Goal: Task Accomplishment & Management: Use online tool/utility

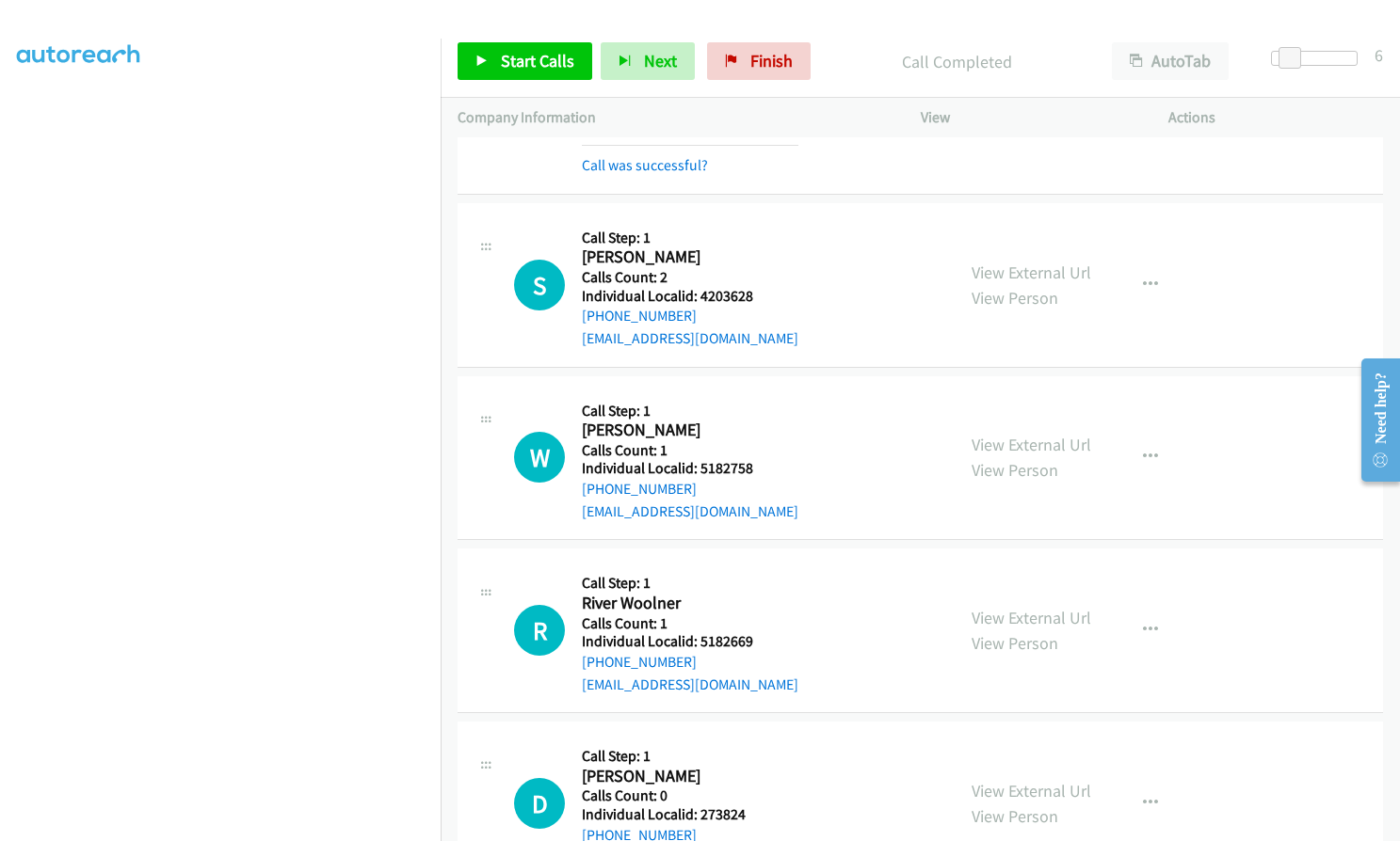
scroll to position [13644, 0]
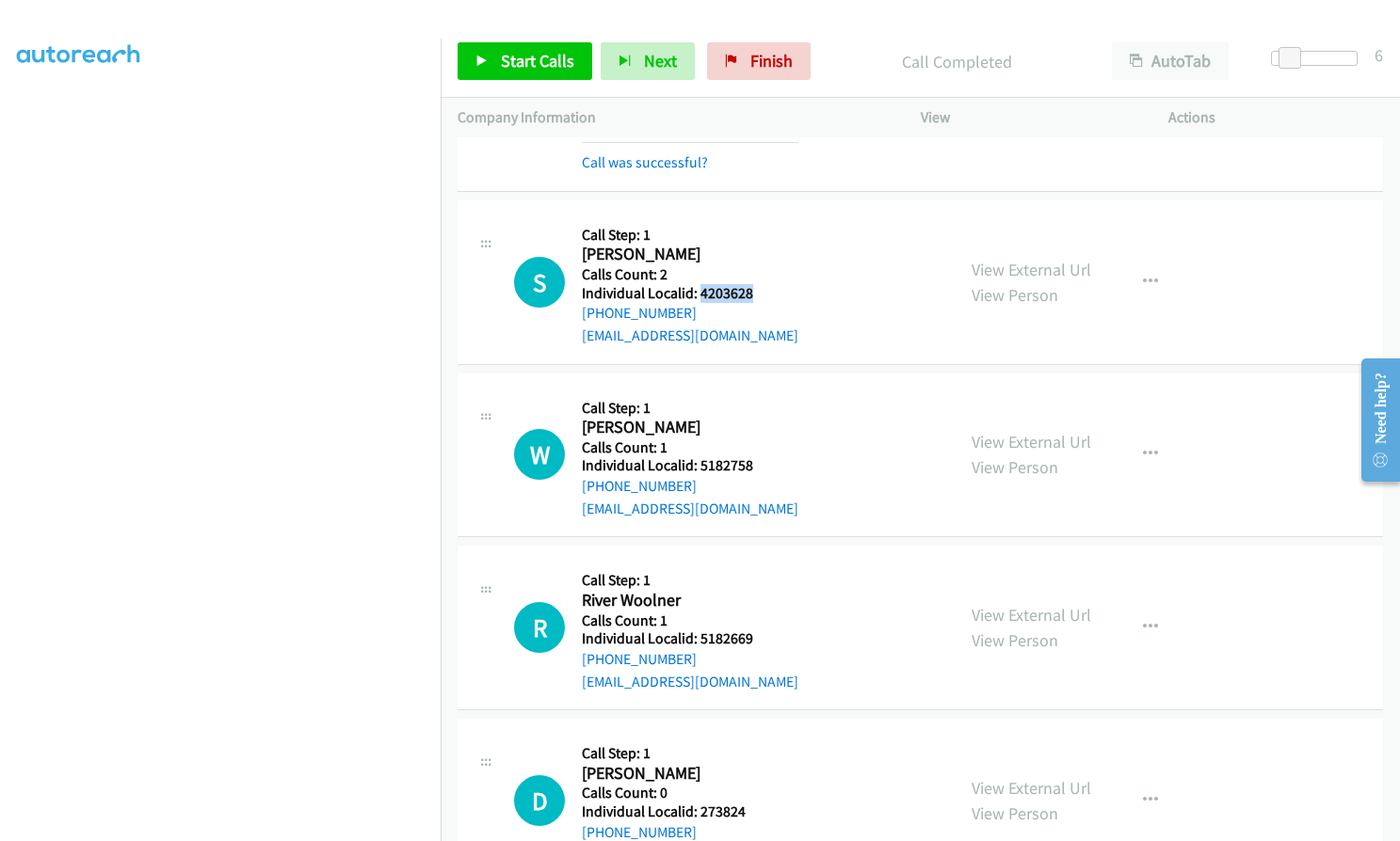
drag, startPoint x: 699, startPoint y: 248, endPoint x: 757, endPoint y: 245, distance: 58.1
click at [757, 245] on div "S Callback Scheduled Call Step: 1 [PERSON_NAME] America/[GEOGRAPHIC_DATA] Calls…" at bounding box center [725, 281] width 424 height 129
copy h5 "4203628"
drag, startPoint x: 695, startPoint y: 418, endPoint x: 760, endPoint y: 417, distance: 65.0
click at [761, 417] on div "W Callback Scheduled Call Step: 1 [PERSON_NAME] America/[GEOGRAPHIC_DATA] Calls…" at bounding box center [725, 455] width 424 height 129
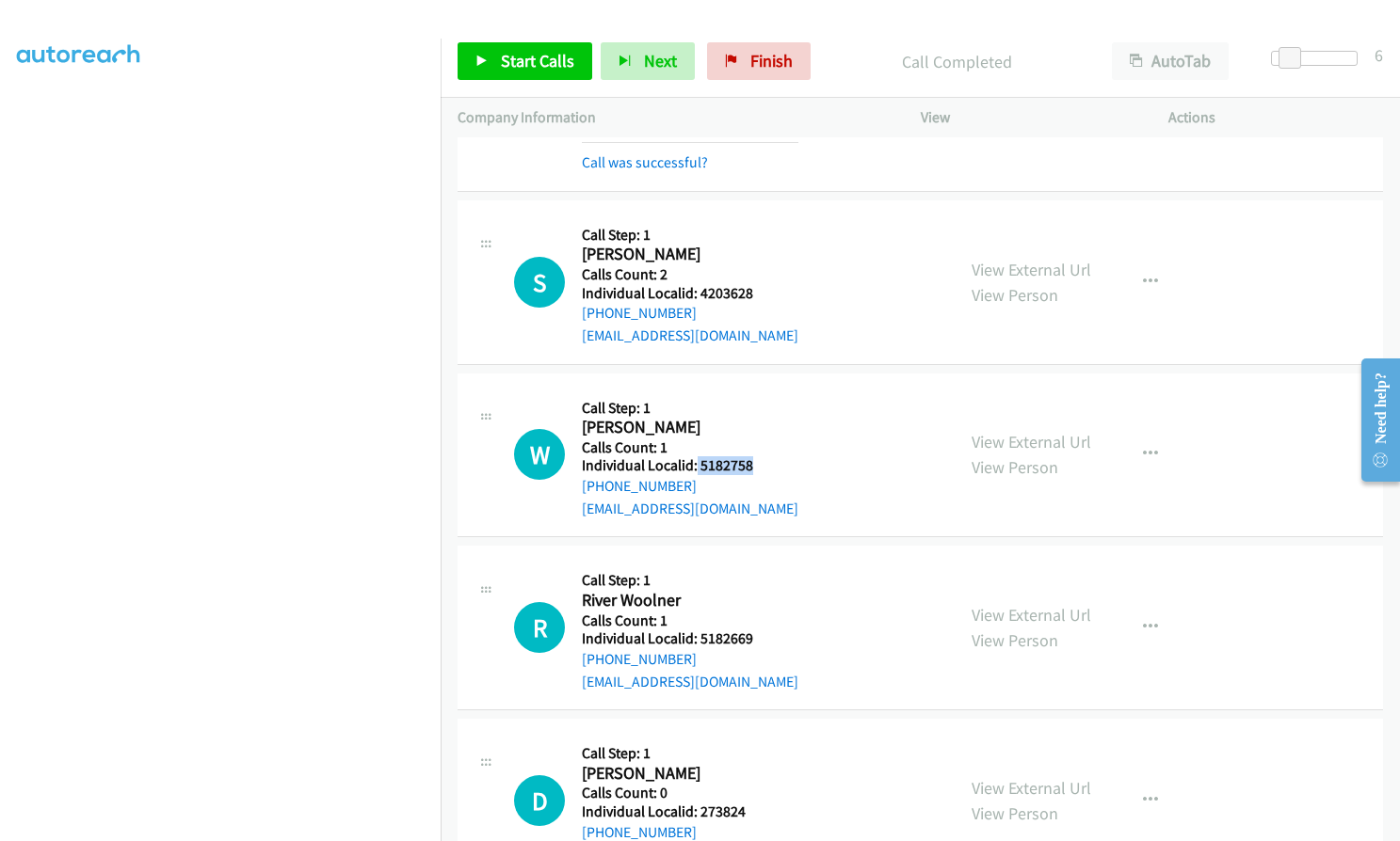
copy h5 "5182758"
drag, startPoint x: 698, startPoint y: 590, endPoint x: 772, endPoint y: 591, distance: 74.0
click at [772, 591] on div "R Callback Scheduled Call Step: 1 River Woolner America/New_York Calls Count: 1…" at bounding box center [725, 627] width 424 height 129
copy h5 "5182669"
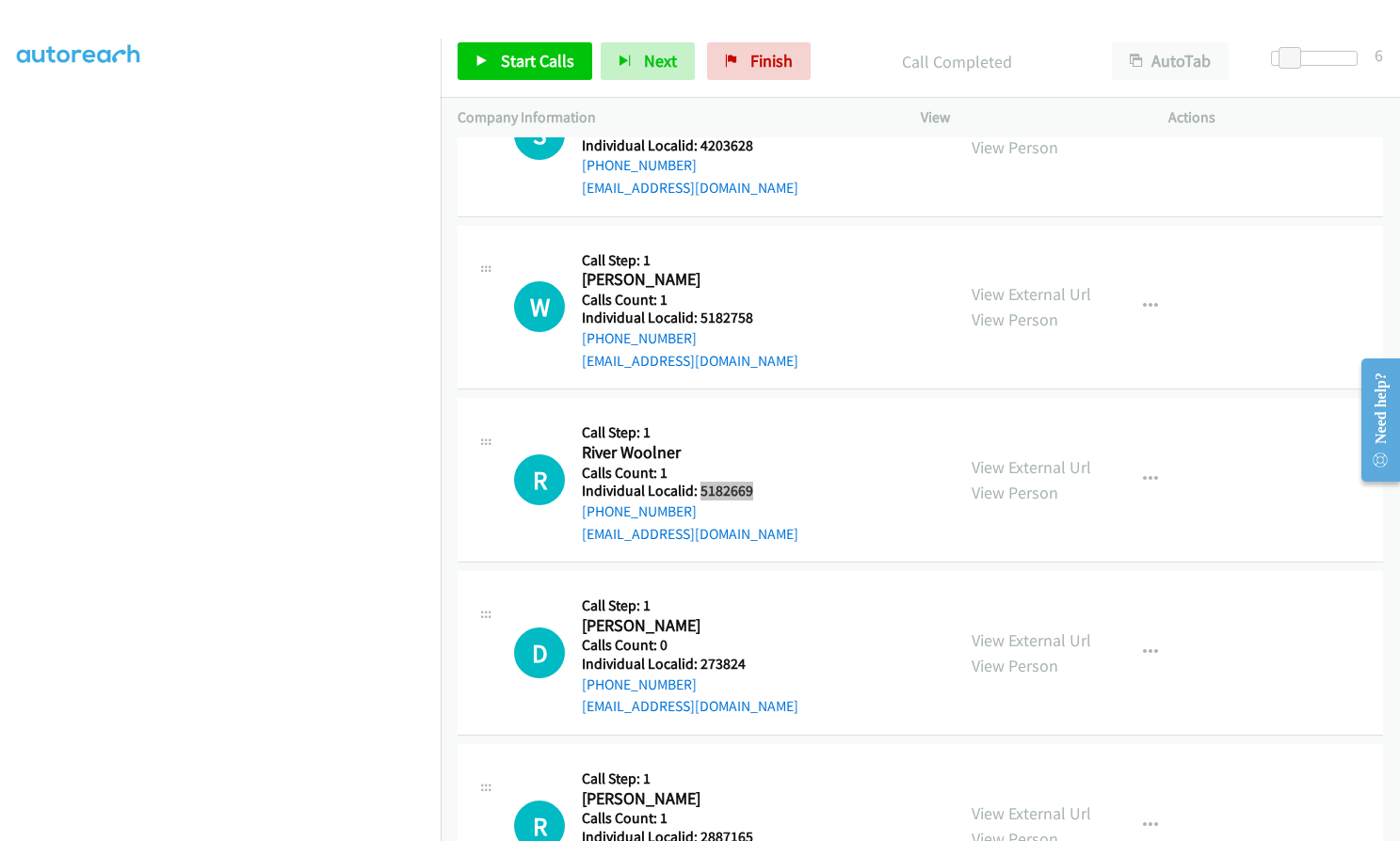
scroll to position [13808, 0]
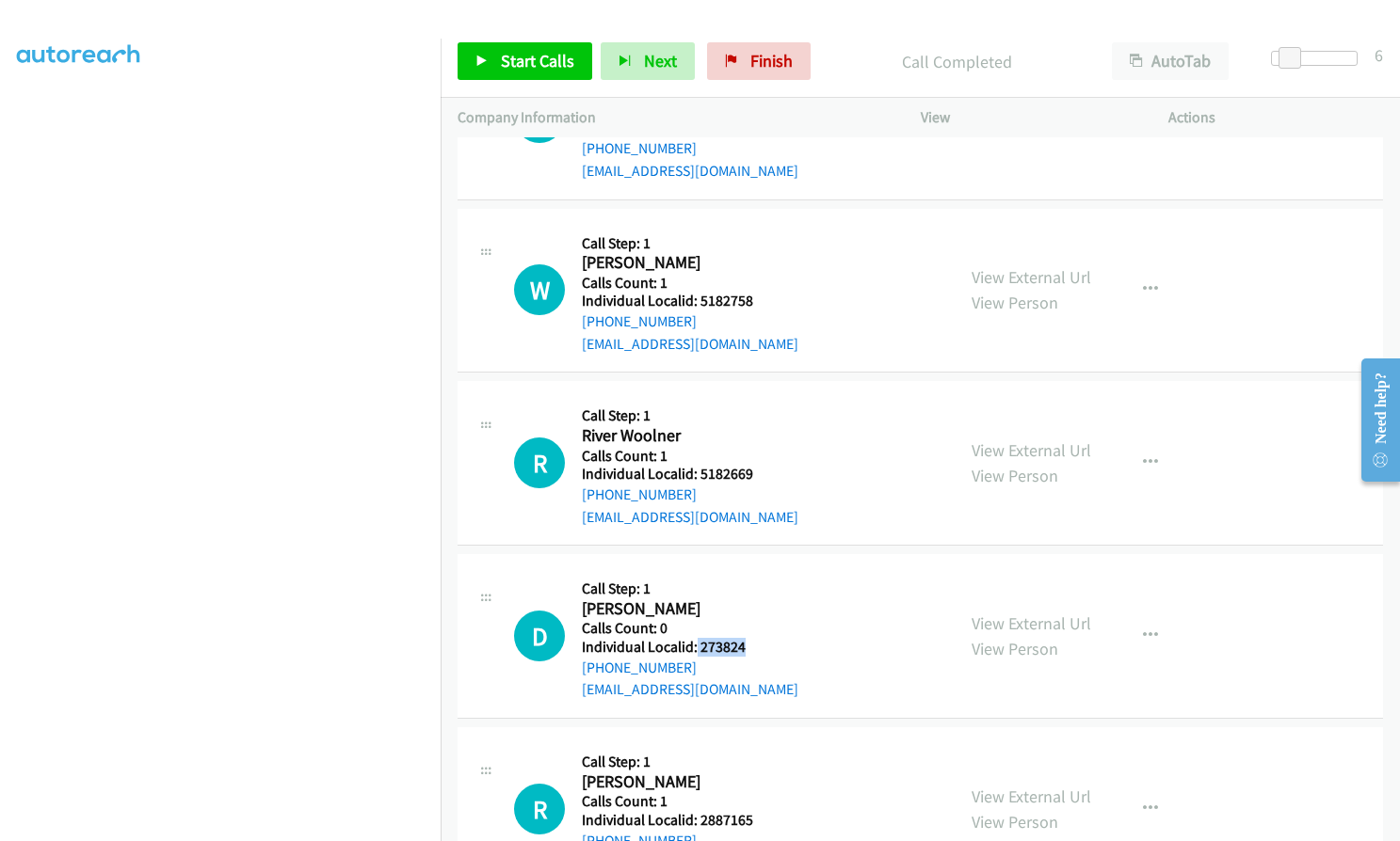
drag, startPoint x: 695, startPoint y: 601, endPoint x: 752, endPoint y: 602, distance: 57.0
click at [752, 602] on div "D Callback Scheduled Call Step: 1 [PERSON_NAME] America/New_York Calls Count: 0…" at bounding box center [725, 636] width 424 height 129
copy h5 "273824"
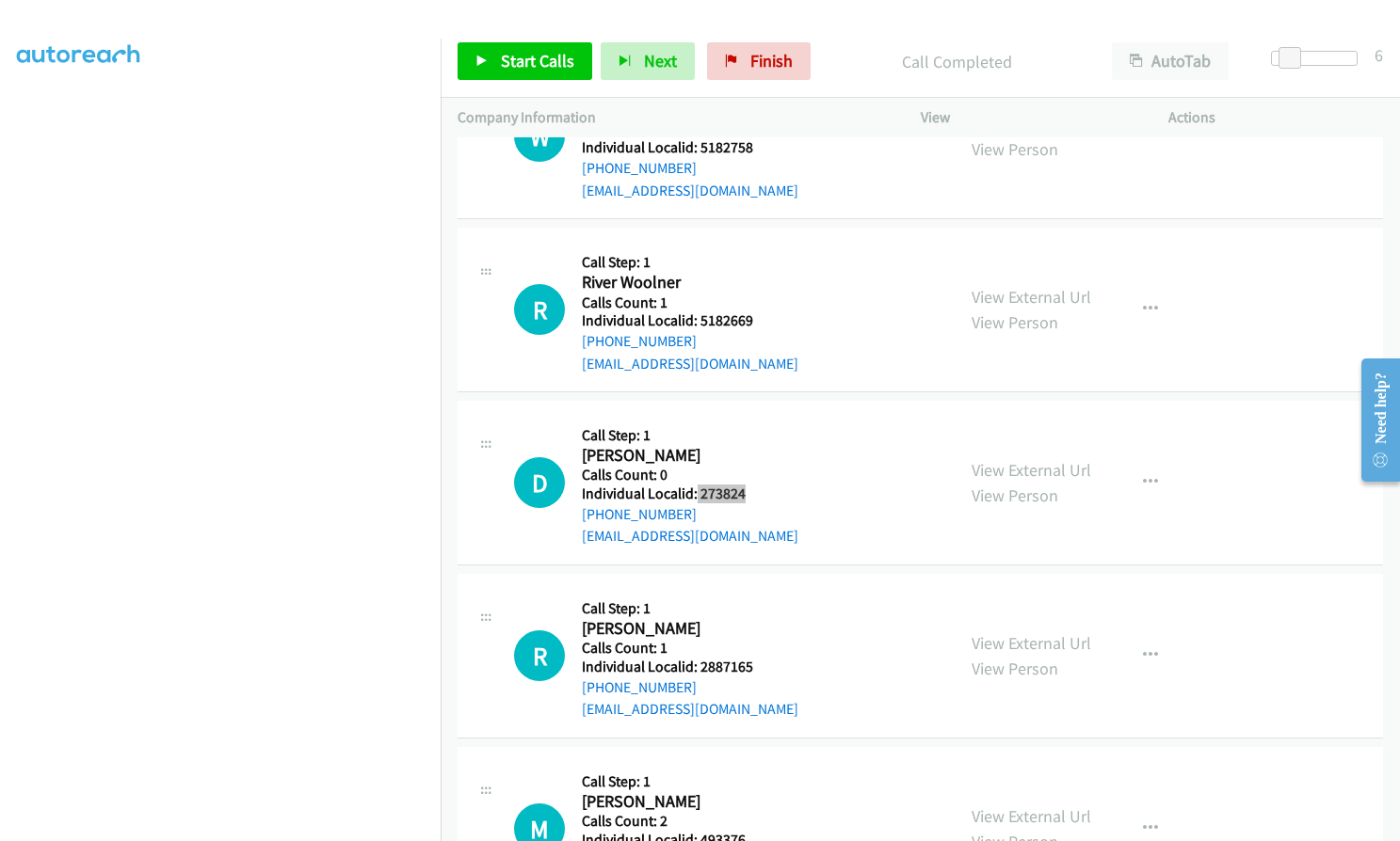
scroll to position [14044, 0]
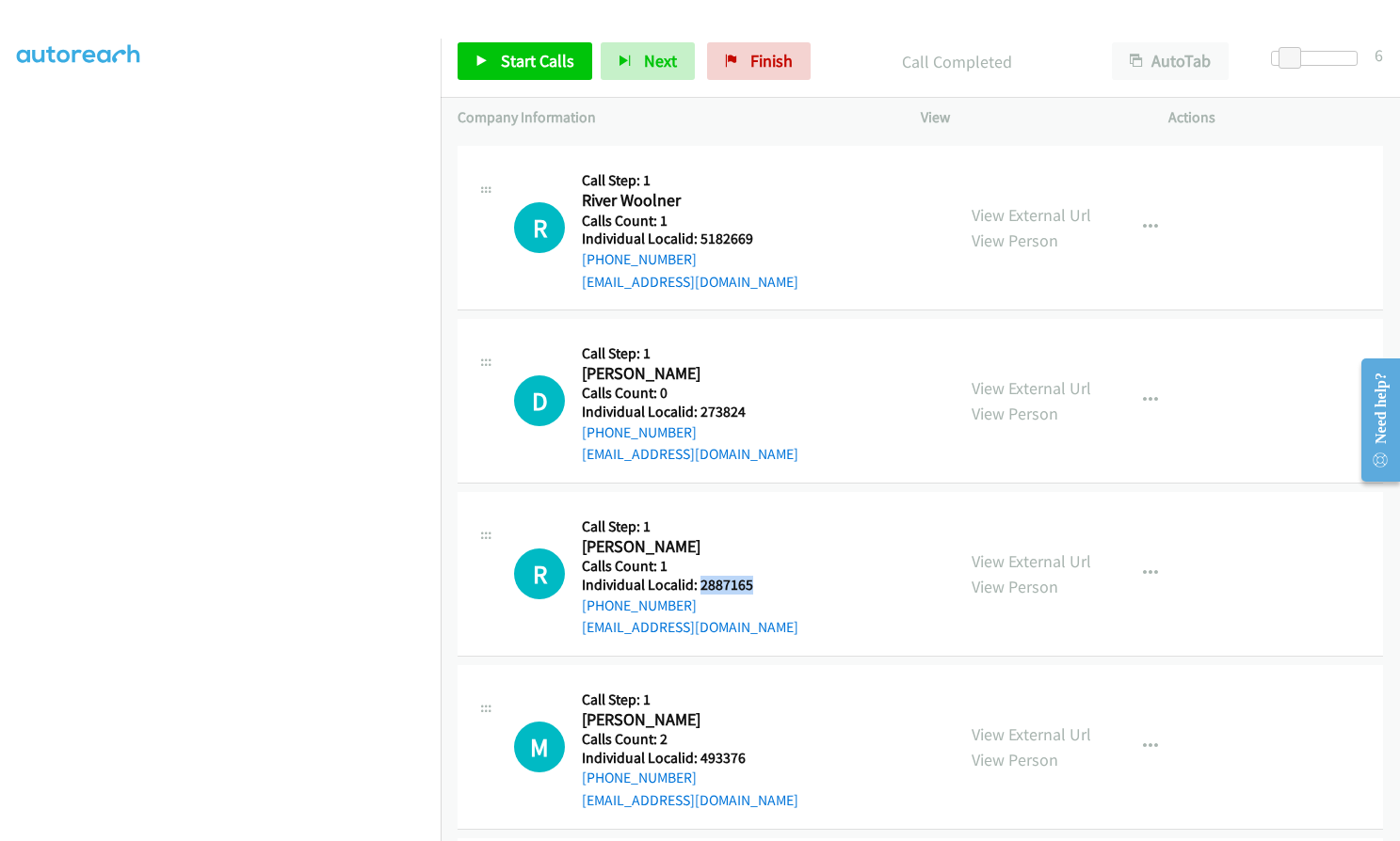
drag, startPoint x: 700, startPoint y: 541, endPoint x: 755, endPoint y: 541, distance: 55.0
click at [755, 541] on div "R Callback Scheduled Call Step: 1 [PERSON_NAME] America/Los_Angeles Calls Count…" at bounding box center [725, 573] width 424 height 129
copy h5 "2887165"
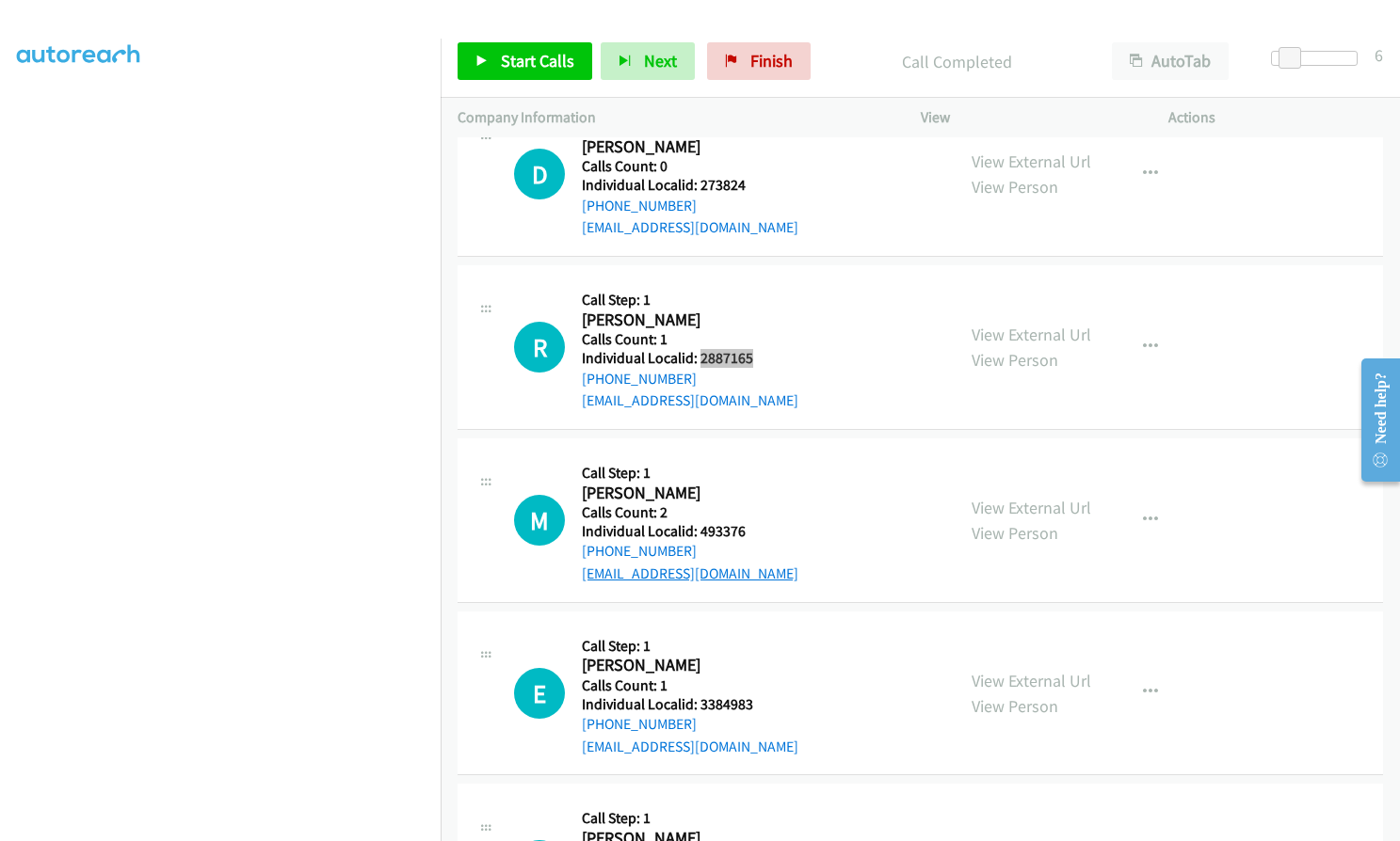
scroll to position [14326, 0]
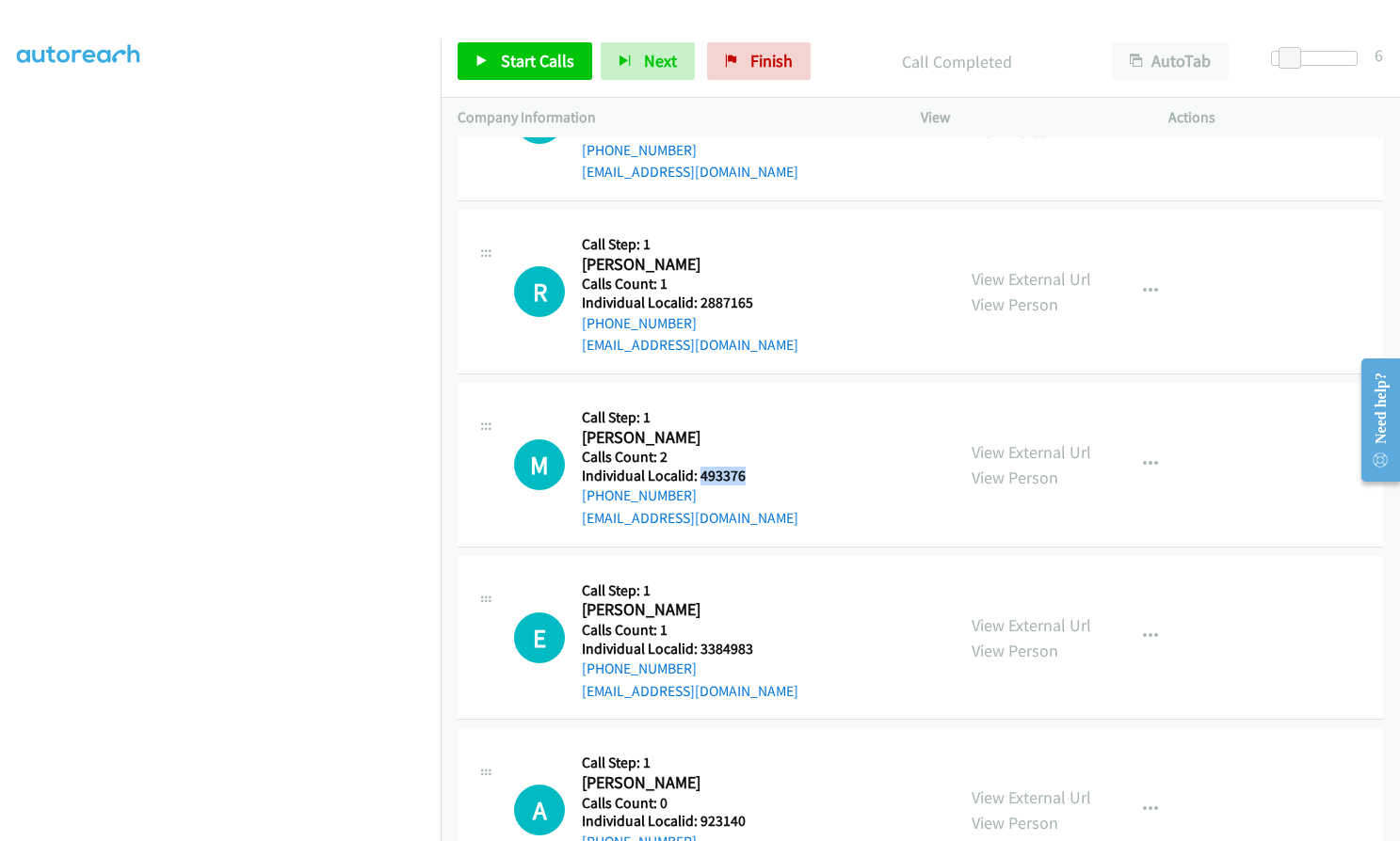
drag, startPoint x: 696, startPoint y: 426, endPoint x: 749, endPoint y: 427, distance: 53.0
click at [749, 427] on div "M Callback Scheduled Call Step: 1 [PERSON_NAME] America/New_York Calls Count: 2…" at bounding box center [725, 464] width 424 height 129
copy h5 "493376"
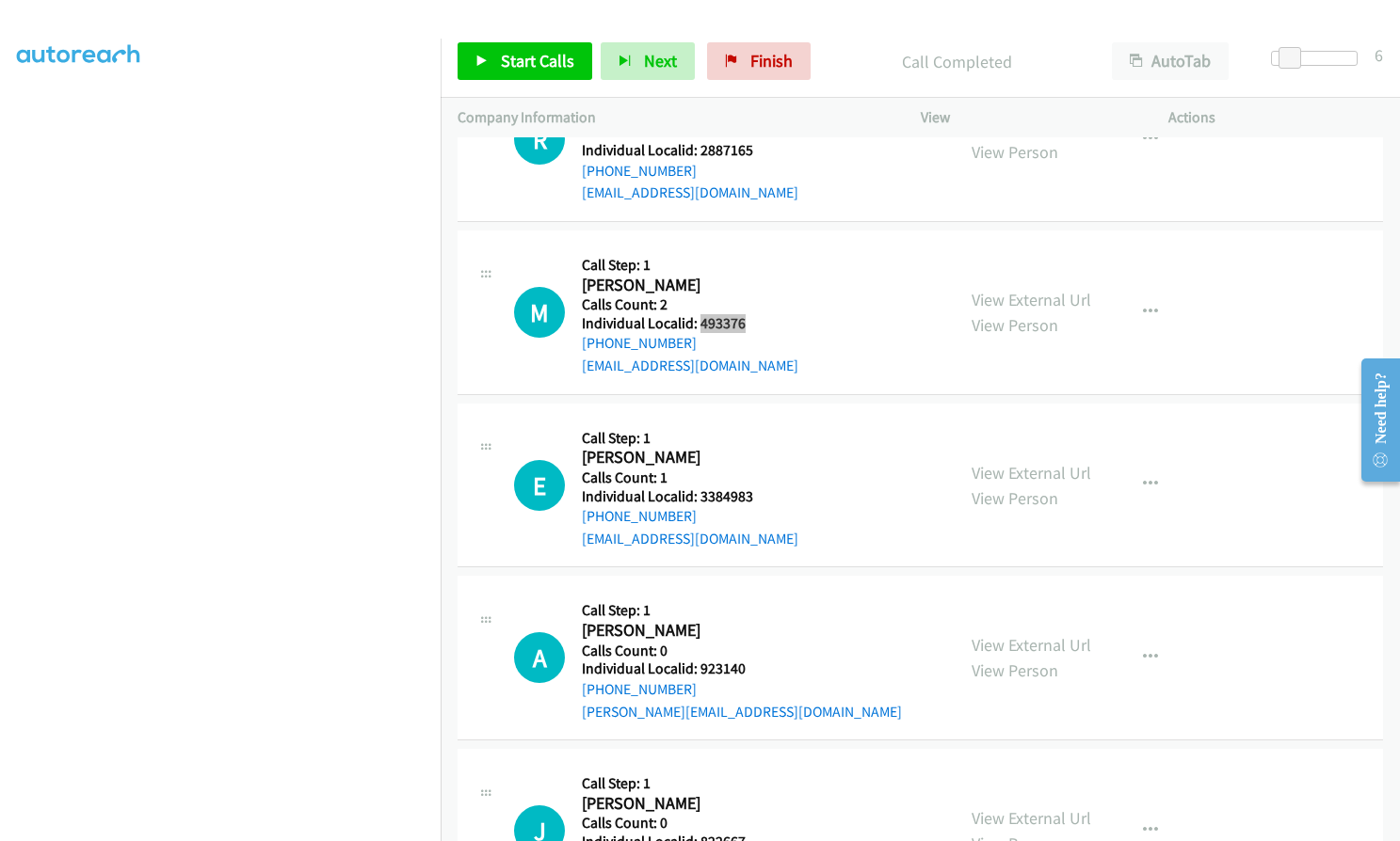
scroll to position [14514, 0]
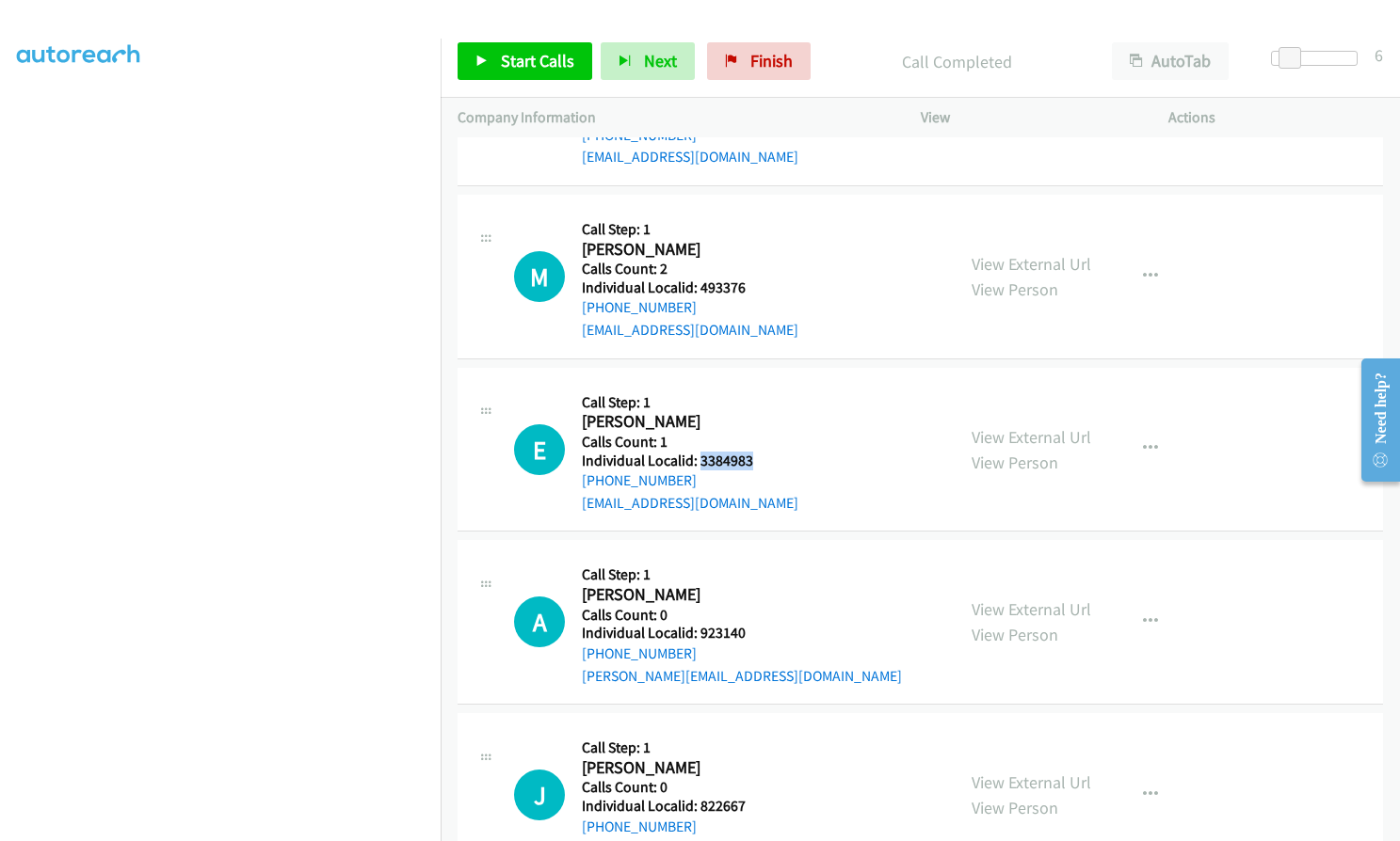
drag, startPoint x: 697, startPoint y: 410, endPoint x: 752, endPoint y: 414, distance: 55.1
click at [752, 414] on div "E Callback Scheduled Call Step: 1 [PERSON_NAME] America/Los_Angeles Calls Count…" at bounding box center [725, 449] width 424 height 129
copy h5 "3384983"
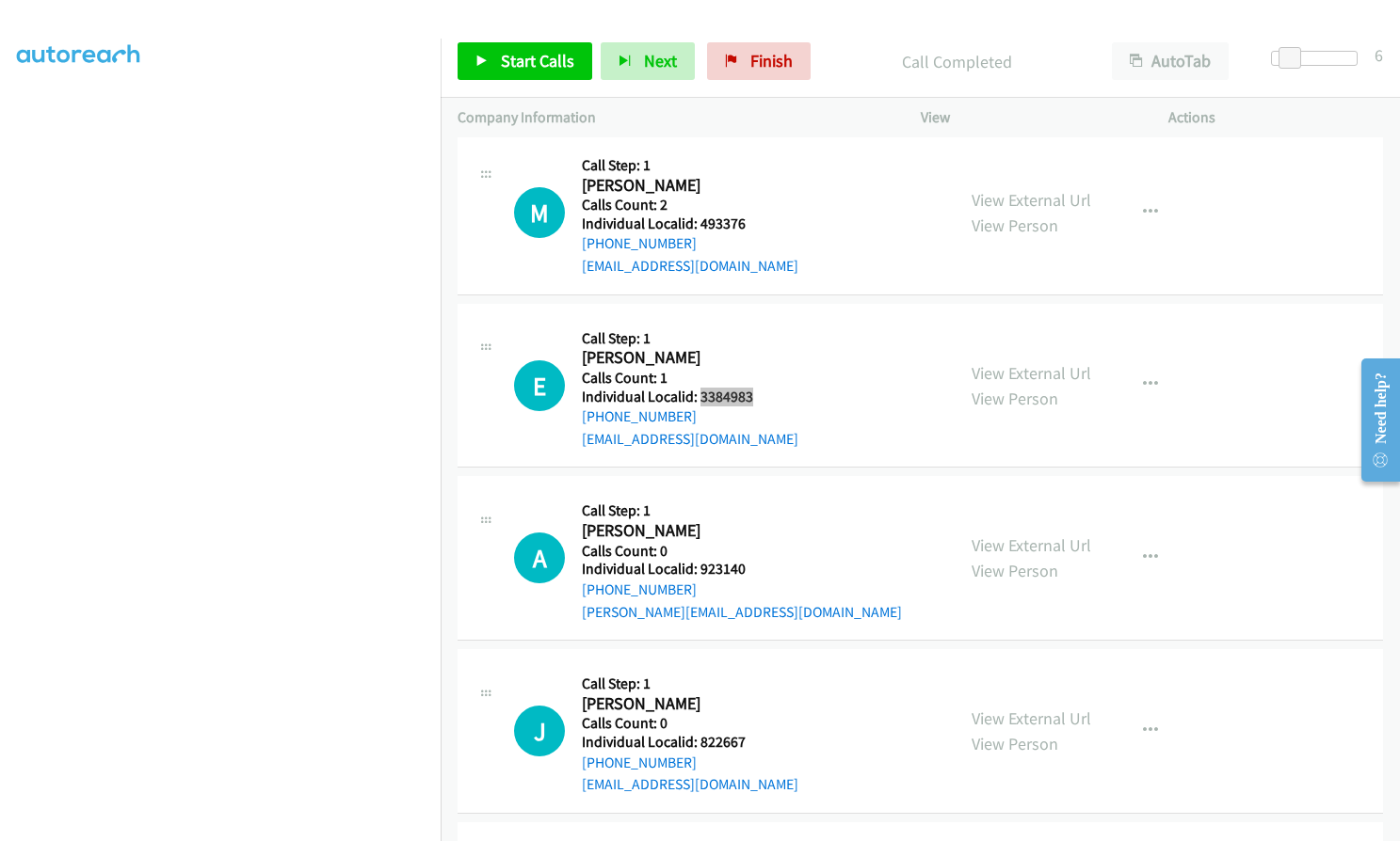
scroll to position [14726, 0]
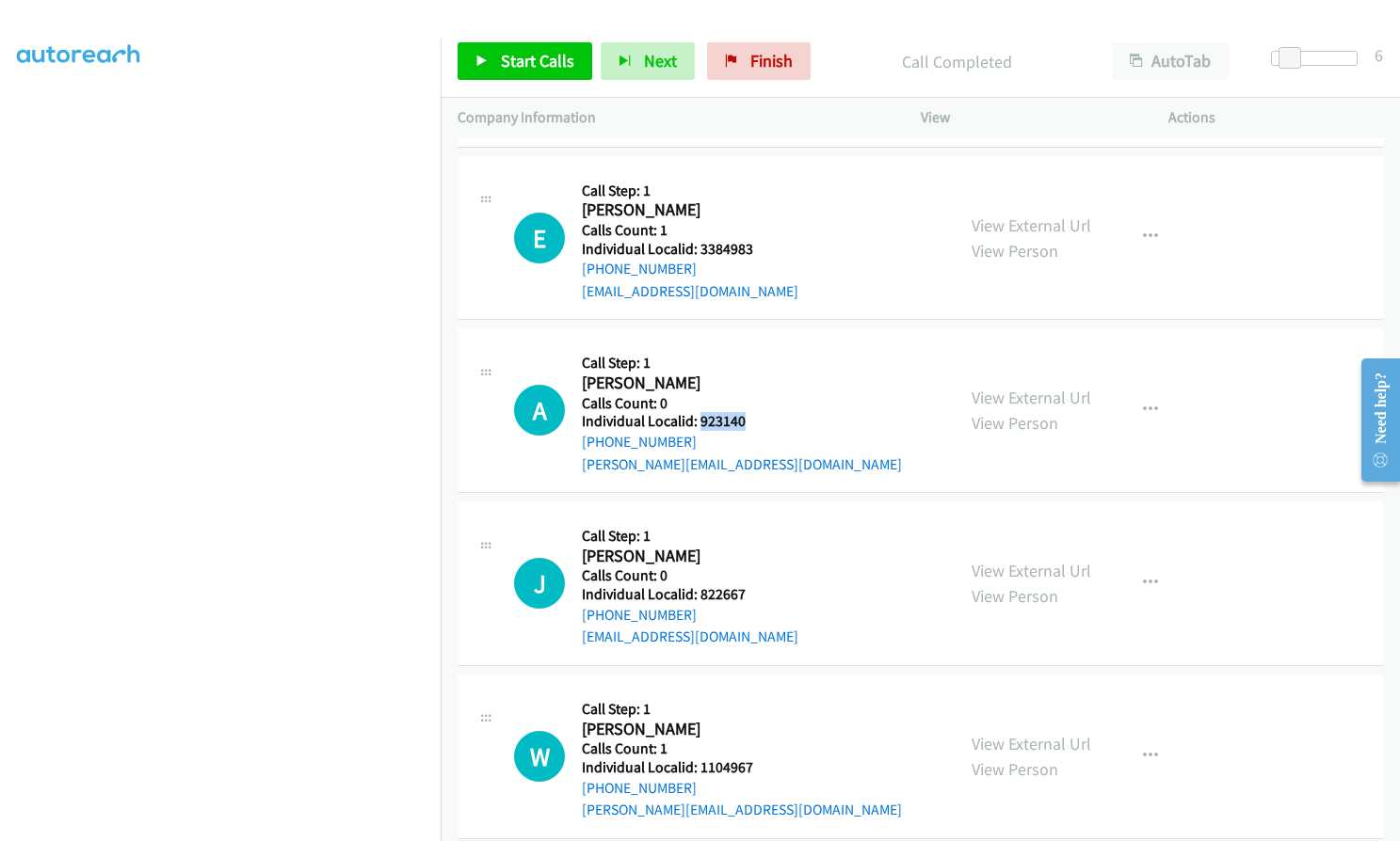
drag, startPoint x: 698, startPoint y: 376, endPoint x: 760, endPoint y: 376, distance: 62.0
click at [760, 412] on h5 "Individual Localid: 923140" at bounding box center [741, 420] width 320 height 18
copy h5 "923140"
drag, startPoint x: 699, startPoint y: 544, endPoint x: 745, endPoint y: 549, distance: 46.3
click at [745, 549] on div "J Callback Scheduled Call Step: 1 [PERSON_NAME] America/New_York Calls Count: 0…" at bounding box center [725, 583] width 424 height 129
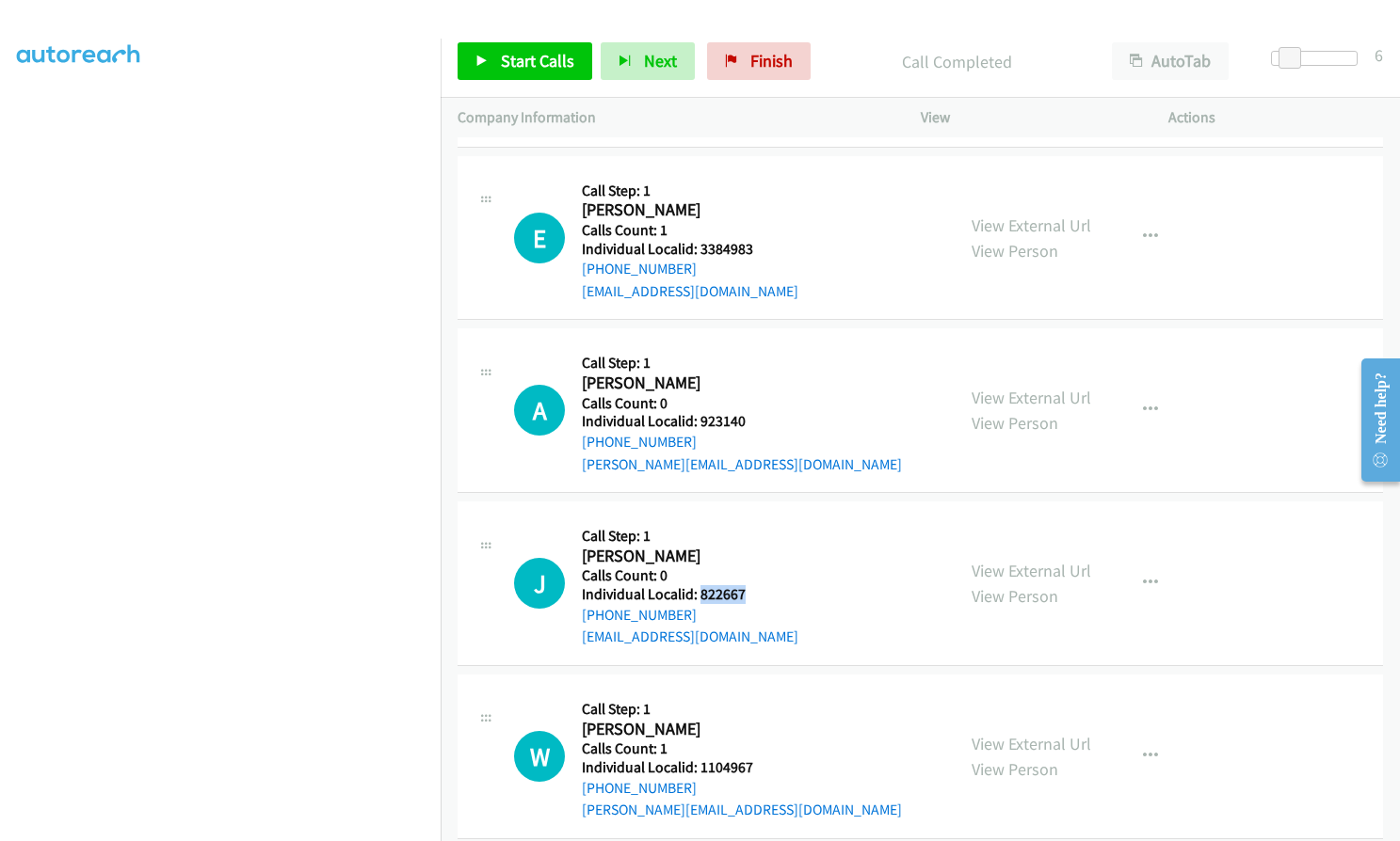
copy h5 "822667"
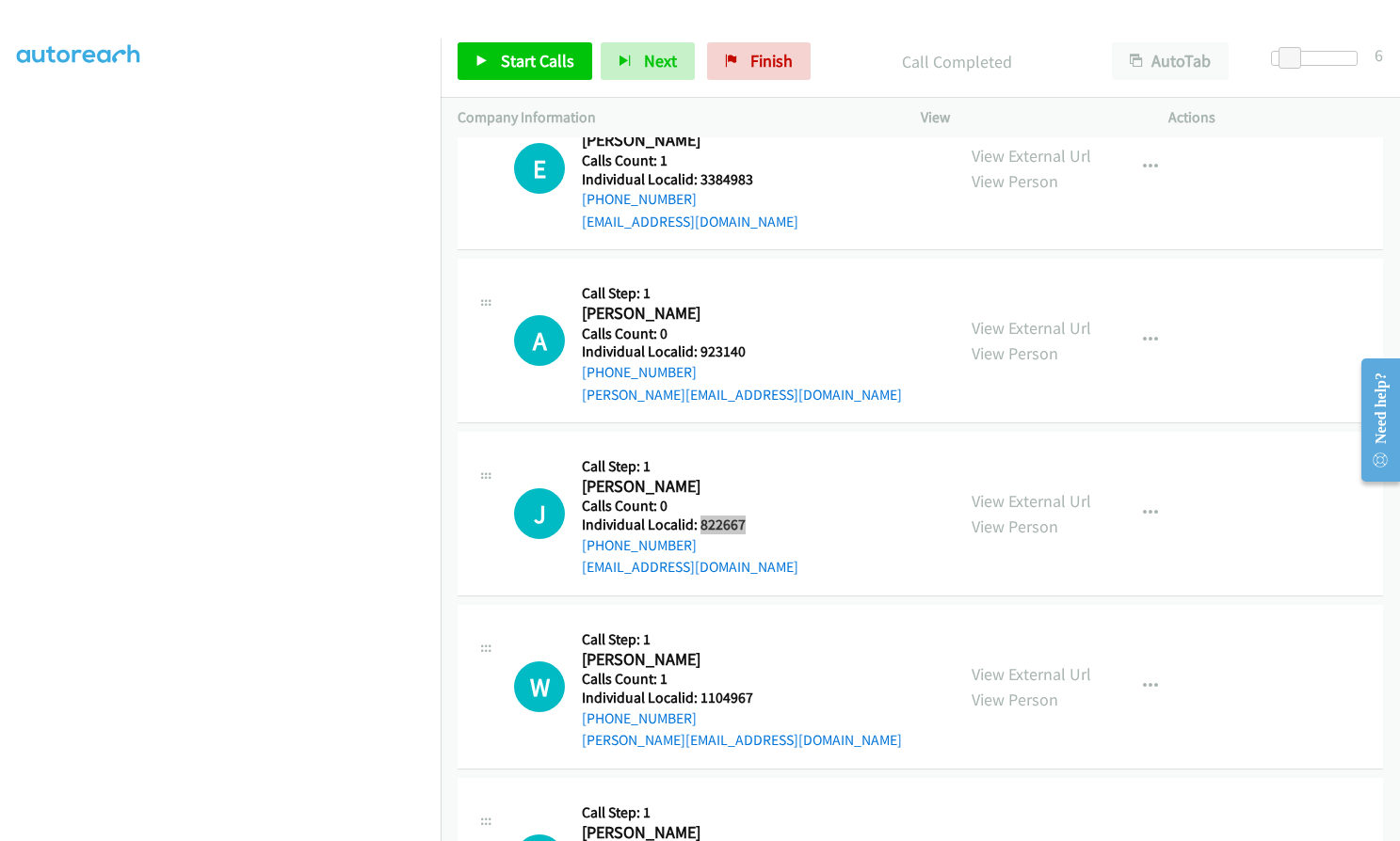
scroll to position [14914, 0]
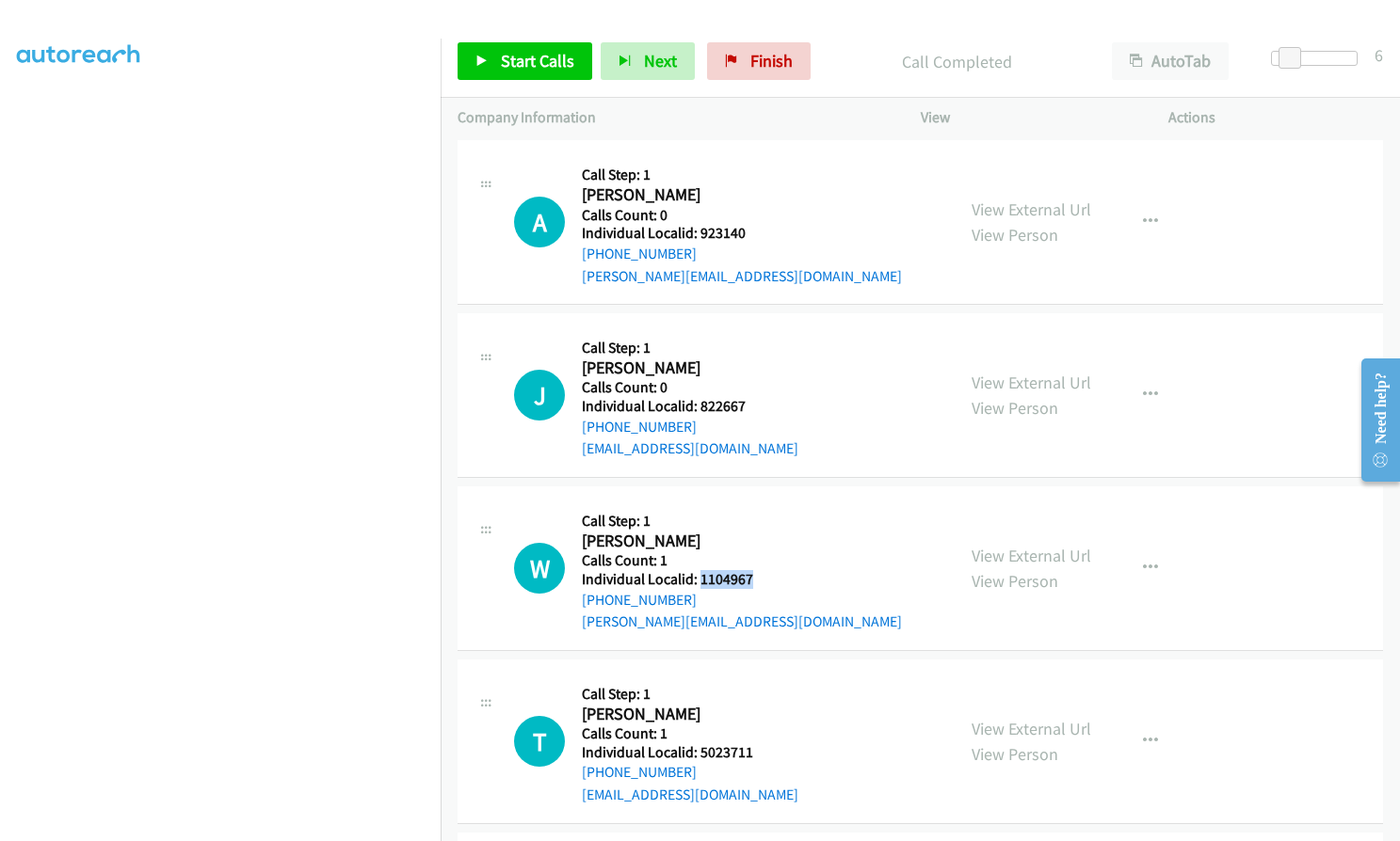
drag, startPoint x: 705, startPoint y: 537, endPoint x: 741, endPoint y: 537, distance: 36.0
click at [754, 537] on div "W Callback Scheduled Call Step: 1 [PERSON_NAME] America/[GEOGRAPHIC_DATA] Calls…" at bounding box center [725, 567] width 424 height 129
copy h5 "1104967"
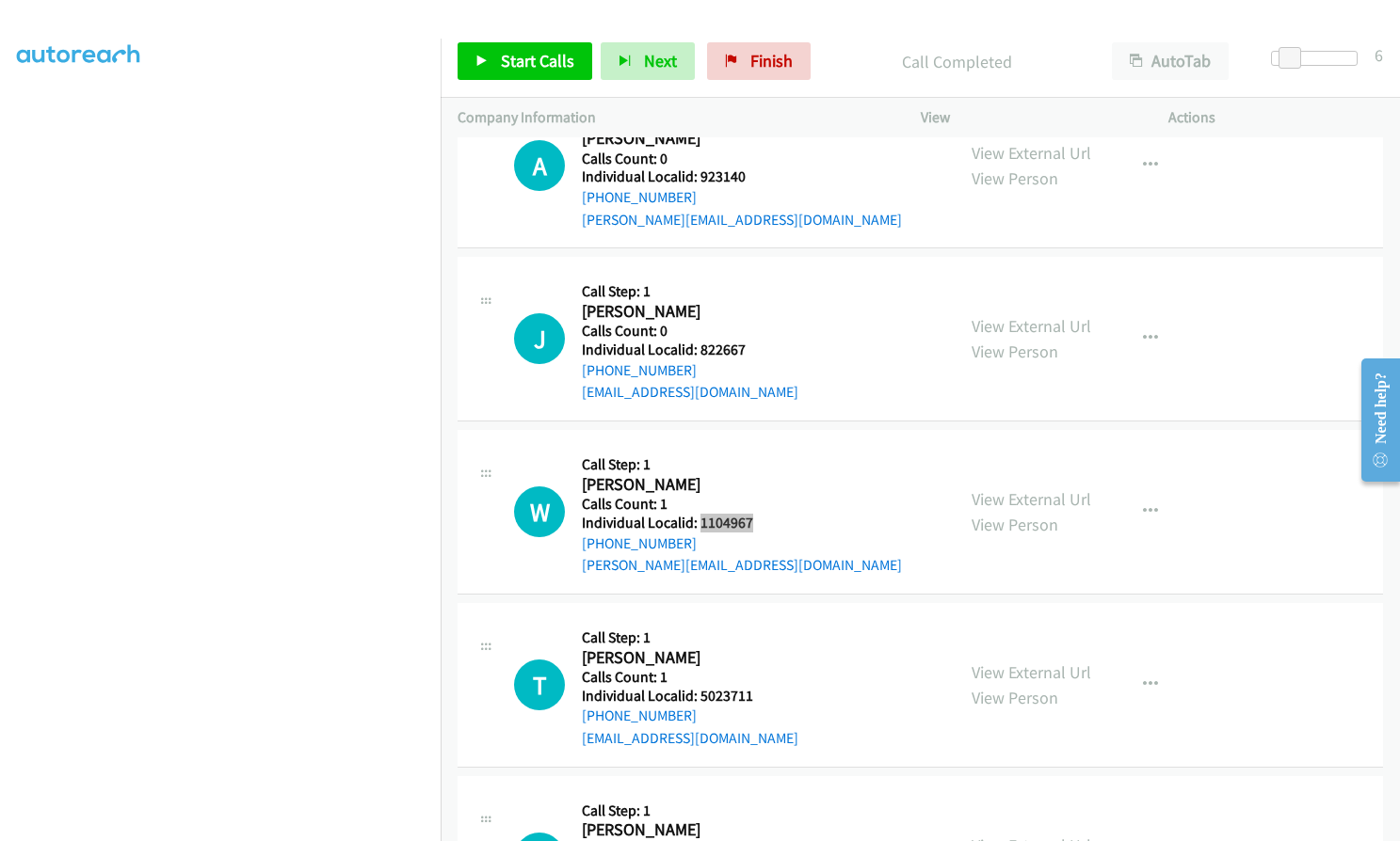
scroll to position [15126, 0]
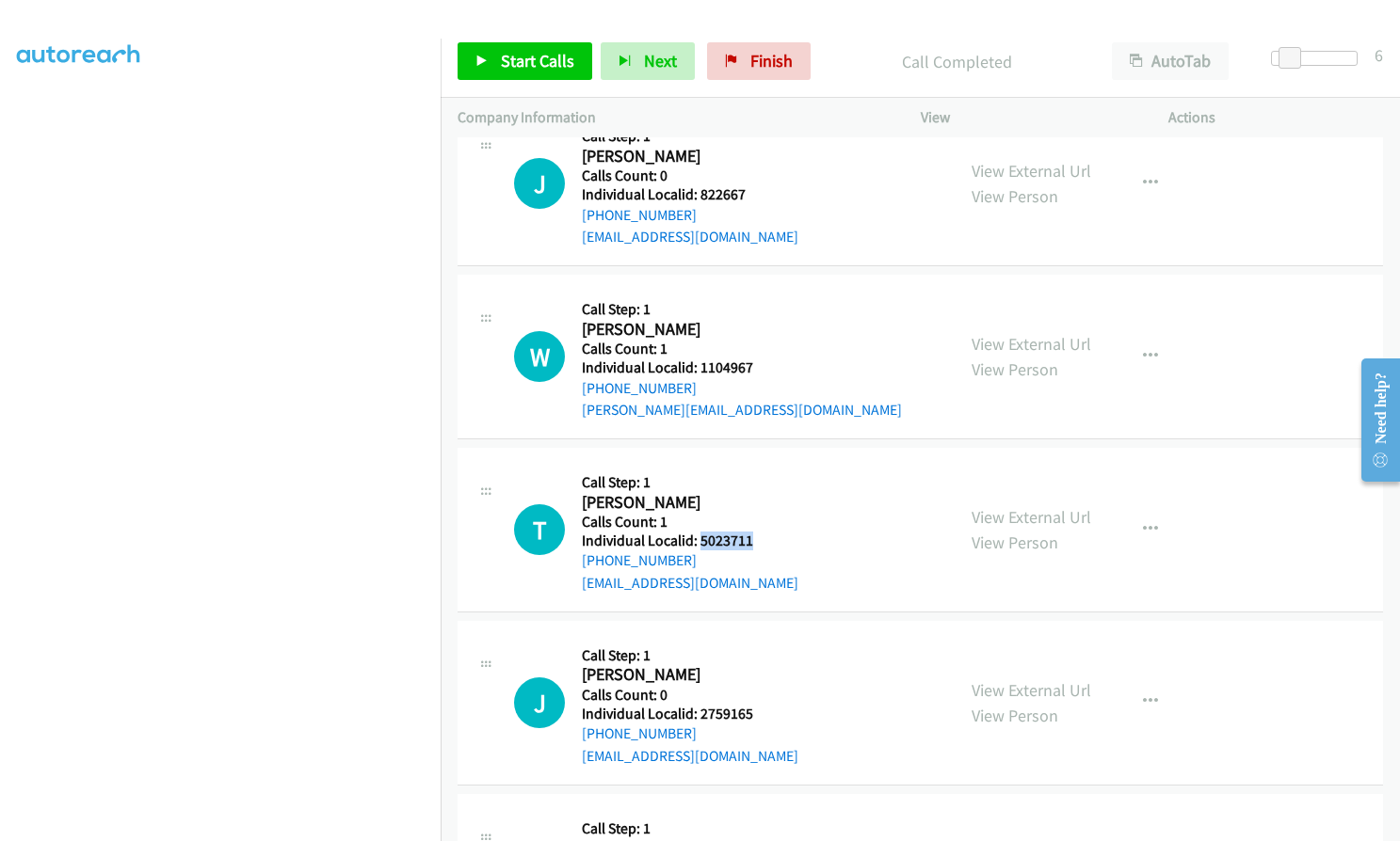
drag, startPoint x: 699, startPoint y: 498, endPoint x: 747, endPoint y: 498, distance: 48.0
click at [747, 531] on h5 "Individual Localid: 5023711" at bounding box center [689, 540] width 216 height 18
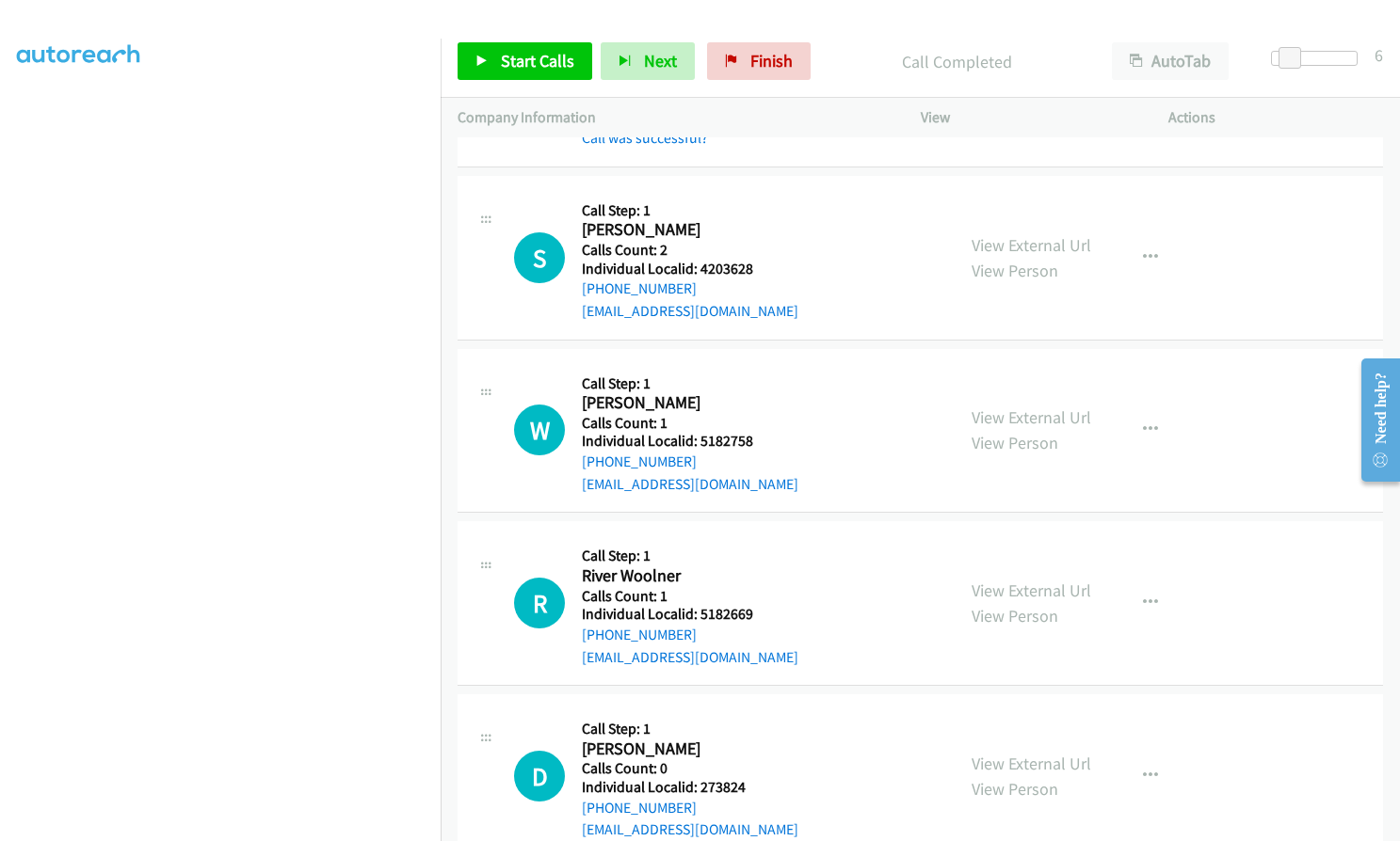
scroll to position [13692, 0]
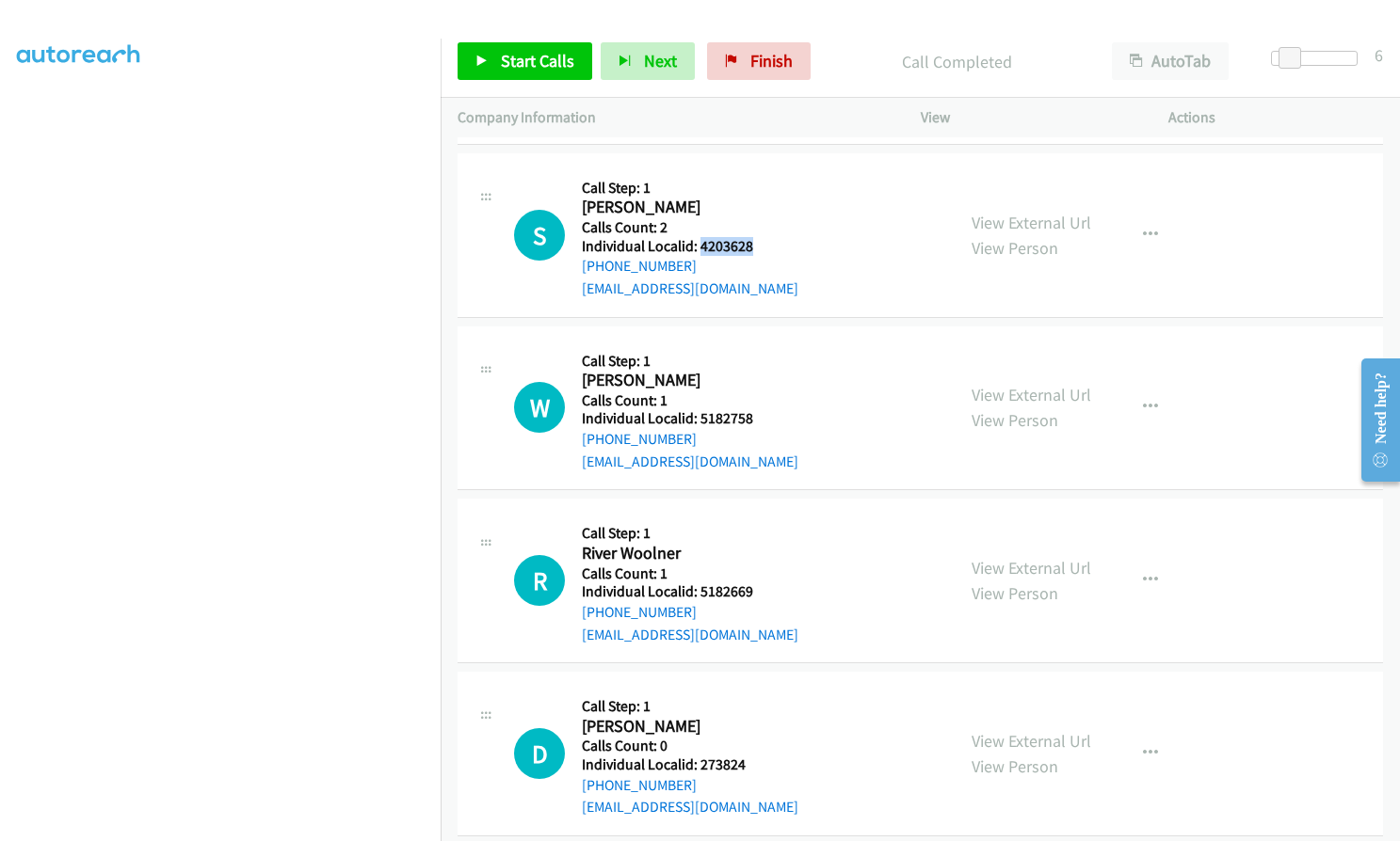
drag, startPoint x: 700, startPoint y: 202, endPoint x: 755, endPoint y: 198, distance: 55.1
click at [755, 198] on div "S Callback Scheduled Call Step: 1 [PERSON_NAME] America/[GEOGRAPHIC_DATA] Calls…" at bounding box center [725, 235] width 424 height 129
drag, startPoint x: 720, startPoint y: 372, endPoint x: 758, endPoint y: 373, distance: 38.0
click at [758, 373] on div "W Callback Scheduled Call Step: 1 [PERSON_NAME] America/[GEOGRAPHIC_DATA] Calls…" at bounding box center [725, 408] width 424 height 129
drag, startPoint x: 708, startPoint y: 545, endPoint x: 755, endPoint y: 544, distance: 47.0
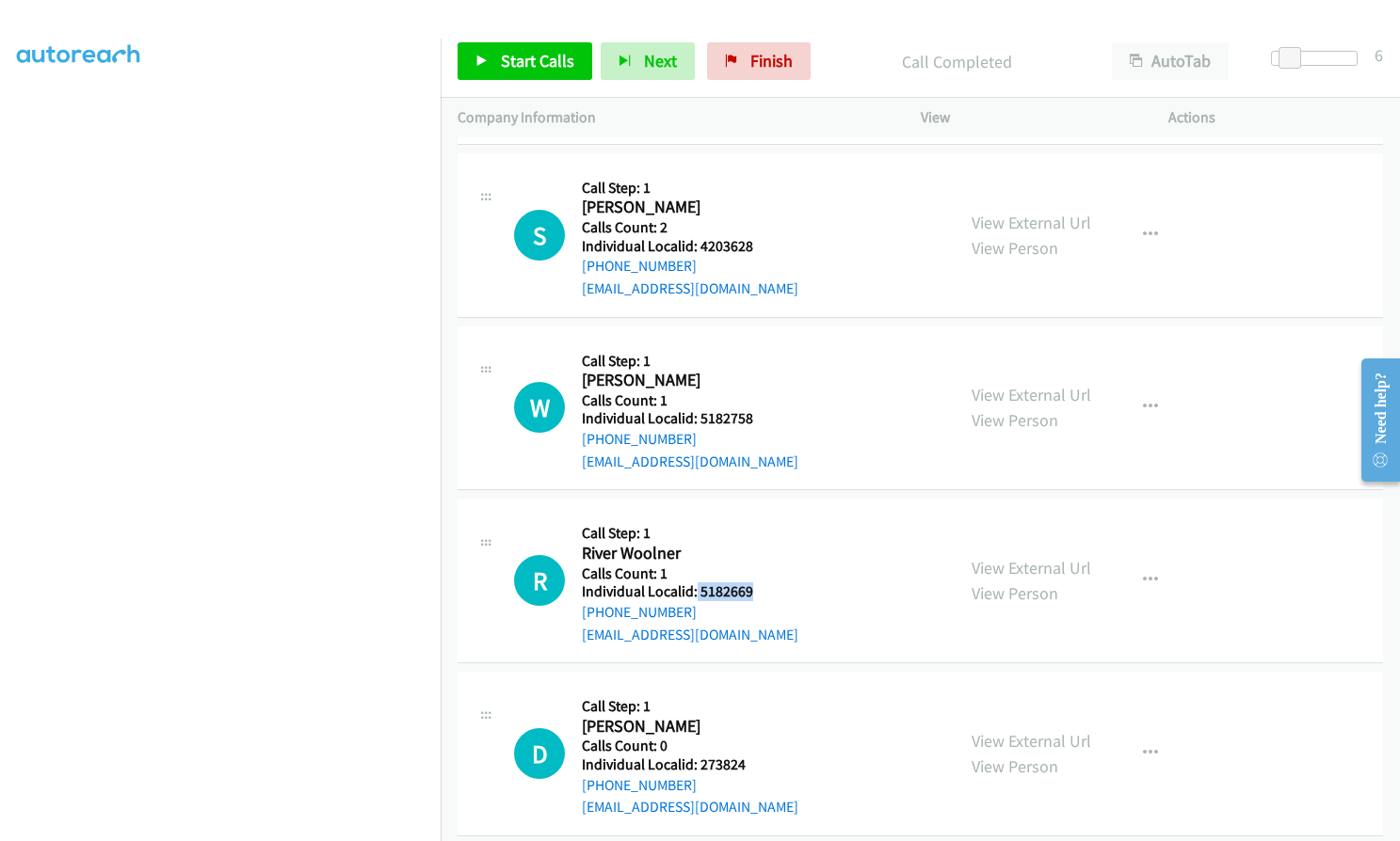
click at [755, 544] on div "R Callback Scheduled Call Step: 1 River Woolner America/New_York Calls Count: 1…" at bounding box center [725, 580] width 424 height 129
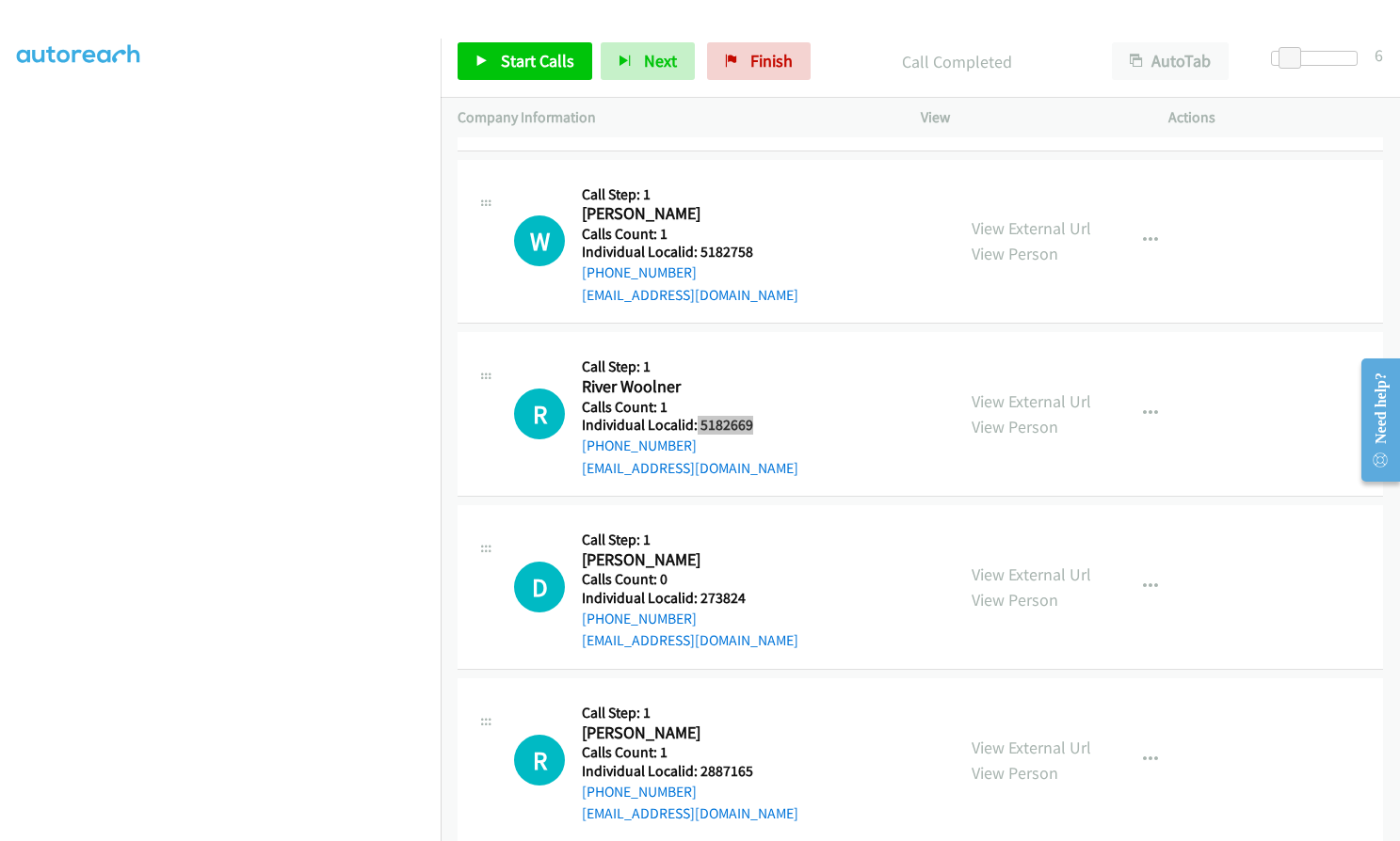
scroll to position [13879, 0]
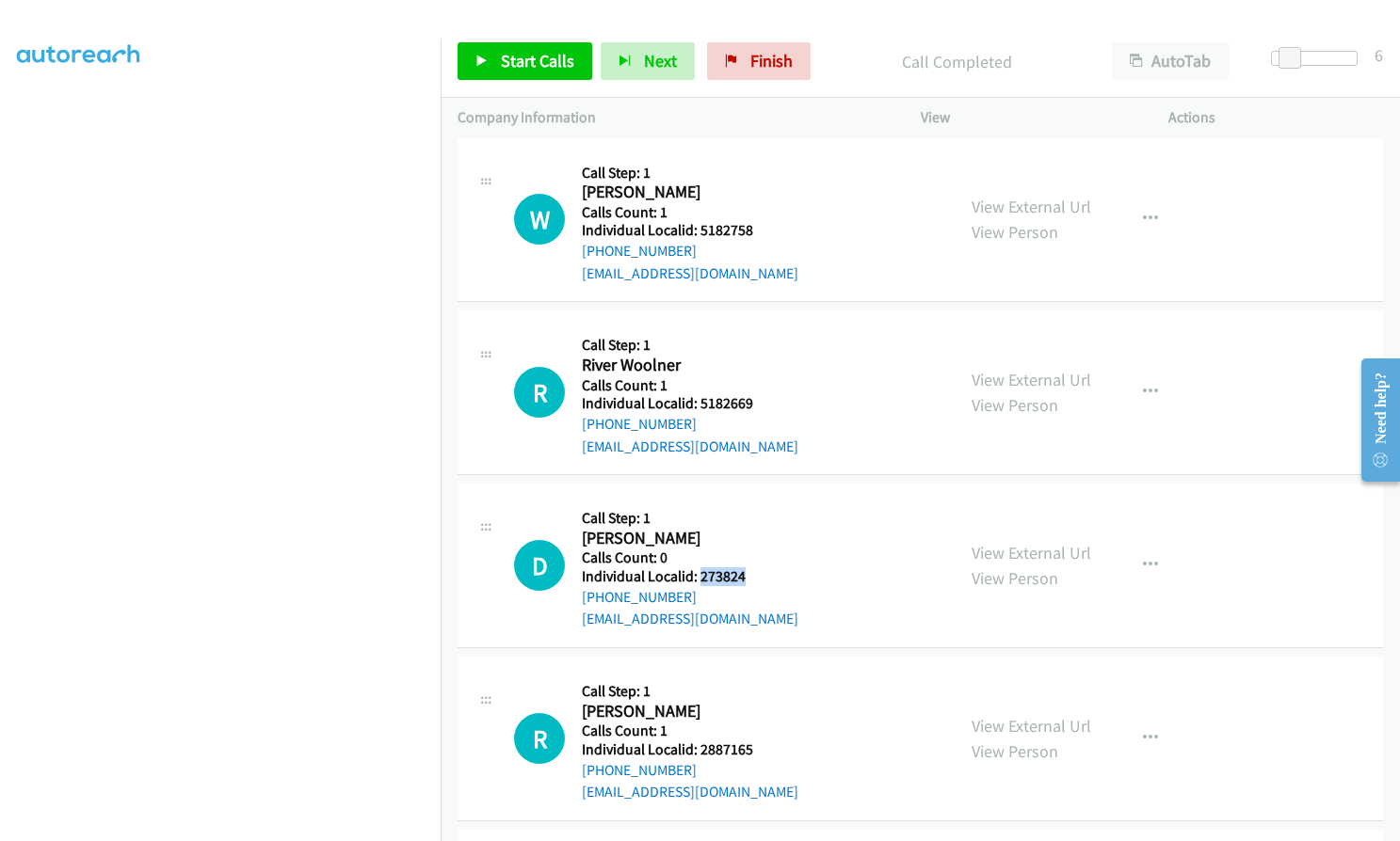
drag, startPoint x: 697, startPoint y: 530, endPoint x: 751, endPoint y: 529, distance: 54.0
click at [751, 529] on div "D Callback Scheduled Call Step: 1 [PERSON_NAME] America/New_York Calls Count: 0…" at bounding box center [725, 565] width 424 height 129
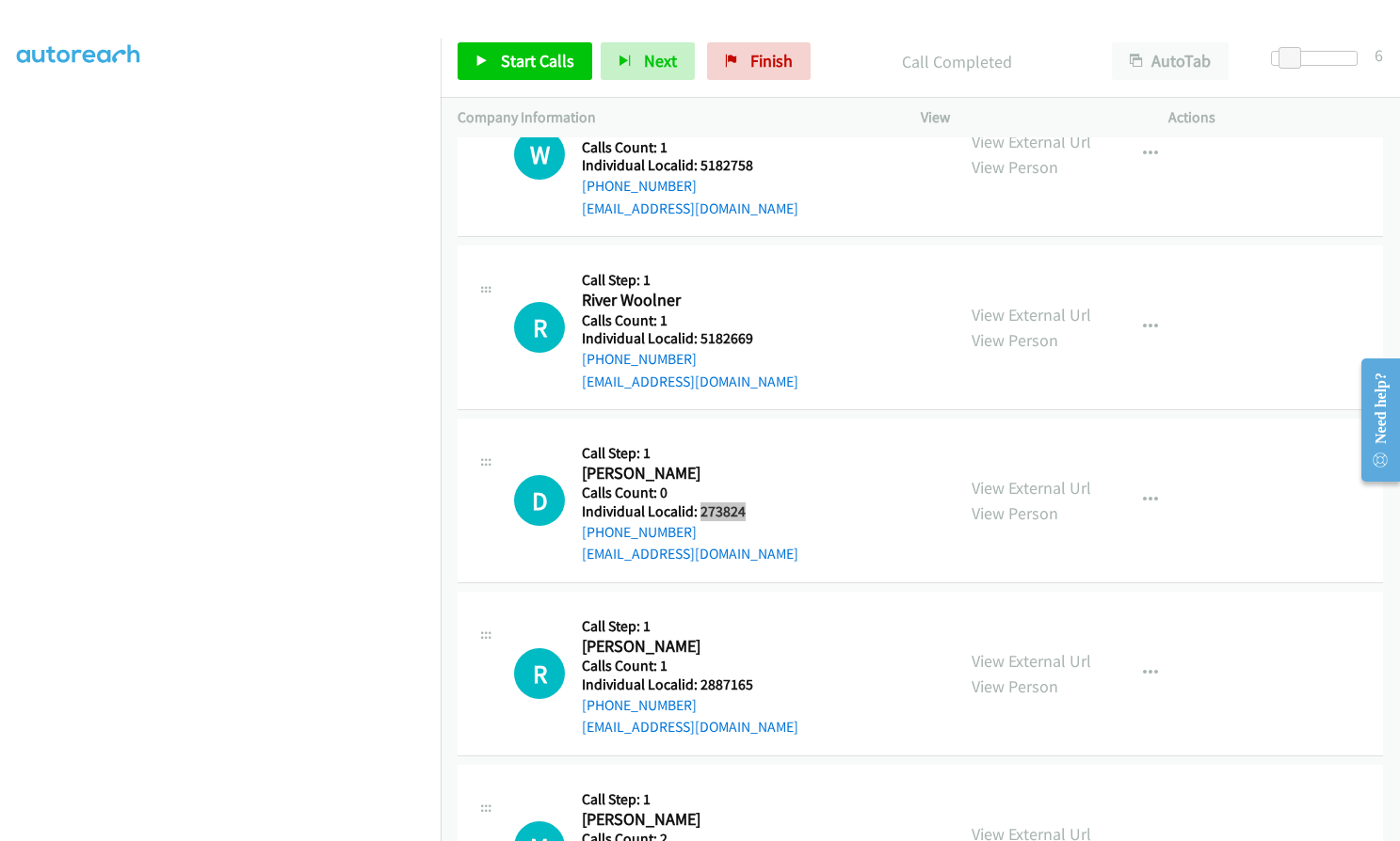
scroll to position [14138, 0]
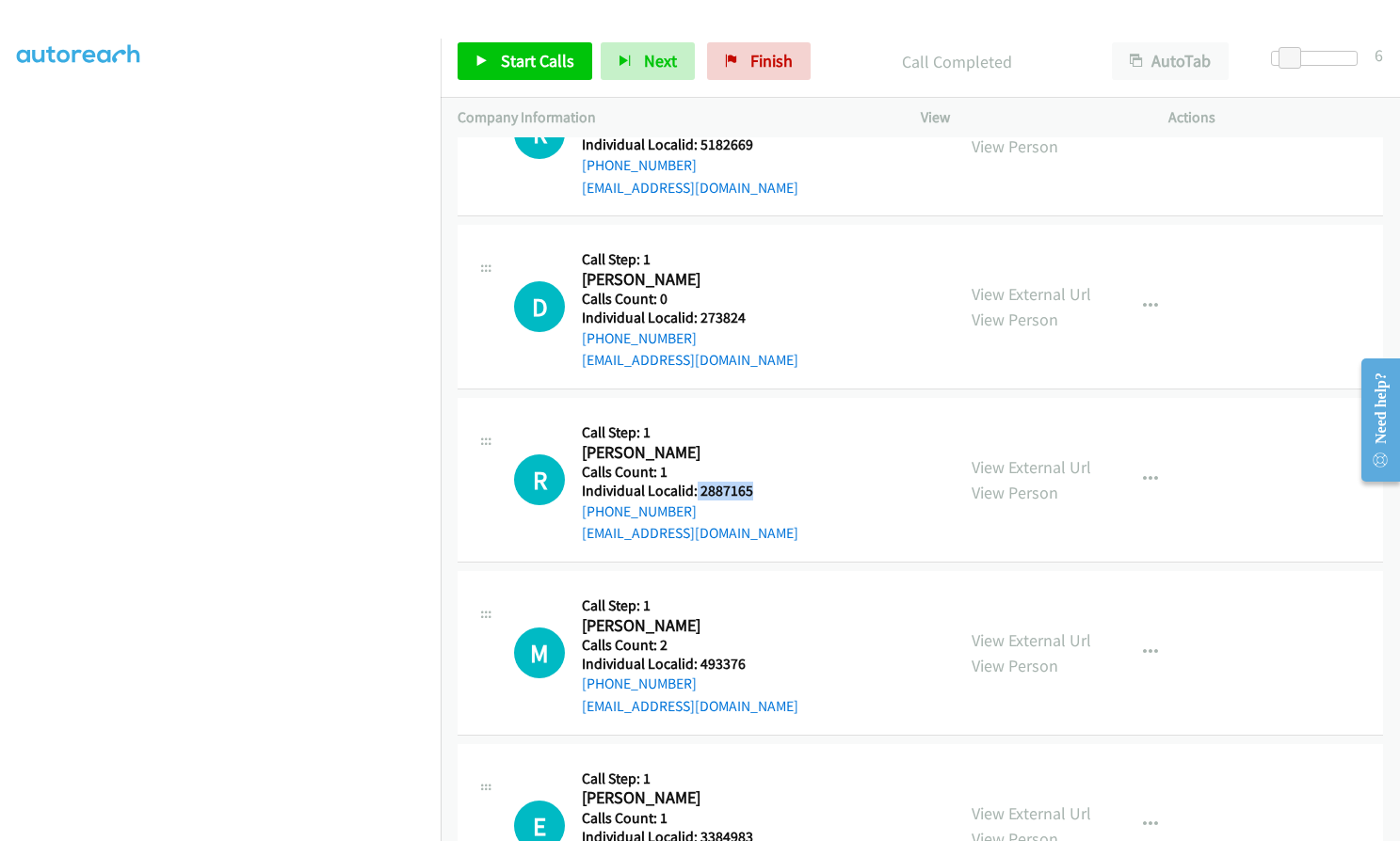
drag, startPoint x: 694, startPoint y: 444, endPoint x: 754, endPoint y: 443, distance: 60.0
click at [754, 443] on div "R Callback Scheduled Call Step: 1 [PERSON_NAME] America/Los_Angeles Calls Count…" at bounding box center [725, 479] width 424 height 129
drag, startPoint x: 700, startPoint y: 621, endPoint x: 750, endPoint y: 622, distance: 50.0
click at [752, 623] on div "M Callback Scheduled Call Step: 1 [PERSON_NAME] America/New_York Calls Count: 2…" at bounding box center [725, 652] width 424 height 129
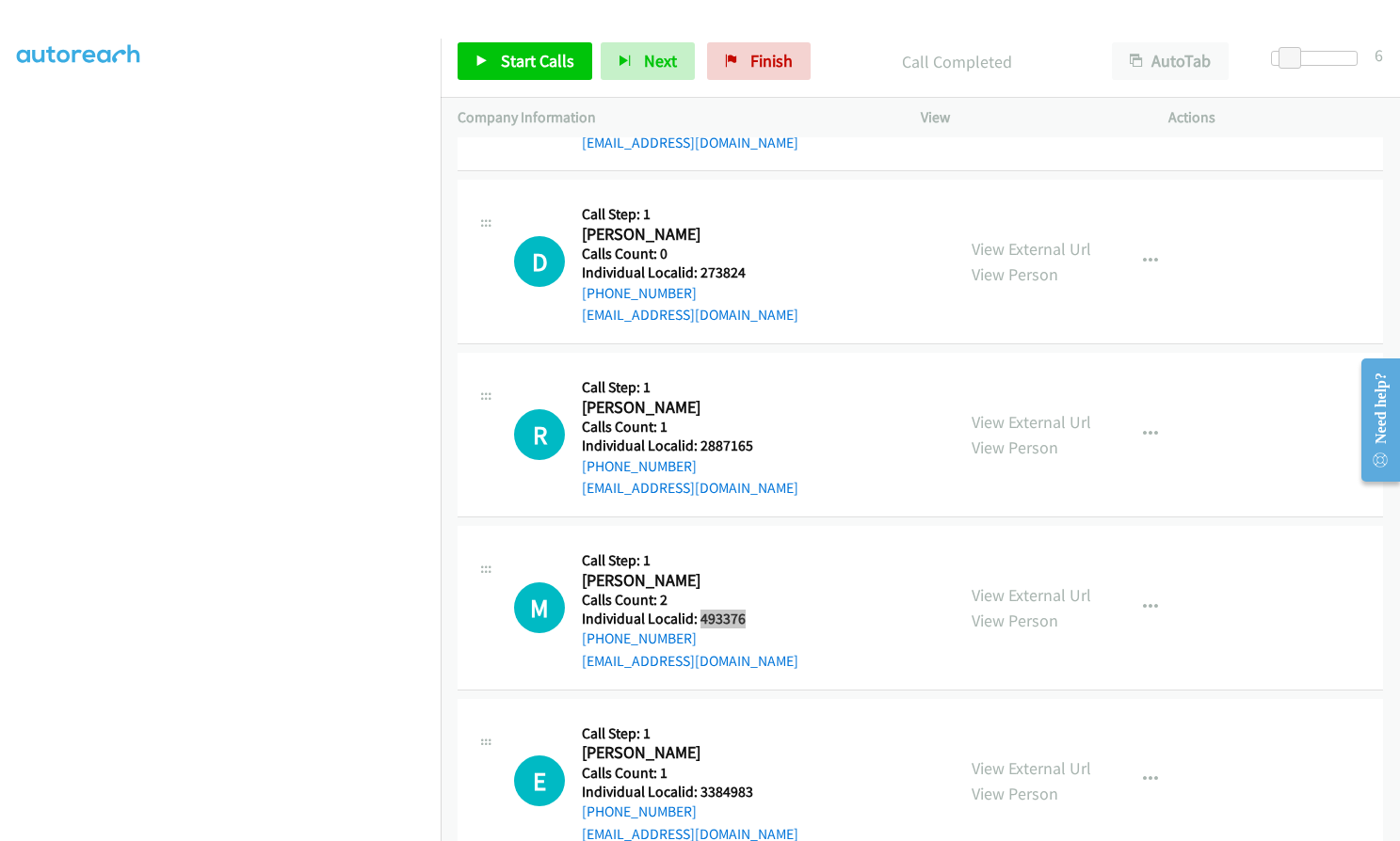
scroll to position [14303, 0]
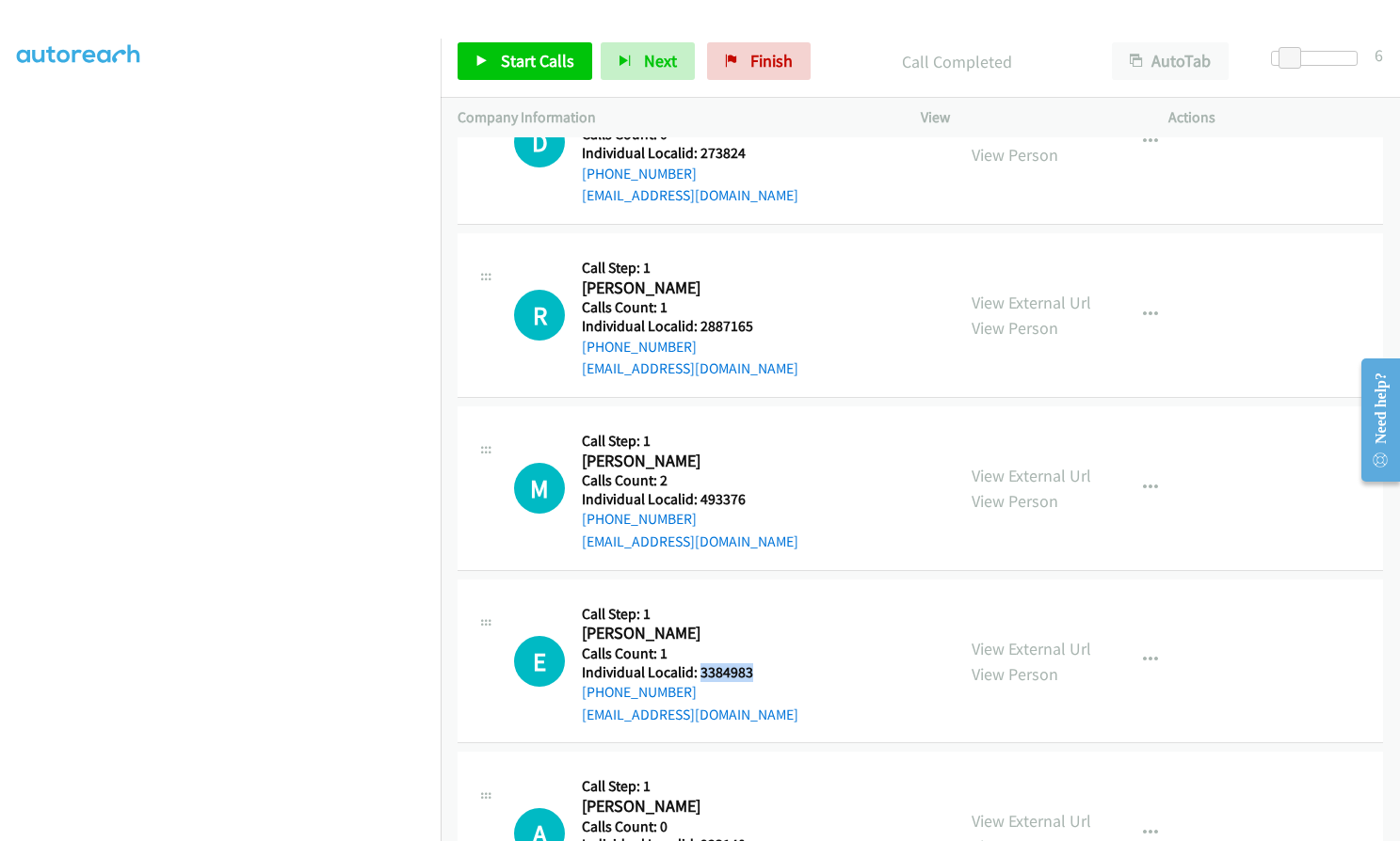
drag, startPoint x: 700, startPoint y: 626, endPoint x: 761, endPoint y: 629, distance: 61.1
click at [761, 629] on div "E Callback Scheduled Call Step: 1 [PERSON_NAME] America/Los_Angeles Calls Count…" at bounding box center [725, 661] width 424 height 129
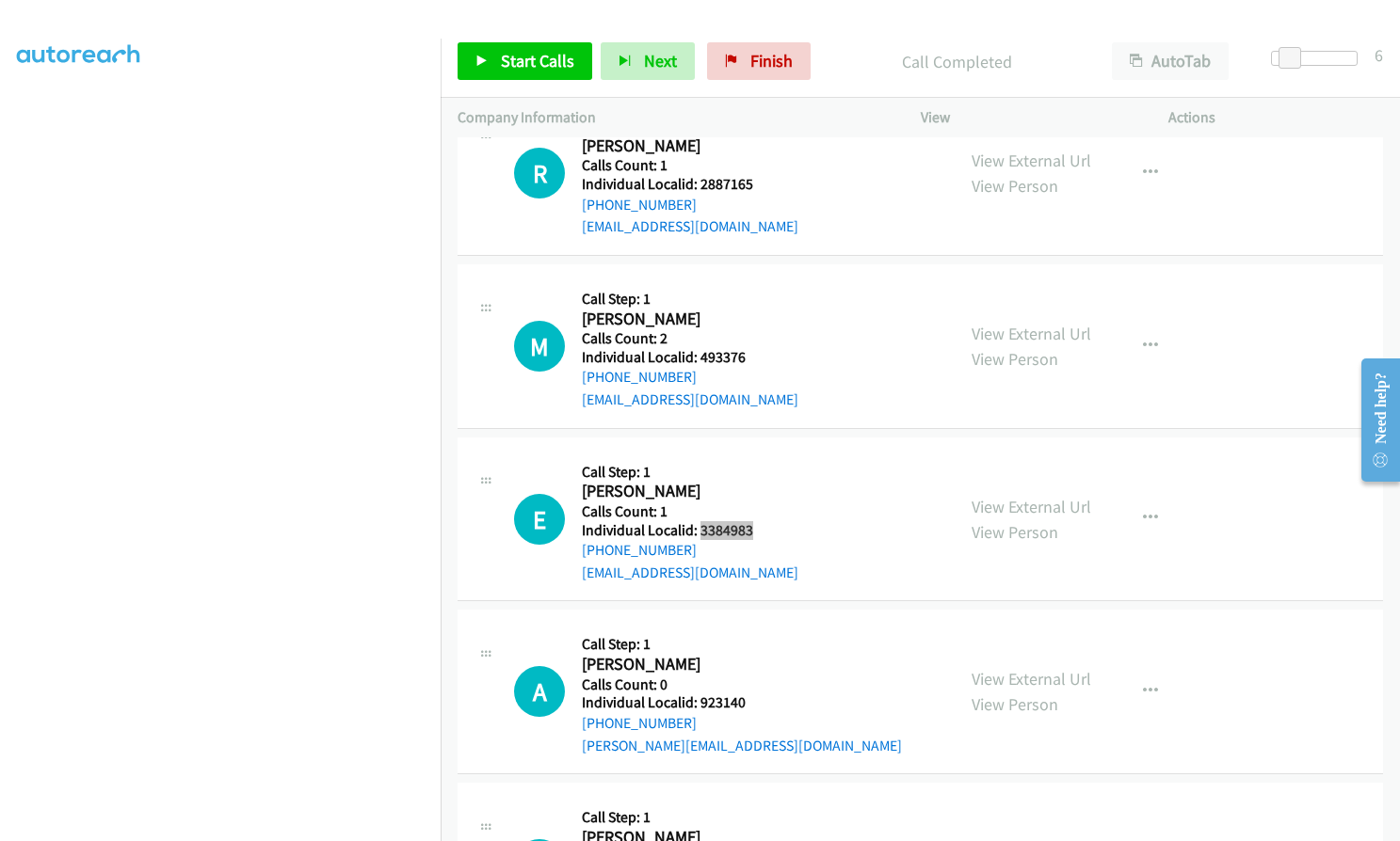
scroll to position [14514, 0]
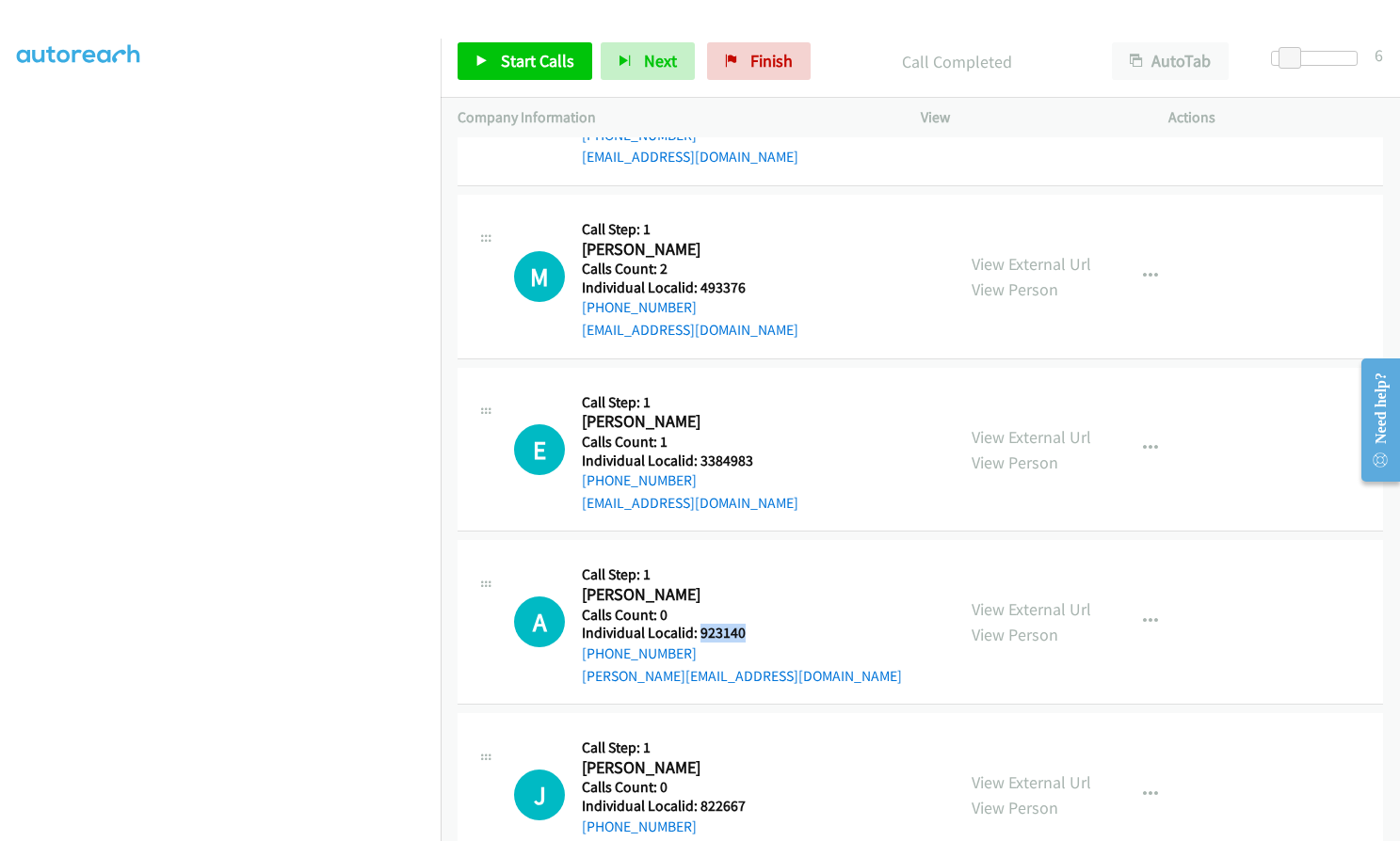
drag, startPoint x: 699, startPoint y: 589, endPoint x: 747, endPoint y: 585, distance: 48.2
click at [747, 624] on h5 "Individual Localid: 923140" at bounding box center [741, 633] width 320 height 18
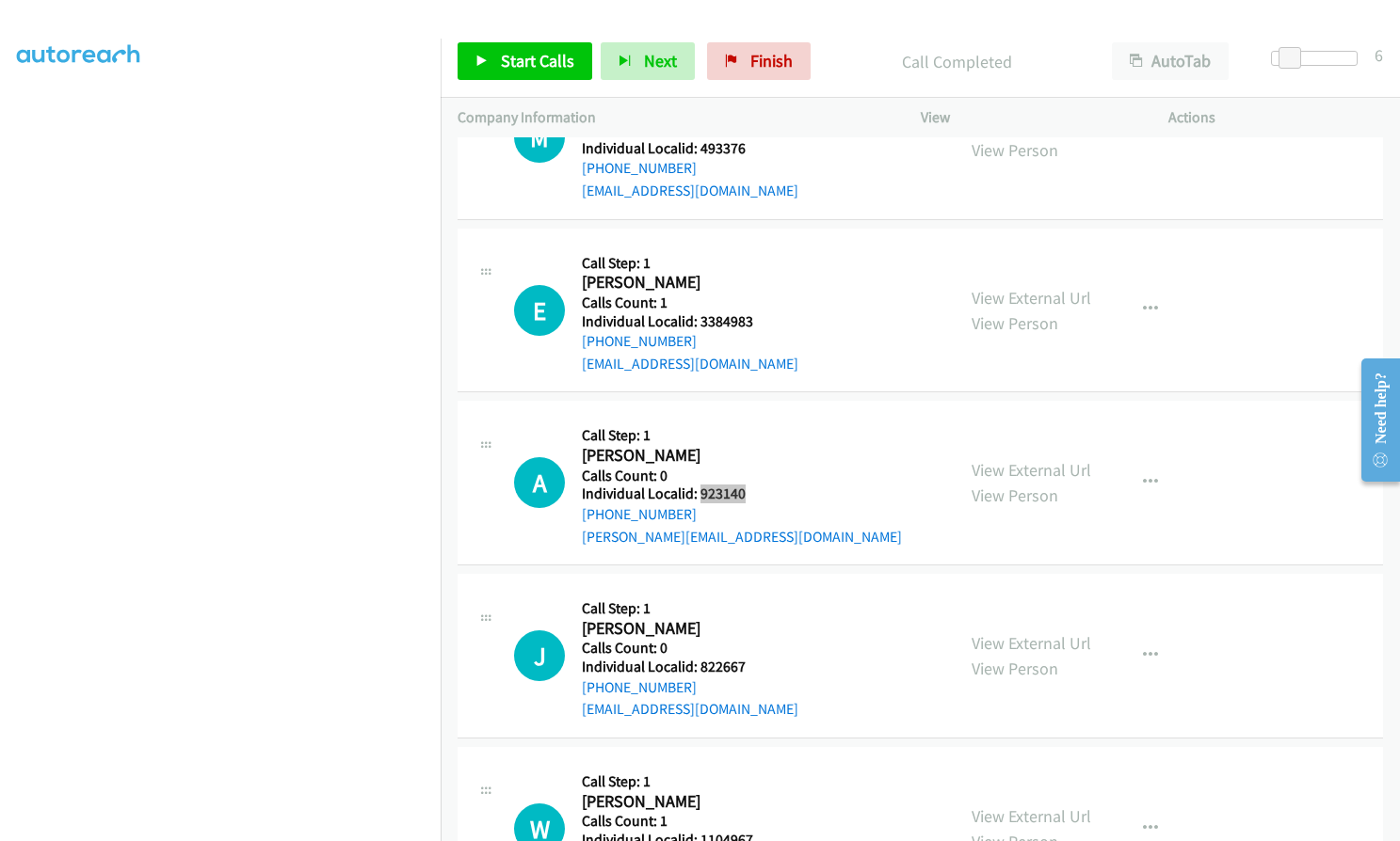
scroll to position [14656, 0]
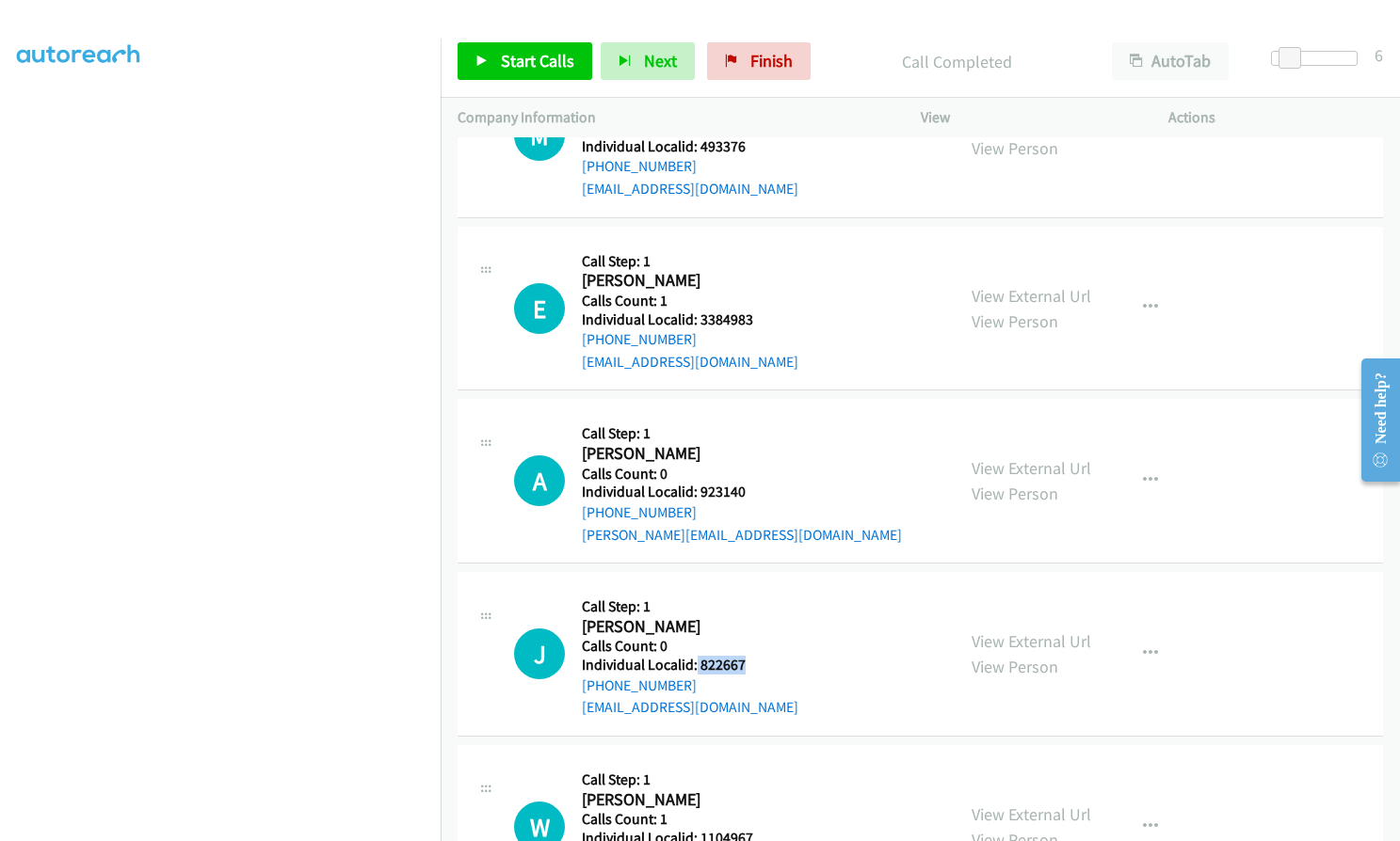
drag, startPoint x: 695, startPoint y: 618, endPoint x: 740, endPoint y: 618, distance: 45.0
click at [740, 656] on h5 "Individual Localid: 822667" at bounding box center [689, 665] width 216 height 18
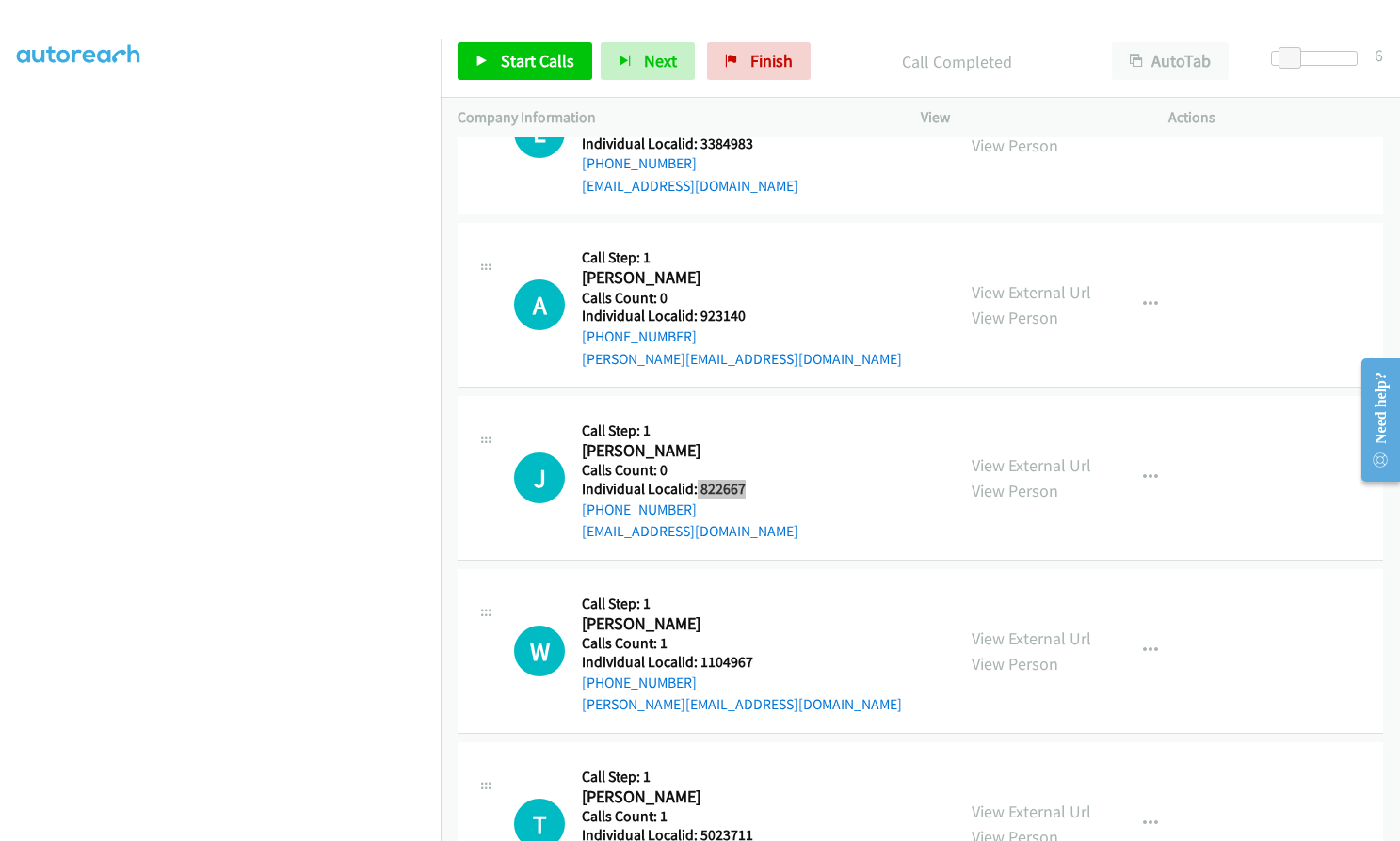
scroll to position [14891, 0]
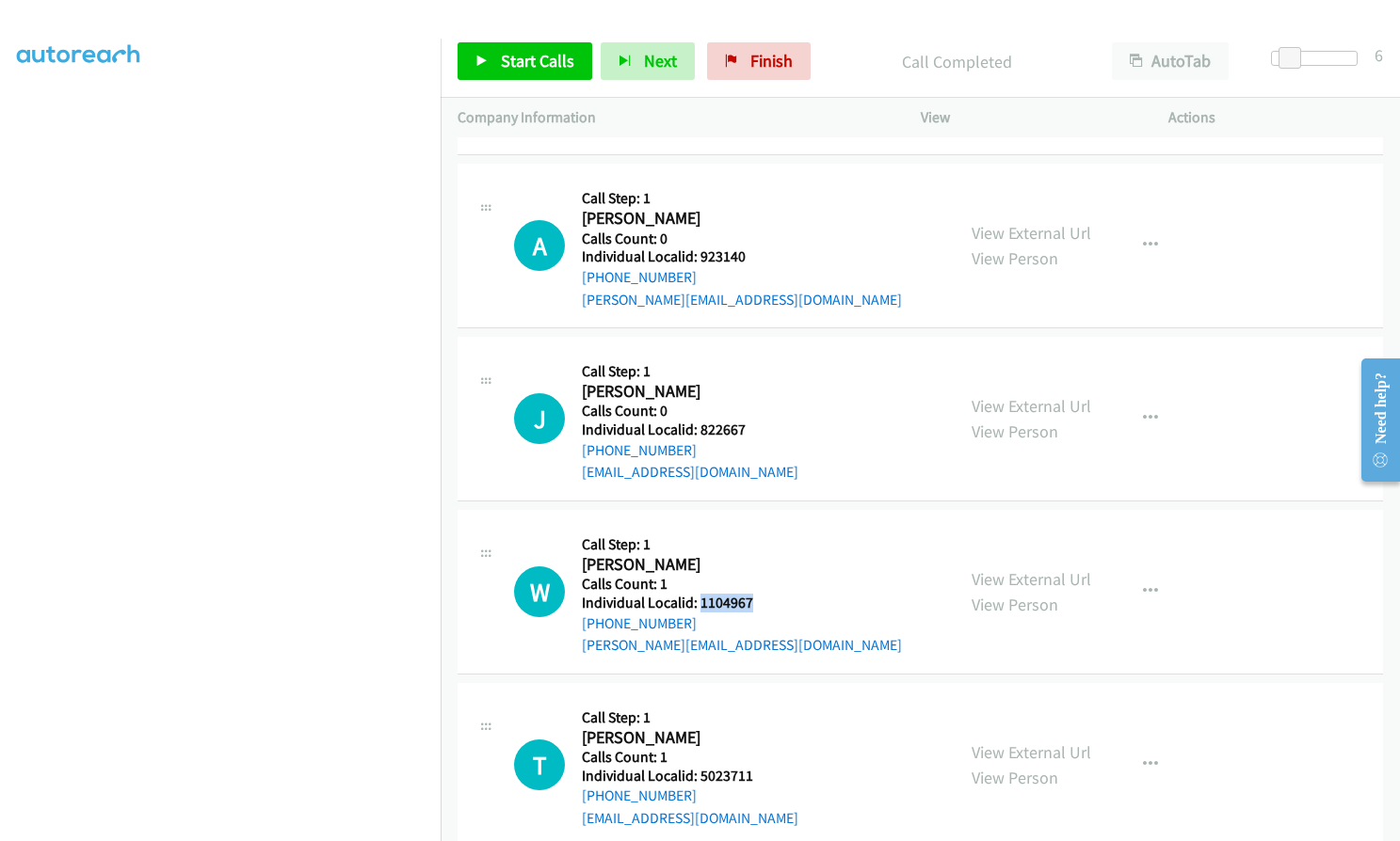
drag, startPoint x: 700, startPoint y: 555, endPoint x: 753, endPoint y: 558, distance: 53.1
click at [753, 558] on div "W Callback Scheduled Call Step: 1 [PERSON_NAME] America/[GEOGRAPHIC_DATA] Calls…" at bounding box center [725, 591] width 424 height 129
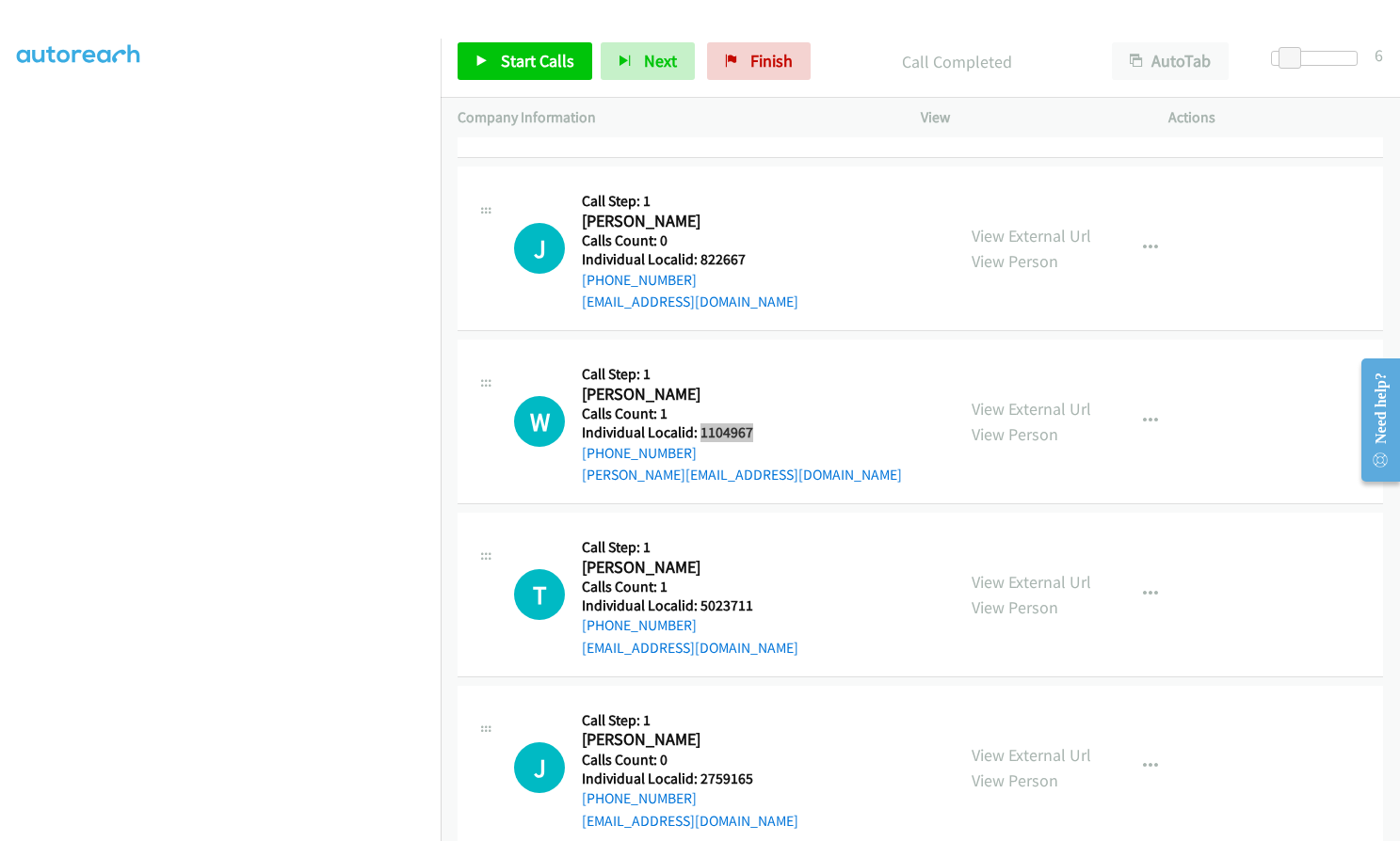
scroll to position [15080, 0]
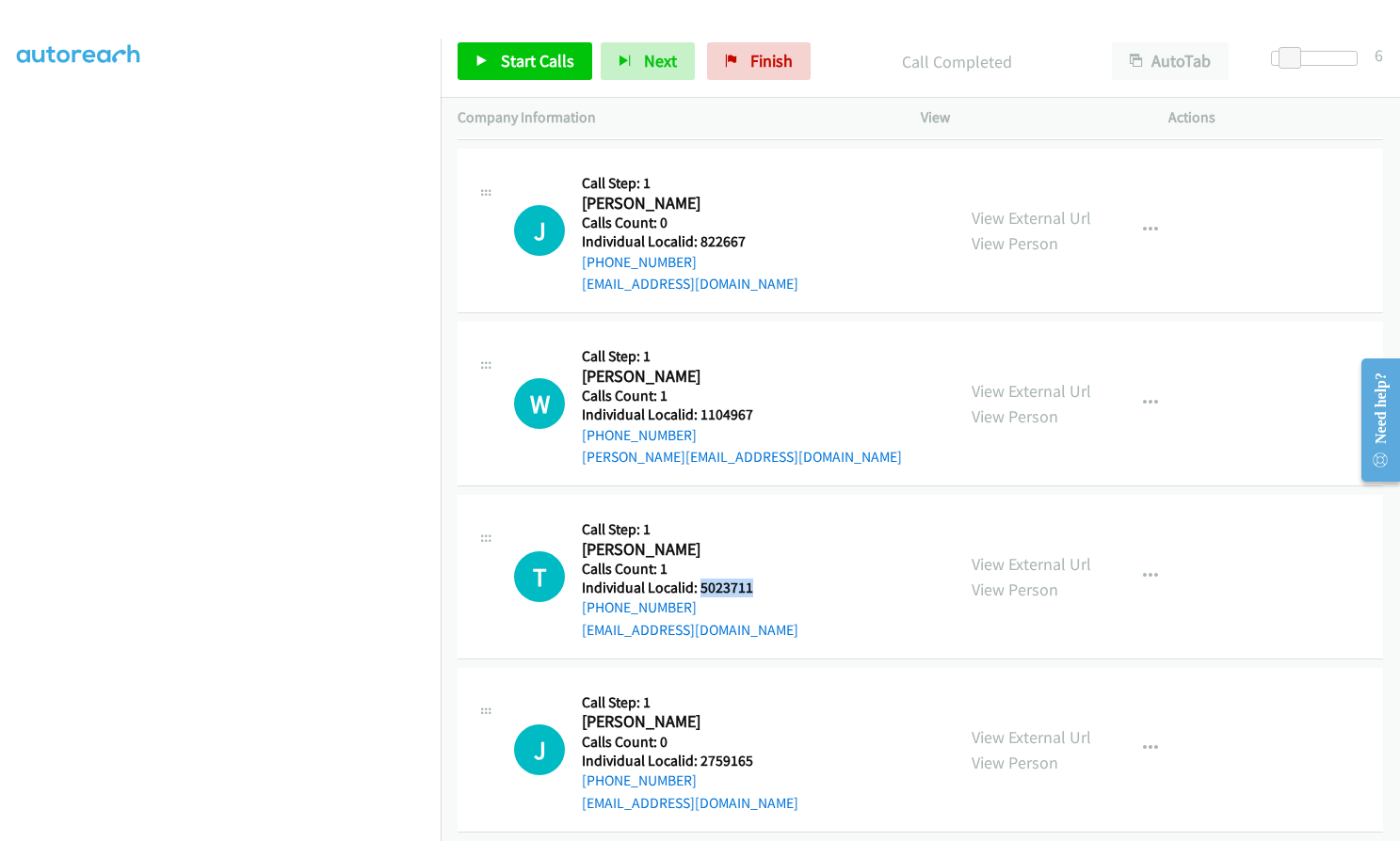
drag, startPoint x: 697, startPoint y: 542, endPoint x: 753, endPoint y: 542, distance: 56.0
click at [753, 542] on div "T Callback Scheduled Call Step: 1 [PERSON_NAME] America/New_York Calls Count: 1…" at bounding box center [725, 576] width 424 height 129
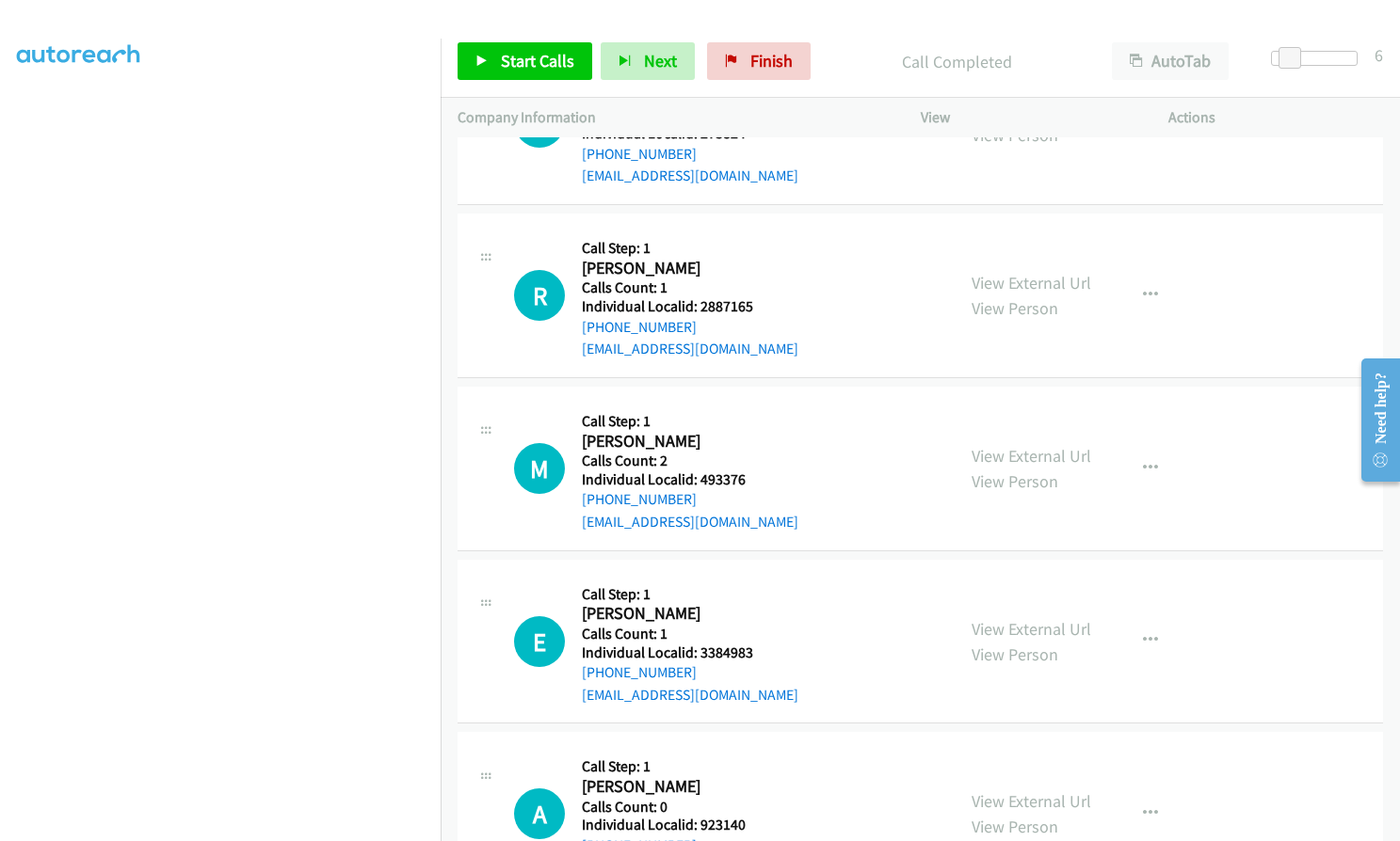
scroll to position [14256, 0]
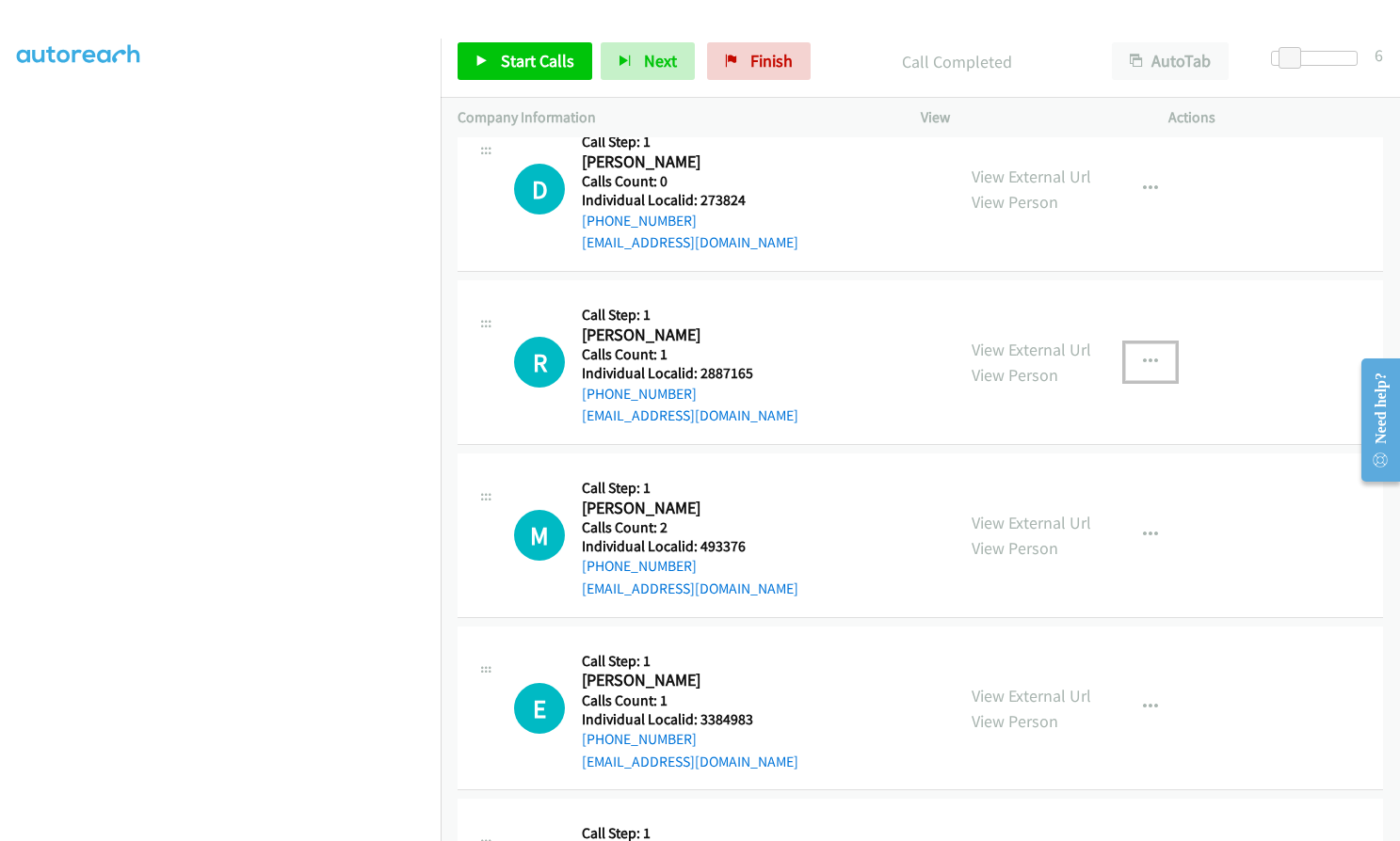
click at [1130, 344] on button "button" at bounding box center [1150, 362] width 51 height 38
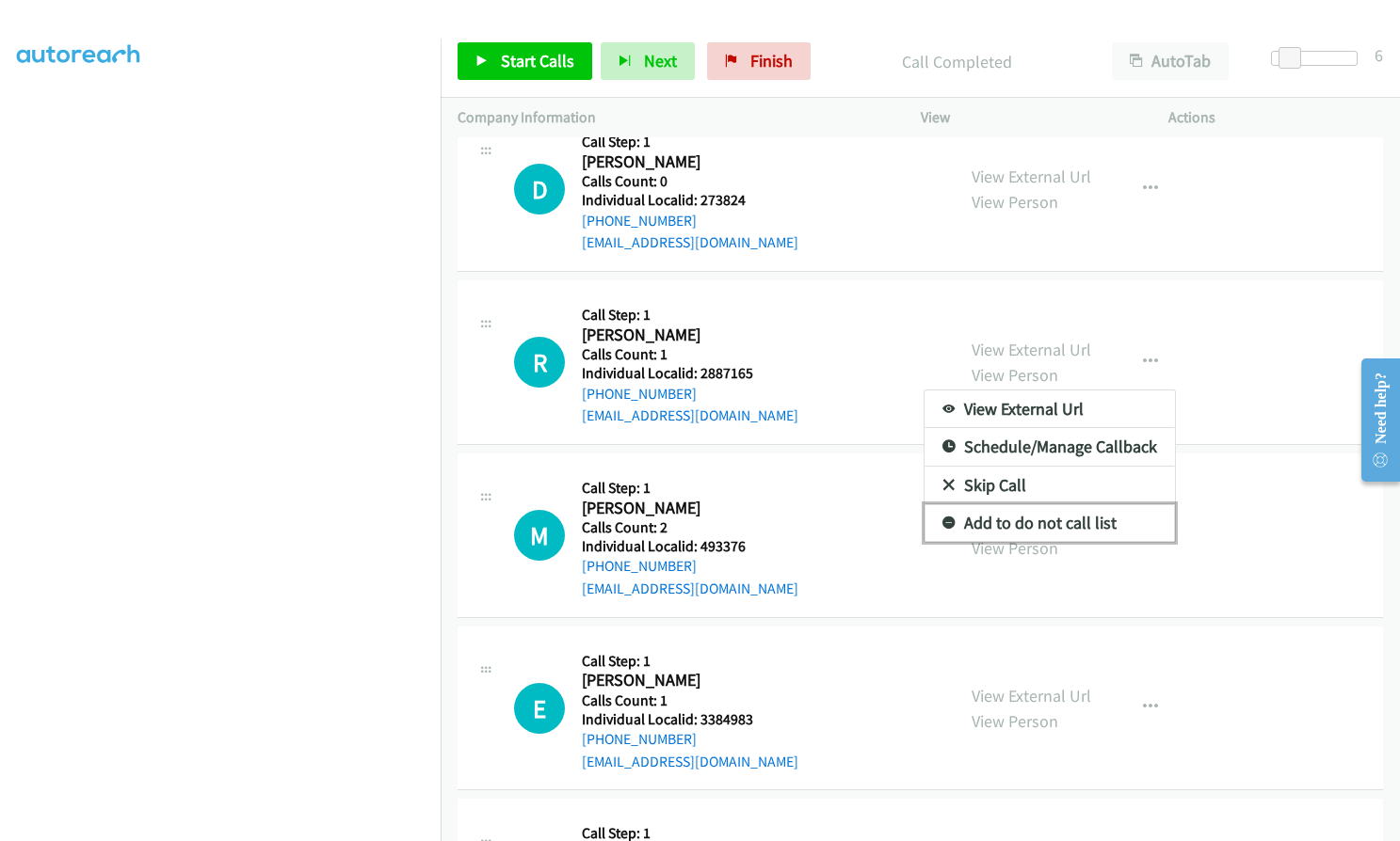
click at [942, 518] on icon at bounding box center [949, 525] width 14 height 14
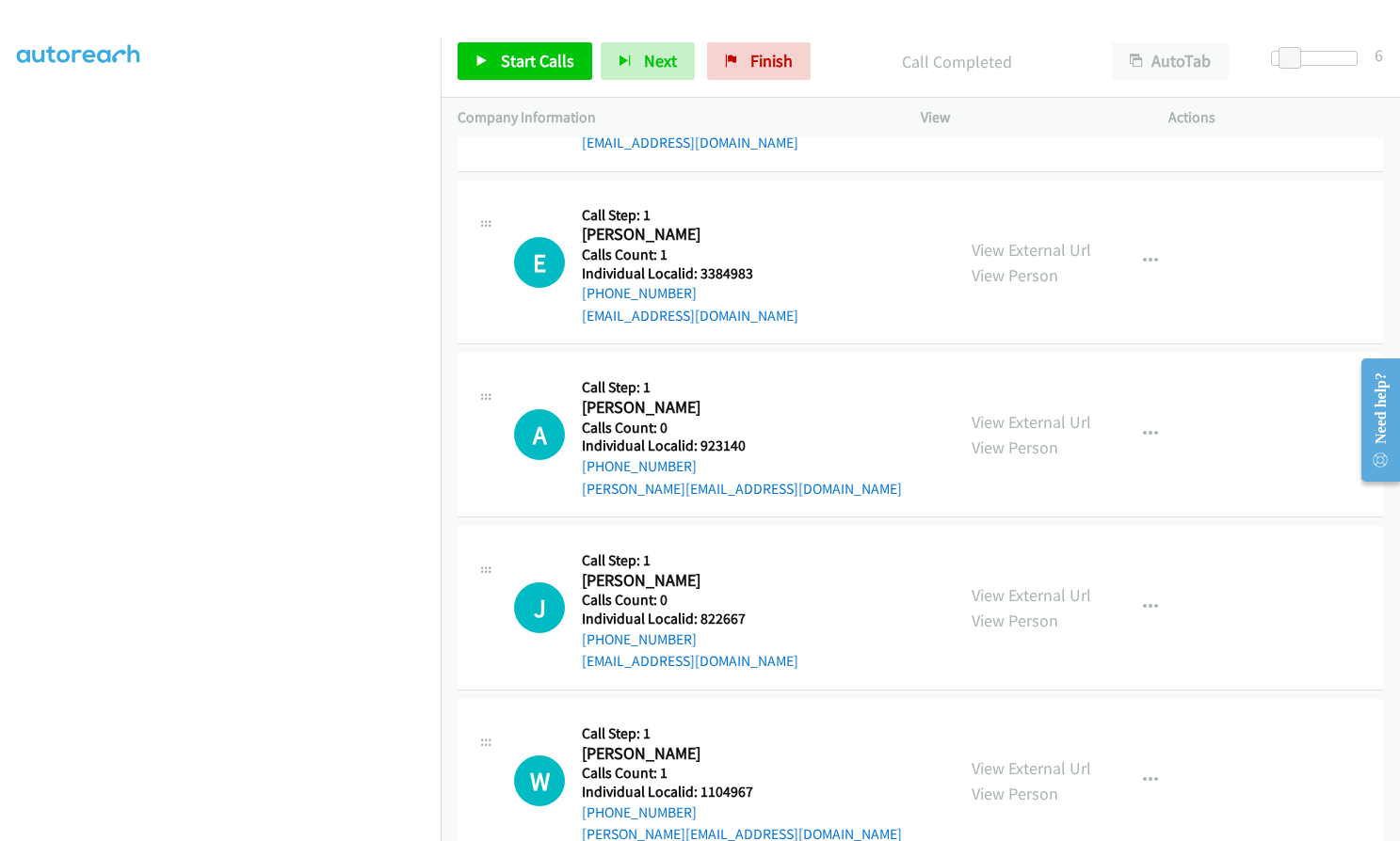
scroll to position [14891, 0]
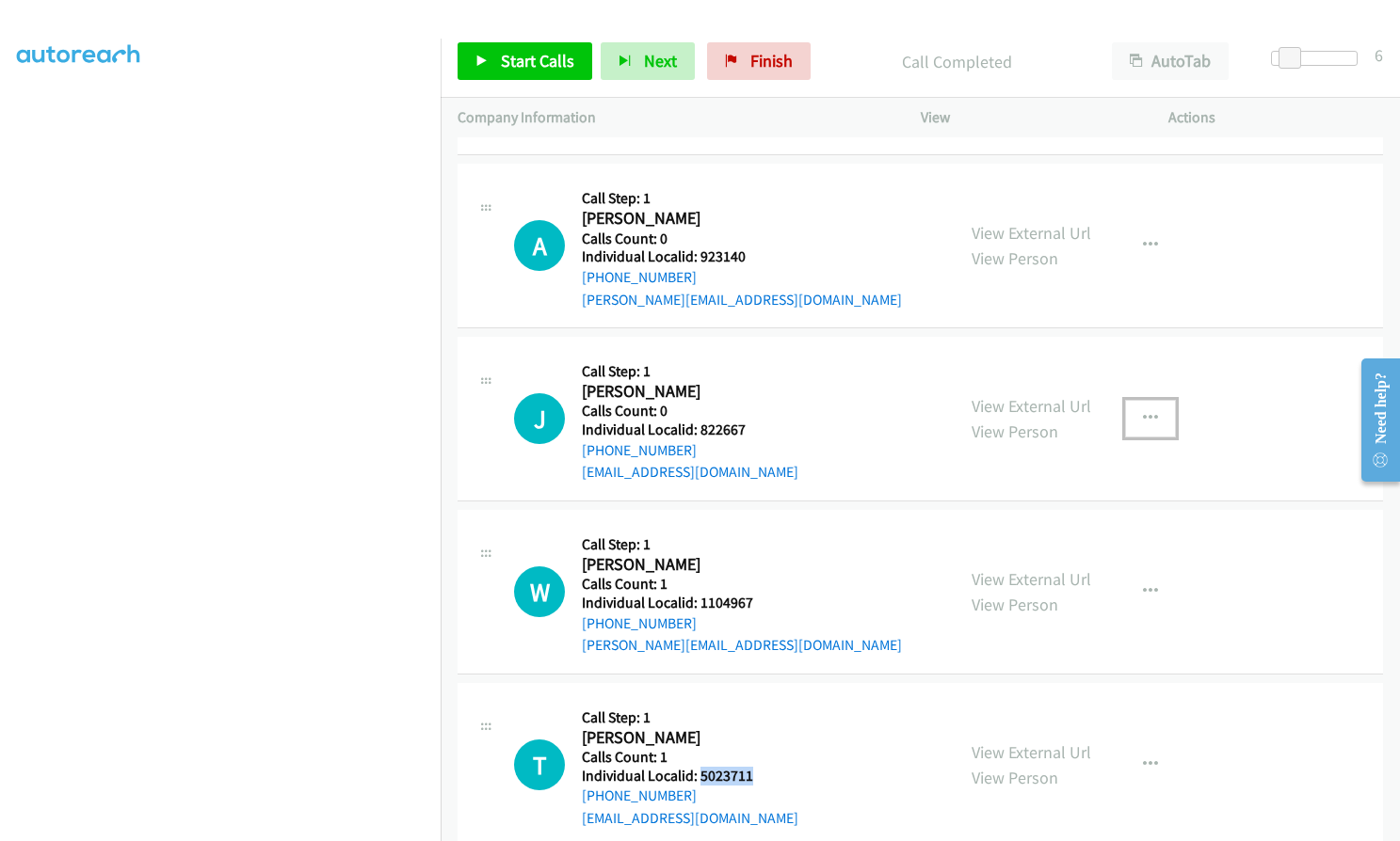
click at [1149, 400] on button "button" at bounding box center [1150, 419] width 51 height 38
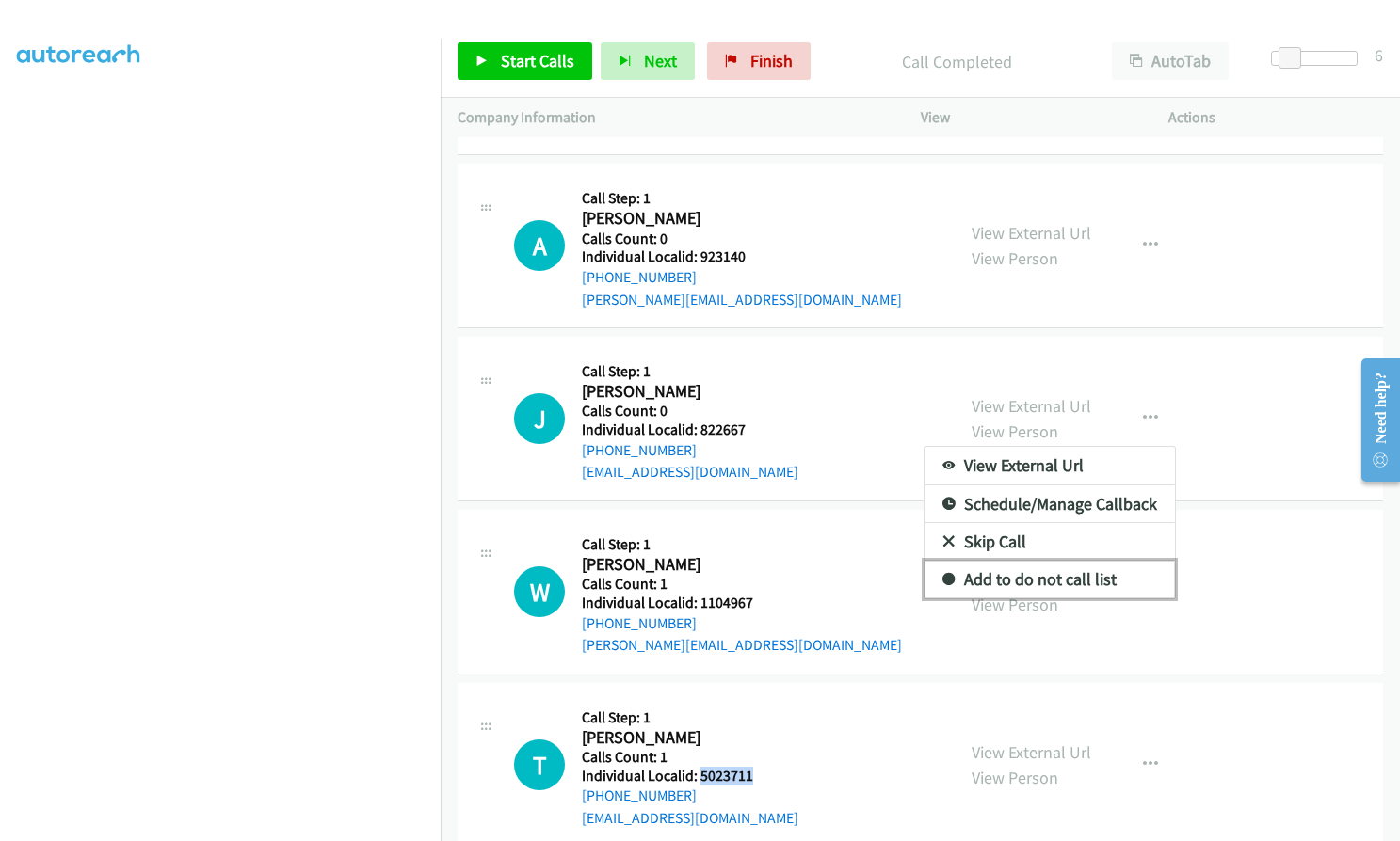
click at [942, 574] on icon at bounding box center [949, 581] width 14 height 14
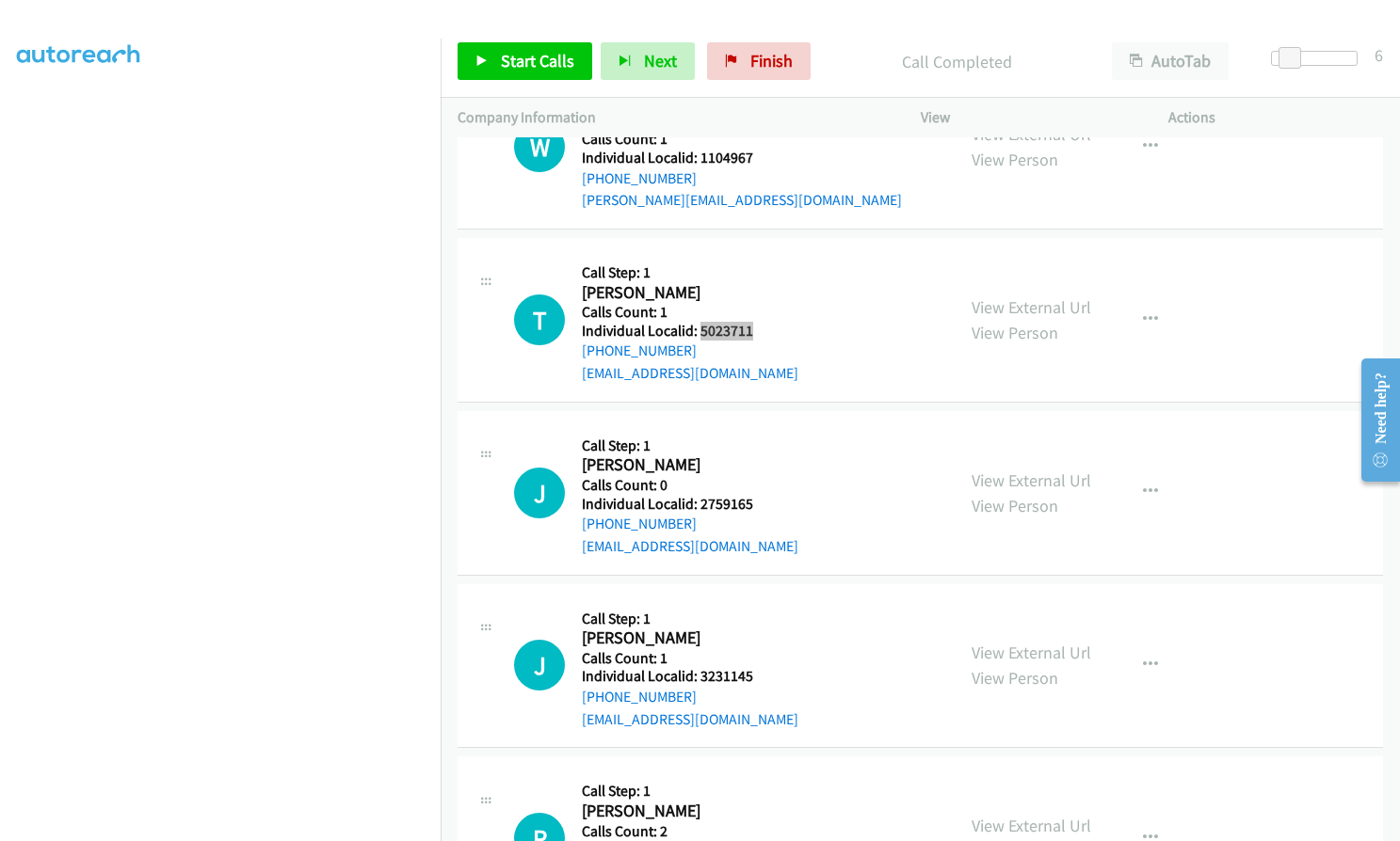
scroll to position [15338, 0]
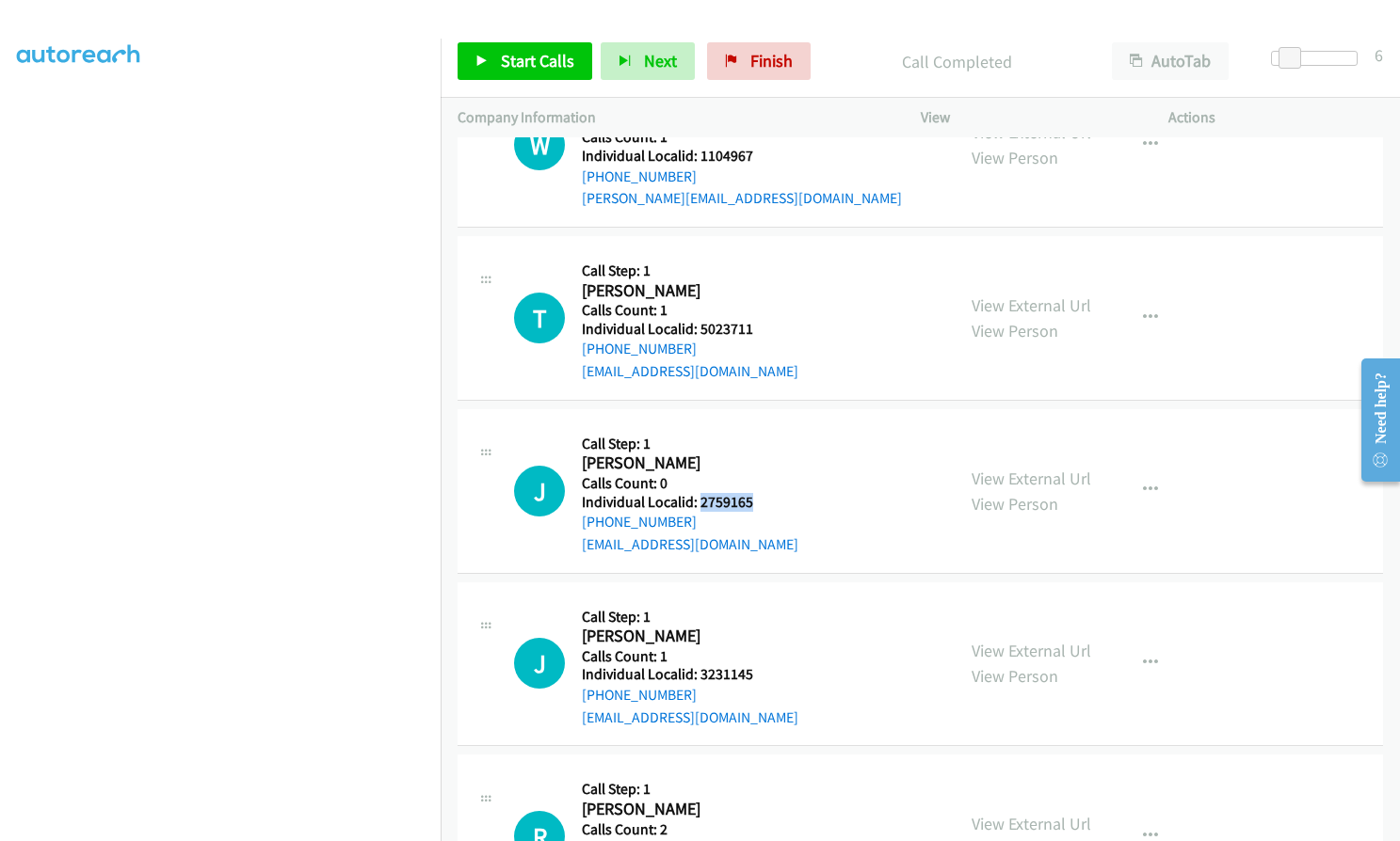
drag, startPoint x: 696, startPoint y: 457, endPoint x: 761, endPoint y: 452, distance: 65.2
click at [761, 452] on div "J Callback Scheduled Call Step: 1 [PERSON_NAME] America/New_York Calls Count: 0…" at bounding box center [725, 491] width 424 height 129
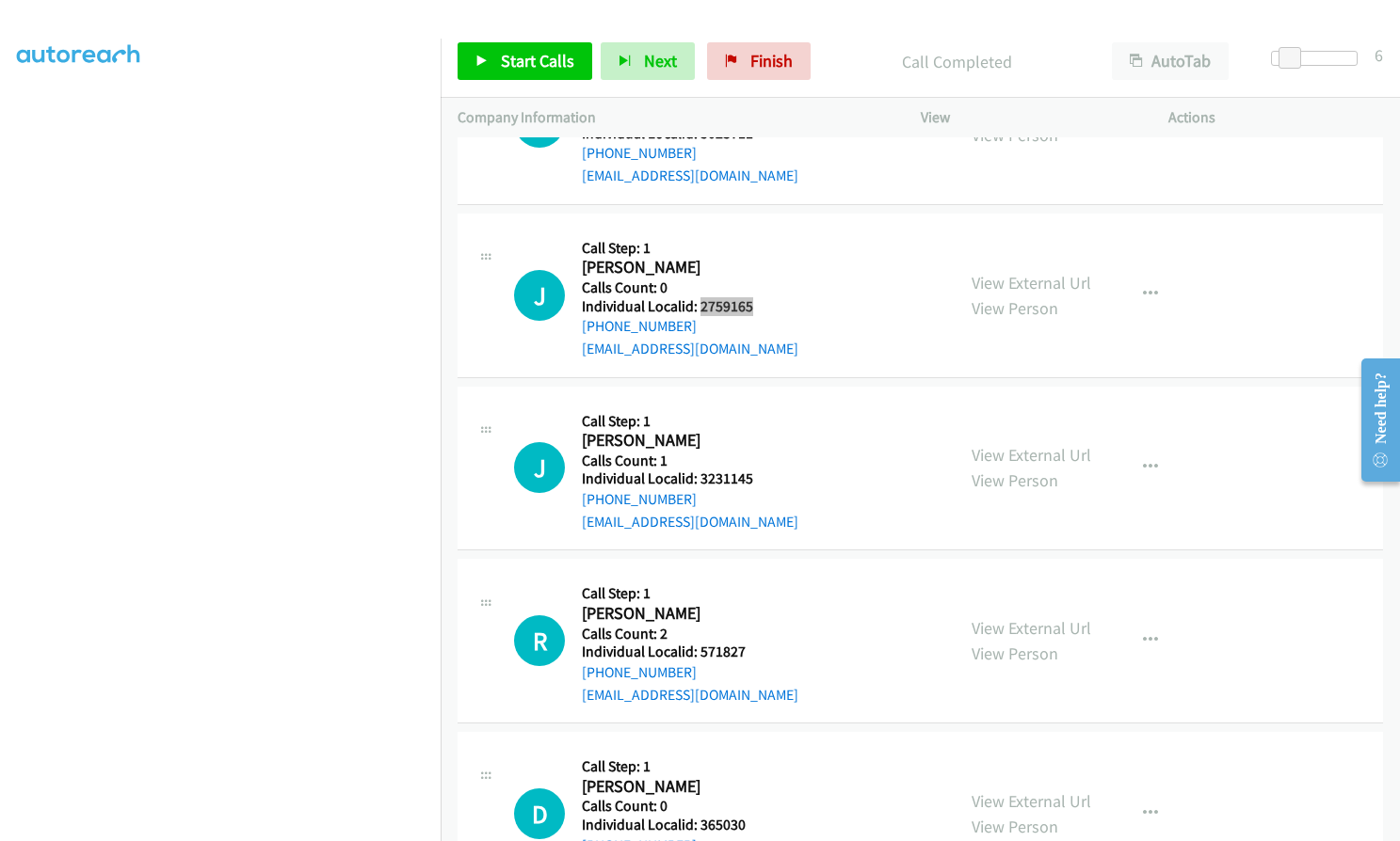
scroll to position [15550, 0]
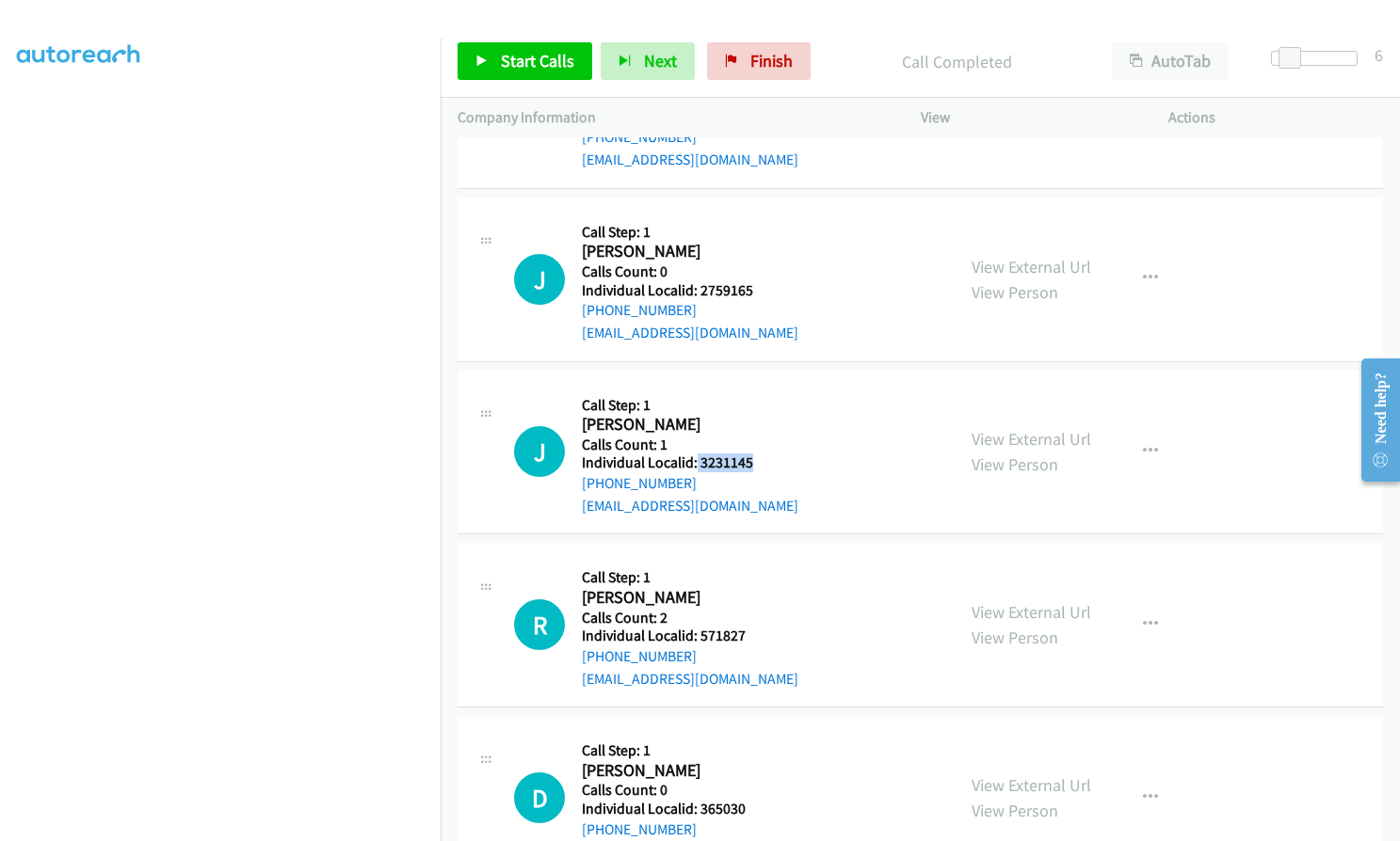
drag, startPoint x: 694, startPoint y: 413, endPoint x: 762, endPoint y: 413, distance: 68.0
click at [762, 413] on div "J Callback Scheduled Call Step: 1 [PERSON_NAME] America/New_York Calls Count: 1…" at bounding box center [725, 452] width 424 height 129
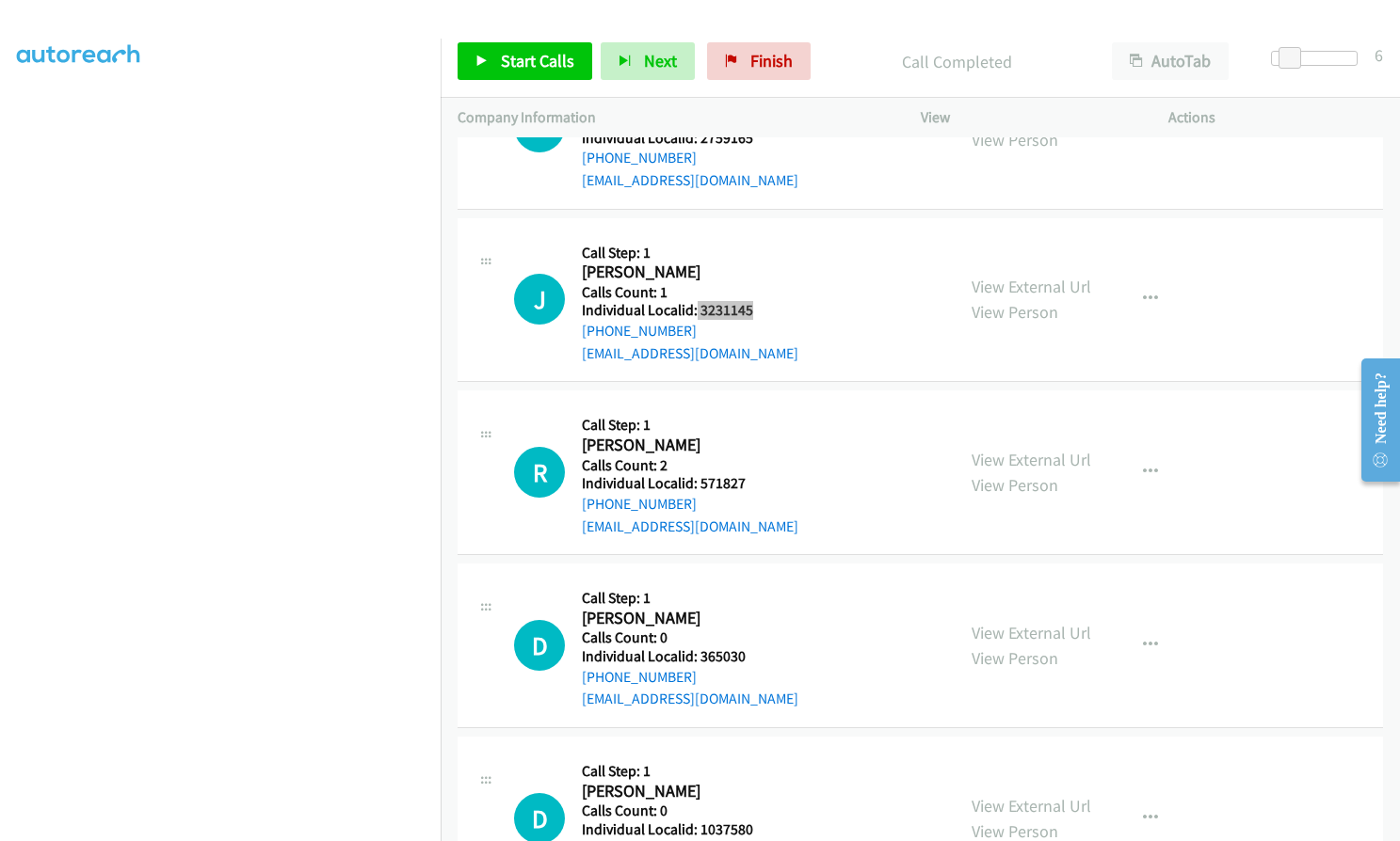
scroll to position [15714, 0]
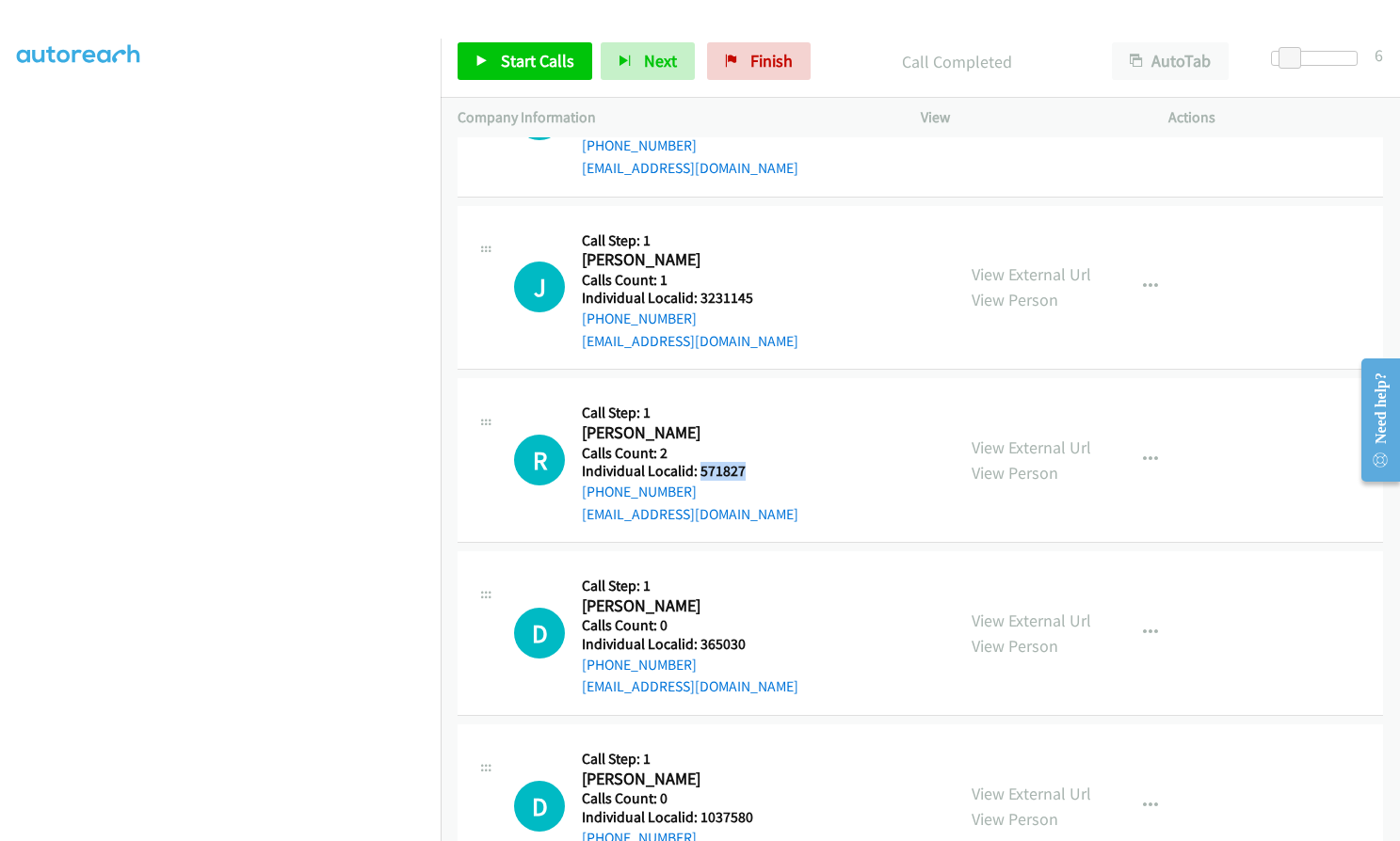
drag, startPoint x: 696, startPoint y: 422, endPoint x: 756, endPoint y: 425, distance: 60.1
click at [756, 425] on div "R Callback Scheduled Call Step: 1 [PERSON_NAME] America/New_York Calls Count: 2…" at bounding box center [725, 459] width 424 height 129
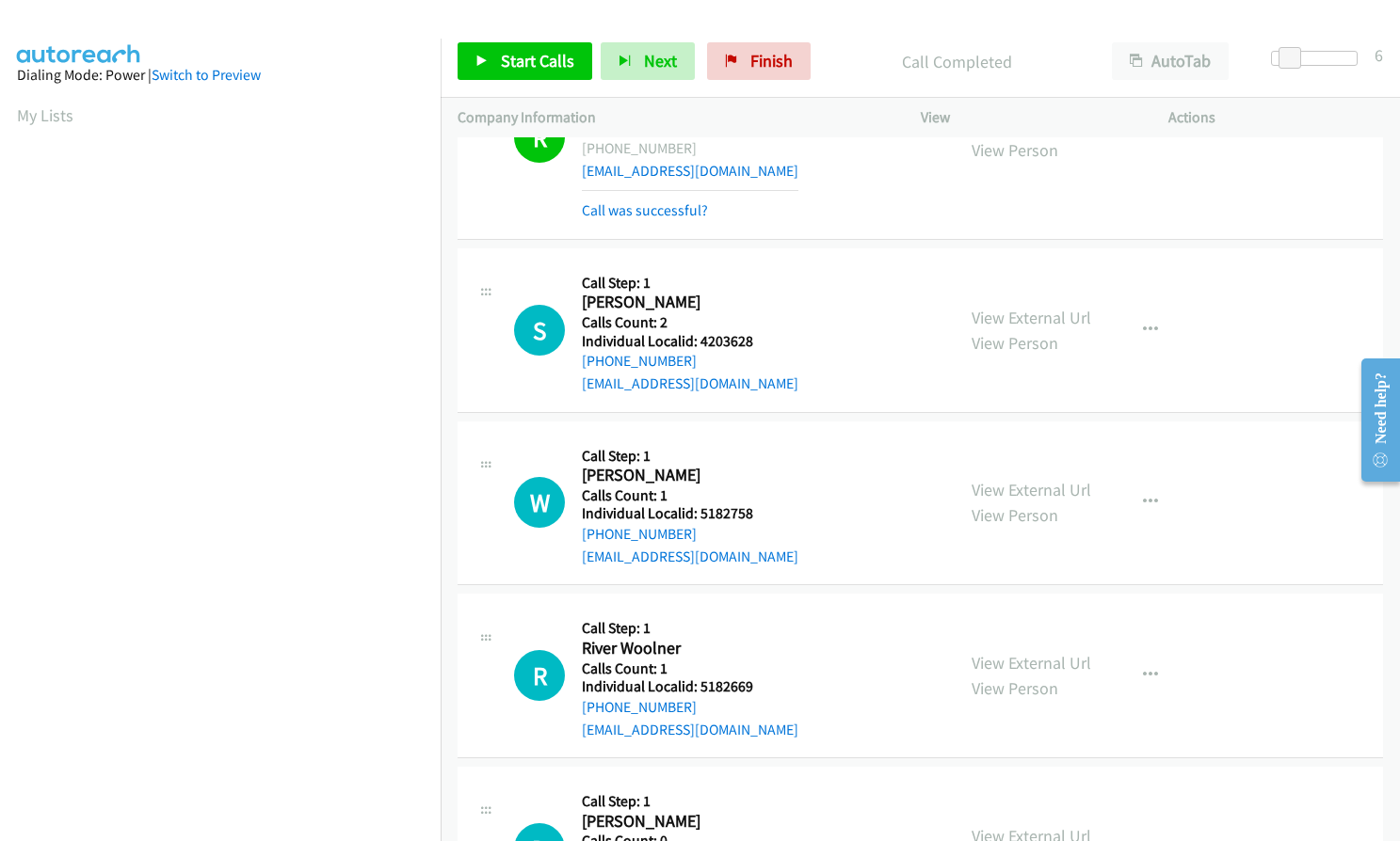
scroll to position [13667, 0]
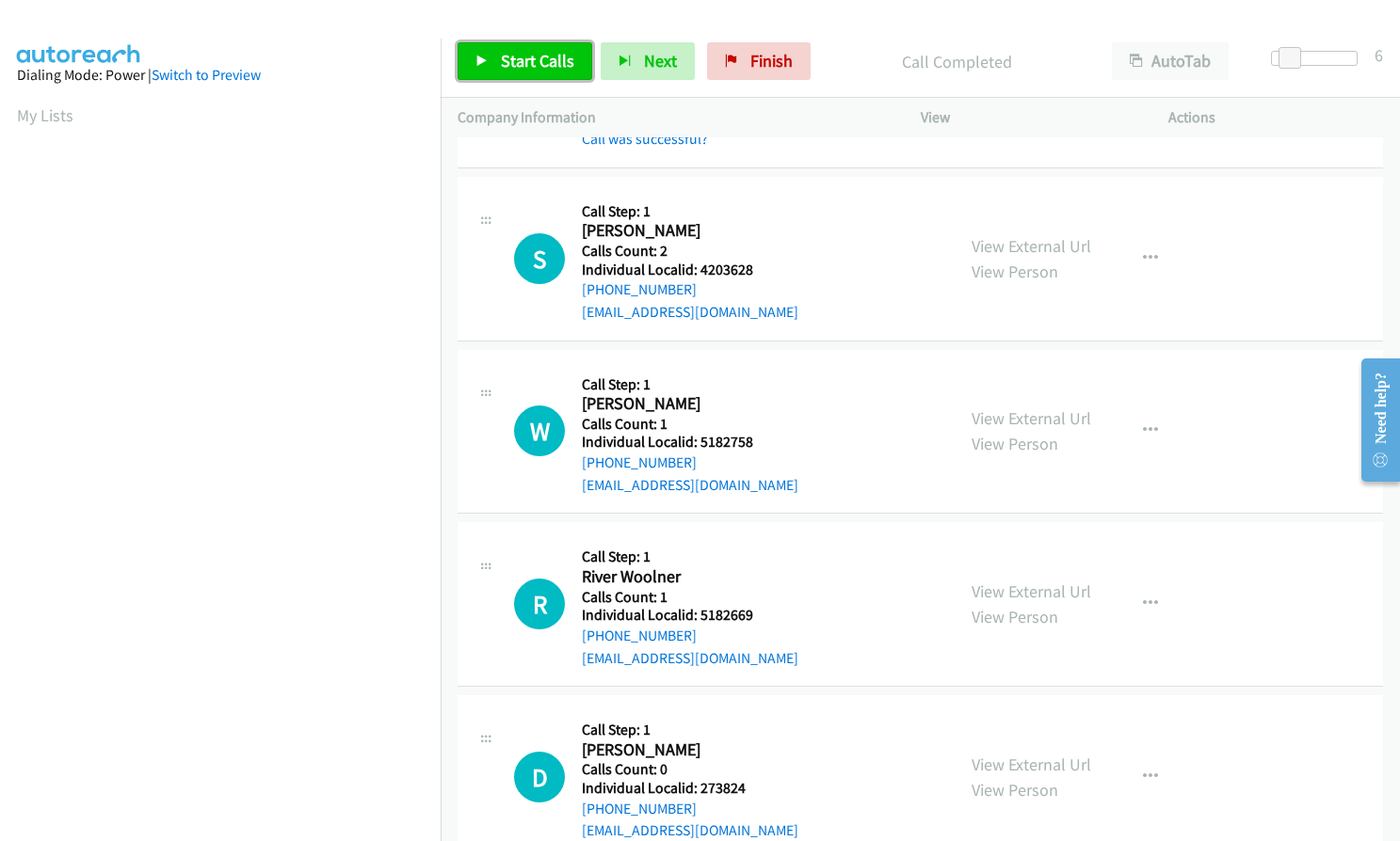
click at [523, 56] on span "Start Calls" at bounding box center [536, 60] width 73 height 21
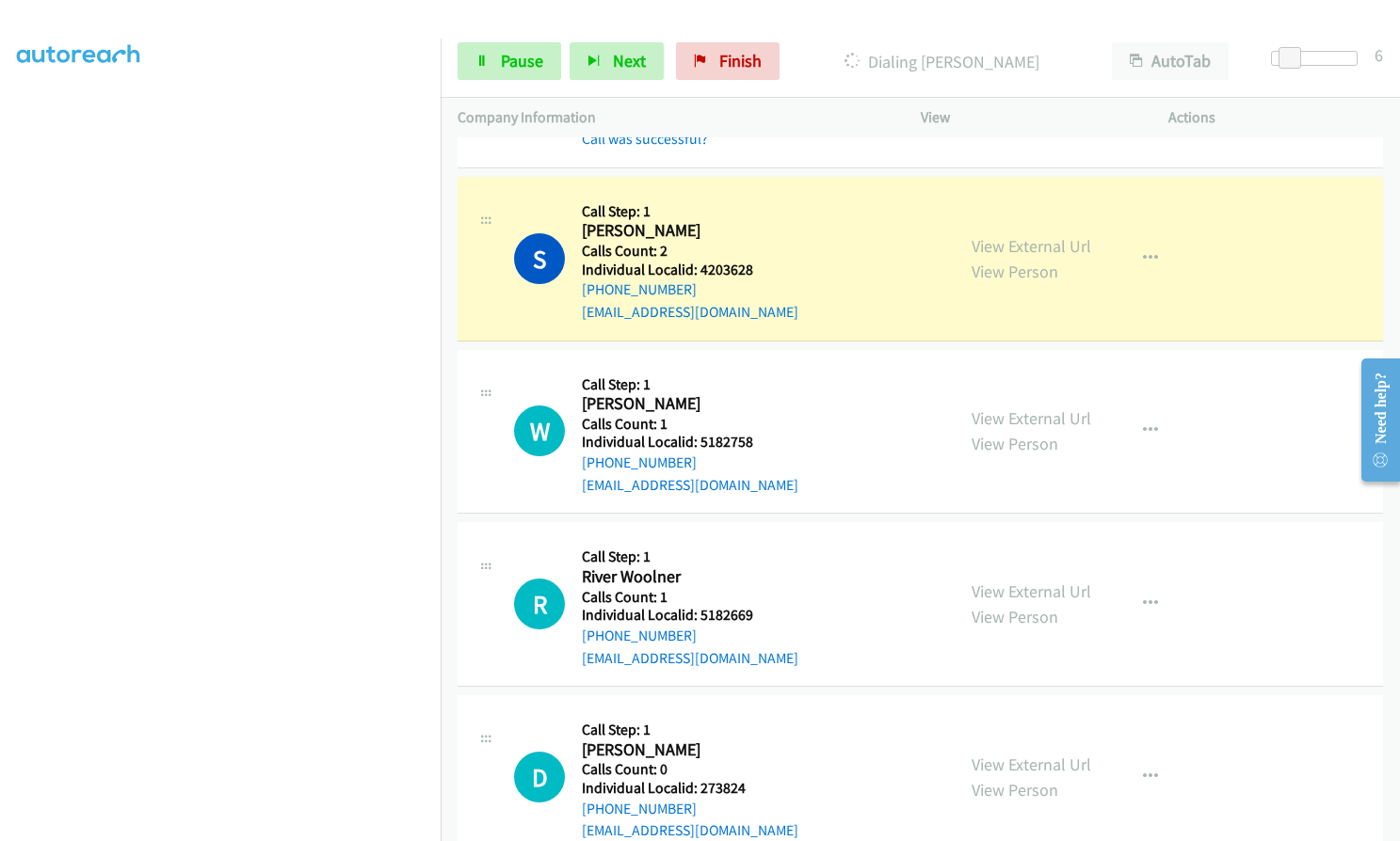
scroll to position [213, 0]
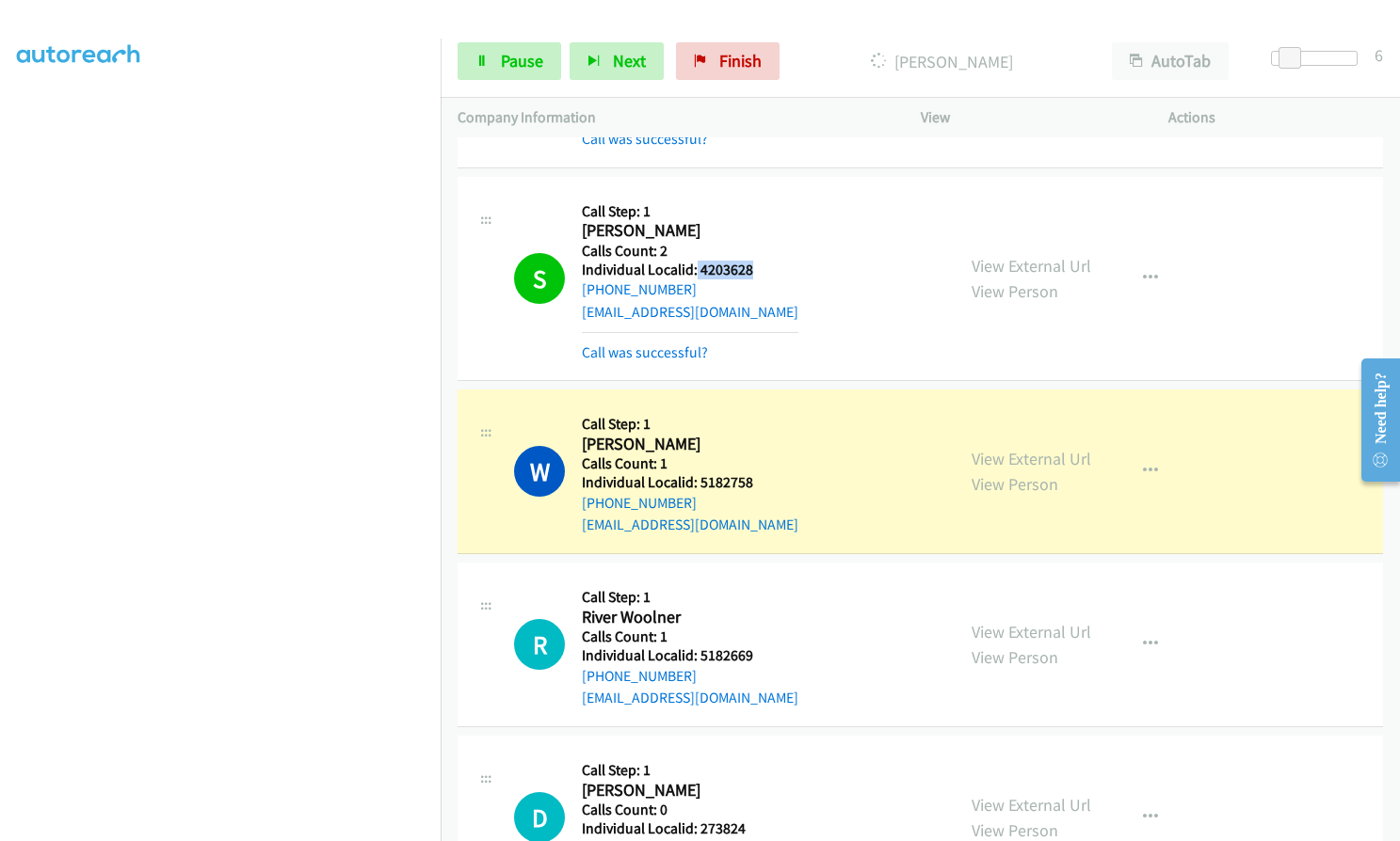
drag, startPoint x: 694, startPoint y: 221, endPoint x: 750, endPoint y: 221, distance: 56.0
click at [750, 261] on h5 "Individual Localid: 4203628" at bounding box center [689, 270] width 216 height 18
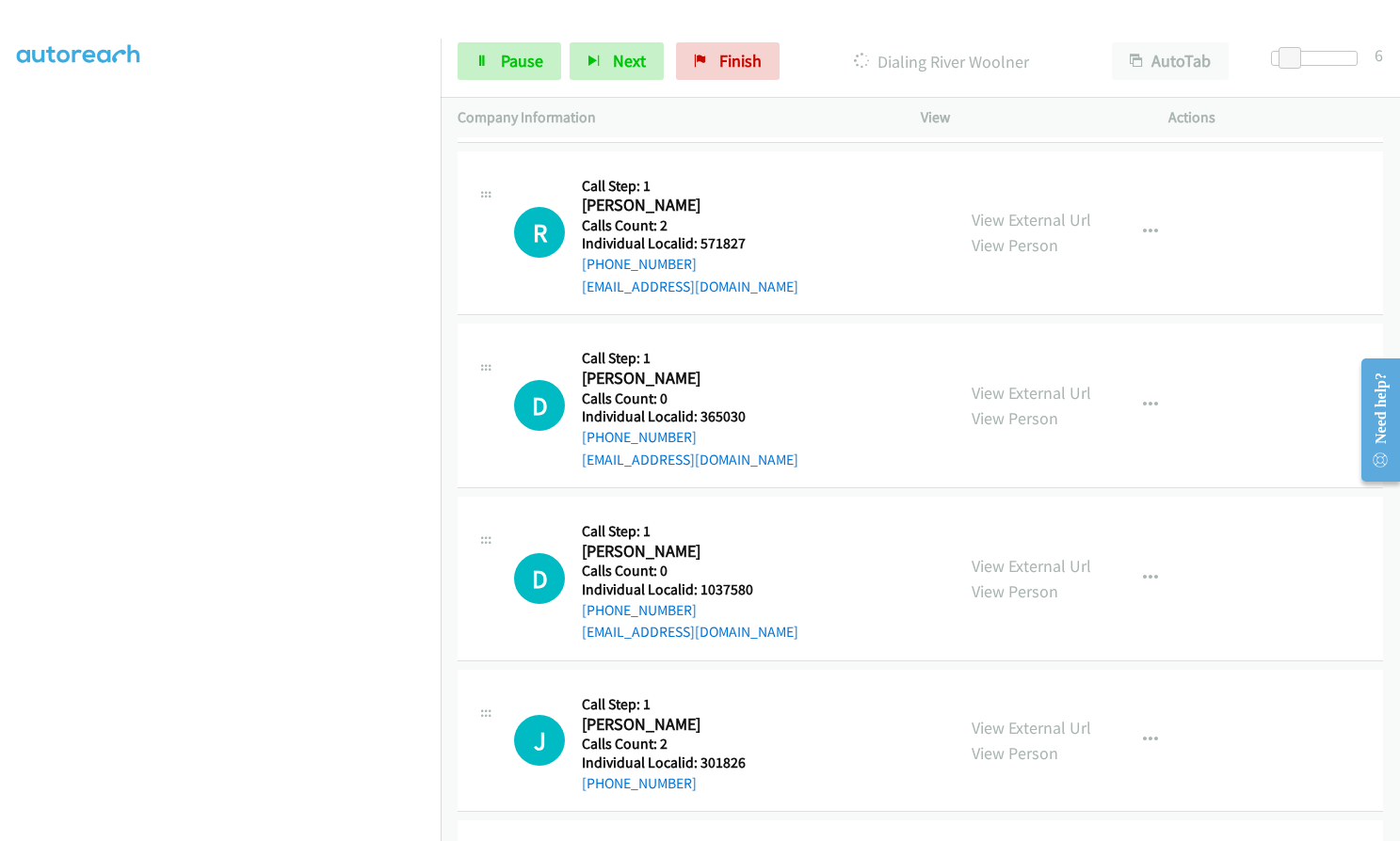
scroll to position [16068, 0]
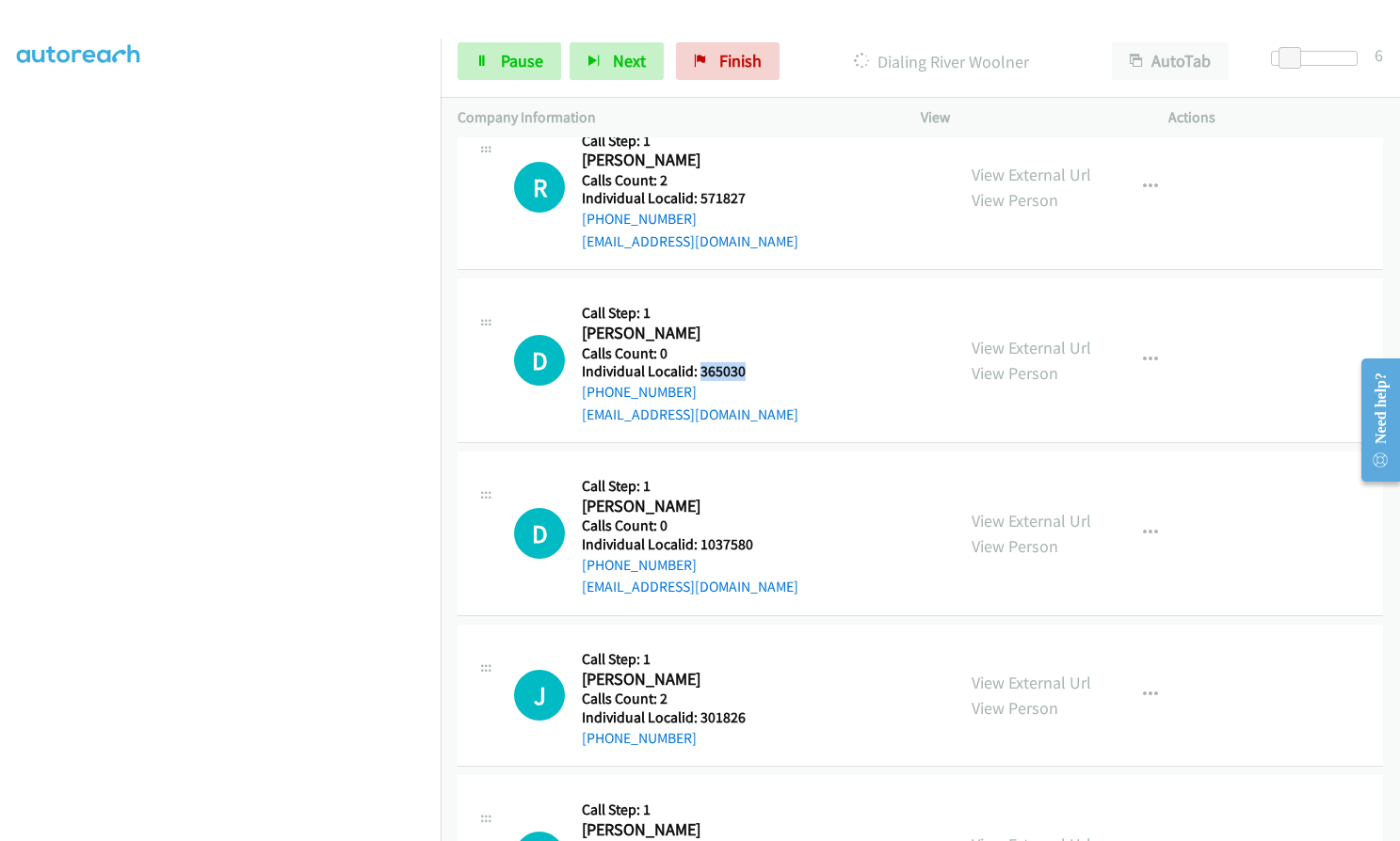
drag, startPoint x: 701, startPoint y: 327, endPoint x: 753, endPoint y: 329, distance: 52.0
click at [753, 329] on div "D Callback Scheduled Call Step: 1 [PERSON_NAME] America/[GEOGRAPHIC_DATA] Calls…" at bounding box center [725, 360] width 424 height 129
drag, startPoint x: 711, startPoint y: 497, endPoint x: 763, endPoint y: 495, distance: 52.0
click at [763, 495] on div "D Callback Scheduled Call Step: 1 [PERSON_NAME] America/New_York Calls Count: 0…" at bounding box center [725, 532] width 424 height 129
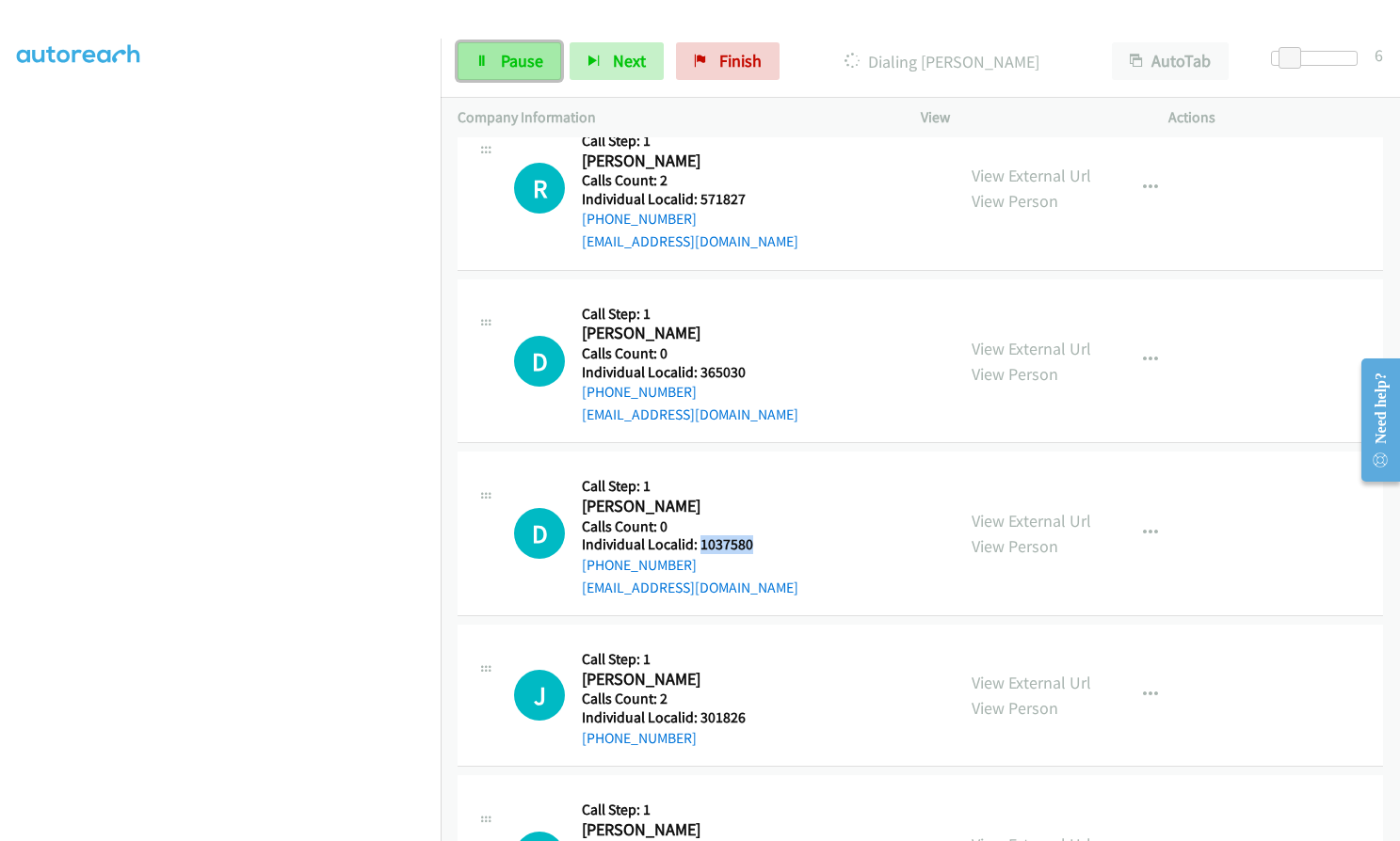
click at [491, 57] on link "Pause" at bounding box center [509, 61] width 103 height 38
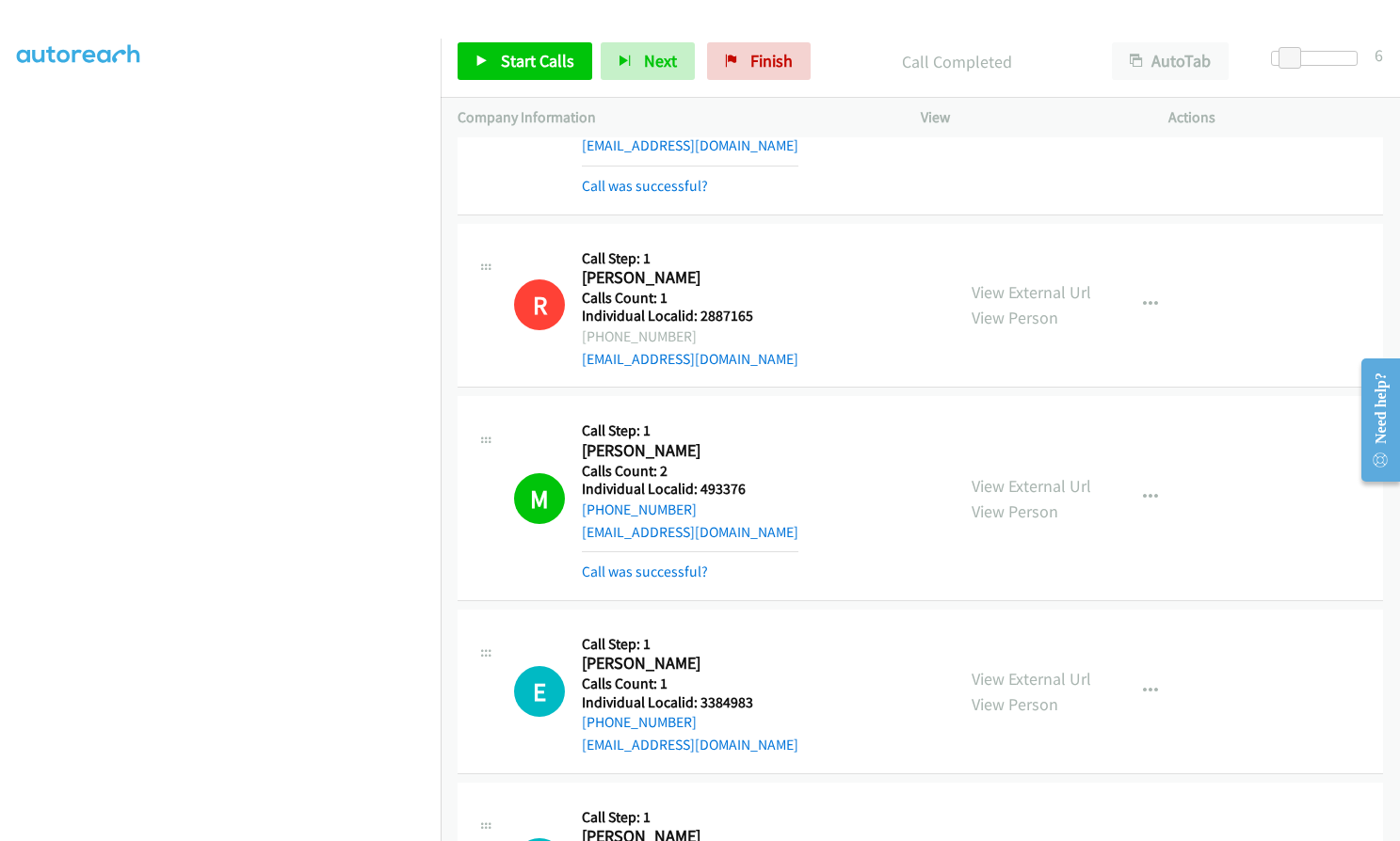
scroll to position [14470, 0]
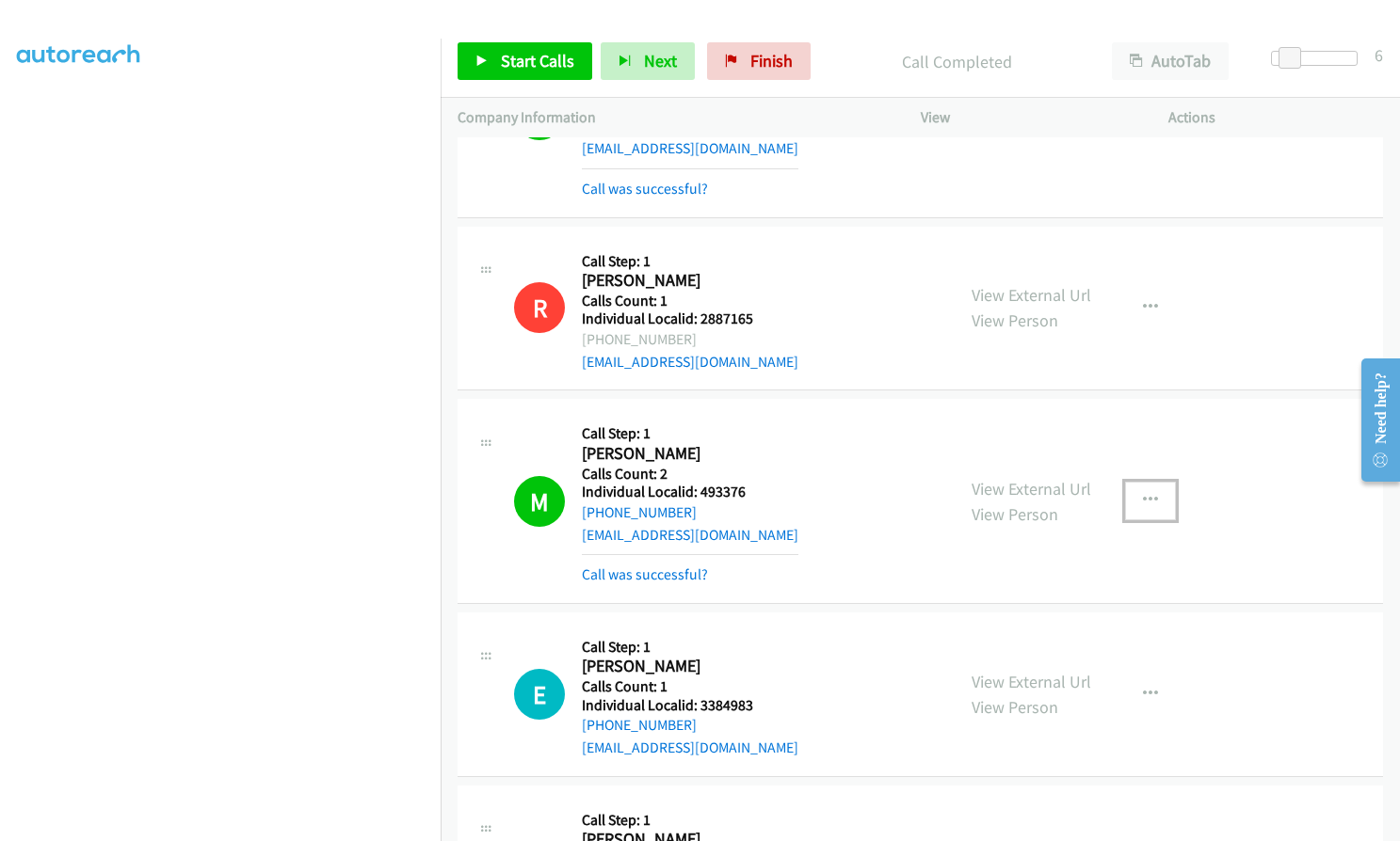
drag, startPoint x: 1151, startPoint y: 449, endPoint x: 1137, endPoint y: 463, distance: 19.8
click at [1151, 482] on button "button" at bounding box center [1150, 500] width 51 height 38
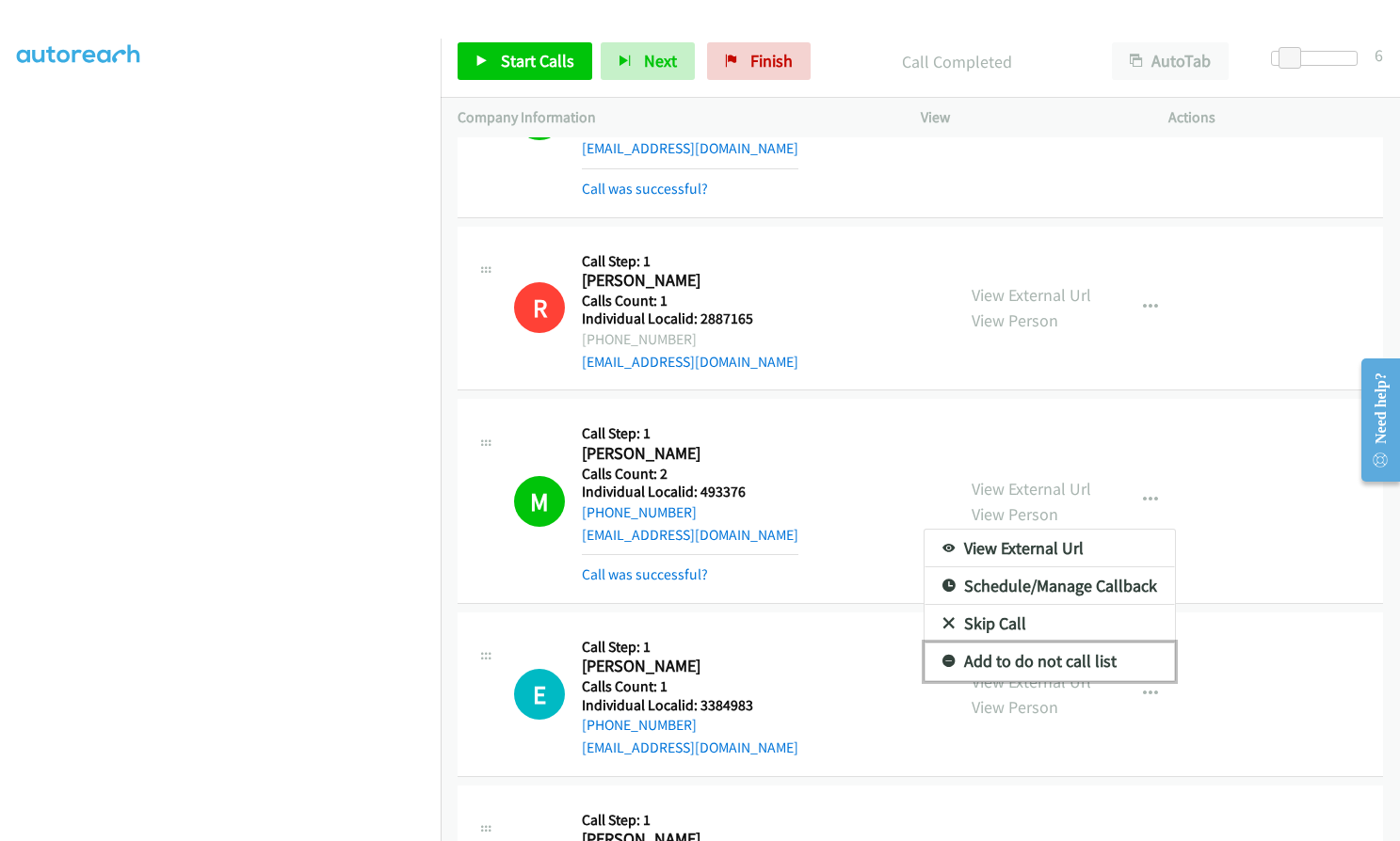
click at [944, 656] on icon at bounding box center [949, 663] width 14 height 14
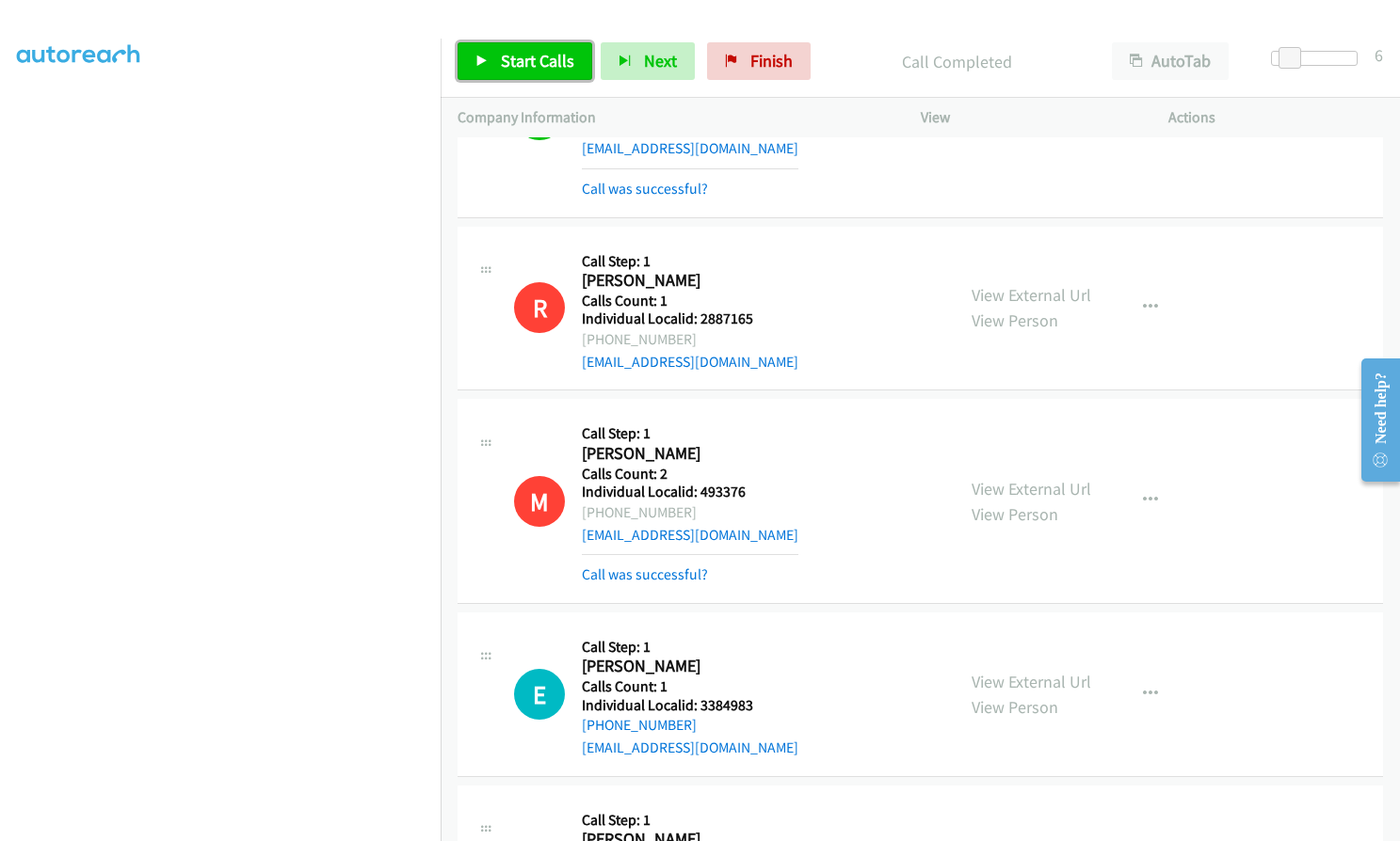
click at [506, 60] on span "Start Calls" at bounding box center [536, 60] width 73 height 21
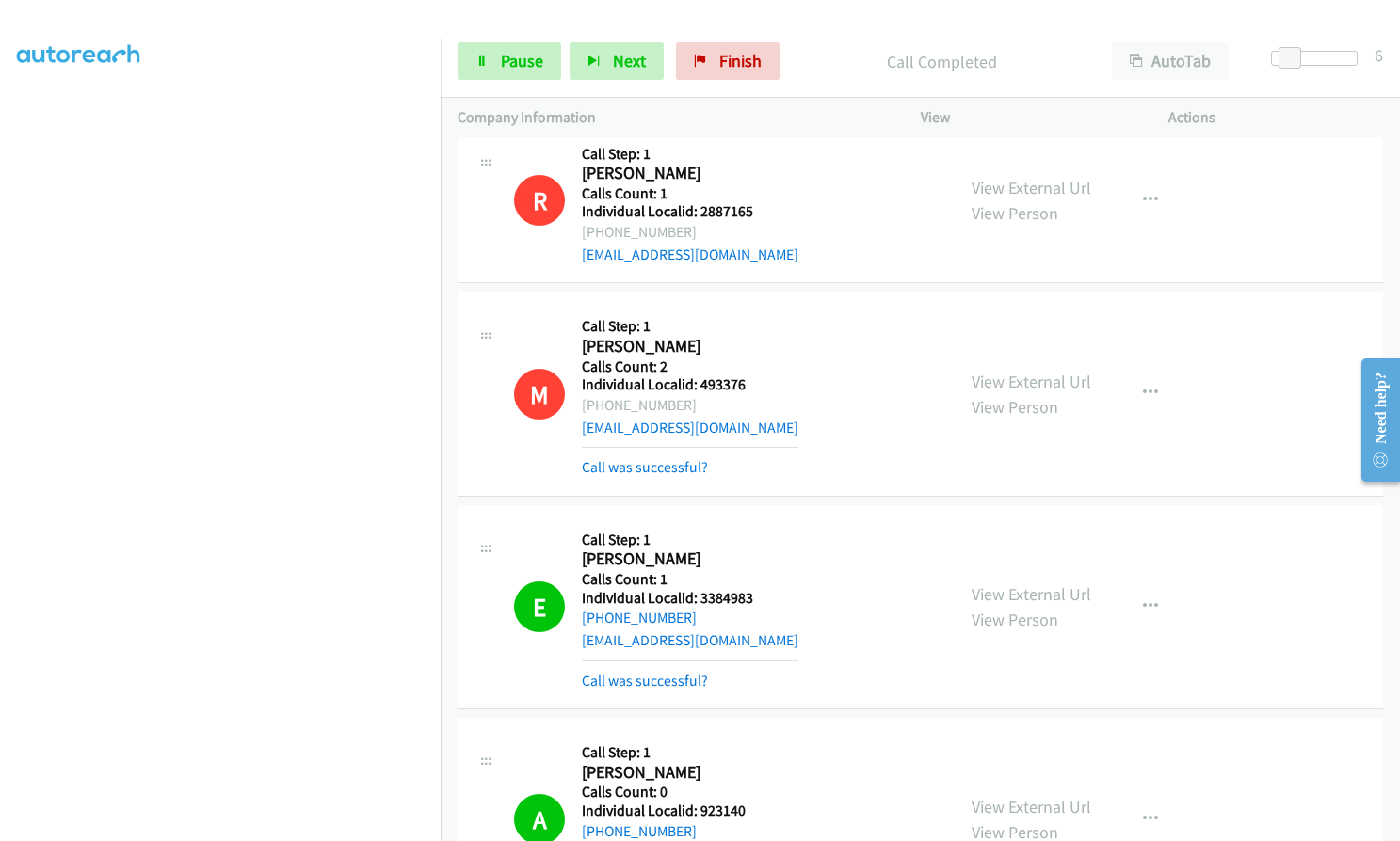
scroll to position [14799, 0]
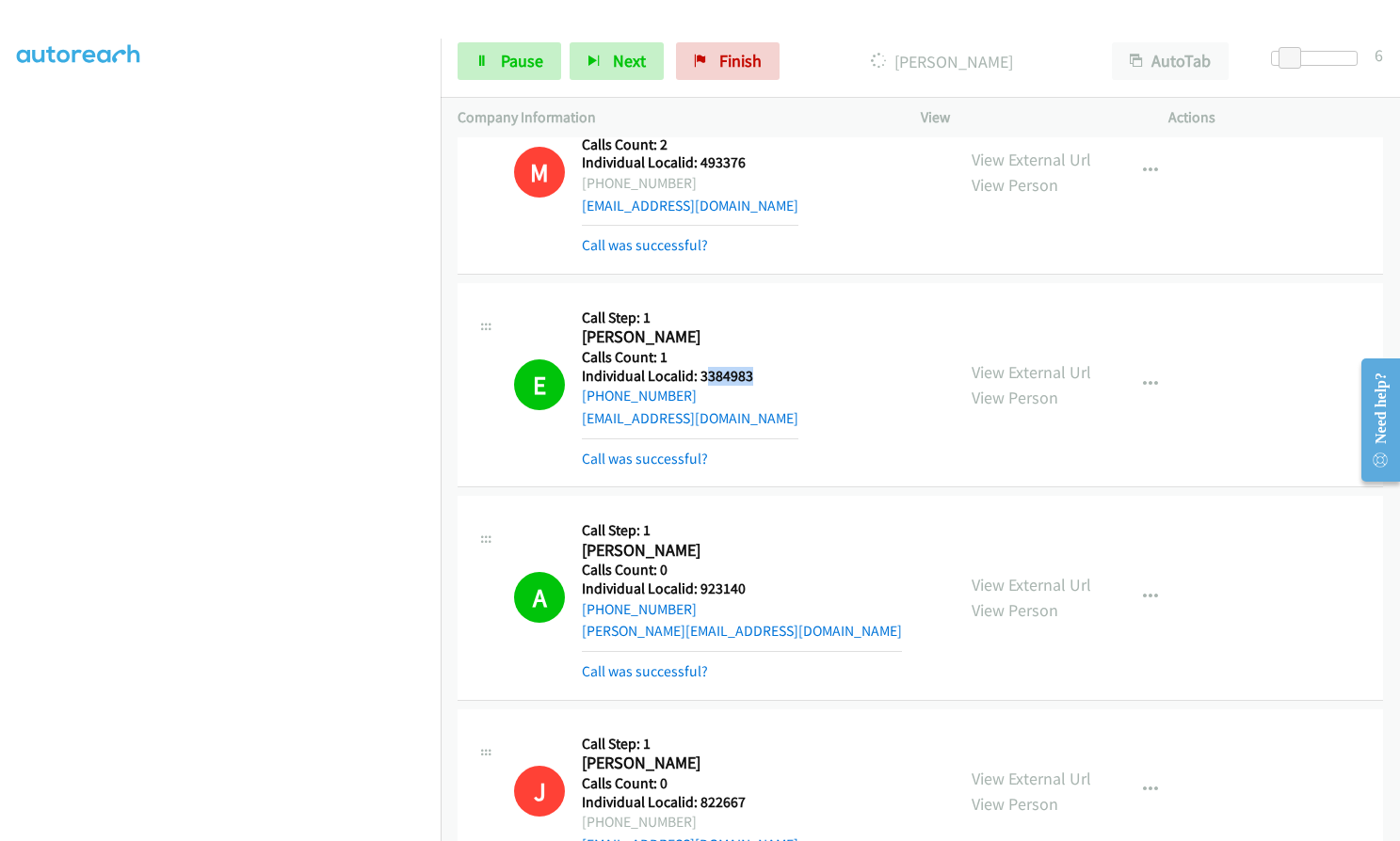
drag, startPoint x: 702, startPoint y: 333, endPoint x: 754, endPoint y: 331, distance: 52.0
click at [755, 331] on div "E Callback Scheduled Call Step: 1 [PERSON_NAME] America/Los_Angeles Calls Count…" at bounding box center [725, 384] width 424 height 169
click at [712, 326] on h2 "[PERSON_NAME]" at bounding box center [689, 337] width 216 height 21
drag, startPoint x: 695, startPoint y: 328, endPoint x: 754, endPoint y: 334, distance: 59.3
click at [754, 334] on div "E Callback Scheduled Call Step: 1 [PERSON_NAME] America/Los_Angeles Calls Count…" at bounding box center [725, 384] width 424 height 169
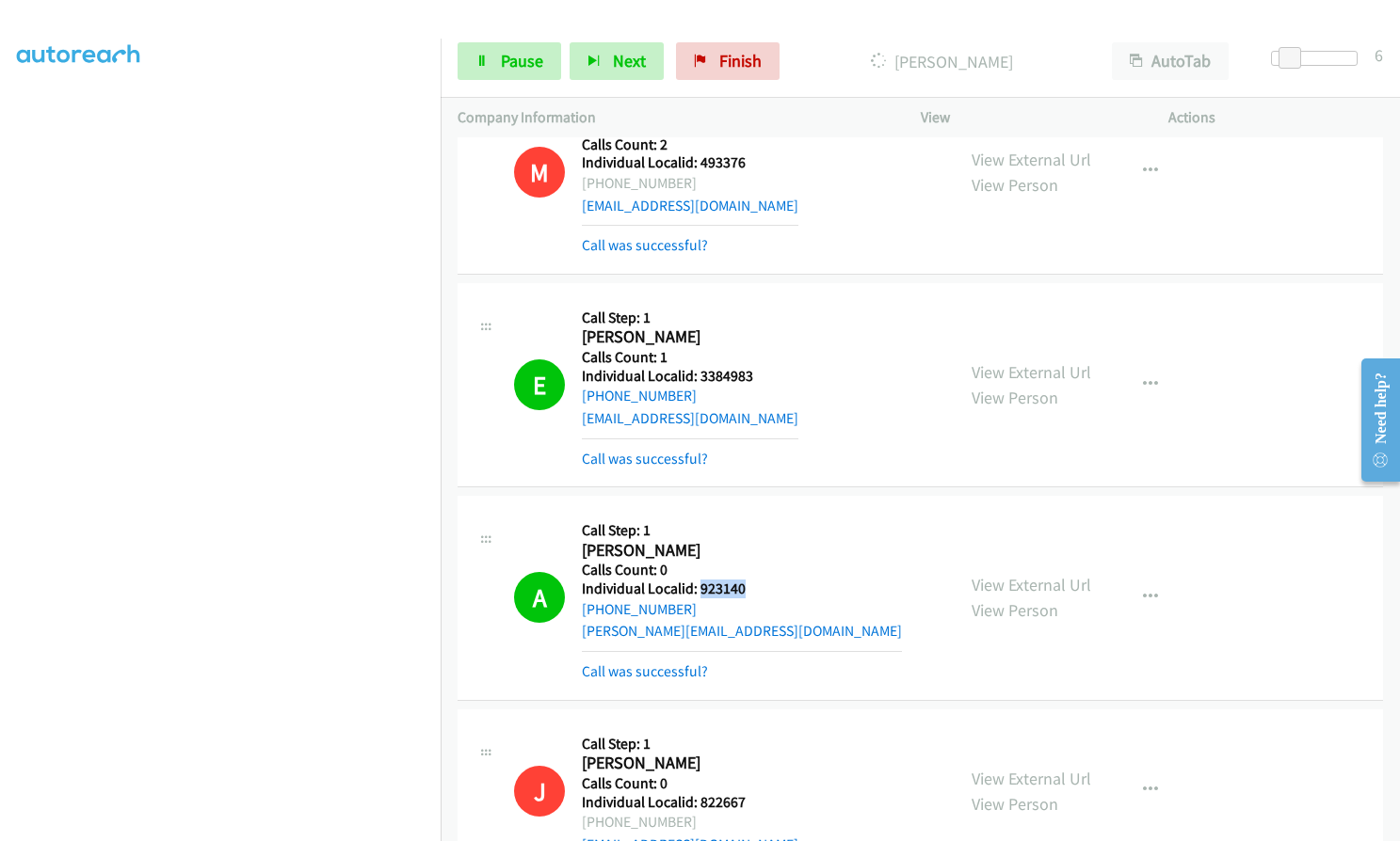
drag, startPoint x: 697, startPoint y: 547, endPoint x: 728, endPoint y: 540, distance: 31.8
click at [761, 542] on div "A Callback Scheduled Call Step: 1 [PERSON_NAME] America/[GEOGRAPHIC_DATA] Calls…" at bounding box center [725, 598] width 424 height 169
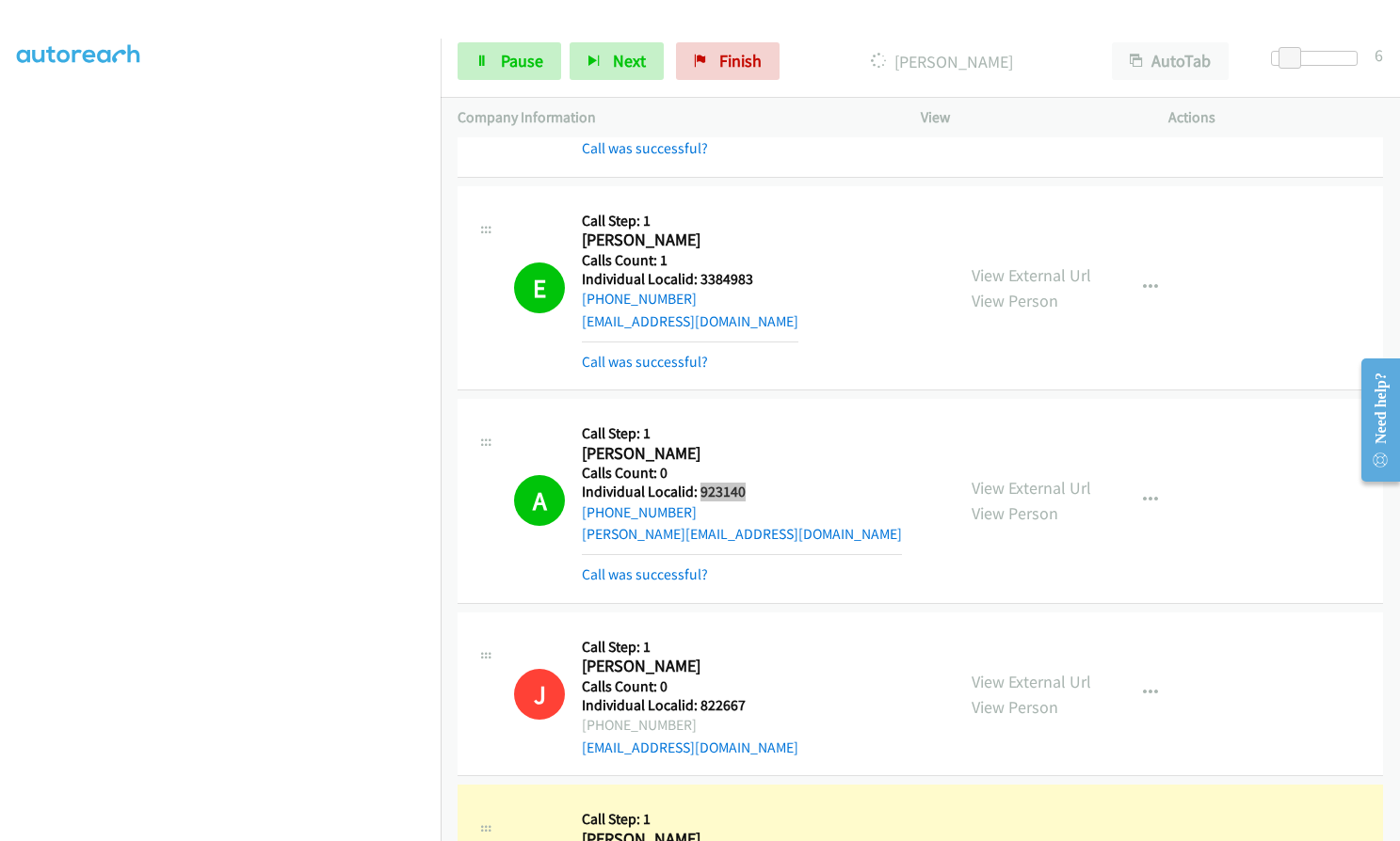
scroll to position [14917, 0]
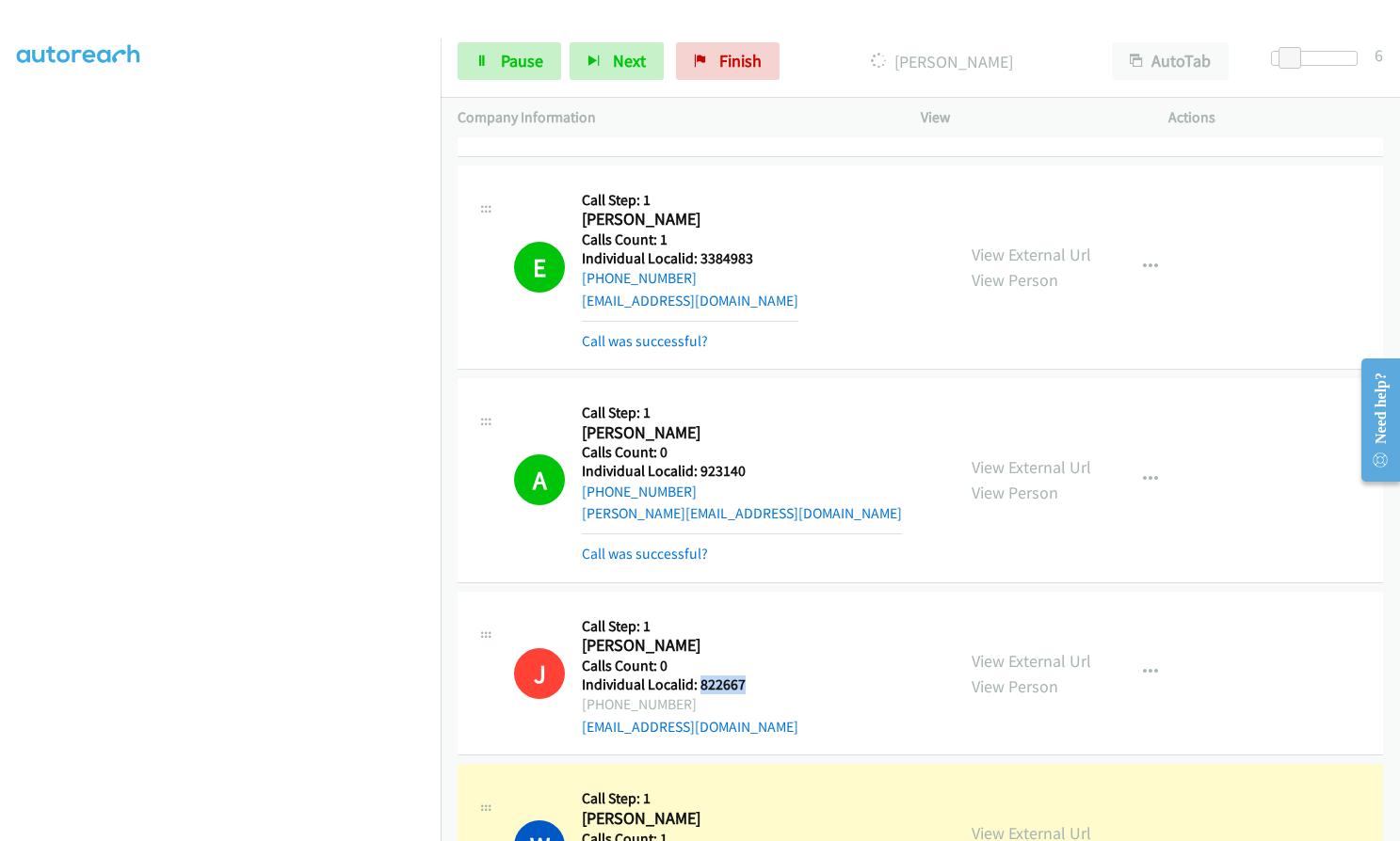
drag, startPoint x: 697, startPoint y: 637, endPoint x: 748, endPoint y: 637, distance: 51.0
click at [748, 637] on div "J Callback Scheduled Call Step: 1 [PERSON_NAME] America/New_York Calls Count: 0…" at bounding box center [725, 674] width 424 height 129
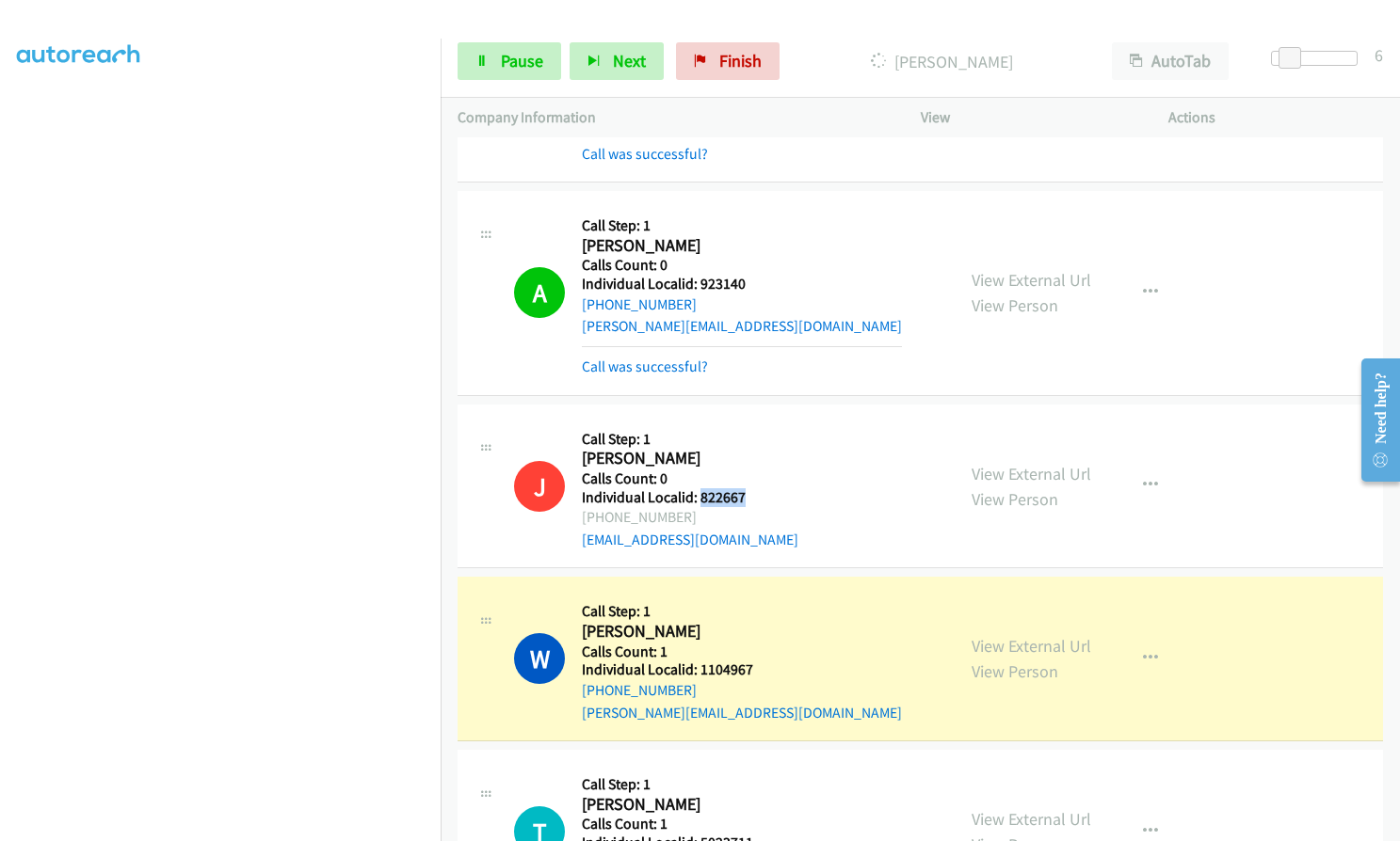
scroll to position [15106, 0]
click at [827, 420] on div "J Callback Scheduled Call Step: 1 [PERSON_NAME] America/New_York Calls Count: 0…" at bounding box center [725, 485] width 424 height 129
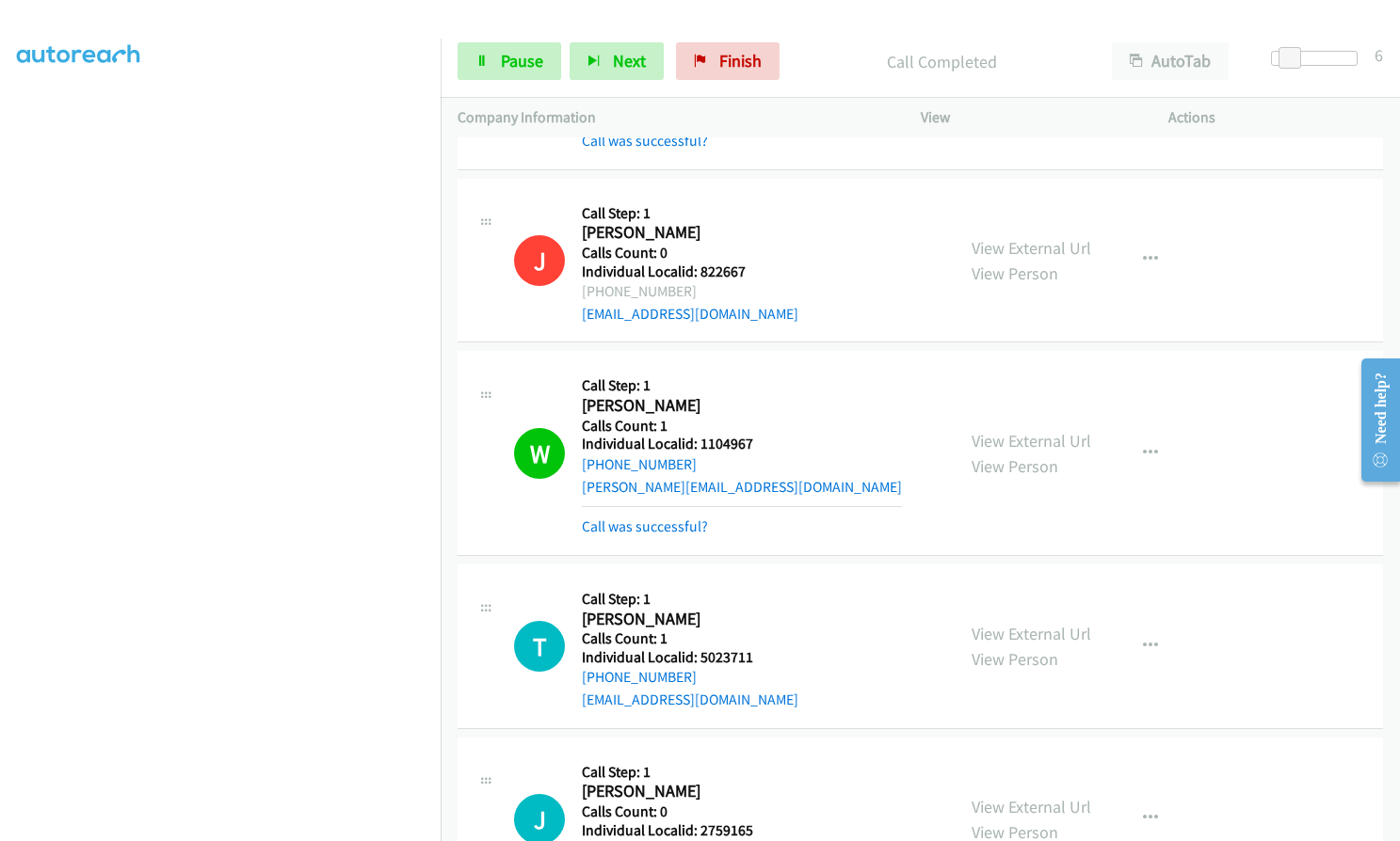
scroll to position [15435, 0]
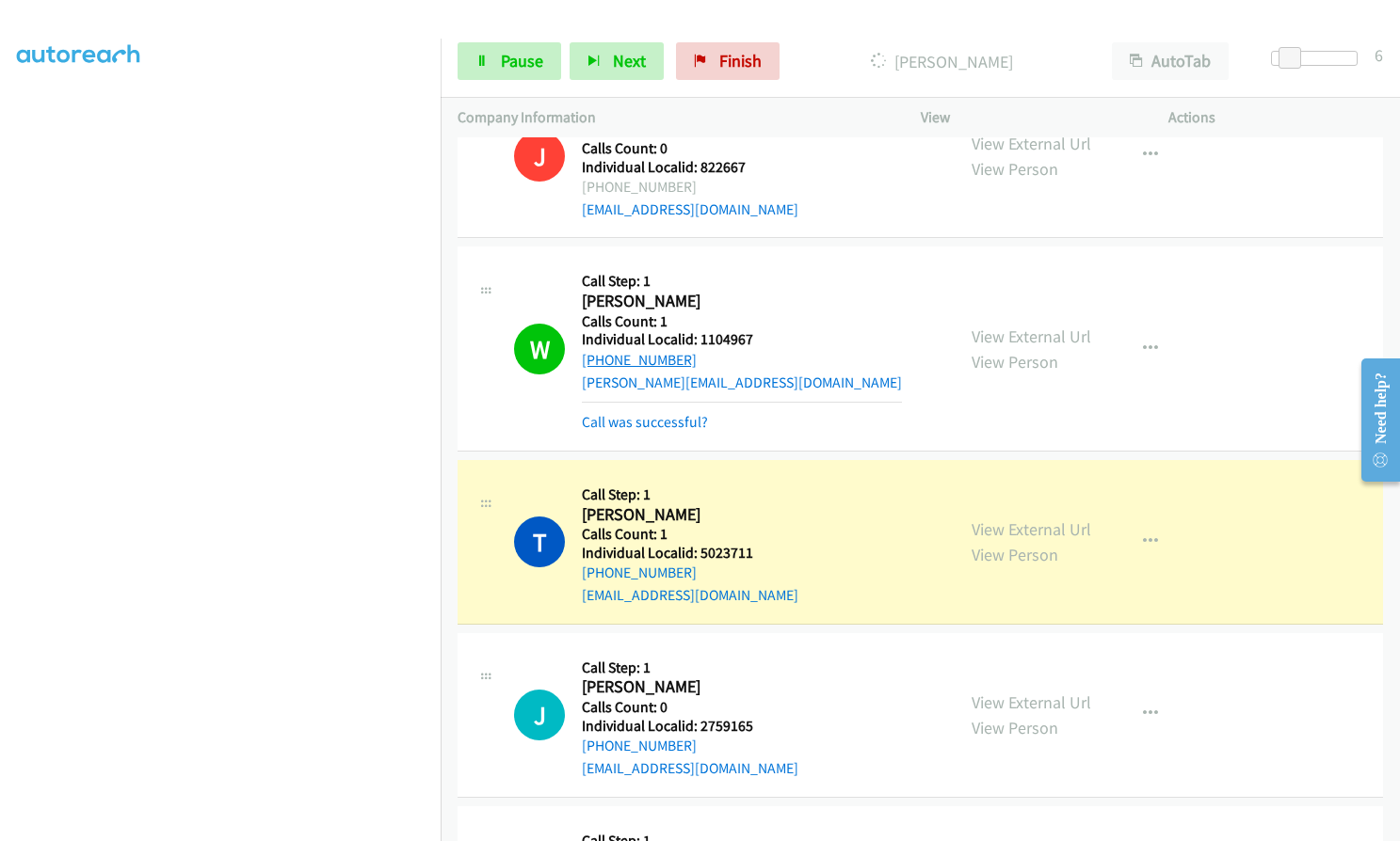
drag, startPoint x: 691, startPoint y: 317, endPoint x: 601, endPoint y: 313, distance: 90.1
click at [601, 349] on div "[PHONE_NUMBER]" at bounding box center [741, 360] width 320 height 22
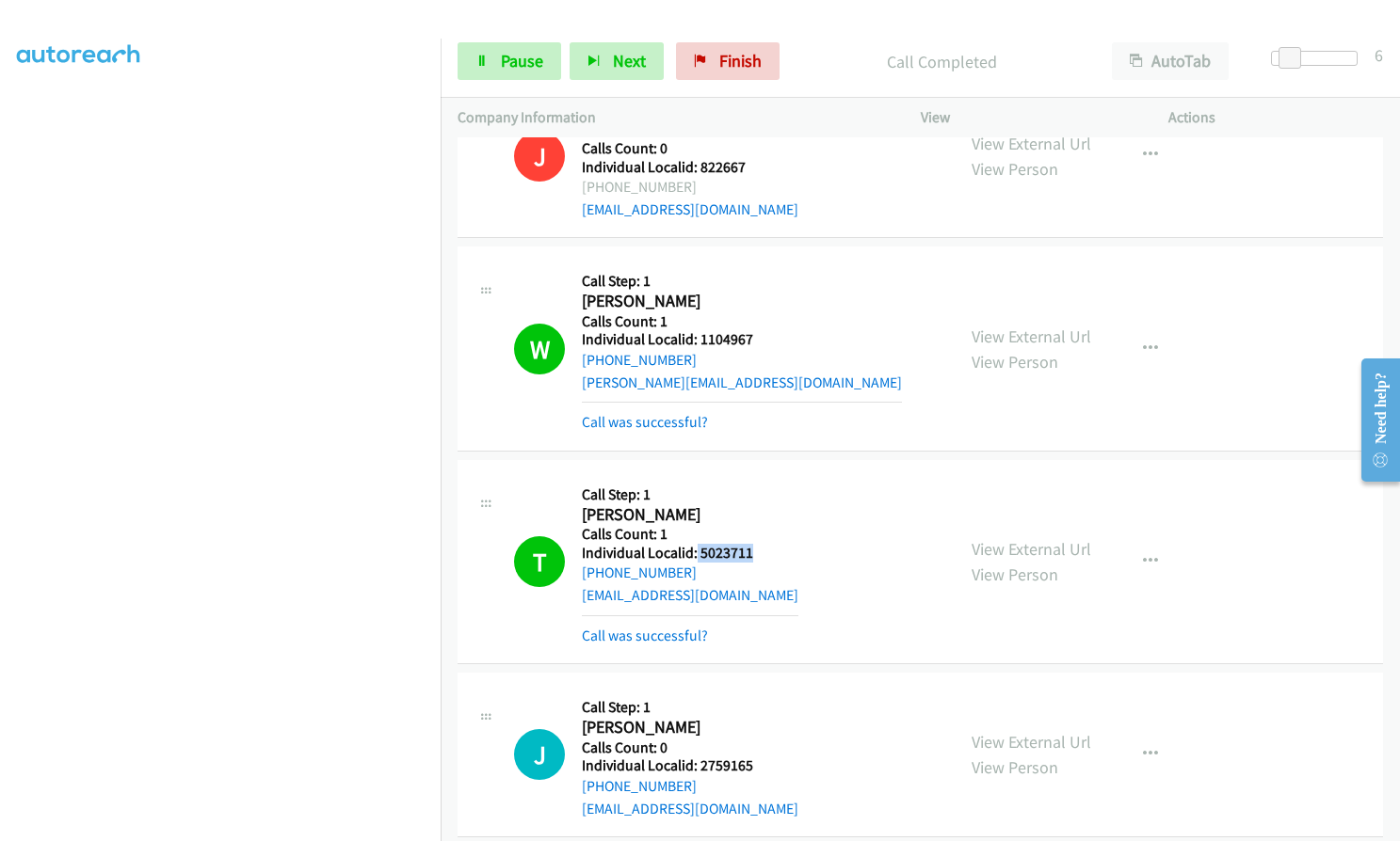
drag, startPoint x: 694, startPoint y: 508, endPoint x: 768, endPoint y: 507, distance: 74.0
click at [768, 507] on div "T Callback Scheduled Call Step: 1 [PERSON_NAME] America/New_York Calls Count: 1…" at bounding box center [725, 562] width 424 height 169
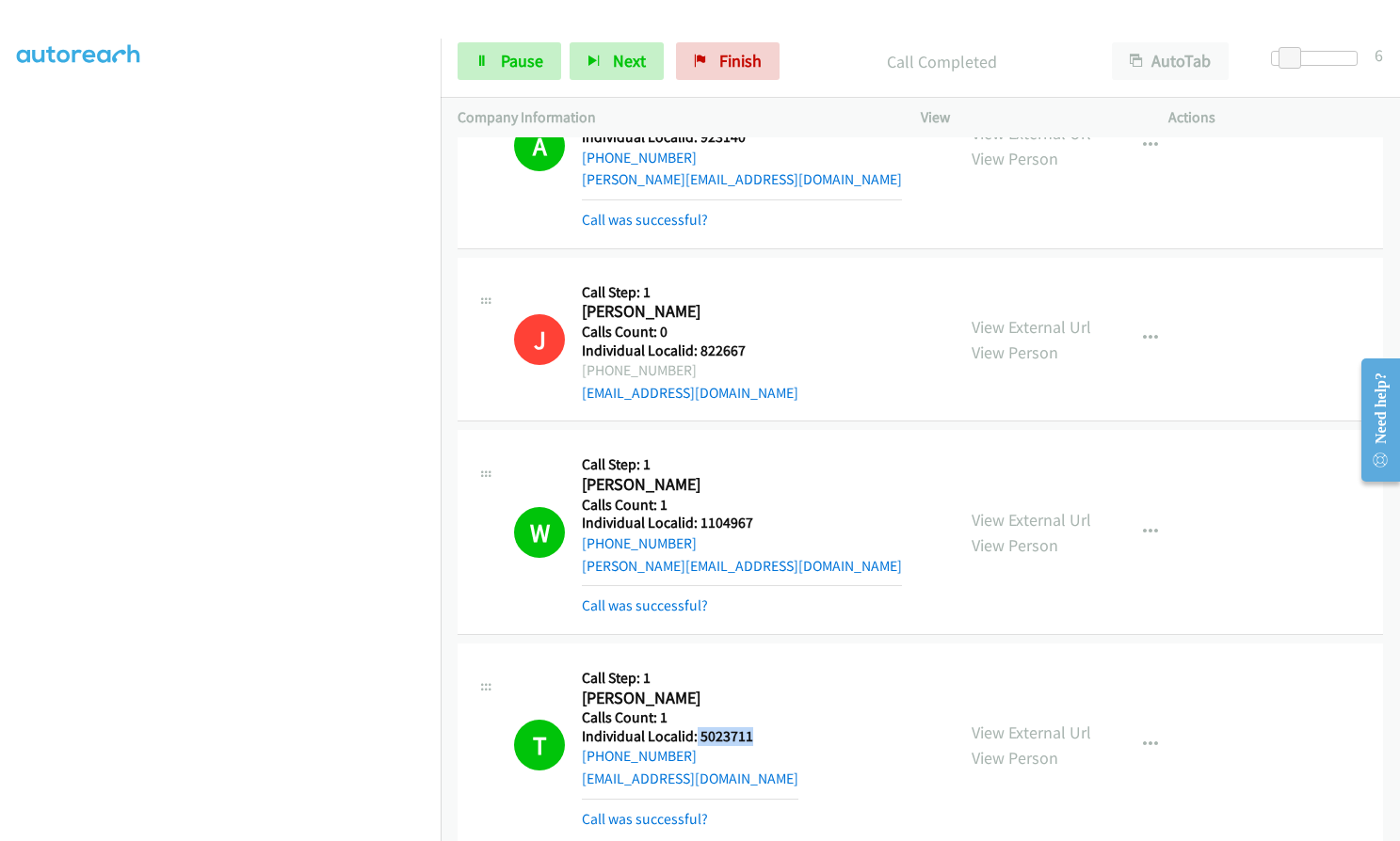
scroll to position [15199, 0]
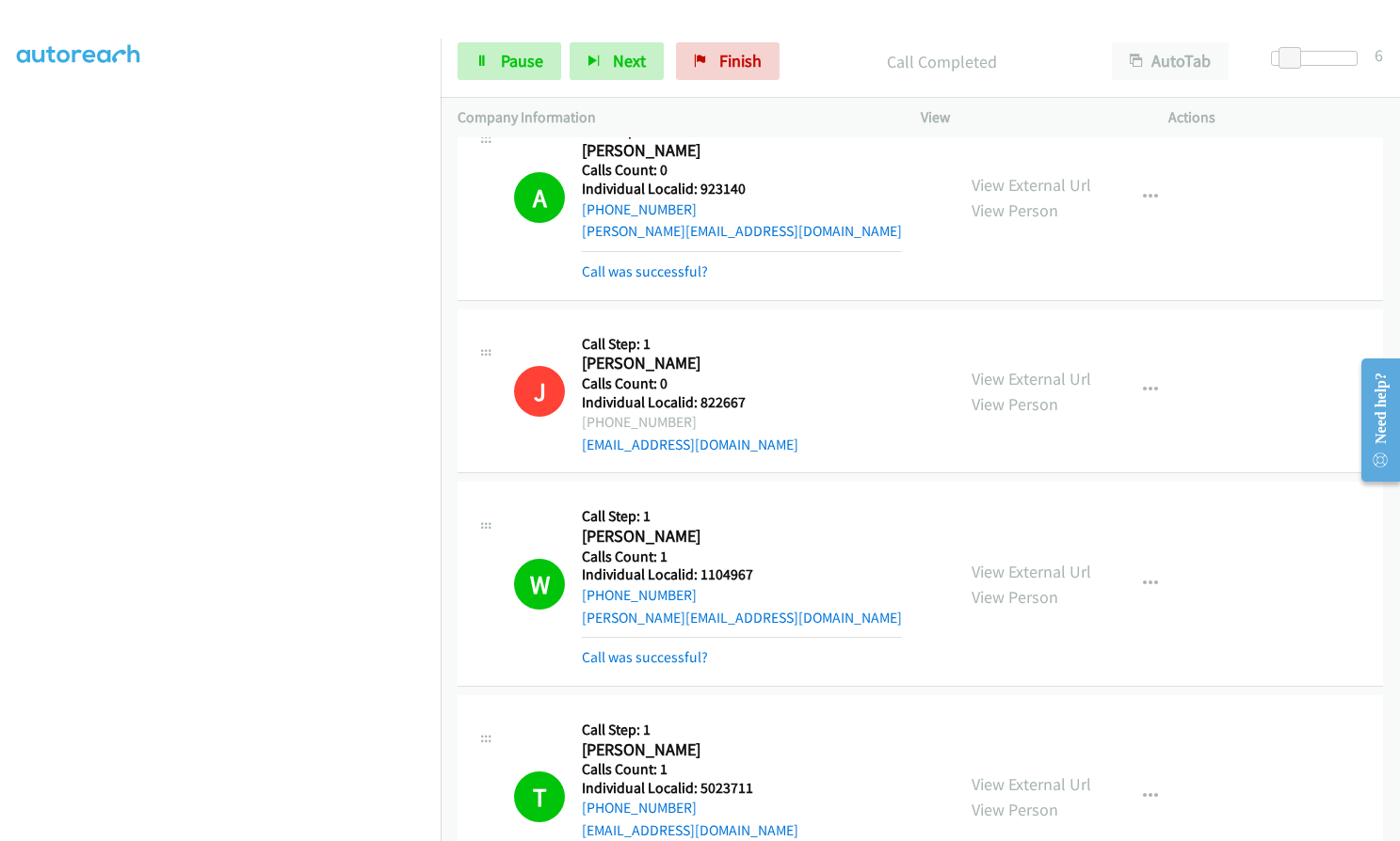
click at [811, 508] on div "W Callback Scheduled Call Step: 1 [PERSON_NAME] America/[GEOGRAPHIC_DATA] Calls…" at bounding box center [725, 583] width 424 height 169
drag, startPoint x: 695, startPoint y: 526, endPoint x: 755, endPoint y: 527, distance: 60.0
click at [755, 527] on div "W Callback Scheduled Call Step: 1 [PERSON_NAME] America/[GEOGRAPHIC_DATA] Calls…" at bounding box center [725, 583] width 424 height 169
click at [1143, 577] on icon "button" at bounding box center [1150, 584] width 15 height 15
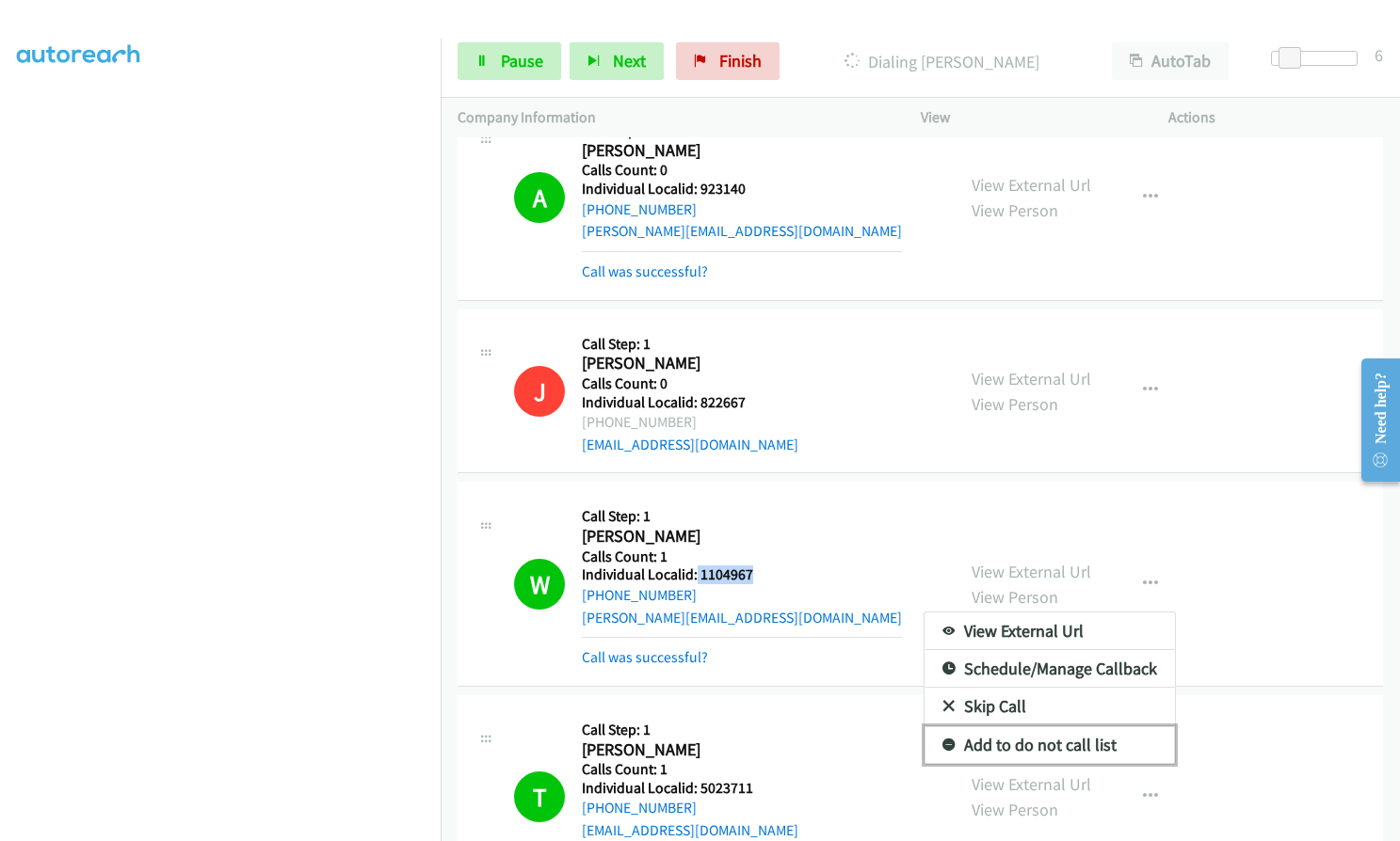
click at [944, 740] on icon at bounding box center [949, 747] width 14 height 14
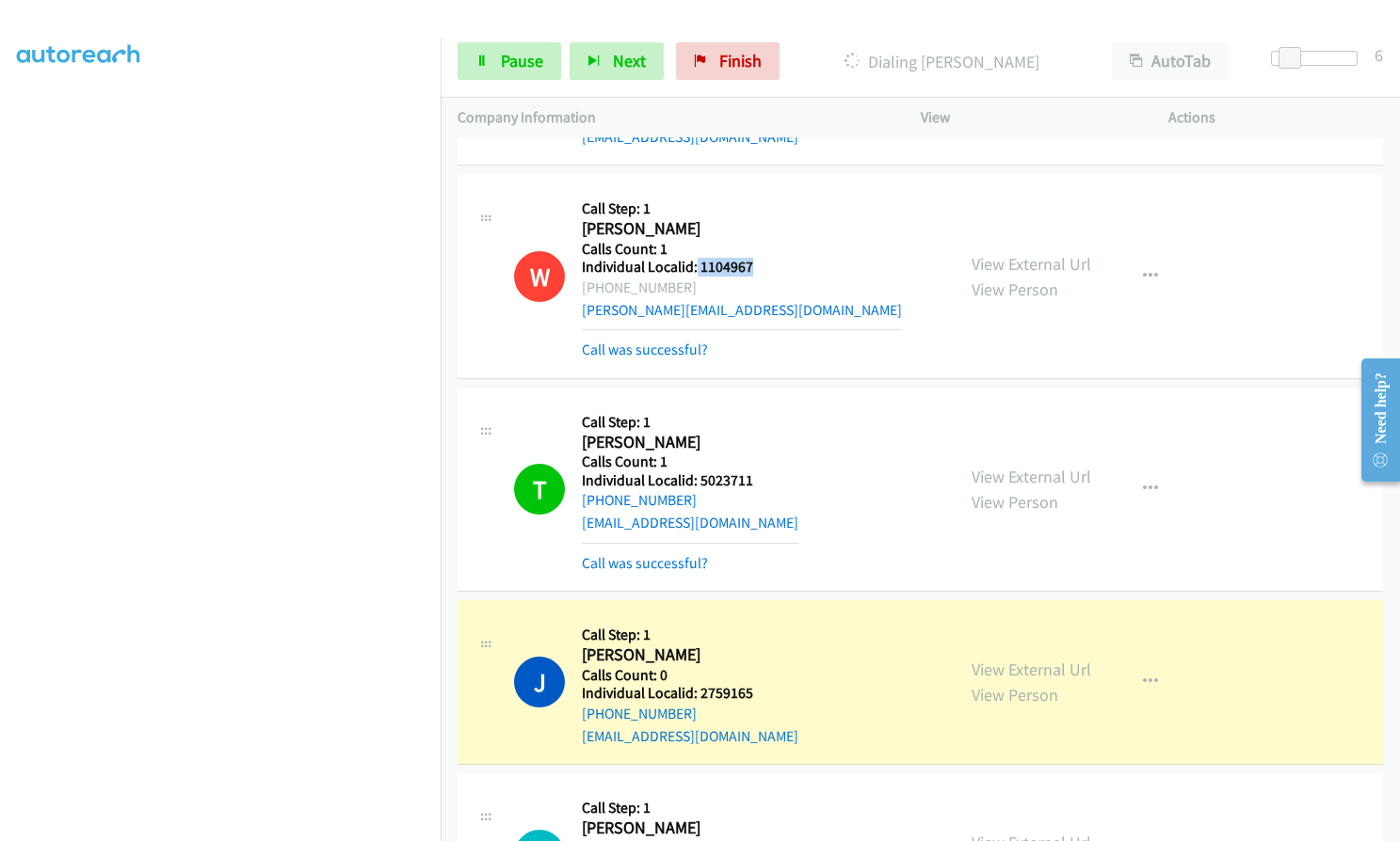
scroll to position [15529, 0]
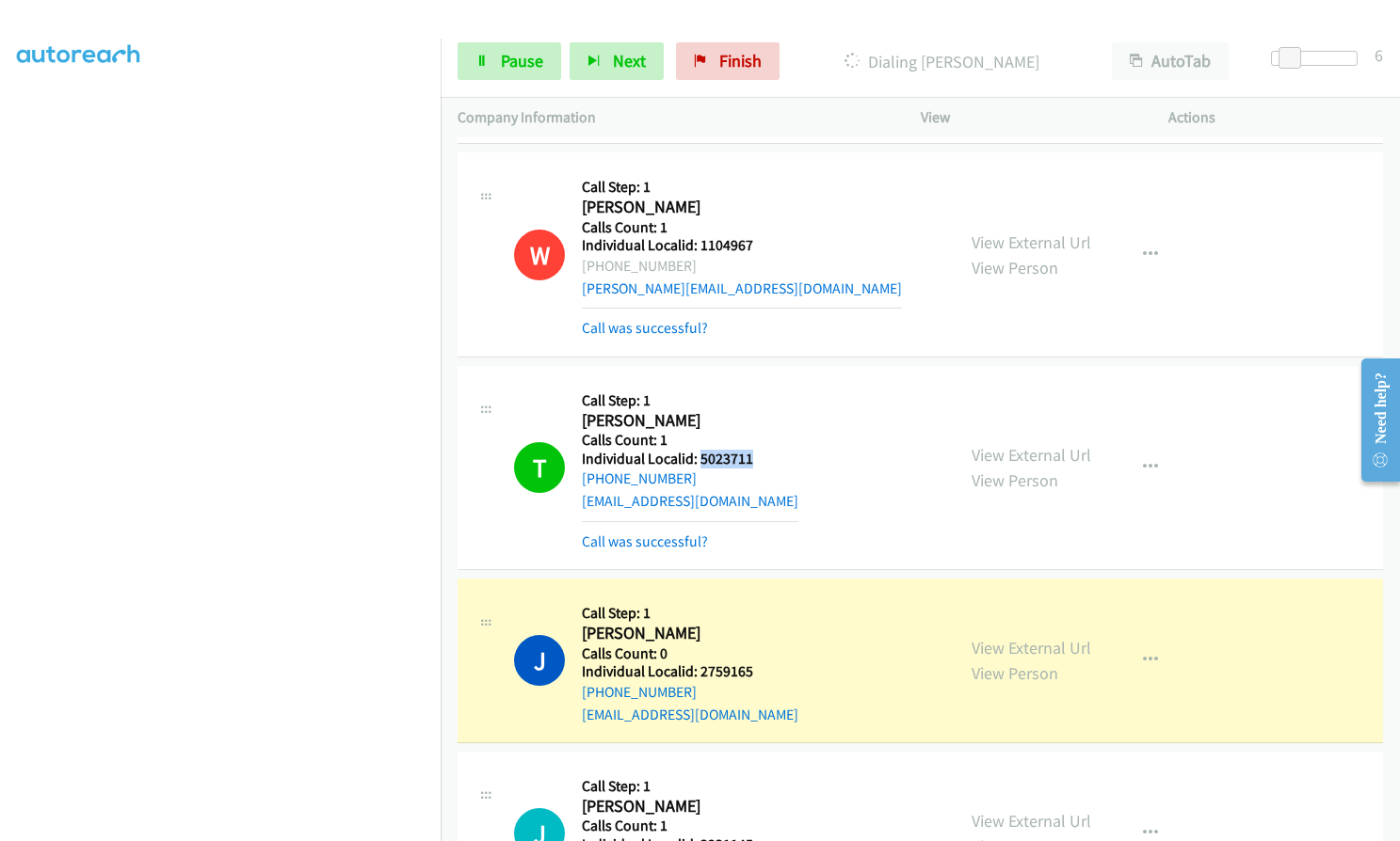
drag, startPoint x: 698, startPoint y: 415, endPoint x: 756, endPoint y: 414, distance: 58.0
click at [756, 414] on div "T Callback Scheduled Call Step: 1 [PERSON_NAME] America/New_York Calls Count: 1…" at bounding box center [725, 467] width 424 height 169
click at [490, 68] on link "Pause" at bounding box center [509, 61] width 103 height 38
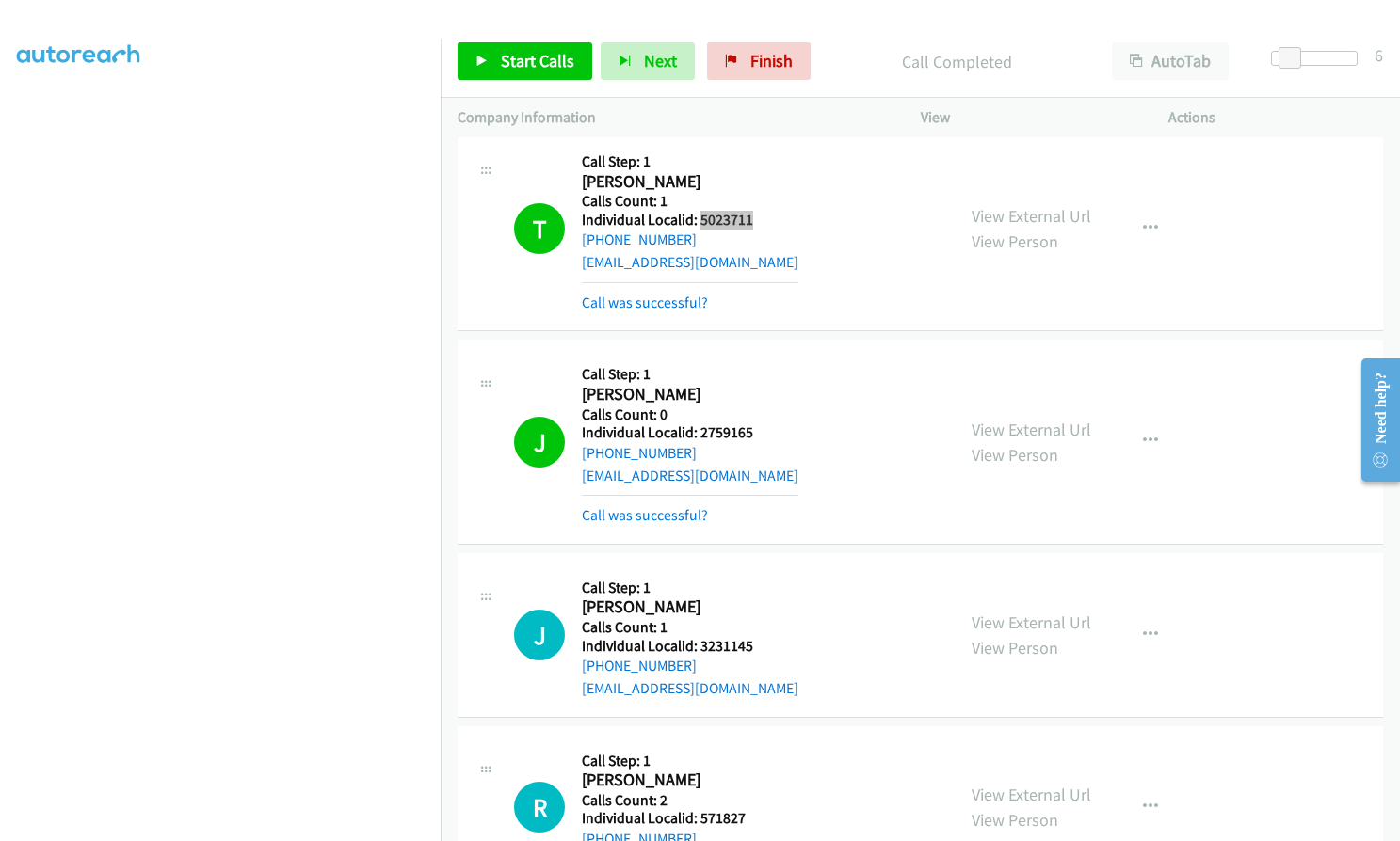
scroll to position [15812, 0]
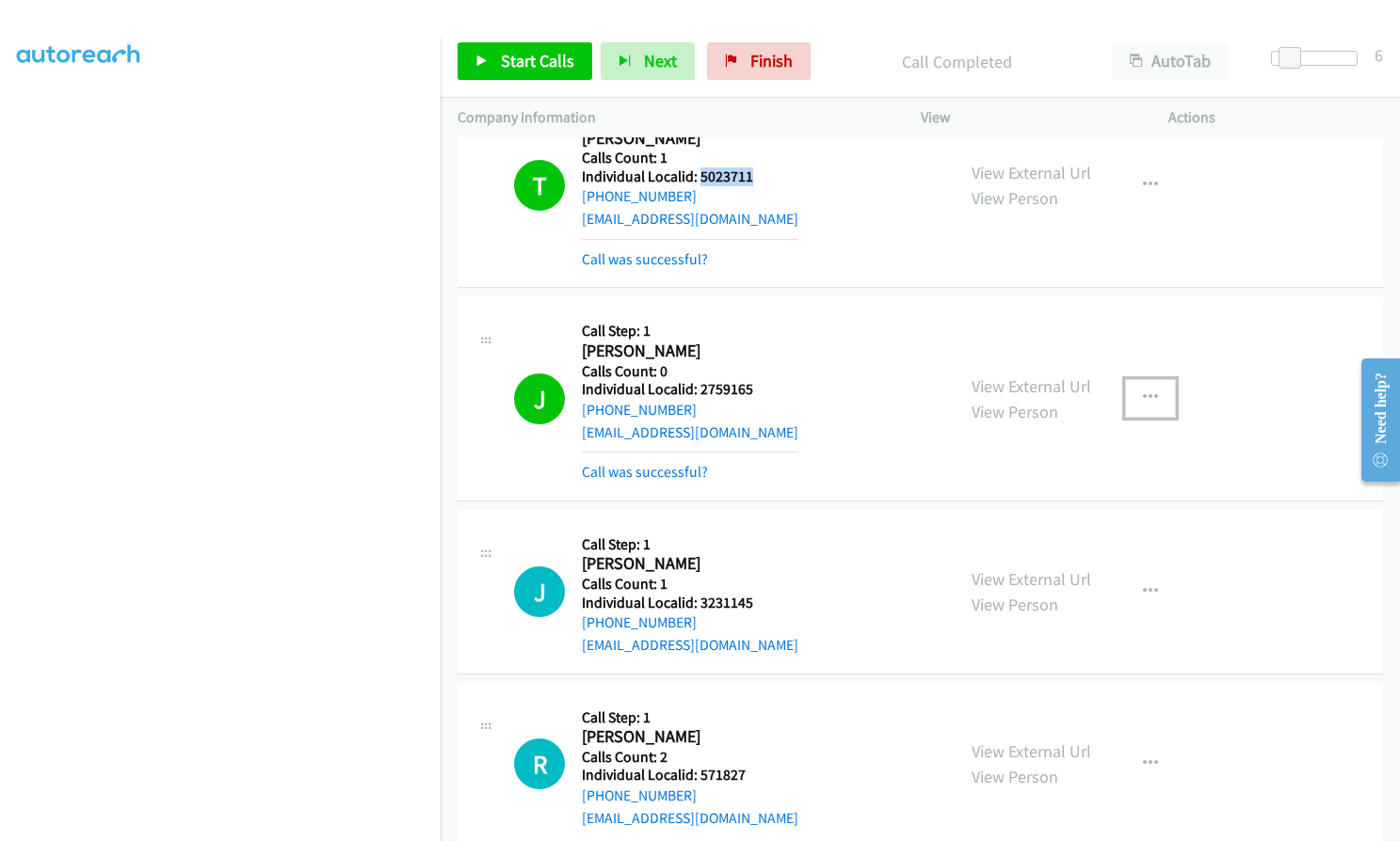
click at [1152, 380] on button "button" at bounding box center [1150, 398] width 51 height 38
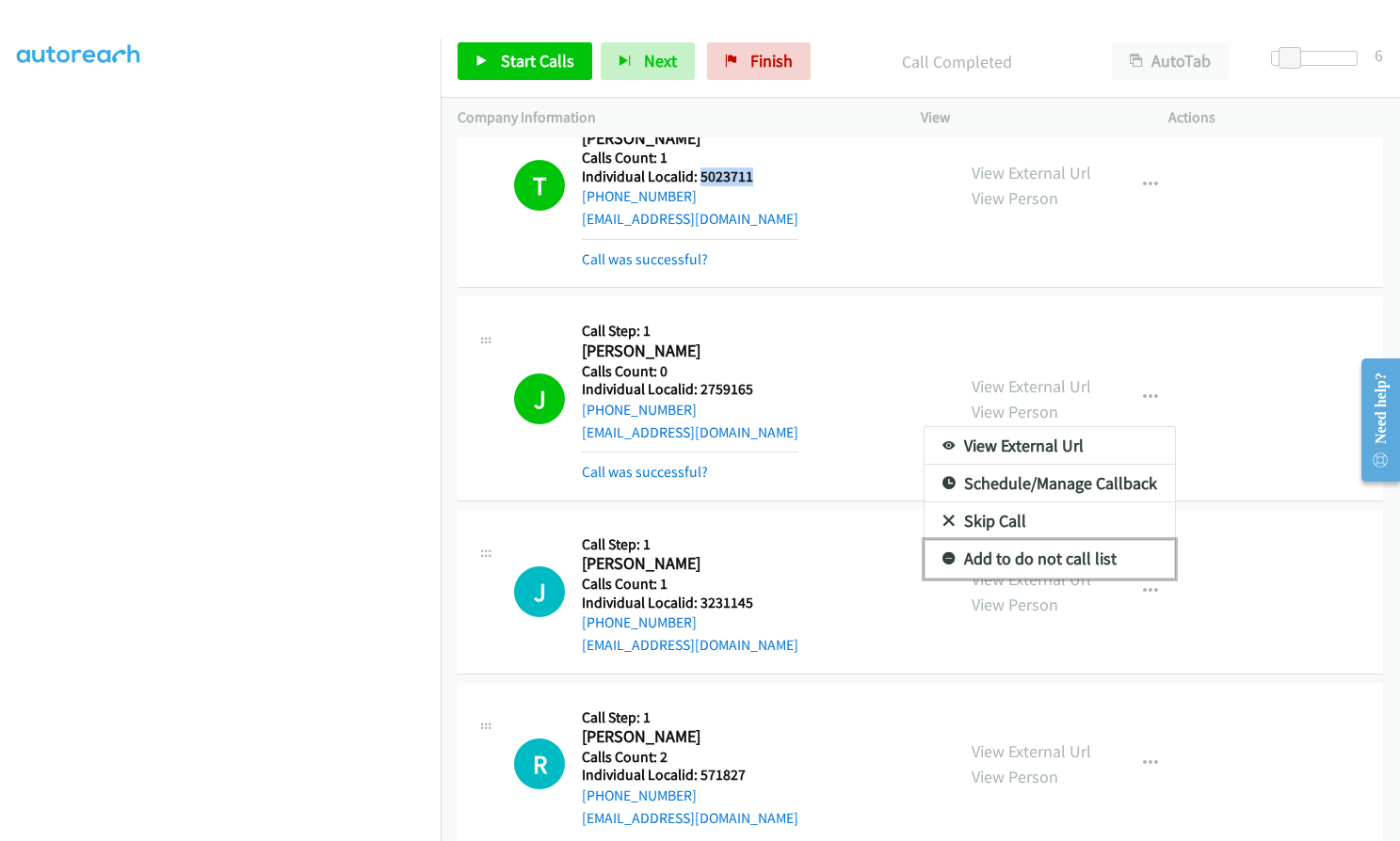
click at [942, 553] on icon at bounding box center [949, 560] width 14 height 14
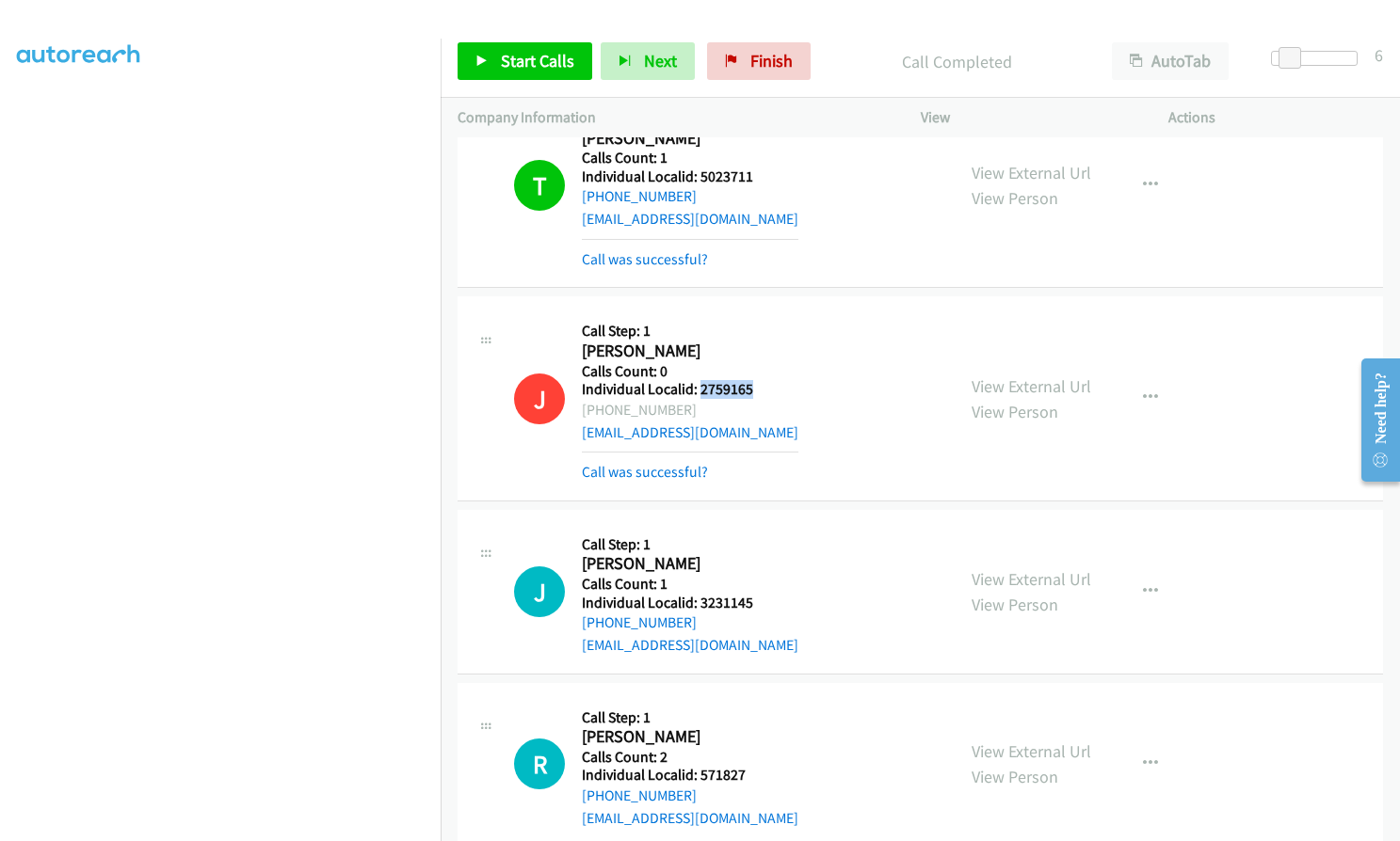
drag, startPoint x: 698, startPoint y: 347, endPoint x: 756, endPoint y: 345, distance: 58.0
click at [756, 381] on h5 "Individual Localid: 2759165" at bounding box center [689, 389] width 216 height 18
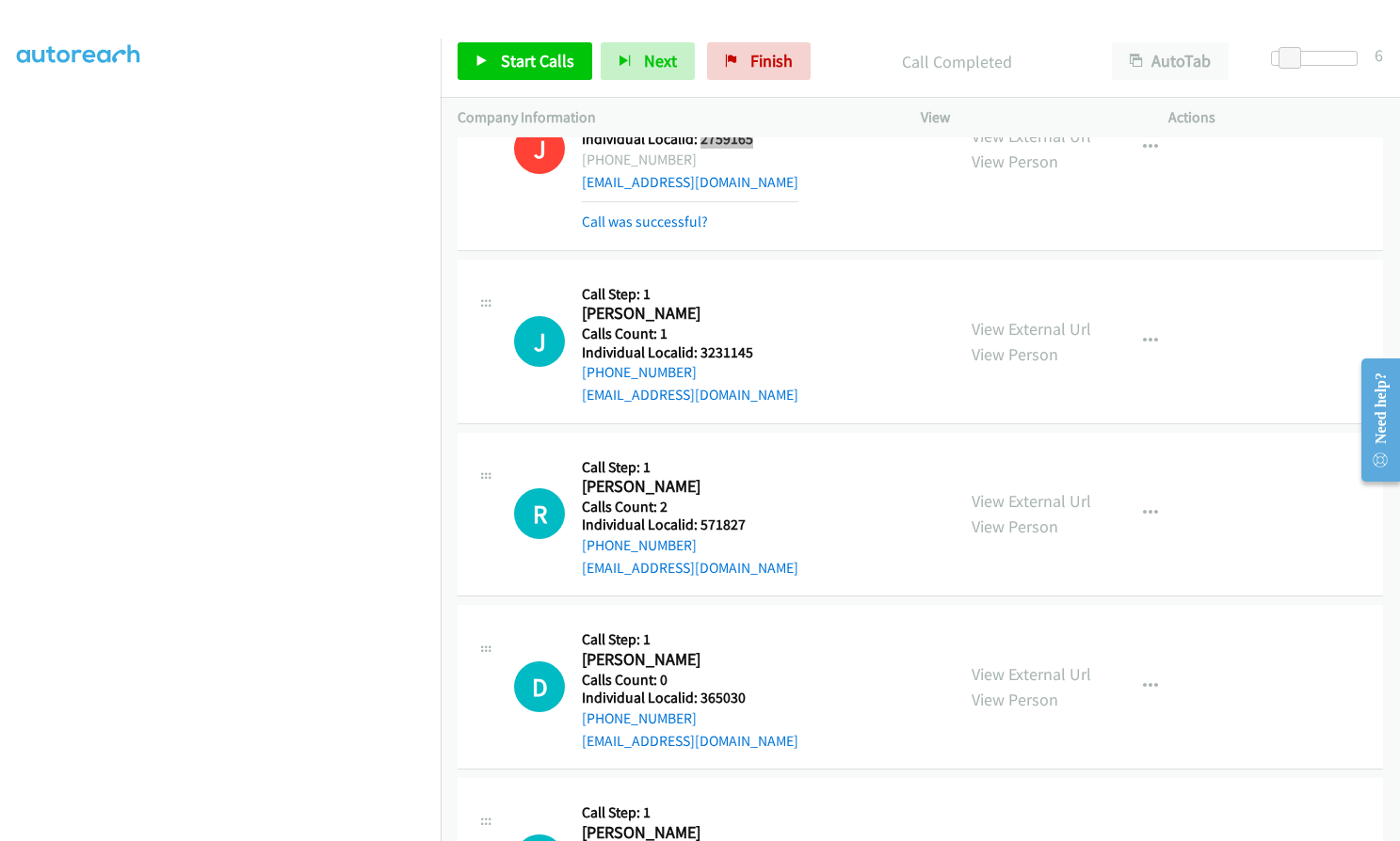
scroll to position [16141, 0]
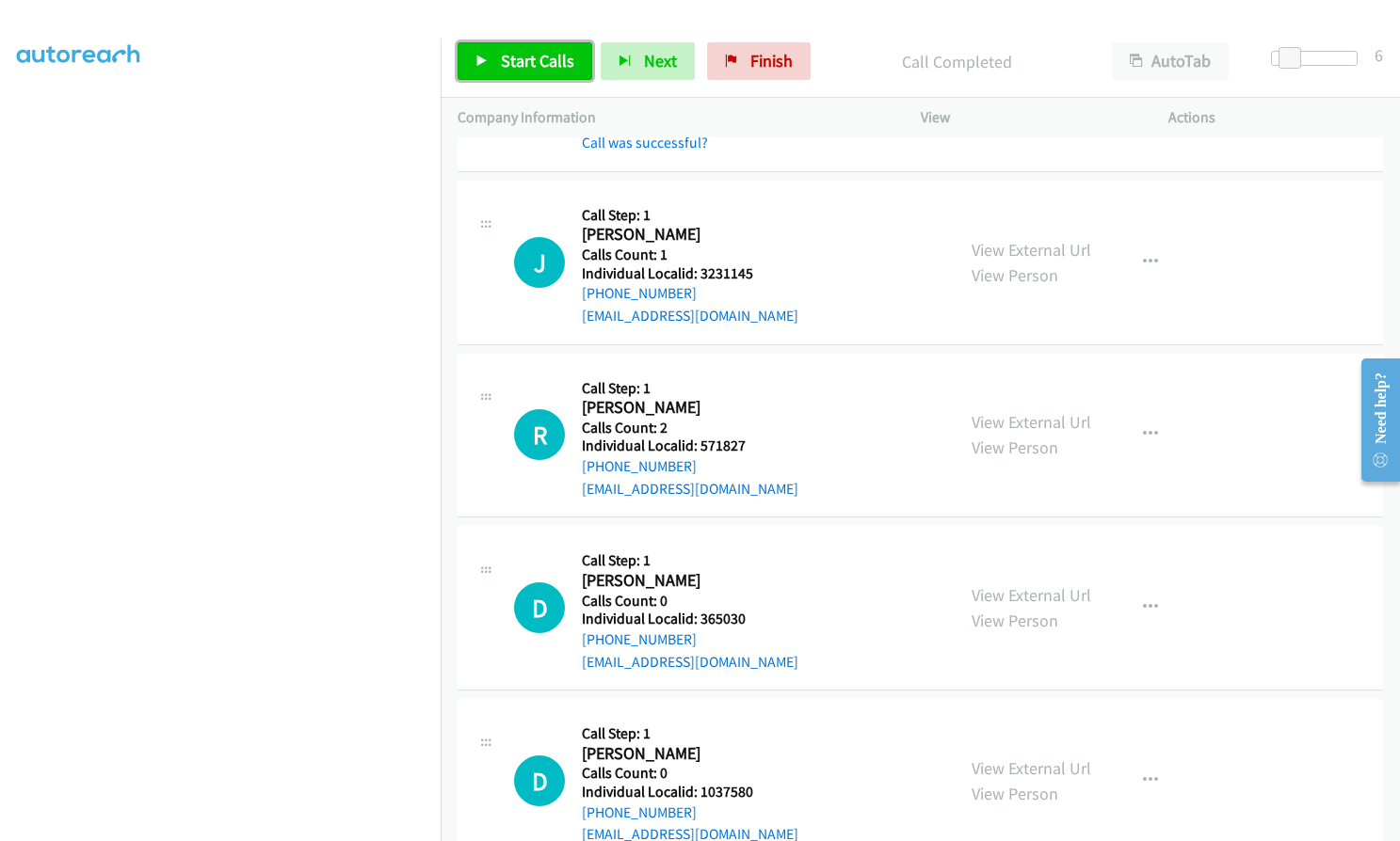
click at [528, 61] on span "Start Calls" at bounding box center [536, 60] width 73 height 21
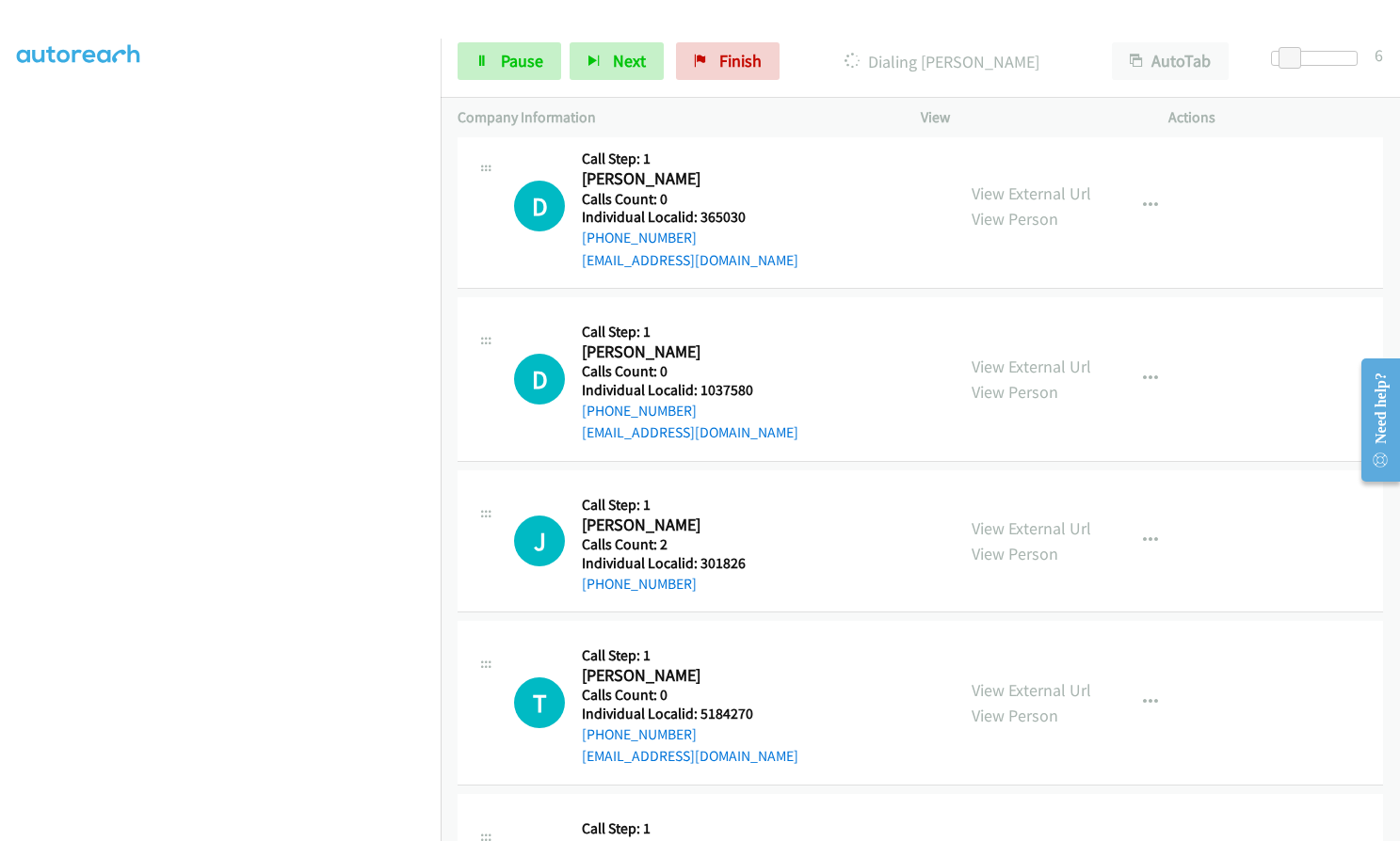
scroll to position [16587, 0]
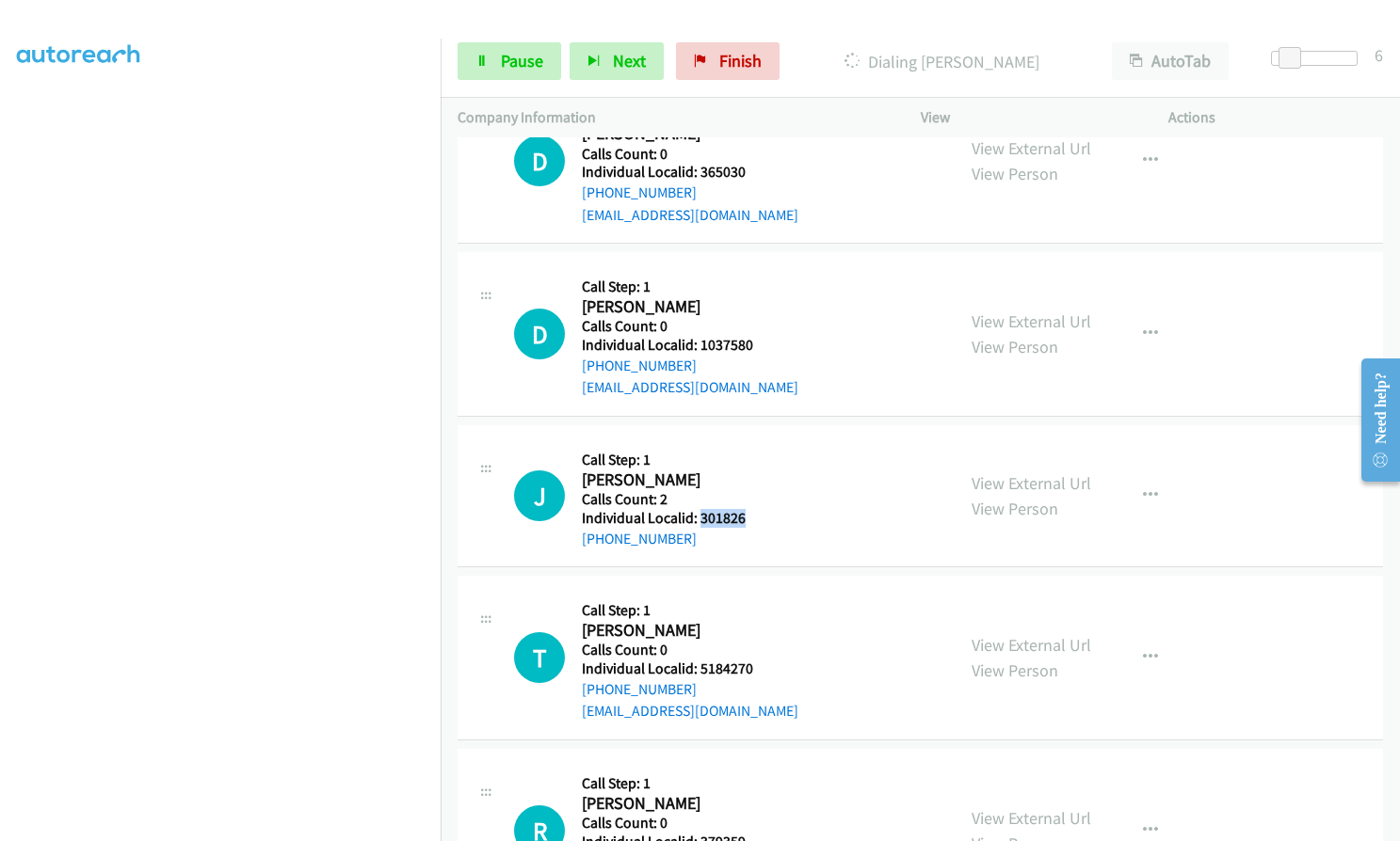
drag, startPoint x: 696, startPoint y: 477, endPoint x: 756, endPoint y: 474, distance: 60.1
click at [756, 474] on div "J Callback Scheduled Call Step: 1 [PERSON_NAME] America/Los_Angeles Calls Count…" at bounding box center [725, 495] width 424 height 107
drag, startPoint x: 698, startPoint y: 616, endPoint x: 760, endPoint y: 619, distance: 62.1
click at [761, 619] on div "T Callback Scheduled Call Step: 1 [PERSON_NAME] America/[GEOGRAPHIC_DATA] Calls…" at bounding box center [725, 657] width 424 height 129
click at [513, 49] on link "Pause" at bounding box center [509, 61] width 103 height 38
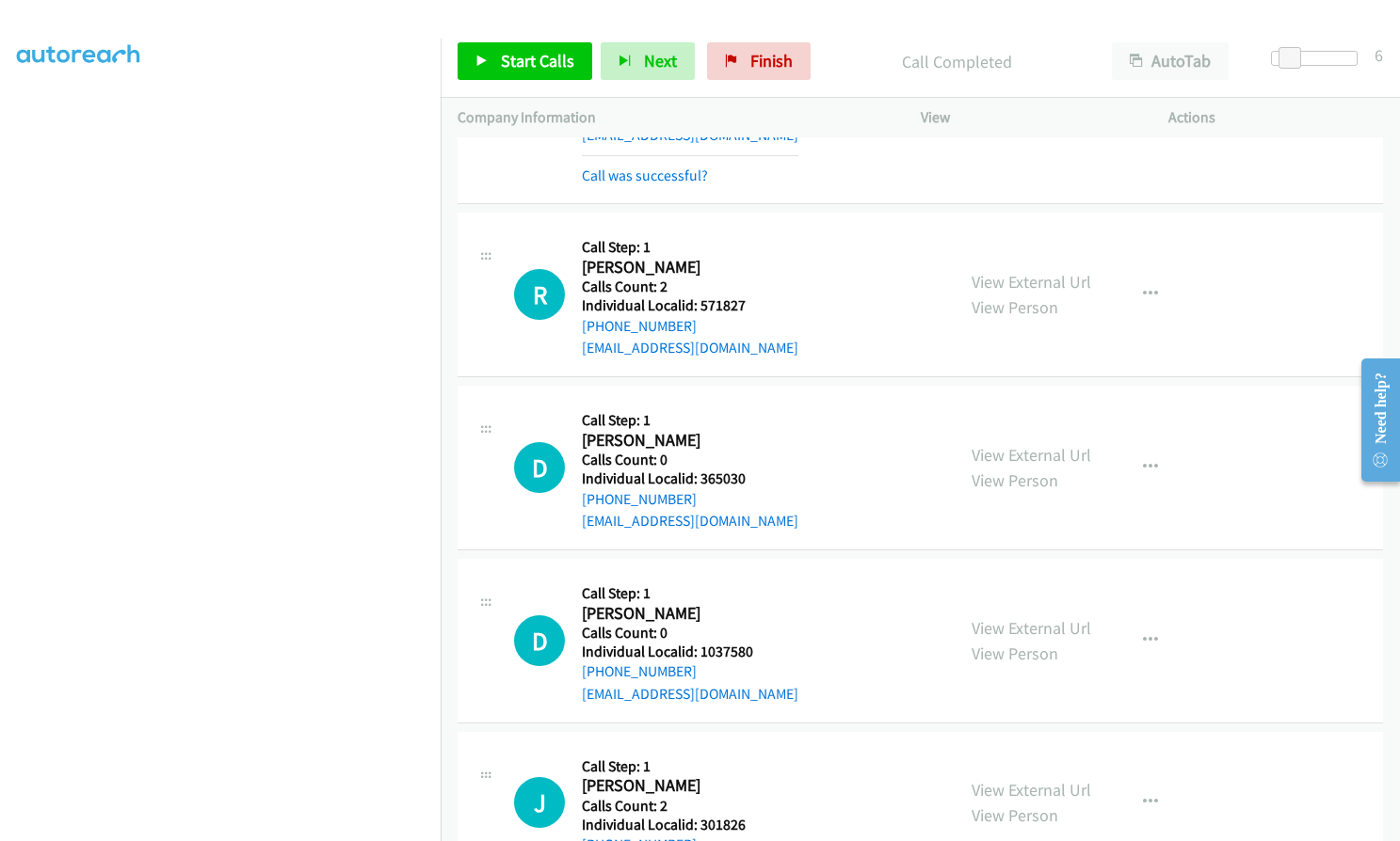
scroll to position [16346, 0]
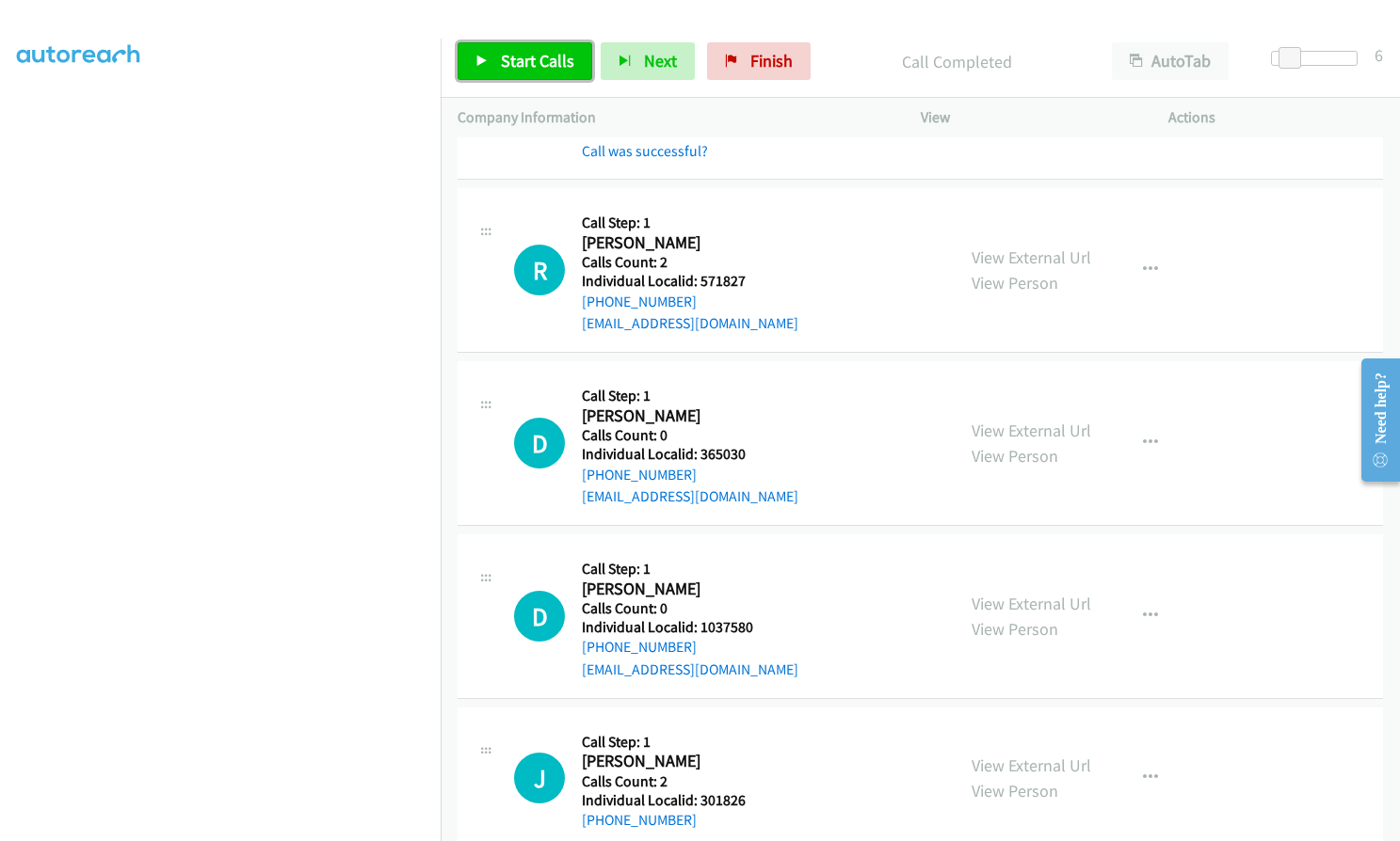
click at [516, 59] on span "Start Calls" at bounding box center [536, 60] width 73 height 21
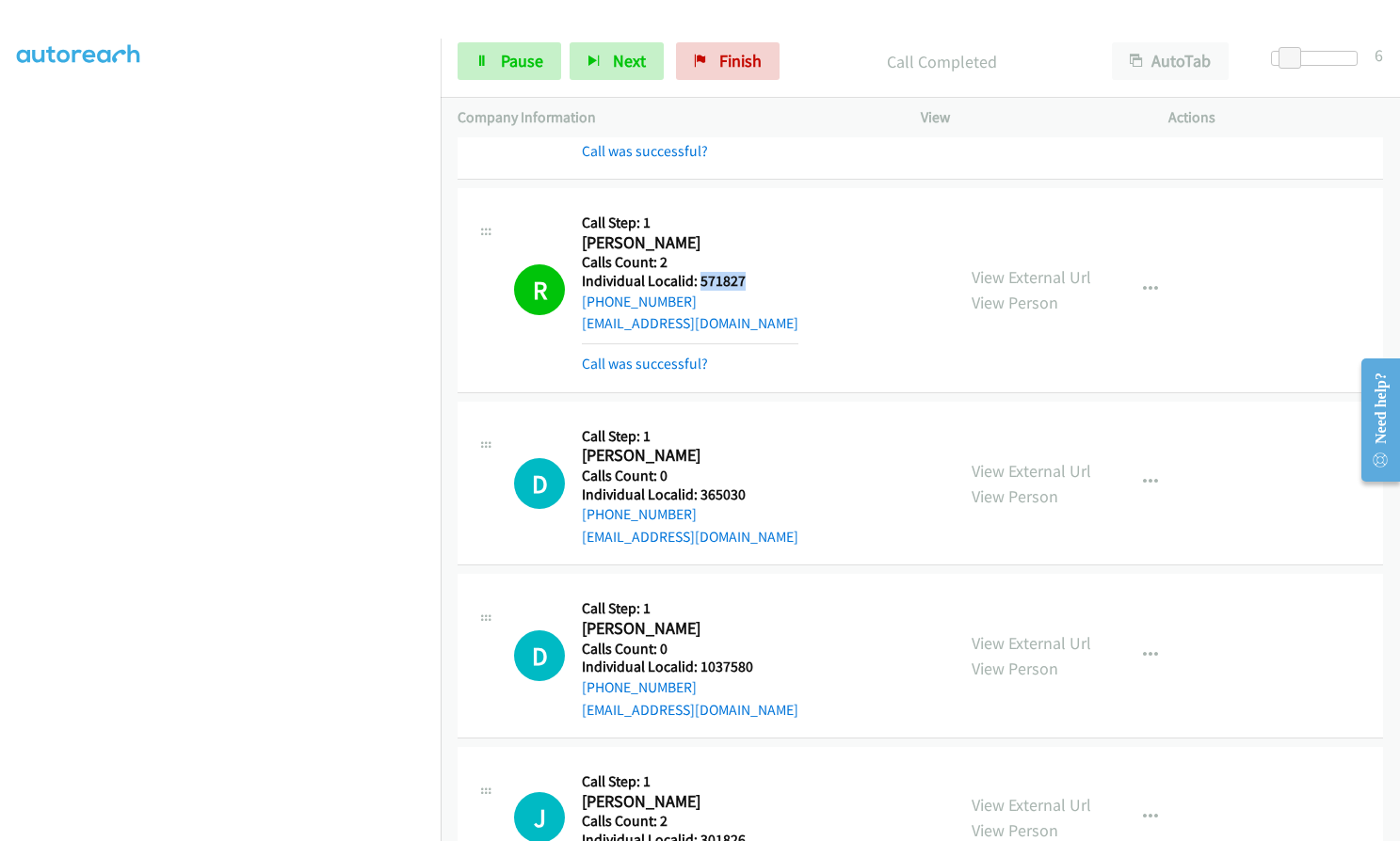
drag, startPoint x: 698, startPoint y: 236, endPoint x: 748, endPoint y: 235, distance: 50.0
click at [748, 235] on div "R Callback Scheduled Call Step: 1 [PERSON_NAME] America/New_York Calls Count: 2…" at bounding box center [725, 290] width 424 height 169
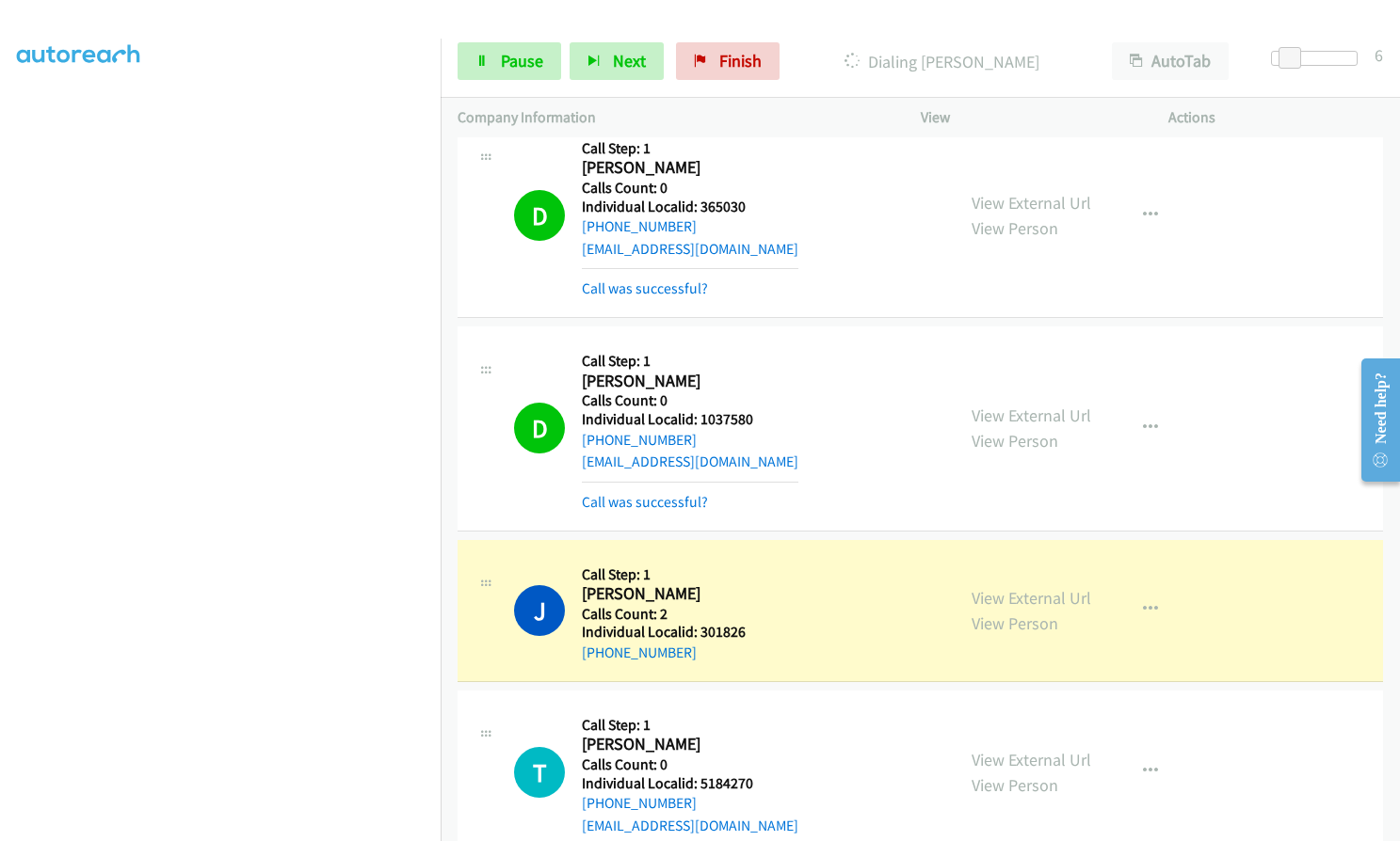
scroll to position [16698, 0]
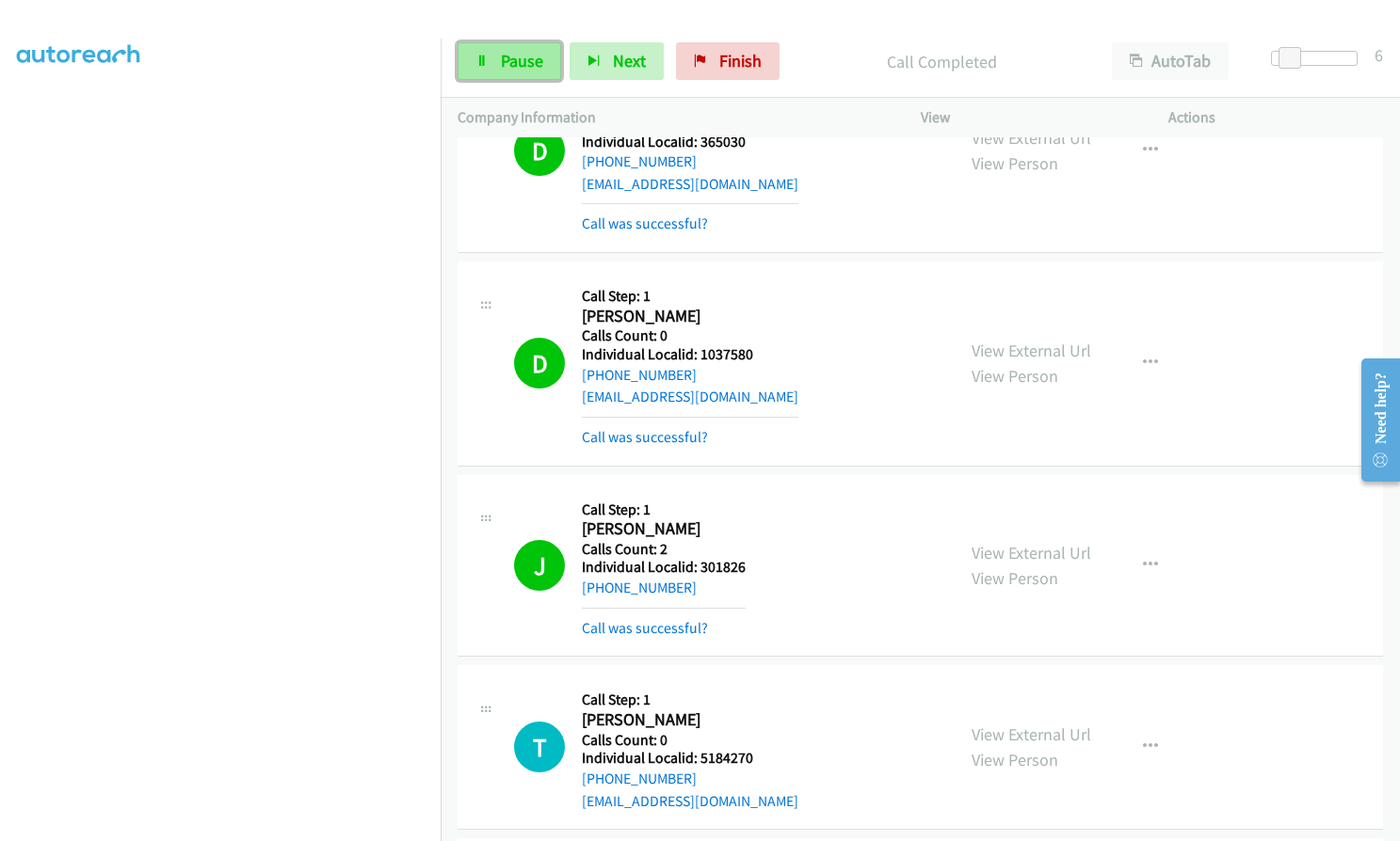
click at [537, 67] on span "Pause" at bounding box center [522, 60] width 43 height 21
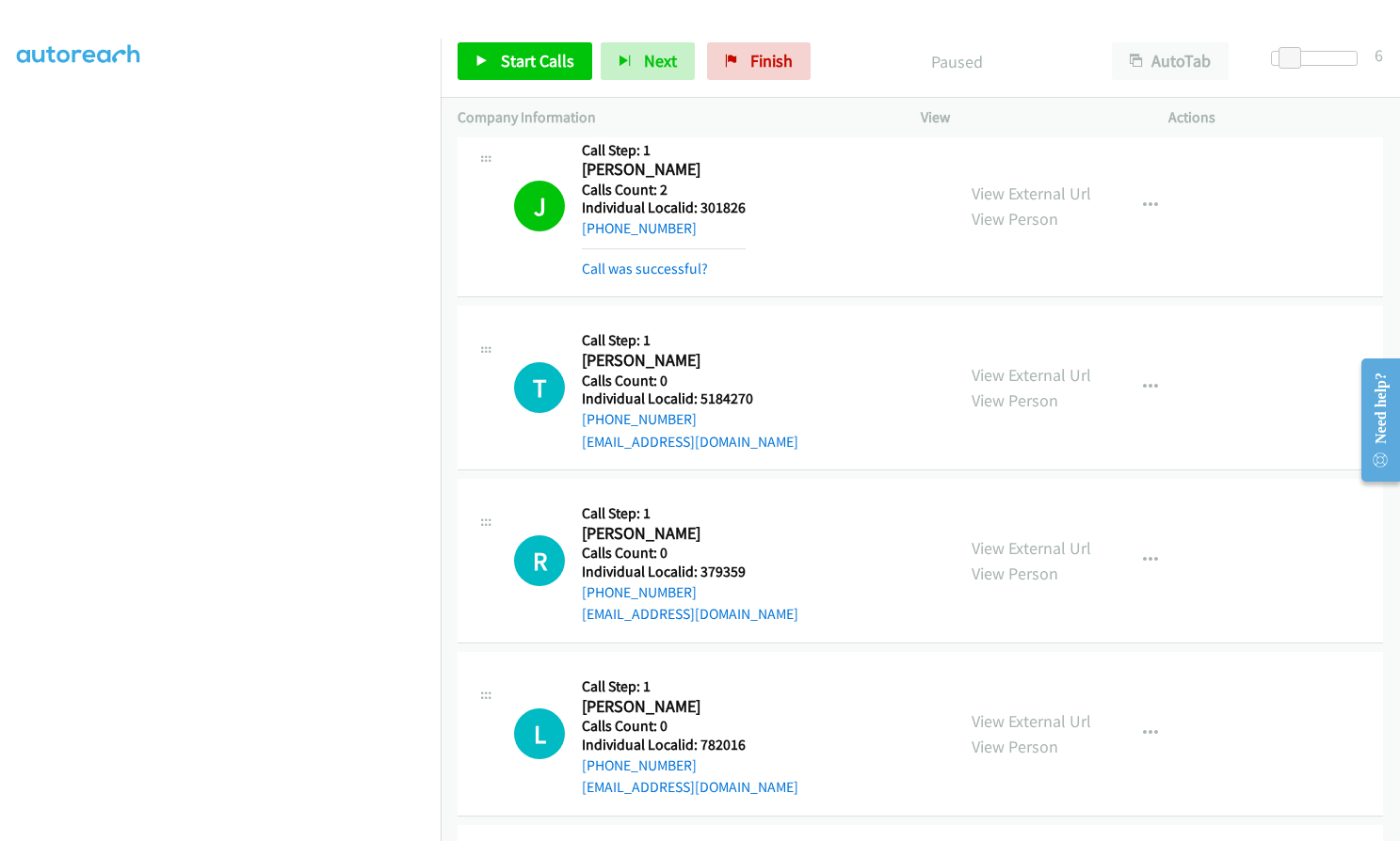
scroll to position [17153, 0]
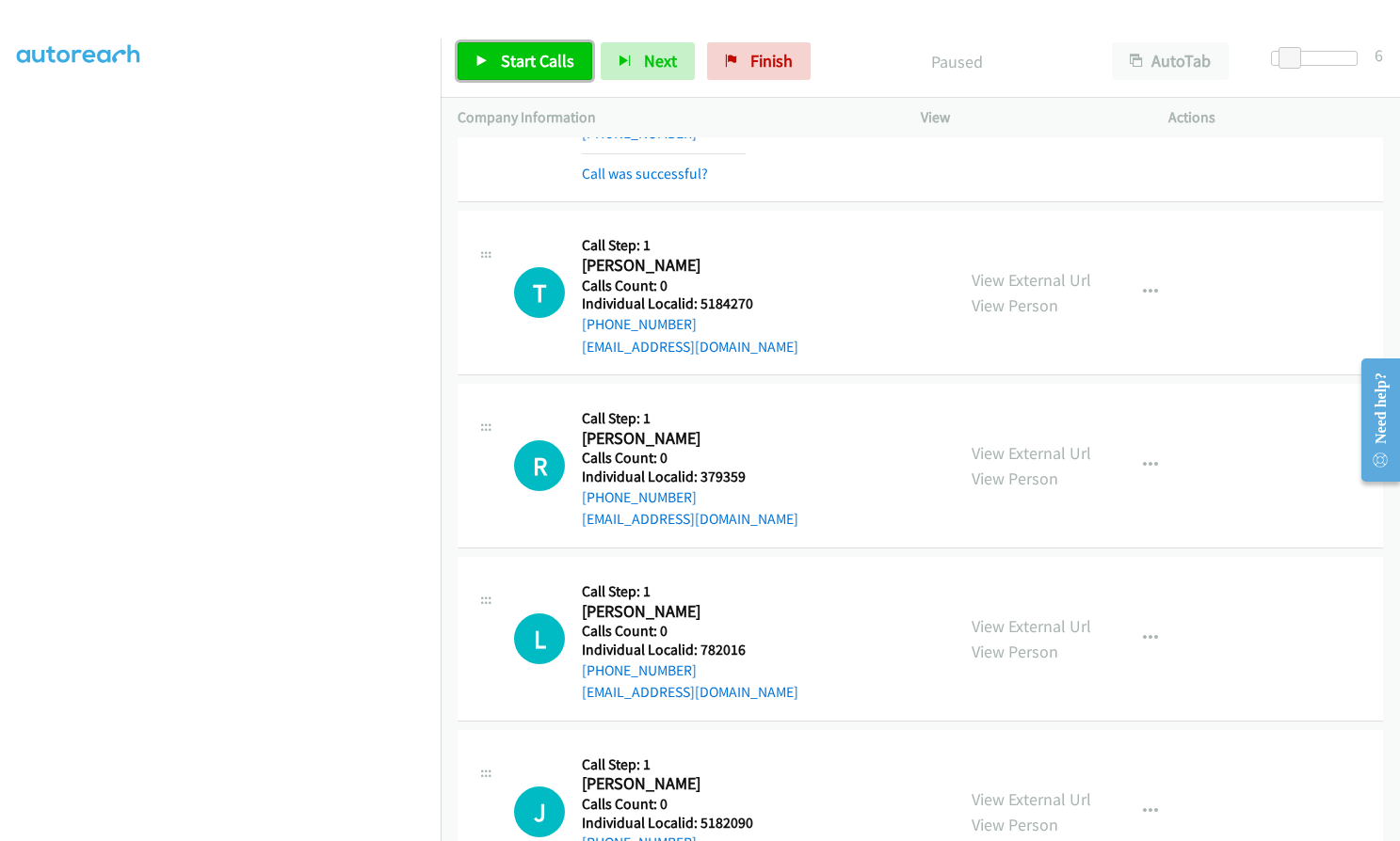
click at [521, 68] on span "Start Calls" at bounding box center [536, 60] width 73 height 21
drag, startPoint x: 699, startPoint y: 434, endPoint x: 751, endPoint y: 434, distance: 52.0
click at [751, 434] on div "R Callback Scheduled Call Step: 1 [PERSON_NAME] America/Los_Angeles Calls Count…" at bounding box center [725, 465] width 424 height 129
drag, startPoint x: 699, startPoint y: 606, endPoint x: 745, endPoint y: 600, distance: 46.4
click at [750, 600] on div "L Callback Scheduled Call Step: 1 [PERSON_NAME] America/[GEOGRAPHIC_DATA] Calls…" at bounding box center [725, 639] width 424 height 129
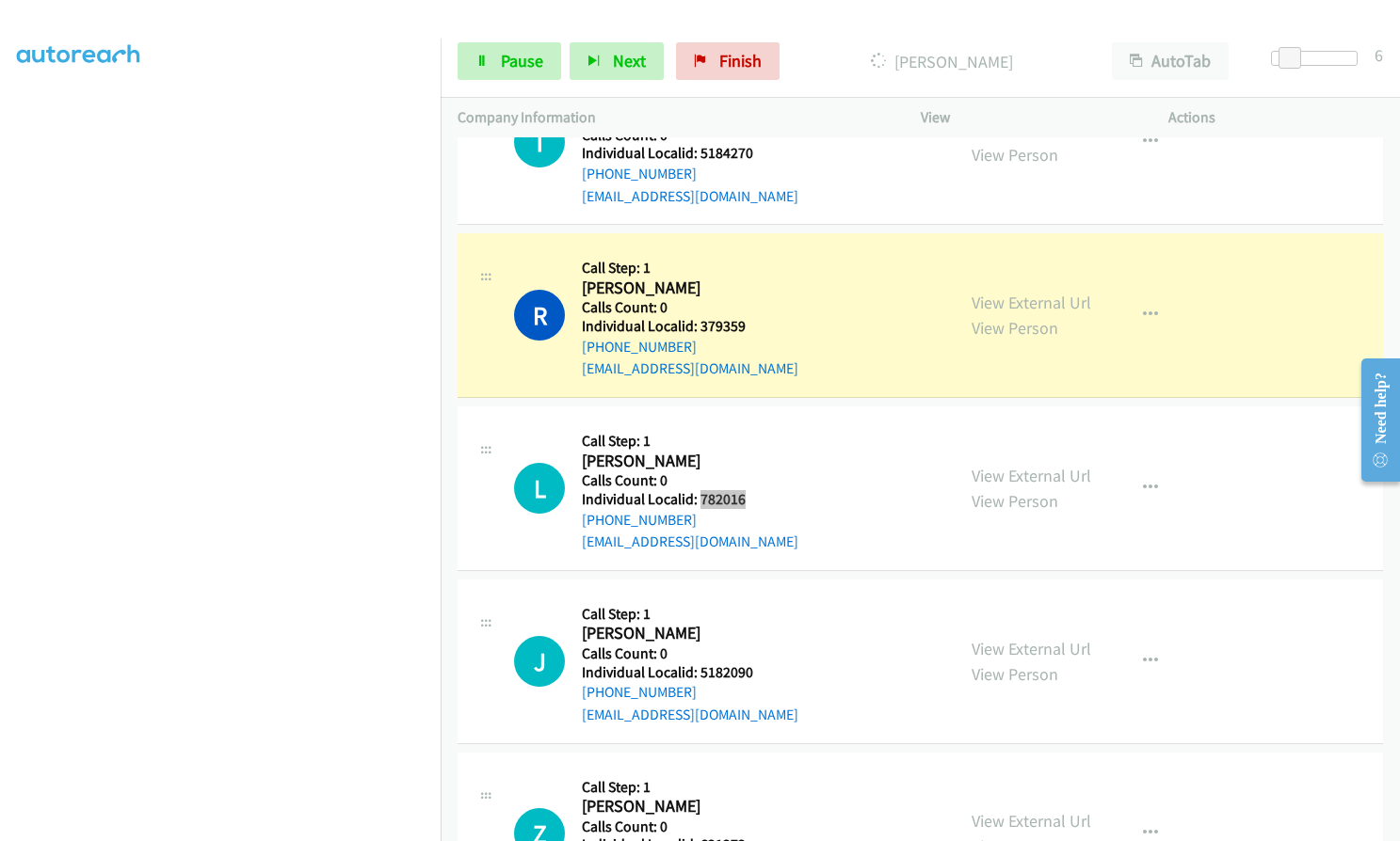
scroll to position [17412, 0]
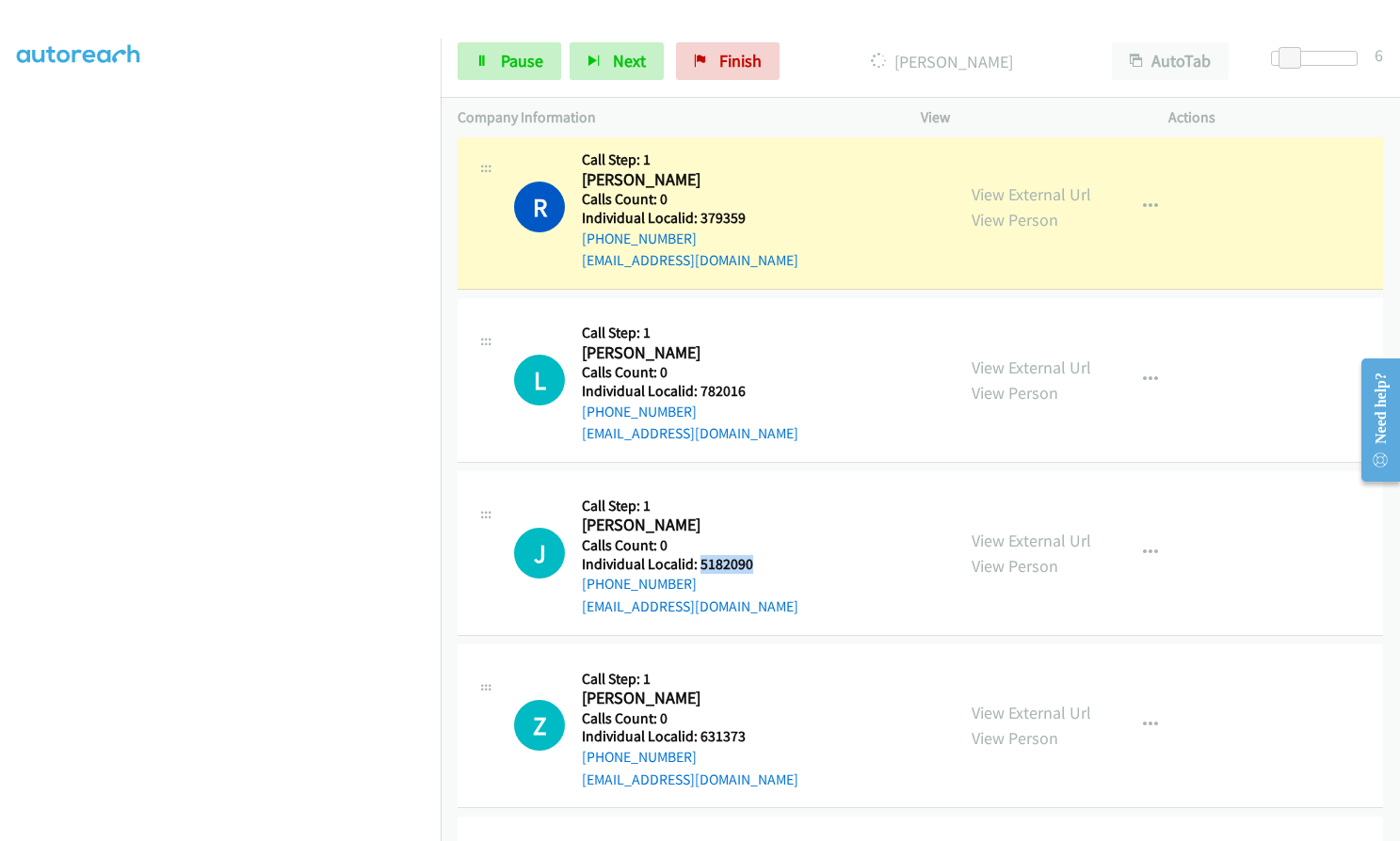
drag, startPoint x: 697, startPoint y: 522, endPoint x: 757, endPoint y: 518, distance: 60.1
click at [757, 518] on div "J Callback Scheduled Call Step: 1 [PERSON_NAME] [GEOGRAPHIC_DATA]/[GEOGRAPHIC_D…" at bounding box center [725, 553] width 424 height 129
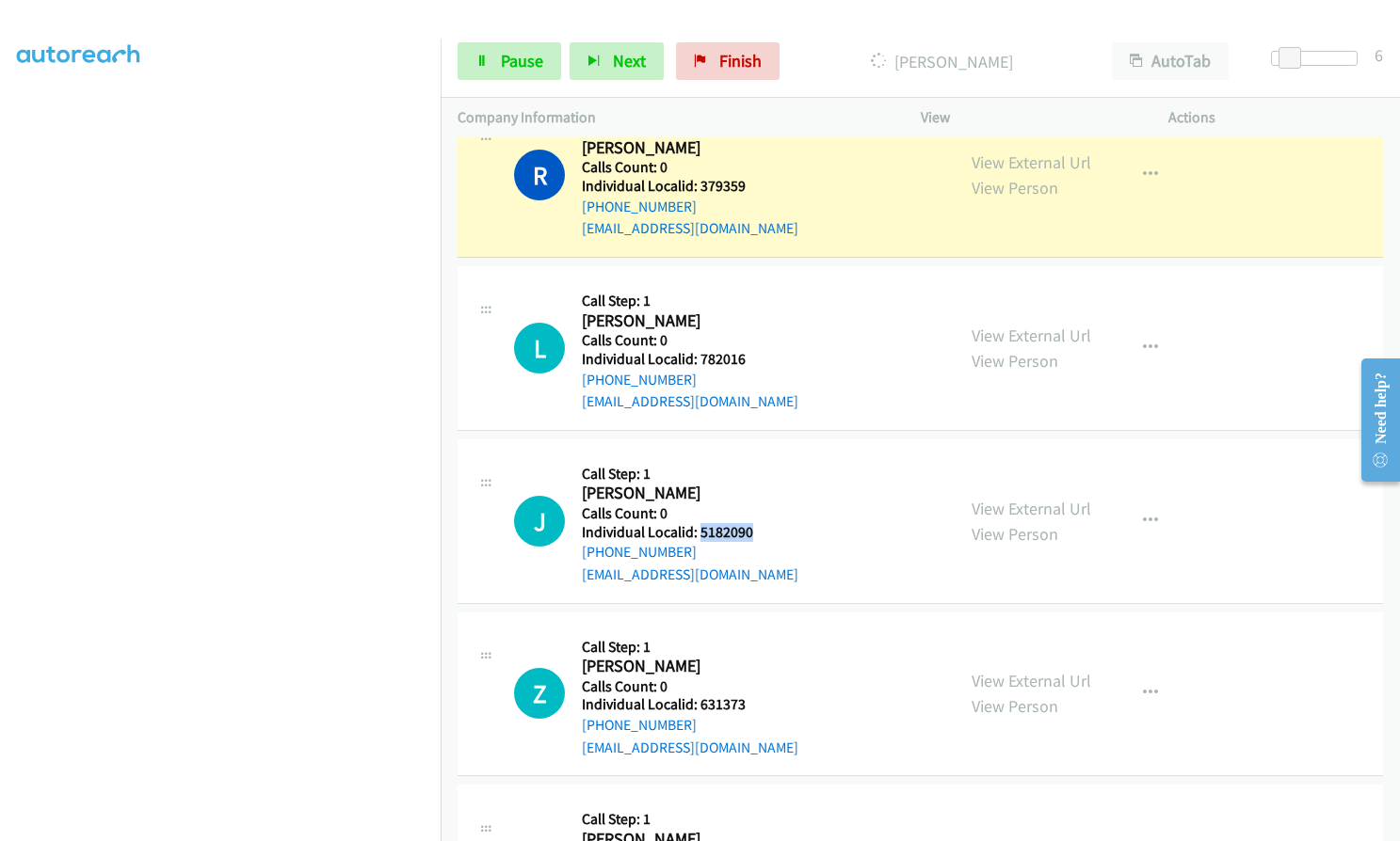
scroll to position [17530, 0]
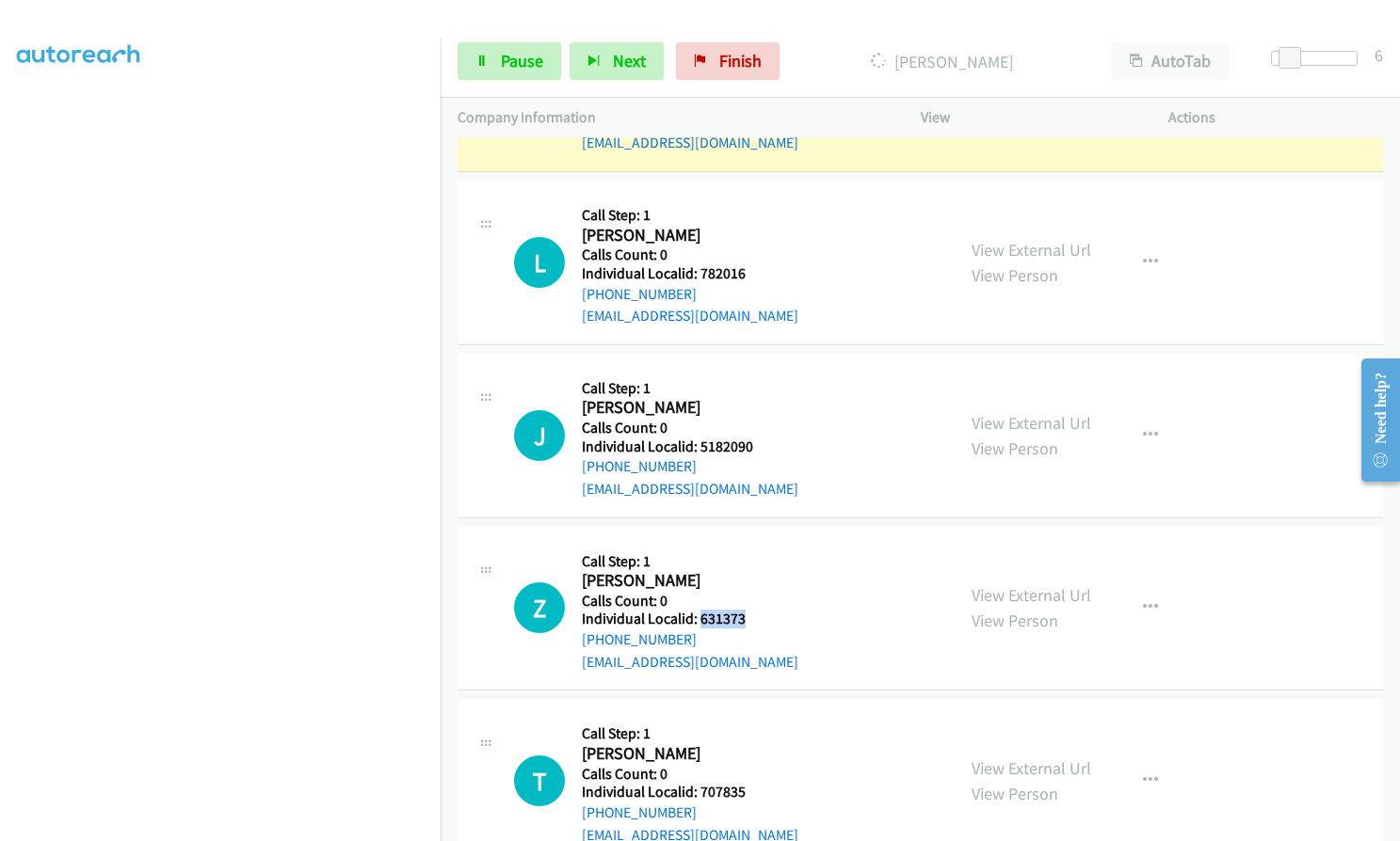
drag, startPoint x: 697, startPoint y: 575, endPoint x: 742, endPoint y: 577, distance: 45.0
click at [742, 609] on h5 "Individual Localid: 631373" at bounding box center [689, 618] width 216 height 18
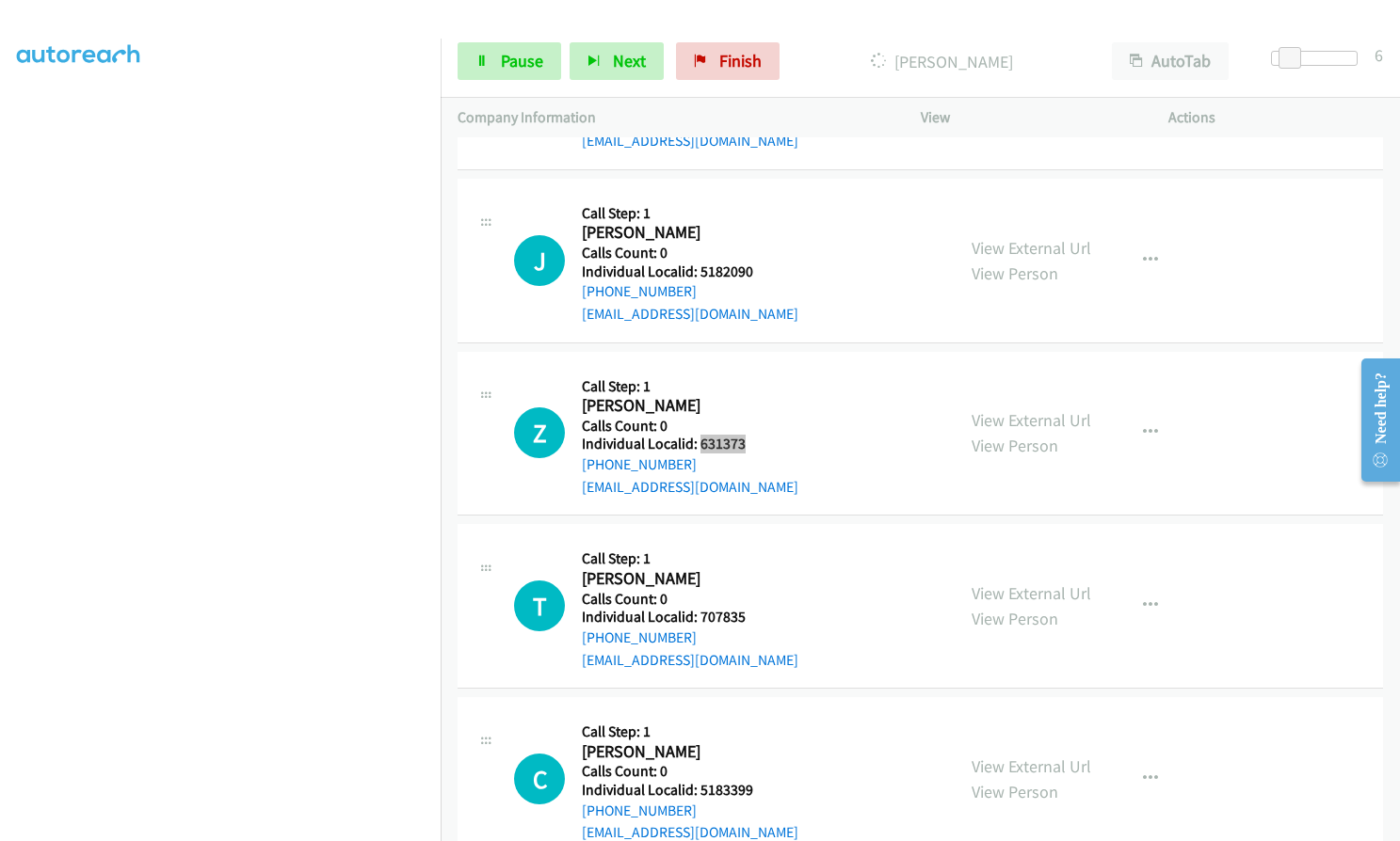
scroll to position [17742, 0]
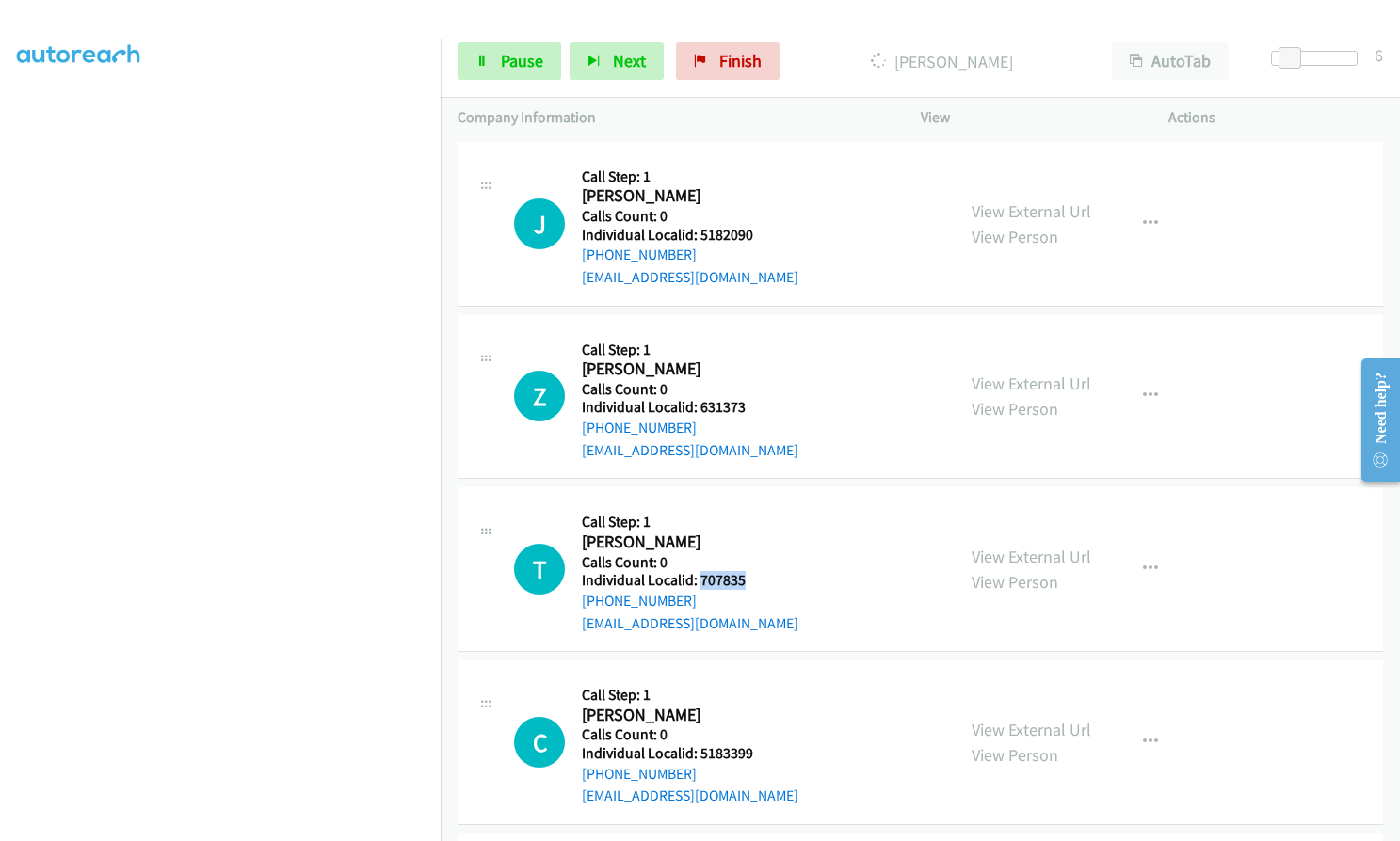
drag, startPoint x: 696, startPoint y: 534, endPoint x: 745, endPoint y: 533, distance: 49.0
click at [745, 533] on div "T Callback Scheduled Call Step: 1 [PERSON_NAME] America/New_York Calls Count: 0…" at bounding box center [725, 568] width 424 height 129
drag, startPoint x: 696, startPoint y: 710, endPoint x: 751, endPoint y: 709, distance: 55.0
click at [755, 707] on div "C Callback Scheduled Call Step: 1 [PERSON_NAME] America/New_York Calls Count: 0…" at bounding box center [725, 742] width 424 height 129
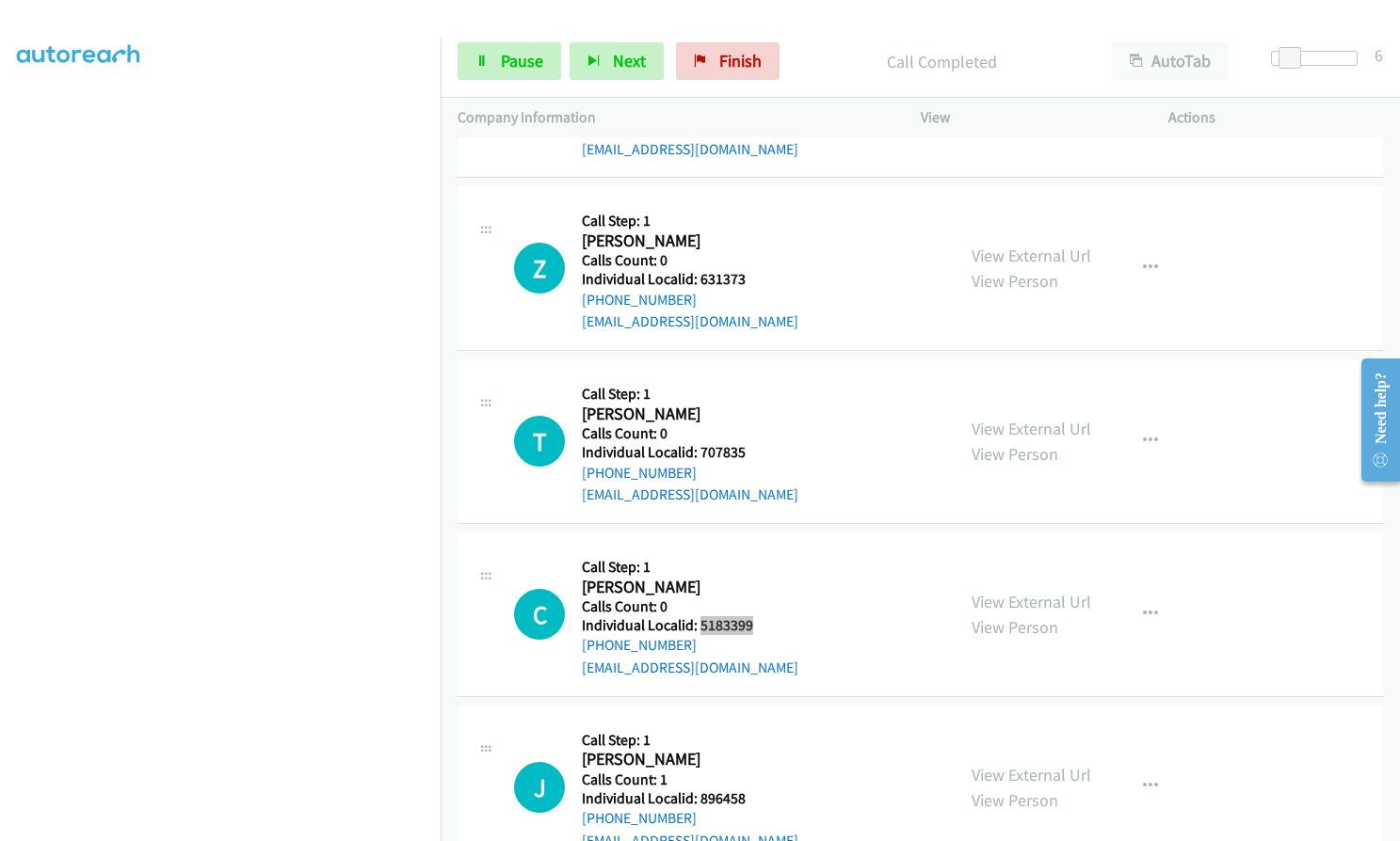
scroll to position [17993, 0]
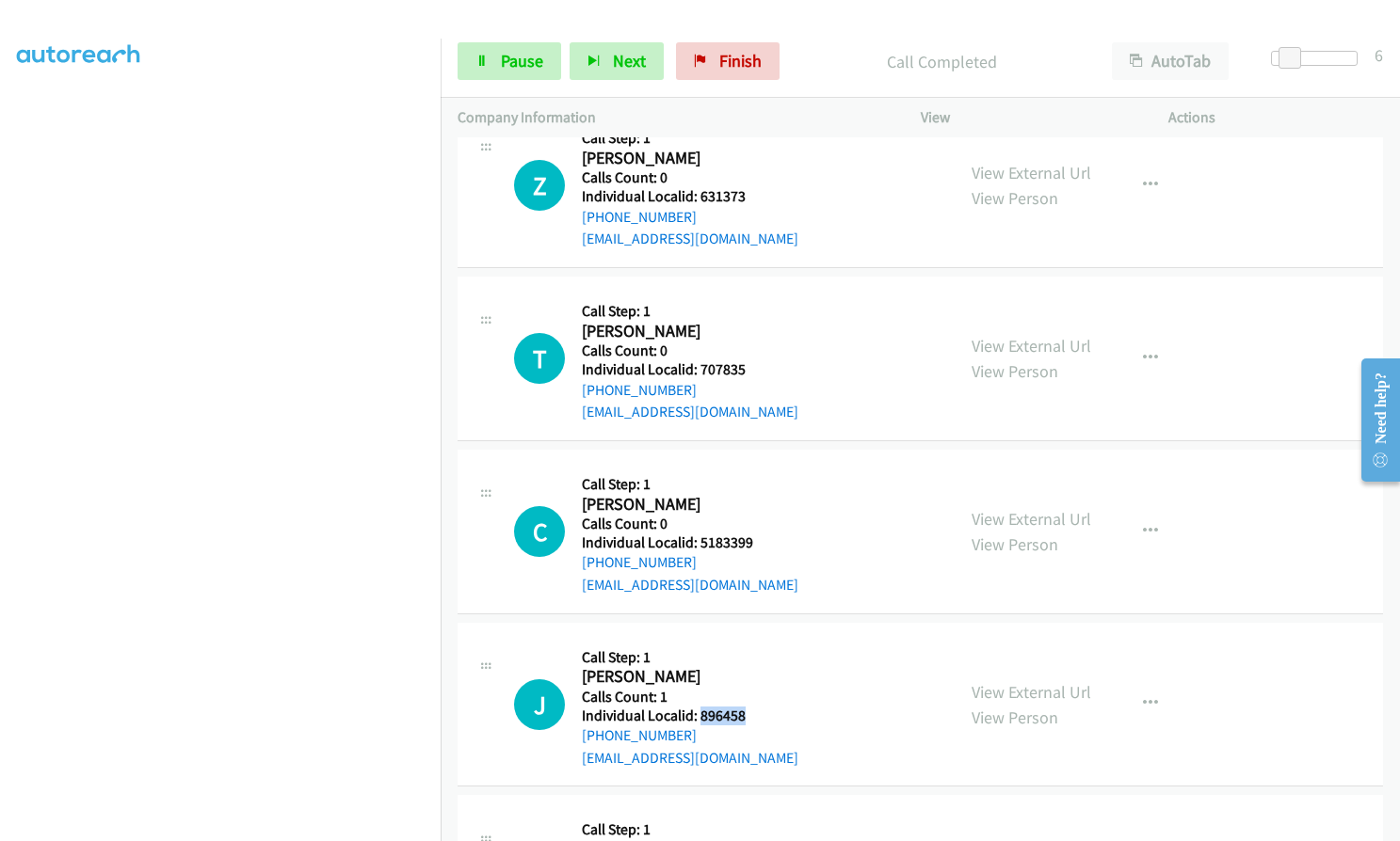
drag, startPoint x: 697, startPoint y: 666, endPoint x: 753, endPoint y: 675, distance: 56.7
click at [753, 675] on div "J Callback Scheduled Call Step: 1 [PERSON_NAME] America/New_York Calls Count: 1…" at bounding box center [725, 704] width 424 height 129
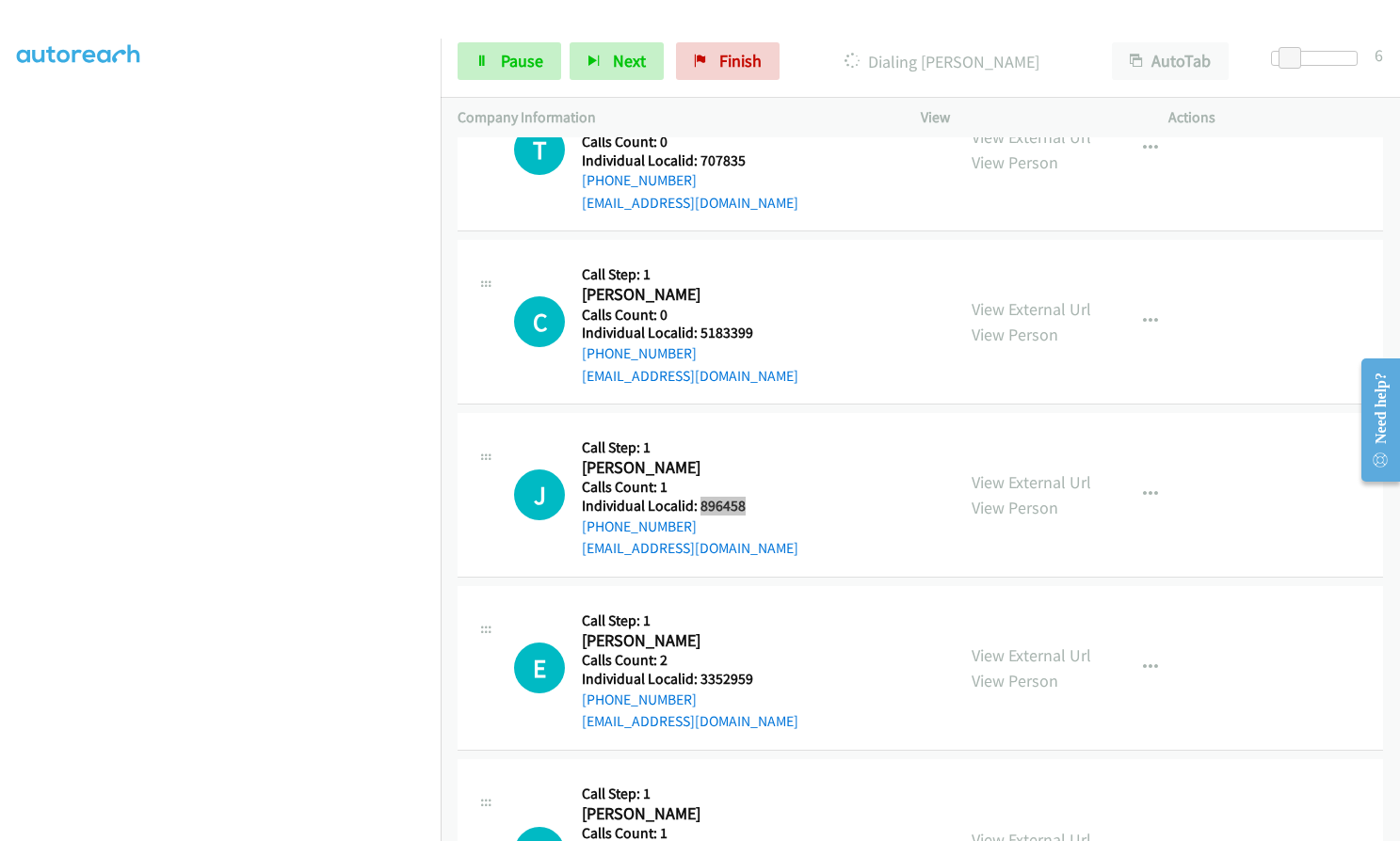
scroll to position [18337, 0]
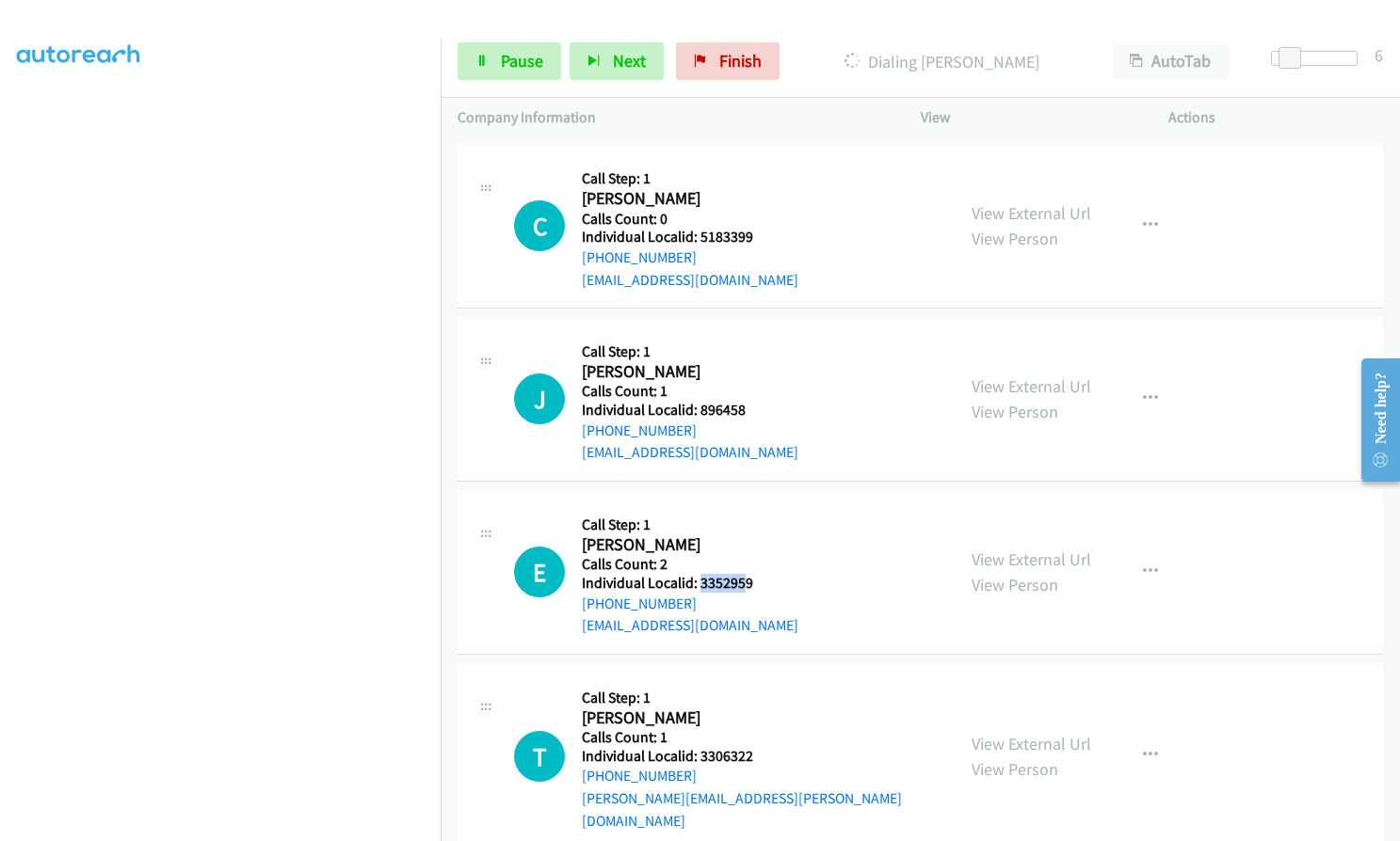
drag, startPoint x: 697, startPoint y: 538, endPoint x: 744, endPoint y: 538, distance: 47.0
click at [744, 574] on h5 "Individual Localid: 3352959" at bounding box center [689, 583] width 216 height 18
click at [725, 534] on h2 "[PERSON_NAME]" at bounding box center [689, 545] width 216 height 21
drag, startPoint x: 700, startPoint y: 532, endPoint x: 759, endPoint y: 533, distance: 59.0
click at [760, 533] on div "E Callback Scheduled Call Step: 1 [PERSON_NAME] [GEOGRAPHIC_DATA]/[GEOGRAPHIC_D…" at bounding box center [725, 571] width 424 height 129
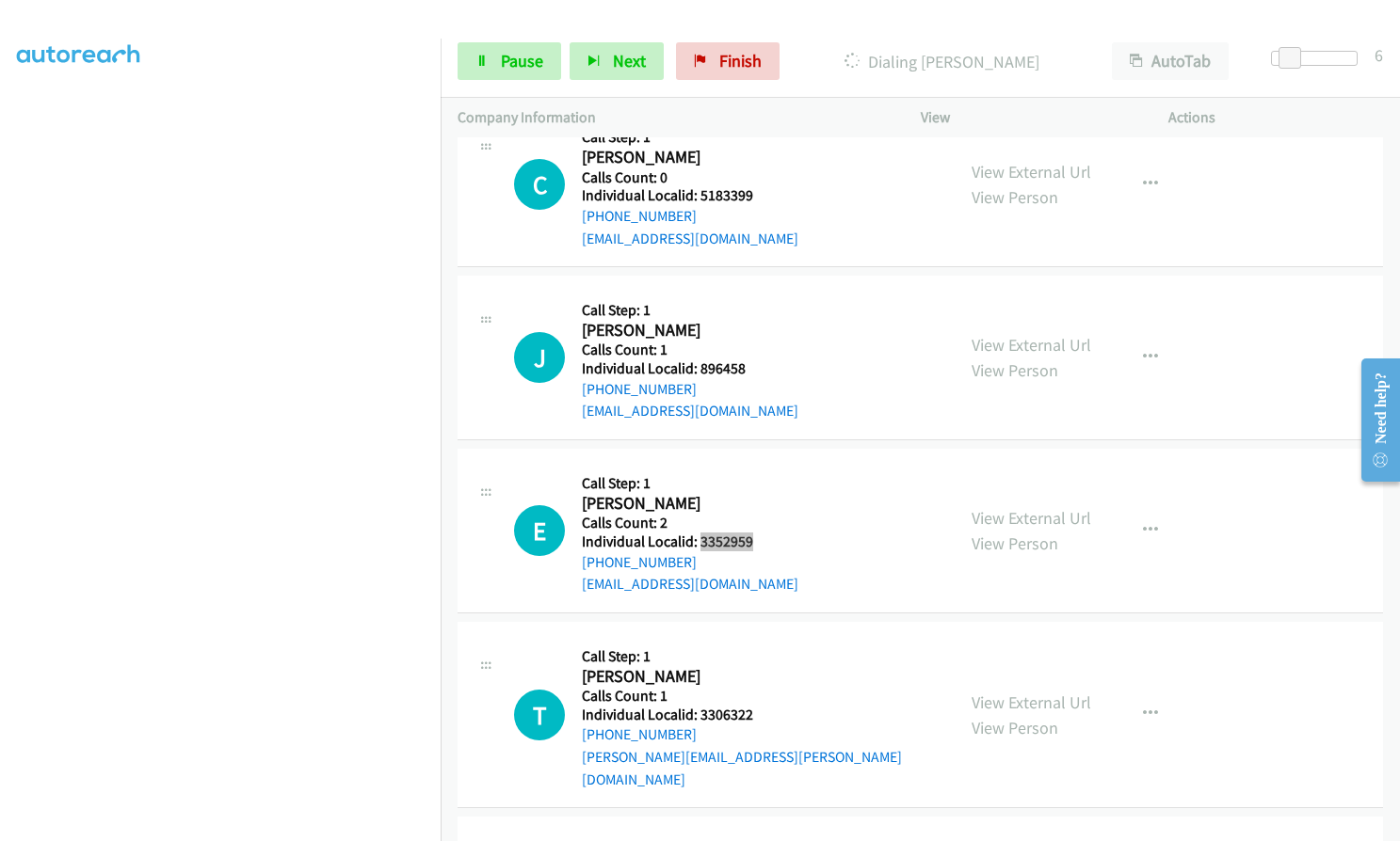
scroll to position [18526, 0]
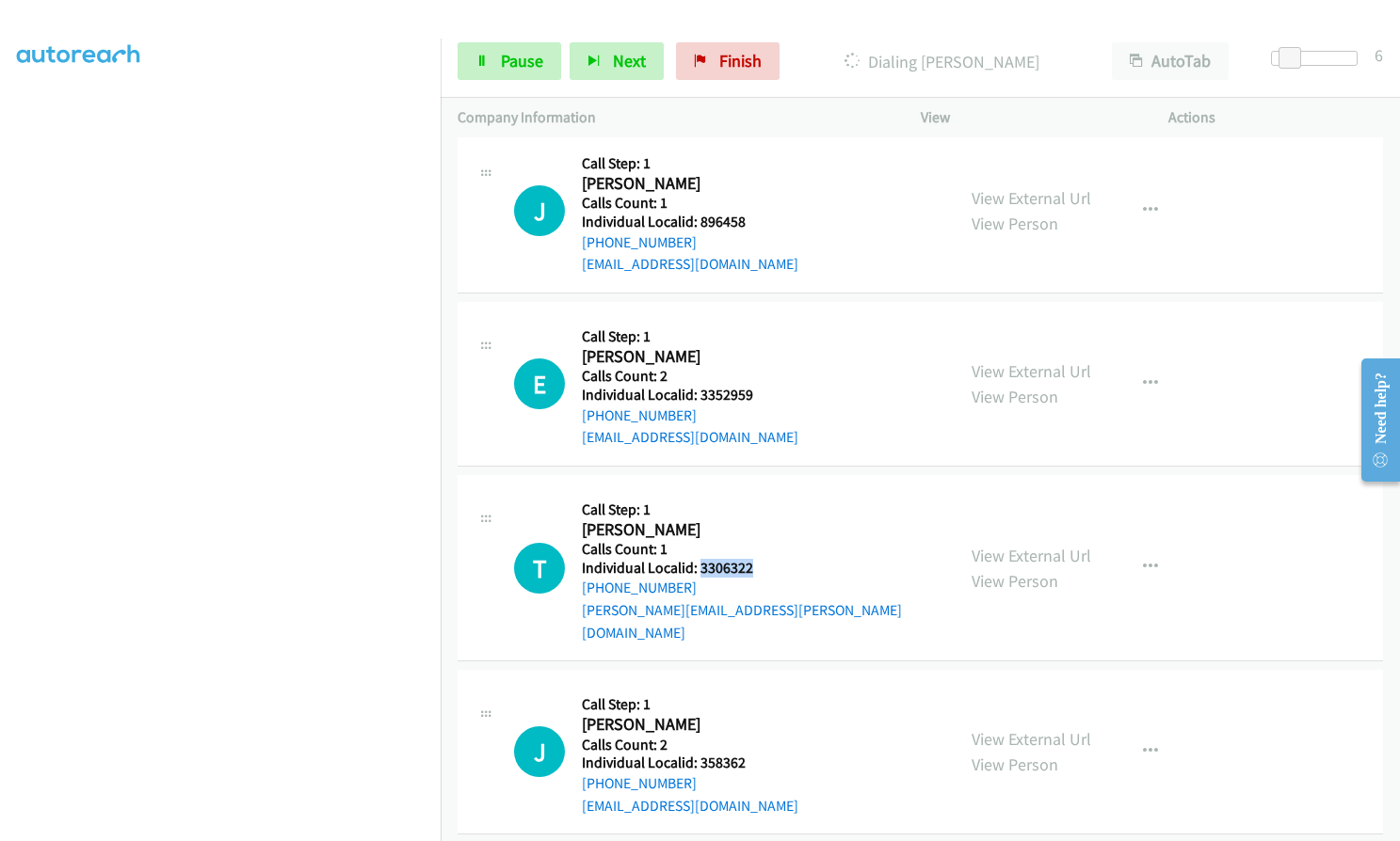
drag, startPoint x: 700, startPoint y: 520, endPoint x: 757, endPoint y: 520, distance: 57.0
click at [757, 559] on h5 "Individual Localid: 3306322" at bounding box center [758, 567] width 355 height 18
drag, startPoint x: 698, startPoint y: 697, endPoint x: 734, endPoint y: 699, distance: 36.1
click at [750, 698] on div "J Callback Scheduled Call Step: 1 [PERSON_NAME] America/New_York Calls Count: 2…" at bounding box center [725, 752] width 424 height 129
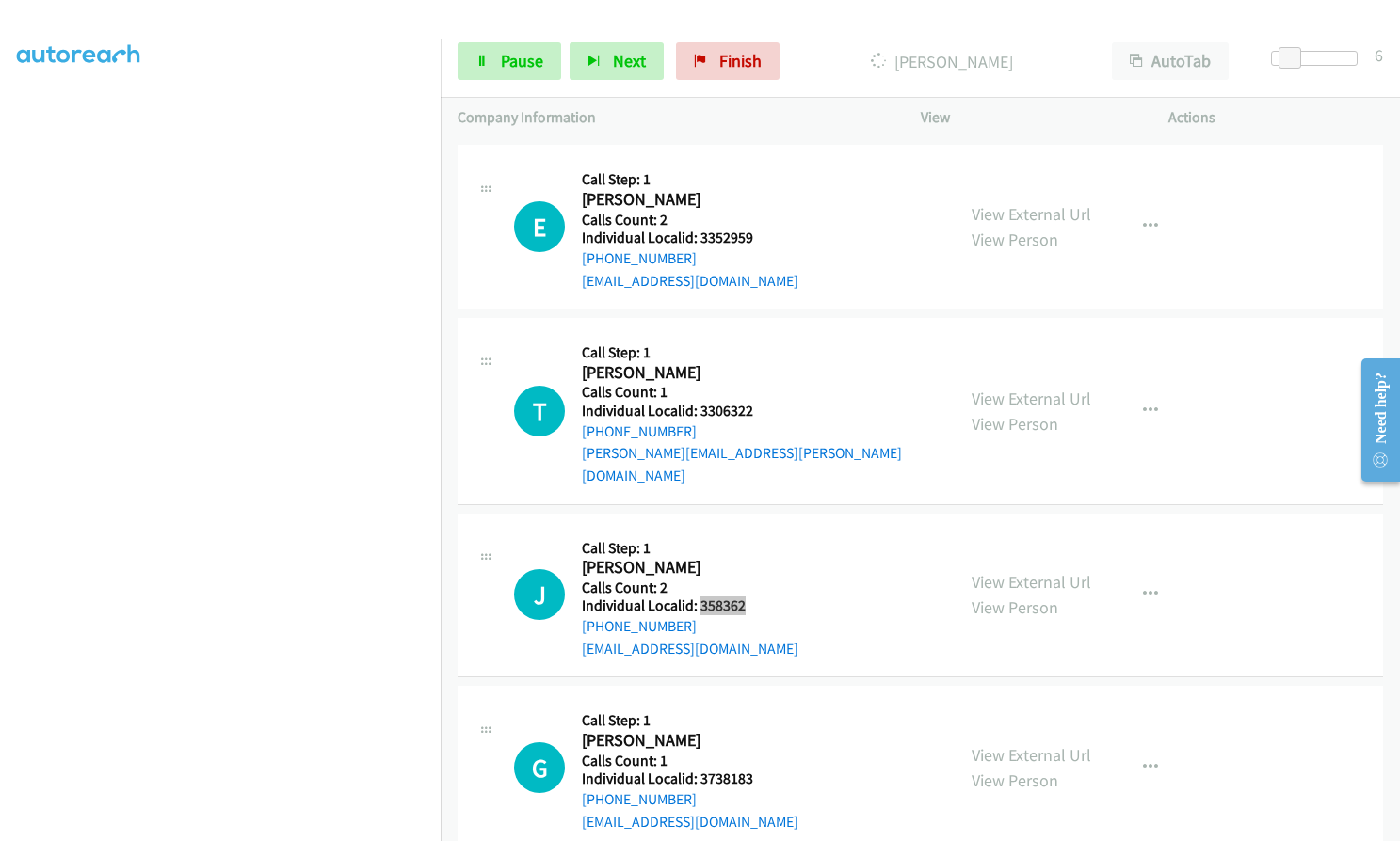
scroll to position [18771, 0]
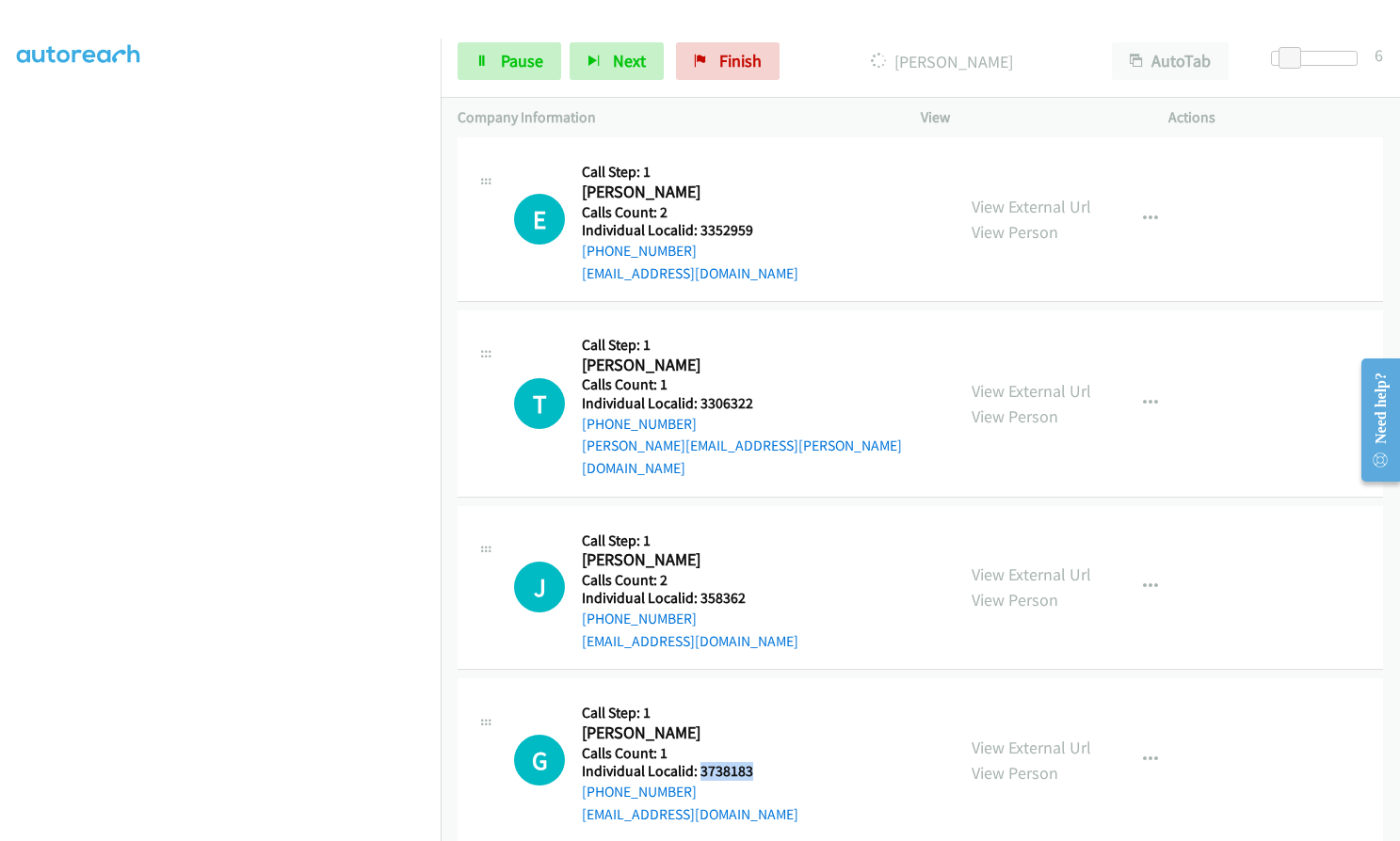
drag, startPoint x: 700, startPoint y: 706, endPoint x: 735, endPoint y: 706, distance: 35.0
click at [758, 762] on h5 "Individual Localid: 3738183" at bounding box center [689, 771] width 216 height 18
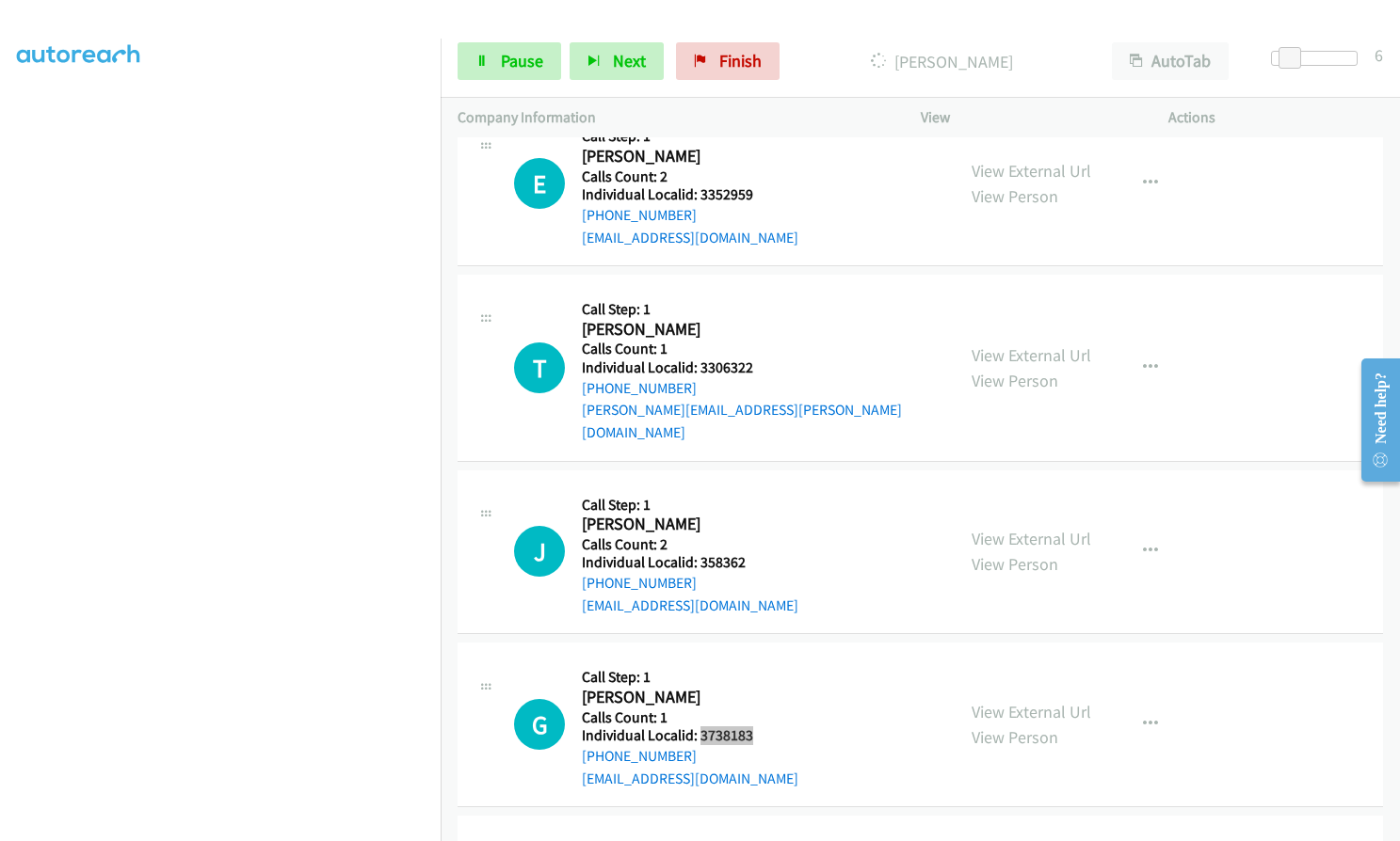
scroll to position [19006, 0]
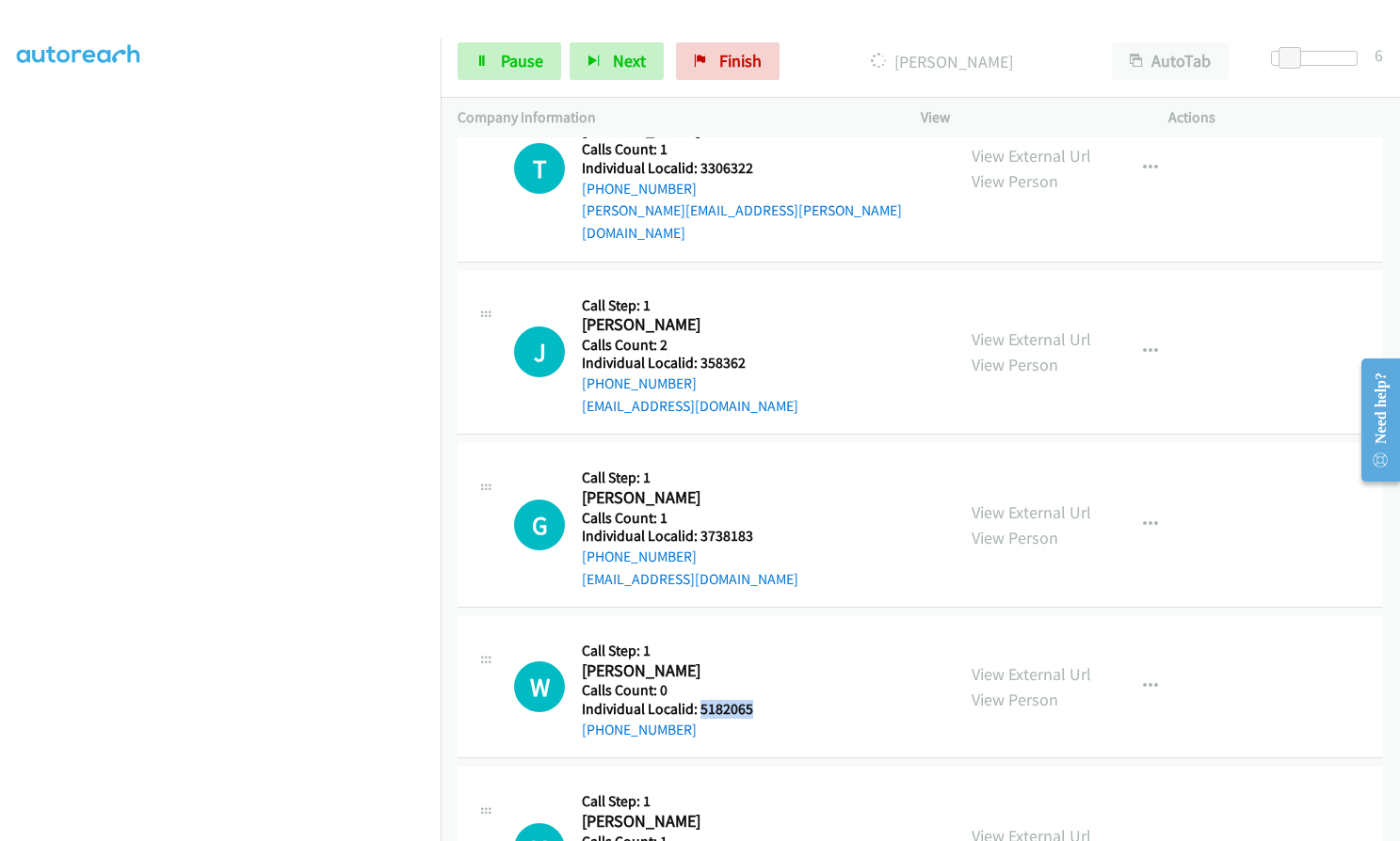
drag, startPoint x: 700, startPoint y: 642, endPoint x: 755, endPoint y: 642, distance: 55.0
click at [755, 642] on div "W Callback Scheduled Call Step: 1 [PERSON_NAME] America/Port_of_Spain Calls Cou…" at bounding box center [725, 687] width 424 height 107
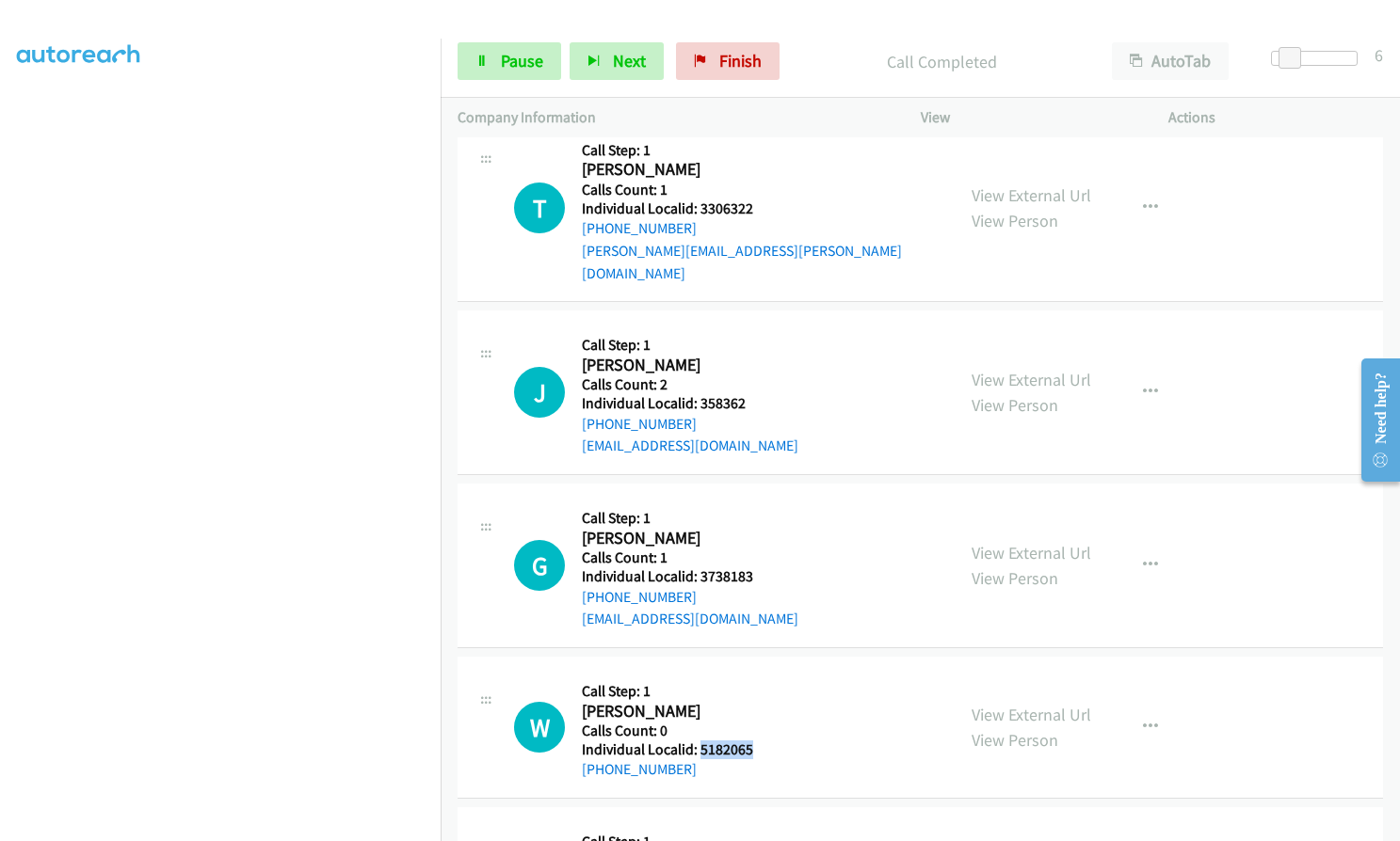
scroll to position [19045, 0]
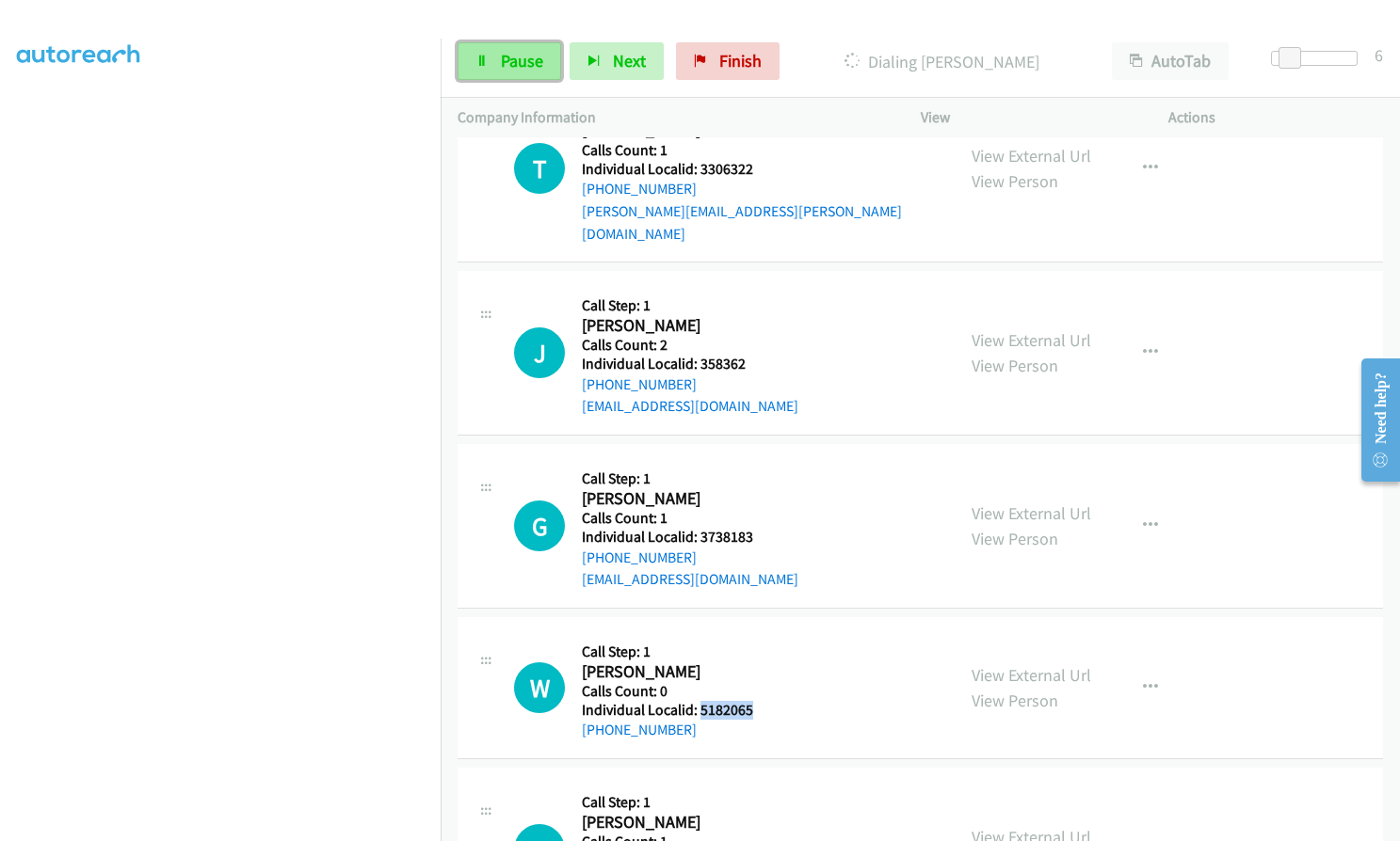
click at [519, 66] on span "Pause" at bounding box center [522, 60] width 43 height 21
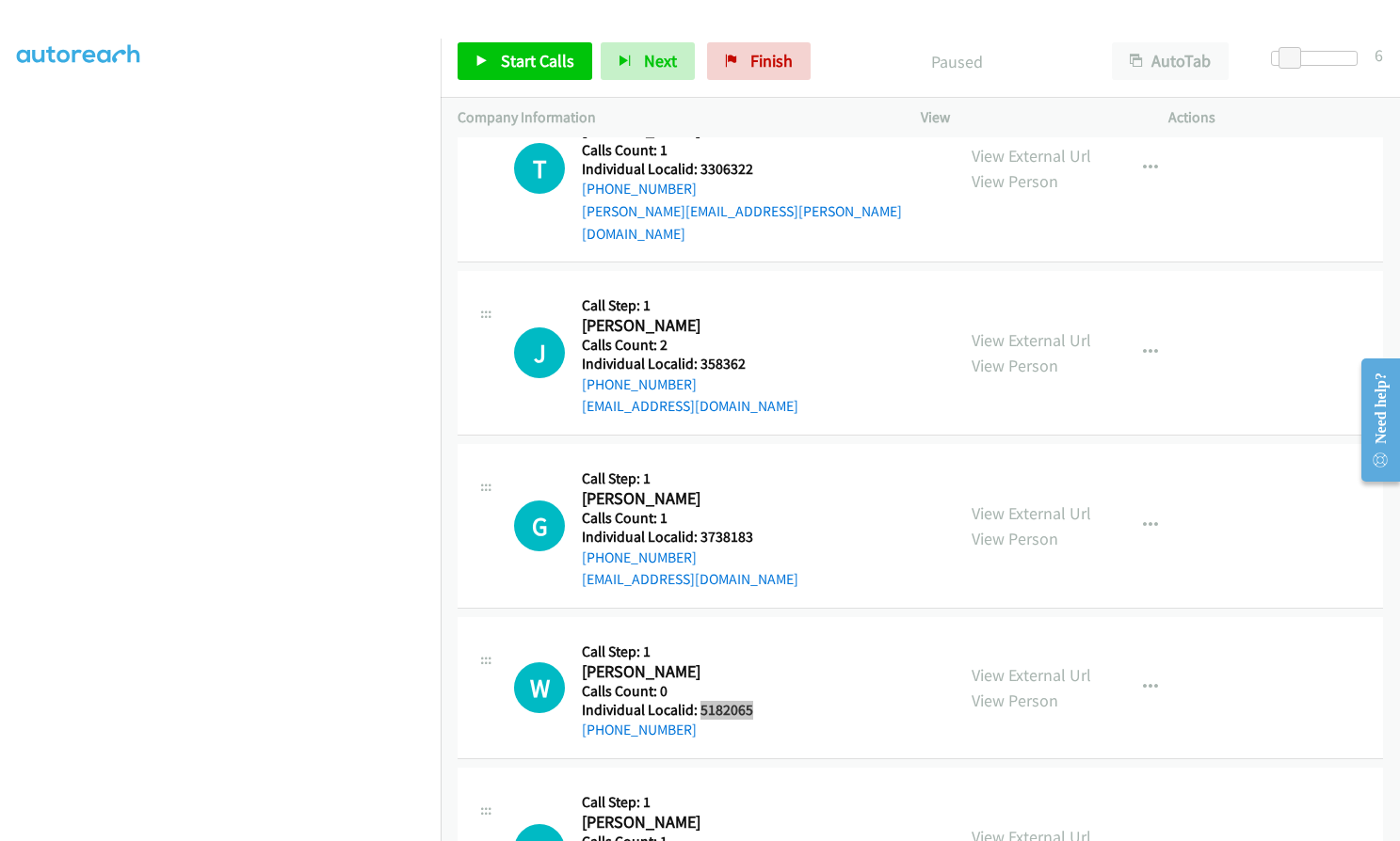
scroll to position [19086, 0]
click at [549, 51] on span "Start Calls" at bounding box center [536, 60] width 73 height 21
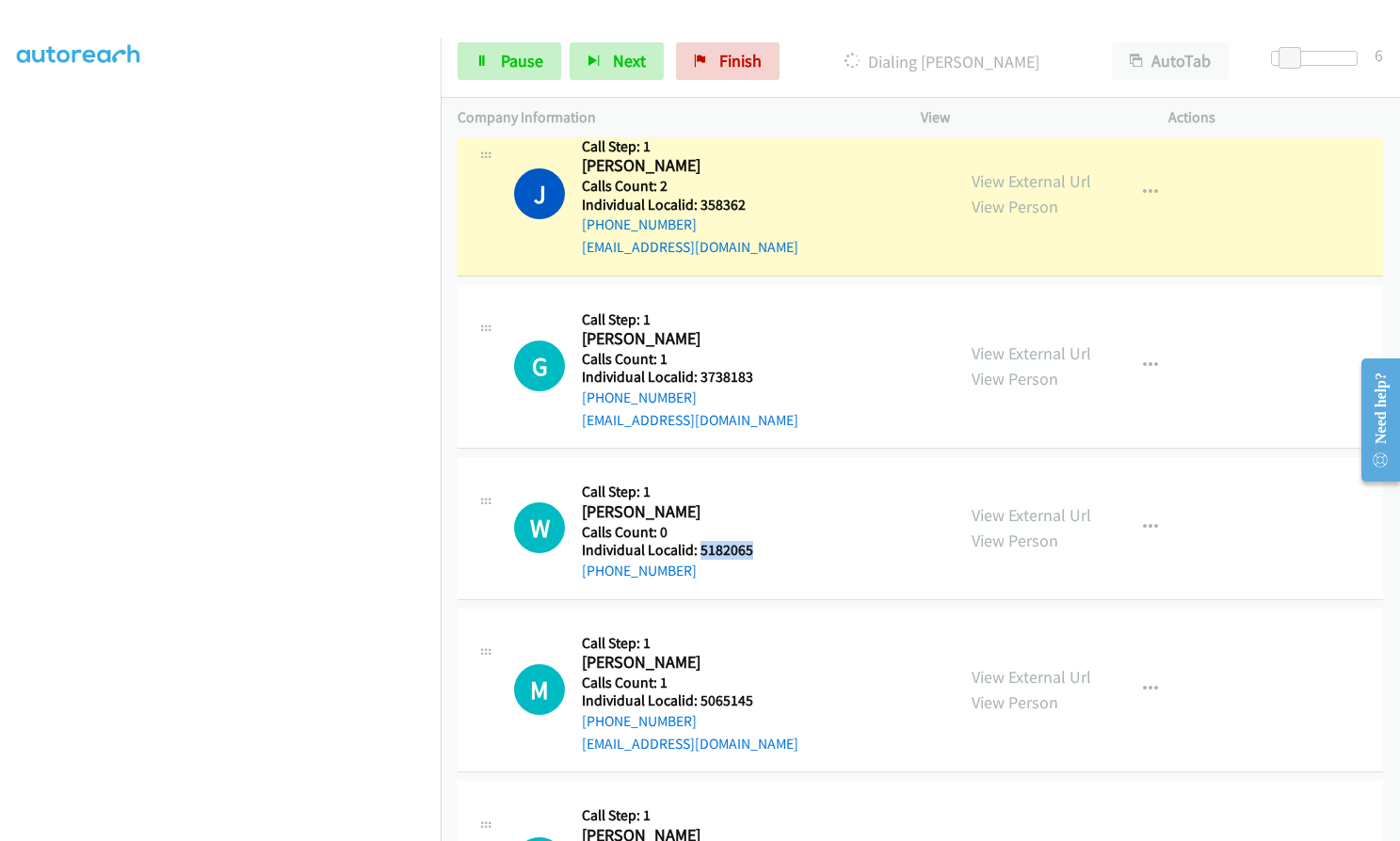
scroll to position [19445, 0]
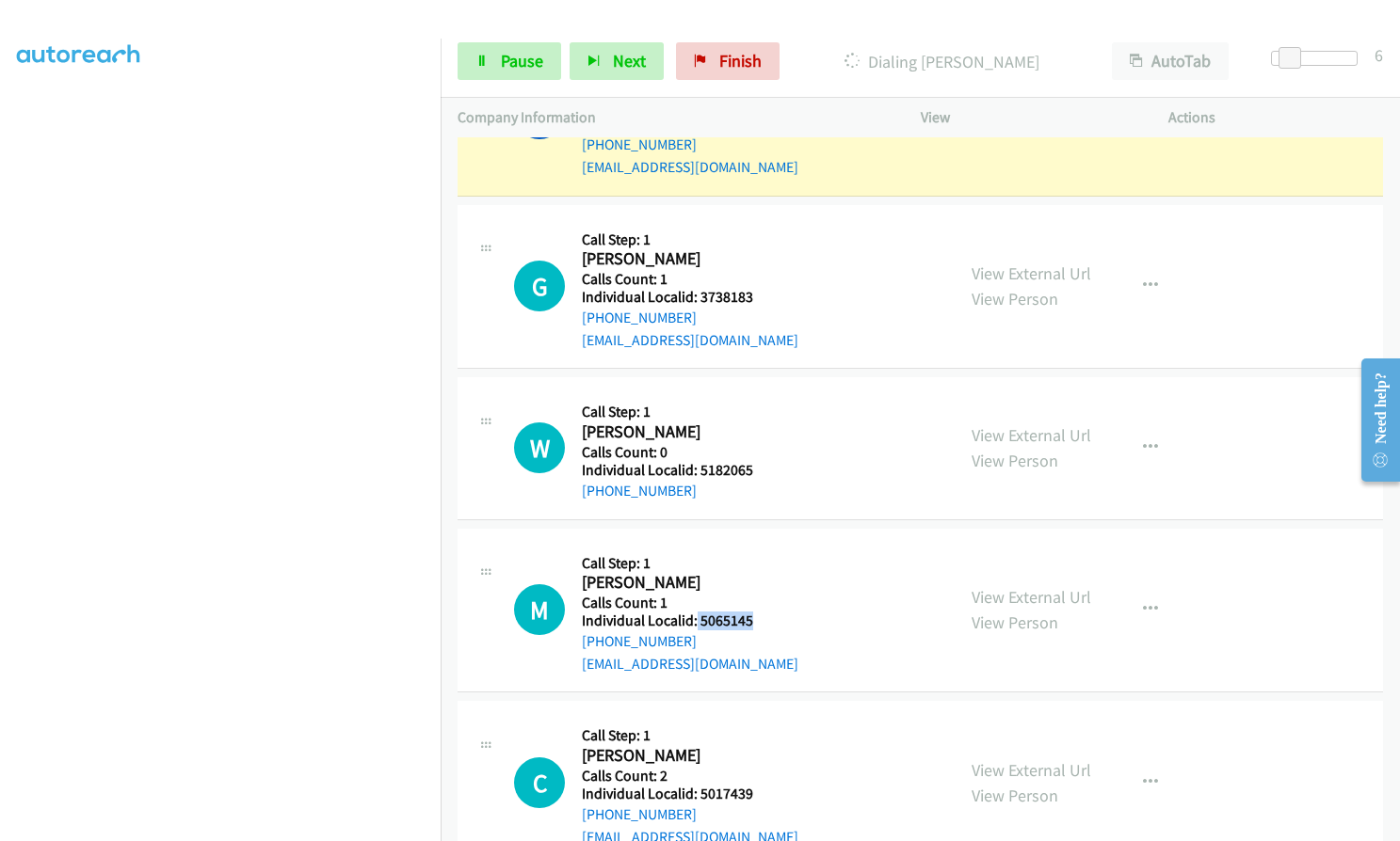
drag, startPoint x: 695, startPoint y: 546, endPoint x: 750, endPoint y: 551, distance: 55.2
click at [750, 611] on h5 "Individual Localid: 5065145" at bounding box center [689, 620] width 216 height 18
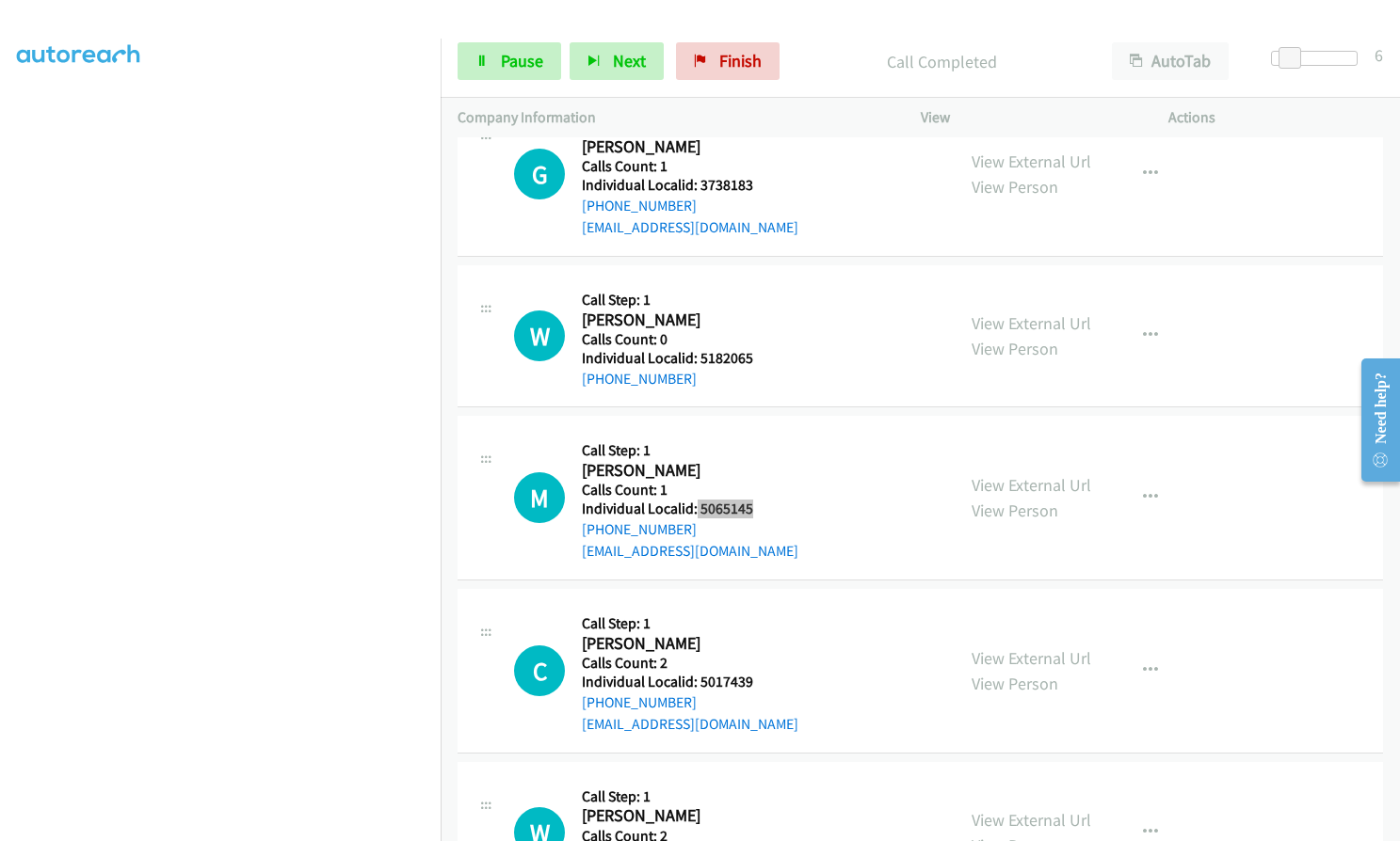
scroll to position [19626, 0]
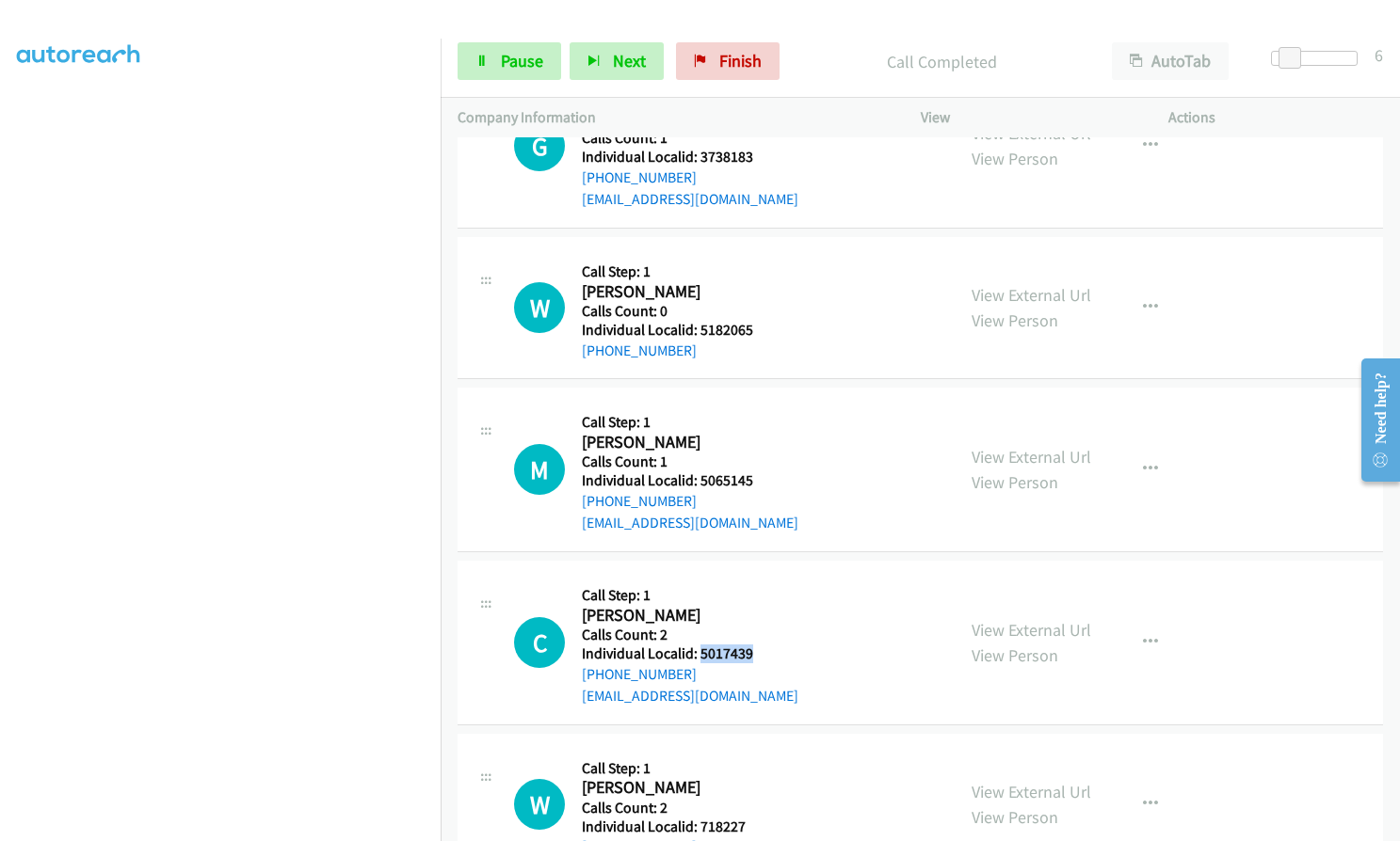
drag, startPoint x: 721, startPoint y: 582, endPoint x: 763, endPoint y: 582, distance: 42.0
click at [763, 644] on h5 "Individual Localid: 5017439" at bounding box center [689, 653] width 216 height 18
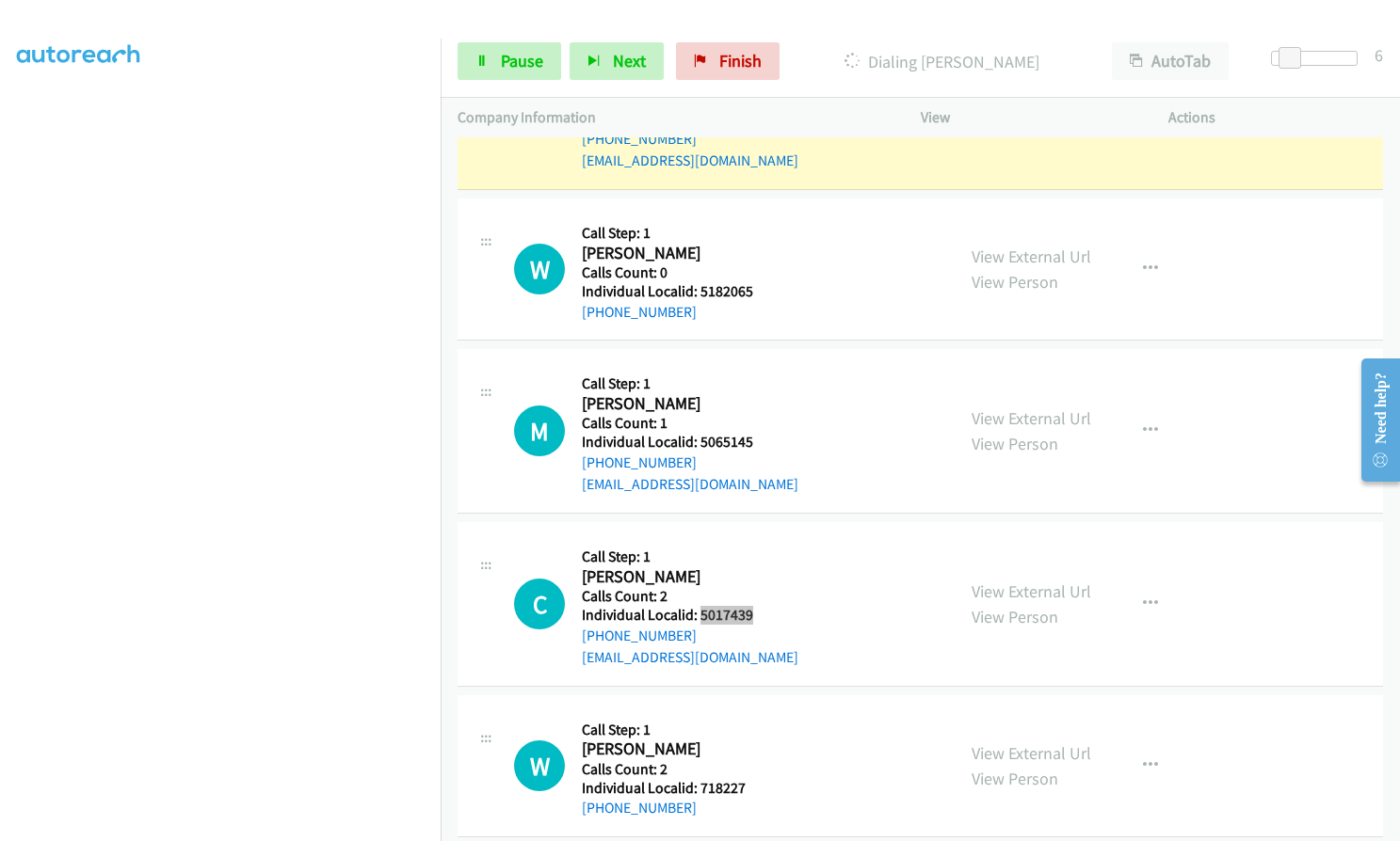
scroll to position [19838, 0]
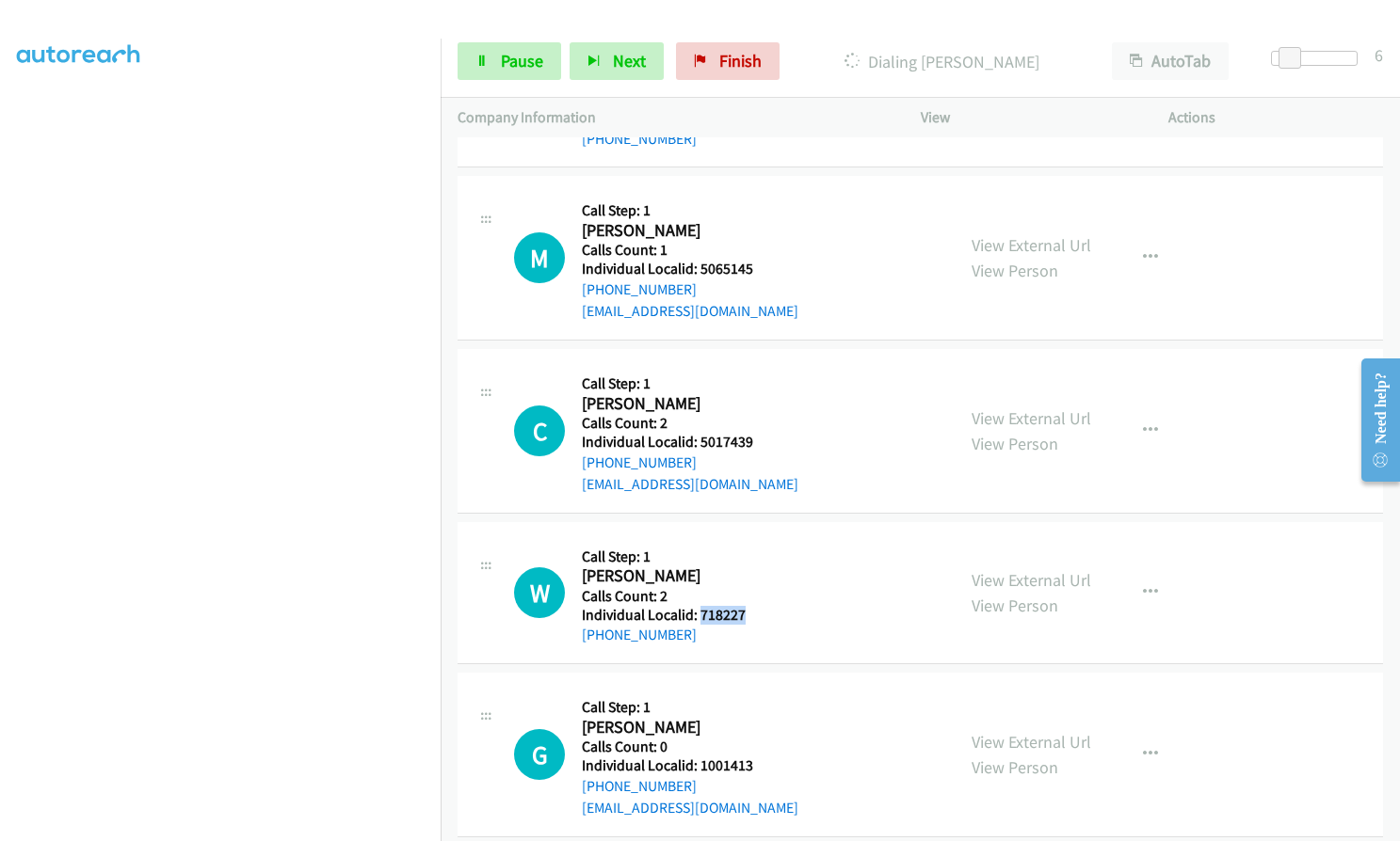
drag, startPoint x: 697, startPoint y: 549, endPoint x: 750, endPoint y: 546, distance: 53.1
click at [750, 546] on div "W Callback Scheduled Call Step: 1 [PERSON_NAME] [PERSON_NAME]/[GEOGRAPHIC_DATA]…" at bounding box center [725, 593] width 424 height 107
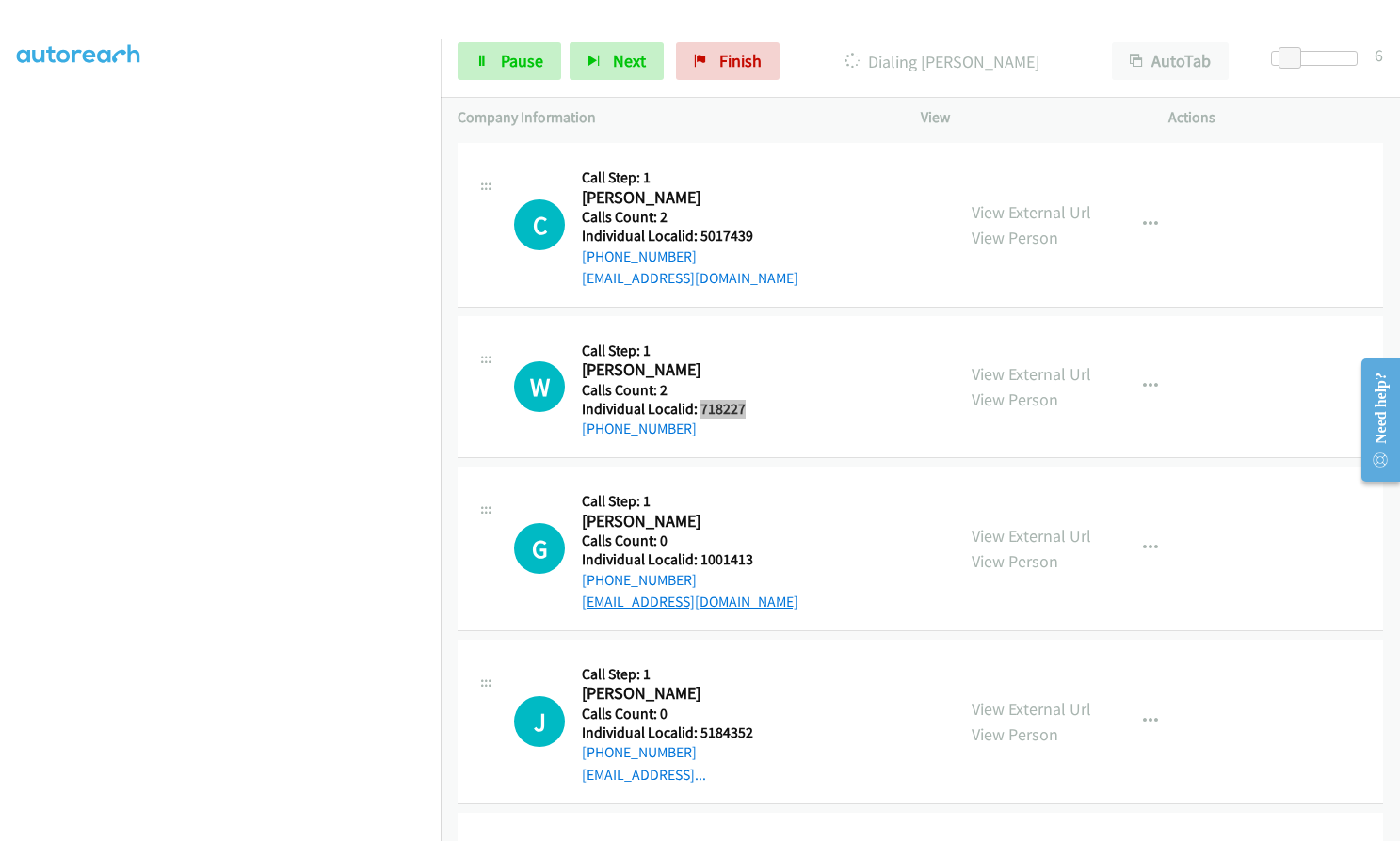
scroll to position [20050, 0]
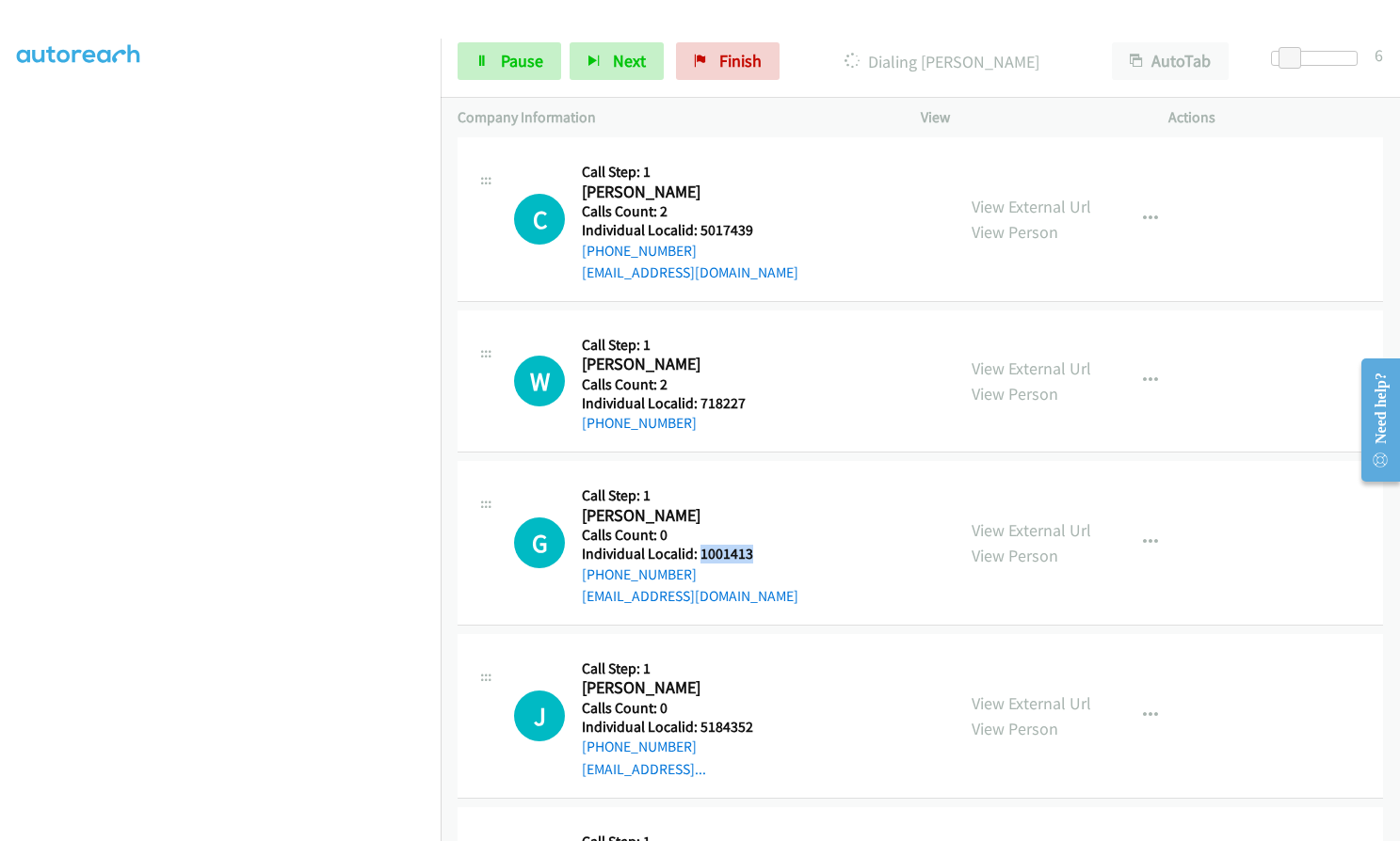
drag, startPoint x: 699, startPoint y: 483, endPoint x: 754, endPoint y: 483, distance: 55.0
click at [754, 483] on div "G Callback Scheduled Call Step: 1 [PERSON_NAME] America/New_York Calls Count: 0…" at bounding box center [725, 542] width 424 height 129
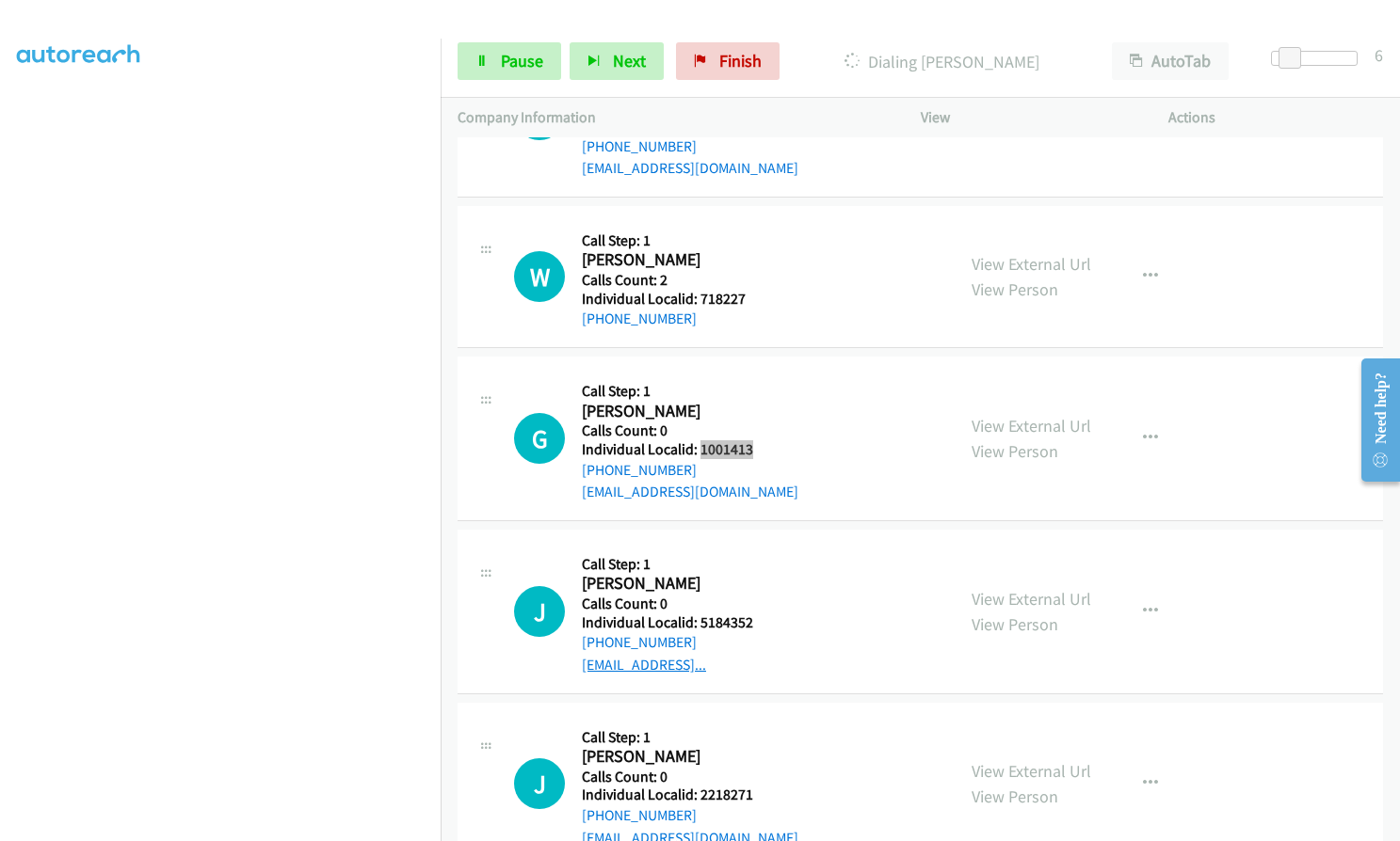
scroll to position [20167, 0]
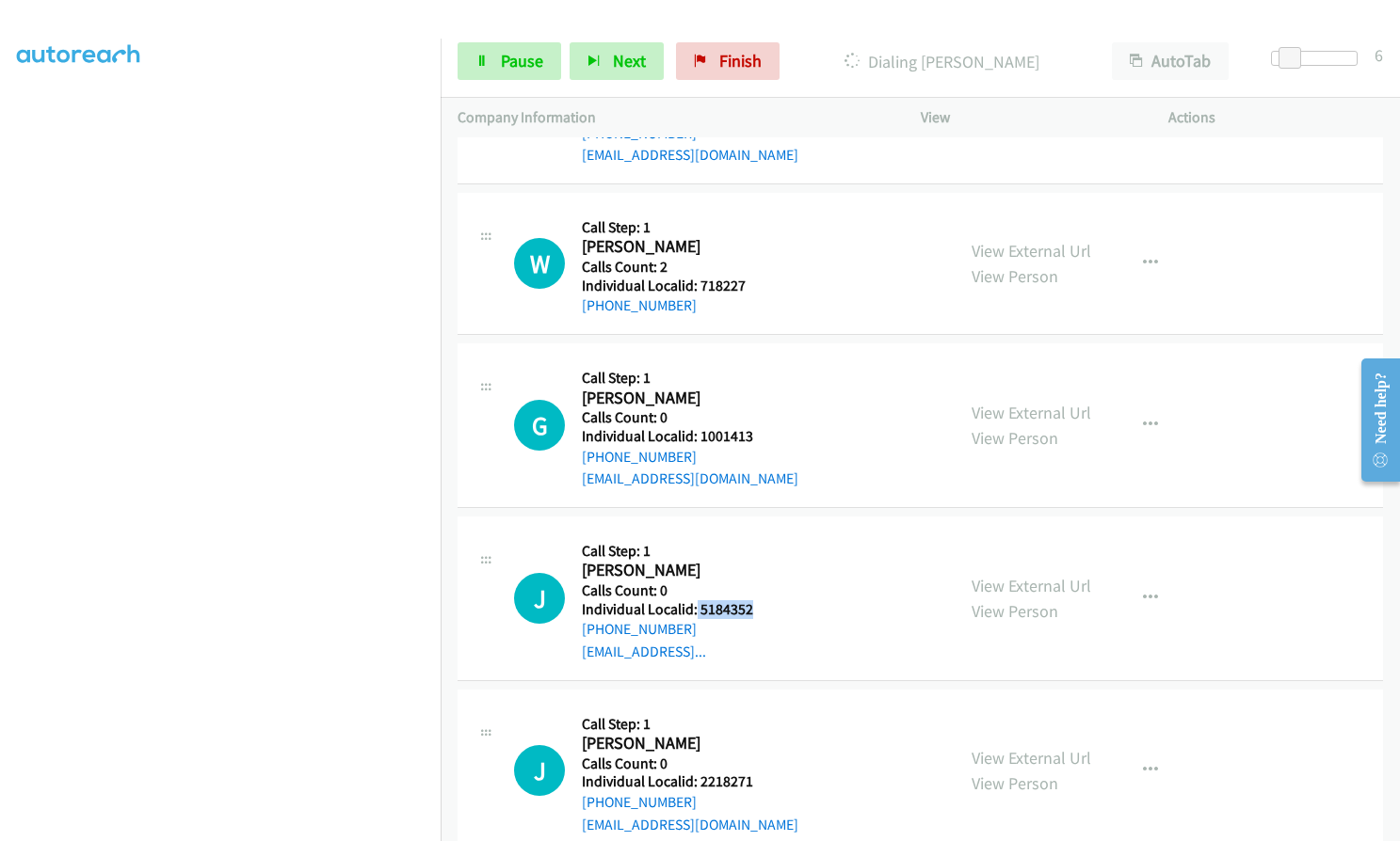
drag, startPoint x: 697, startPoint y: 535, endPoint x: 762, endPoint y: 542, distance: 65.4
click at [753, 601] on h5 "Individual Localid: 5184352" at bounding box center [667, 609] width 171 height 18
drag, startPoint x: 700, startPoint y: 716, endPoint x: 752, endPoint y: 714, distance: 52.0
click at [752, 714] on div "J Callback Scheduled Call Step: 1 [PERSON_NAME] America/[GEOGRAPHIC_DATA] Calls…" at bounding box center [725, 771] width 424 height 129
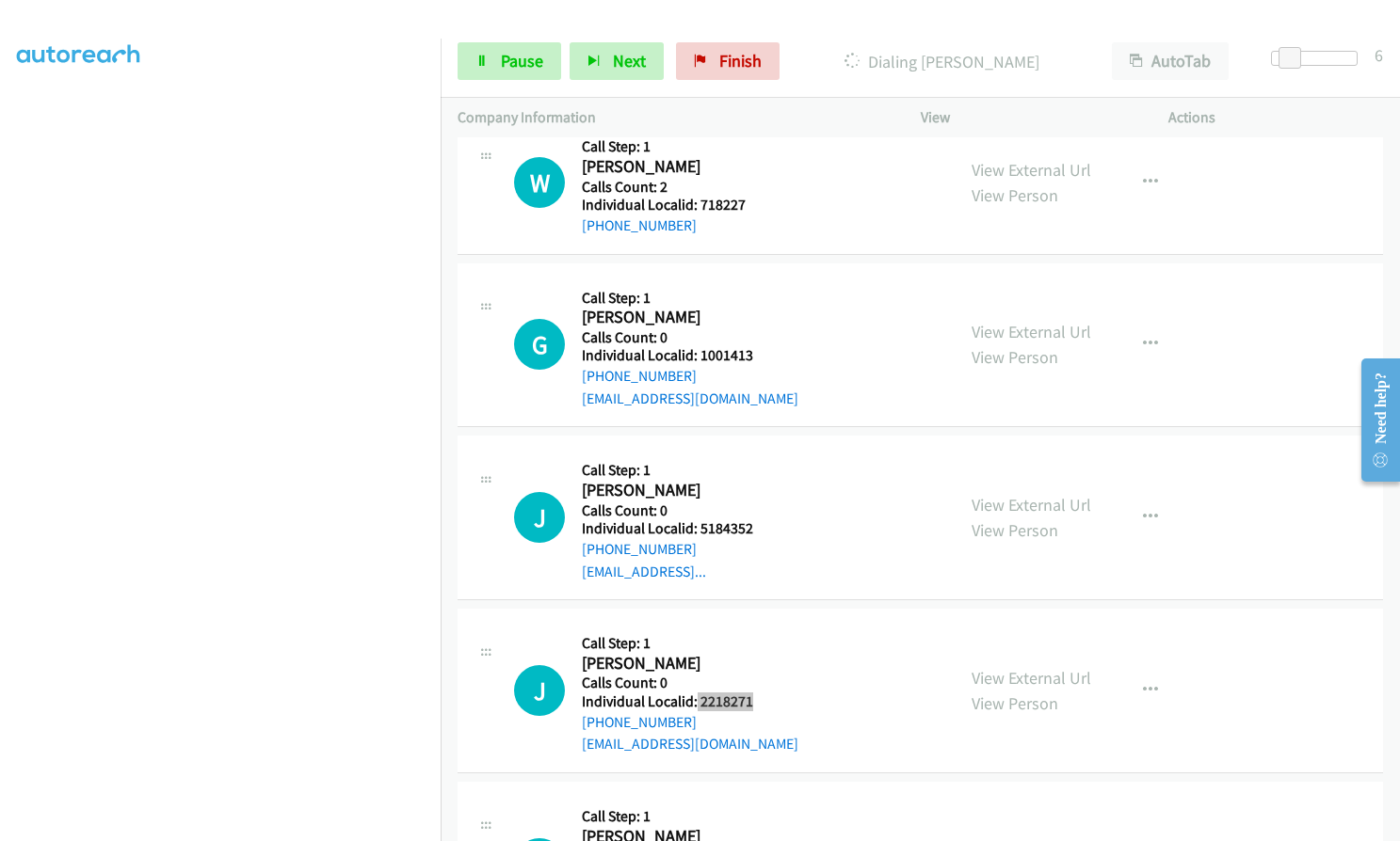
scroll to position [20584, 0]
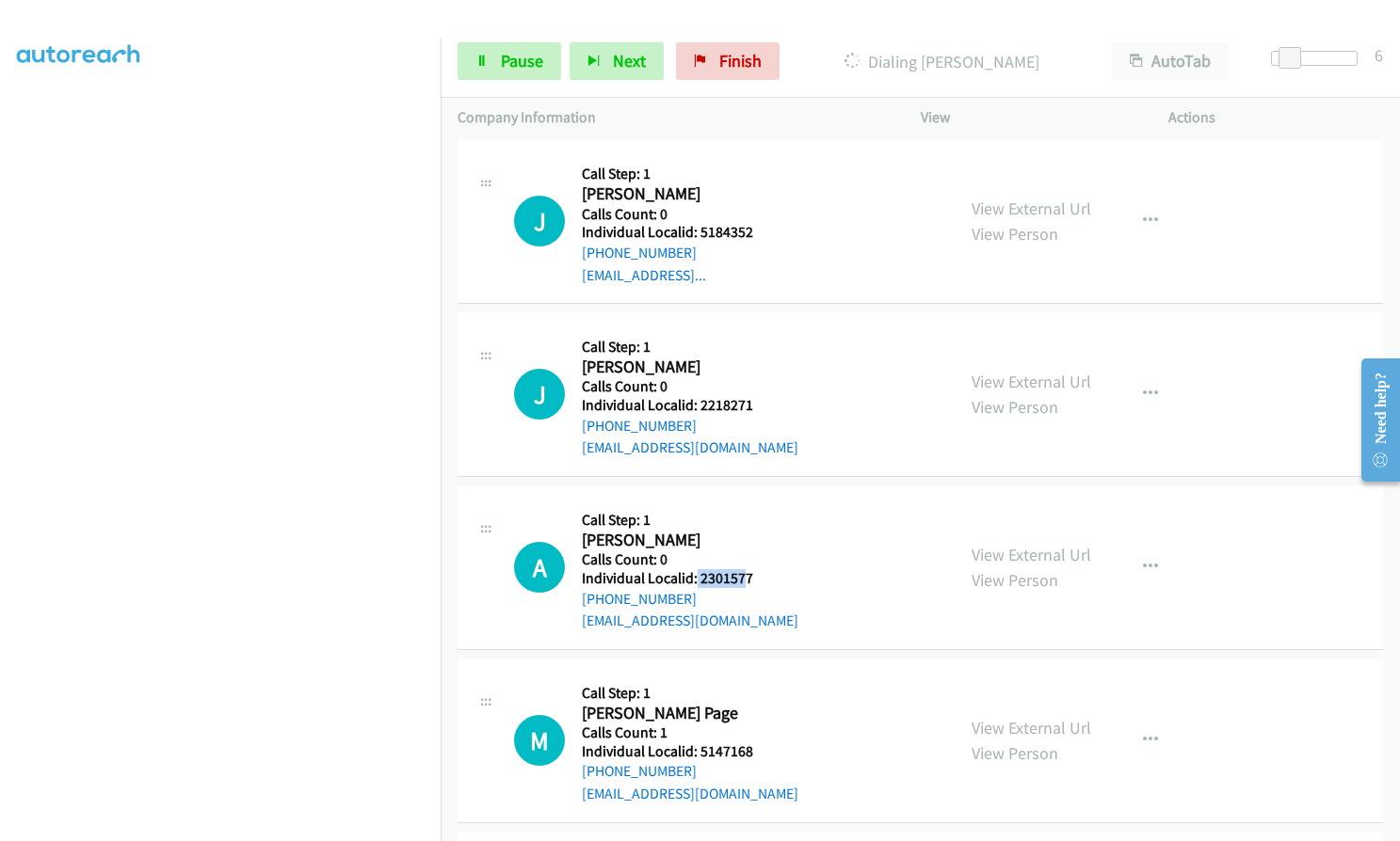
drag, startPoint x: 694, startPoint y: 514, endPoint x: 745, endPoint y: 510, distance: 51.2
click at [745, 569] on h5 "Individual Localid: 2301577" at bounding box center [689, 578] width 216 height 18
drag, startPoint x: 720, startPoint y: 505, endPoint x: 730, endPoint y: 457, distance: 49.0
click at [736, 486] on div "A Callback Scheduled Call Step: 1 [PERSON_NAME] America/New_York Calls Count: 0…" at bounding box center [920, 567] width 925 height 165
drag, startPoint x: 699, startPoint y: 511, endPoint x: 760, endPoint y: 512, distance: 61.0
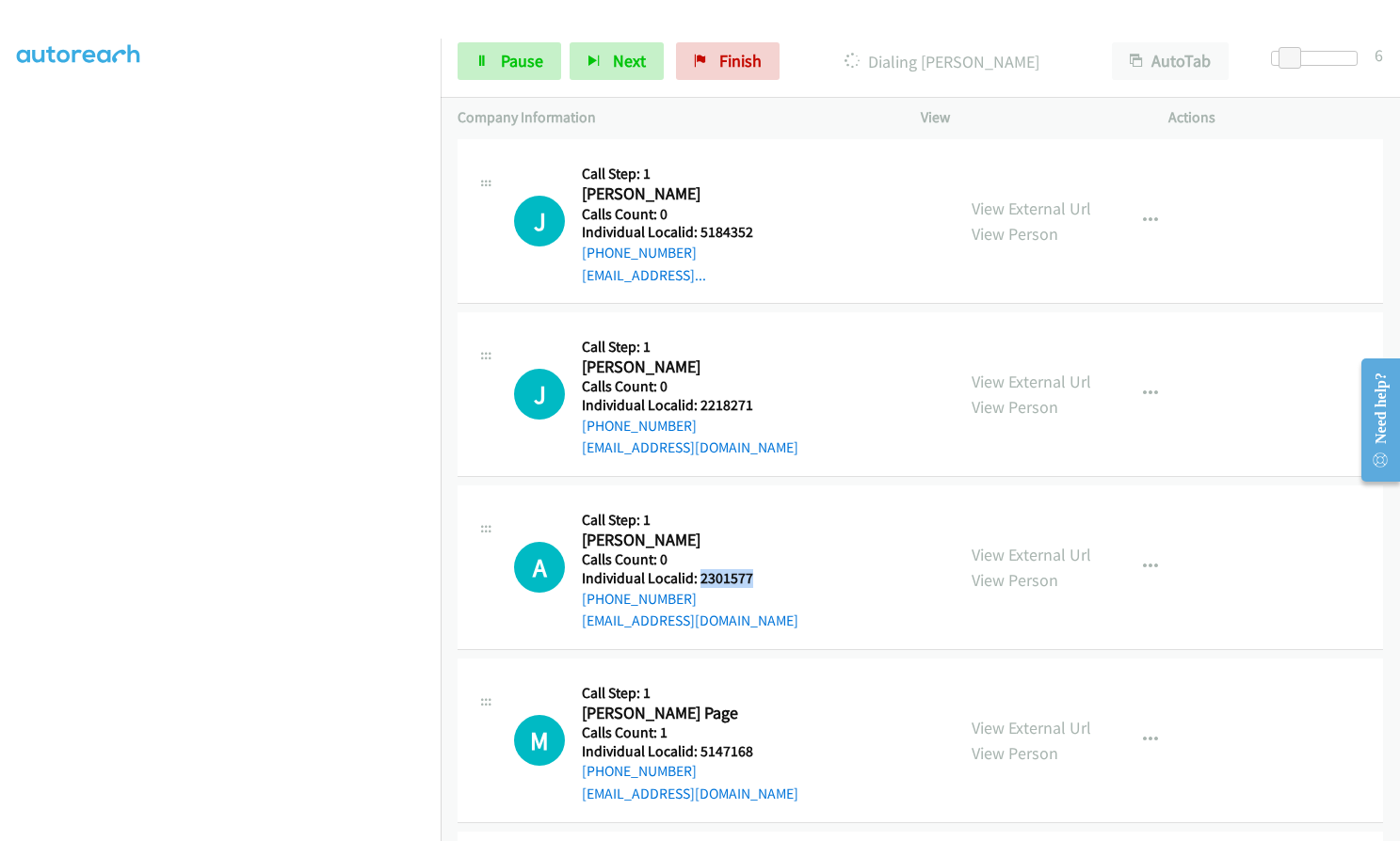
click at [760, 512] on div "A Callback Scheduled Call Step: 1 [PERSON_NAME] America/New_York Calls Count: 0…" at bounding box center [725, 567] width 424 height 129
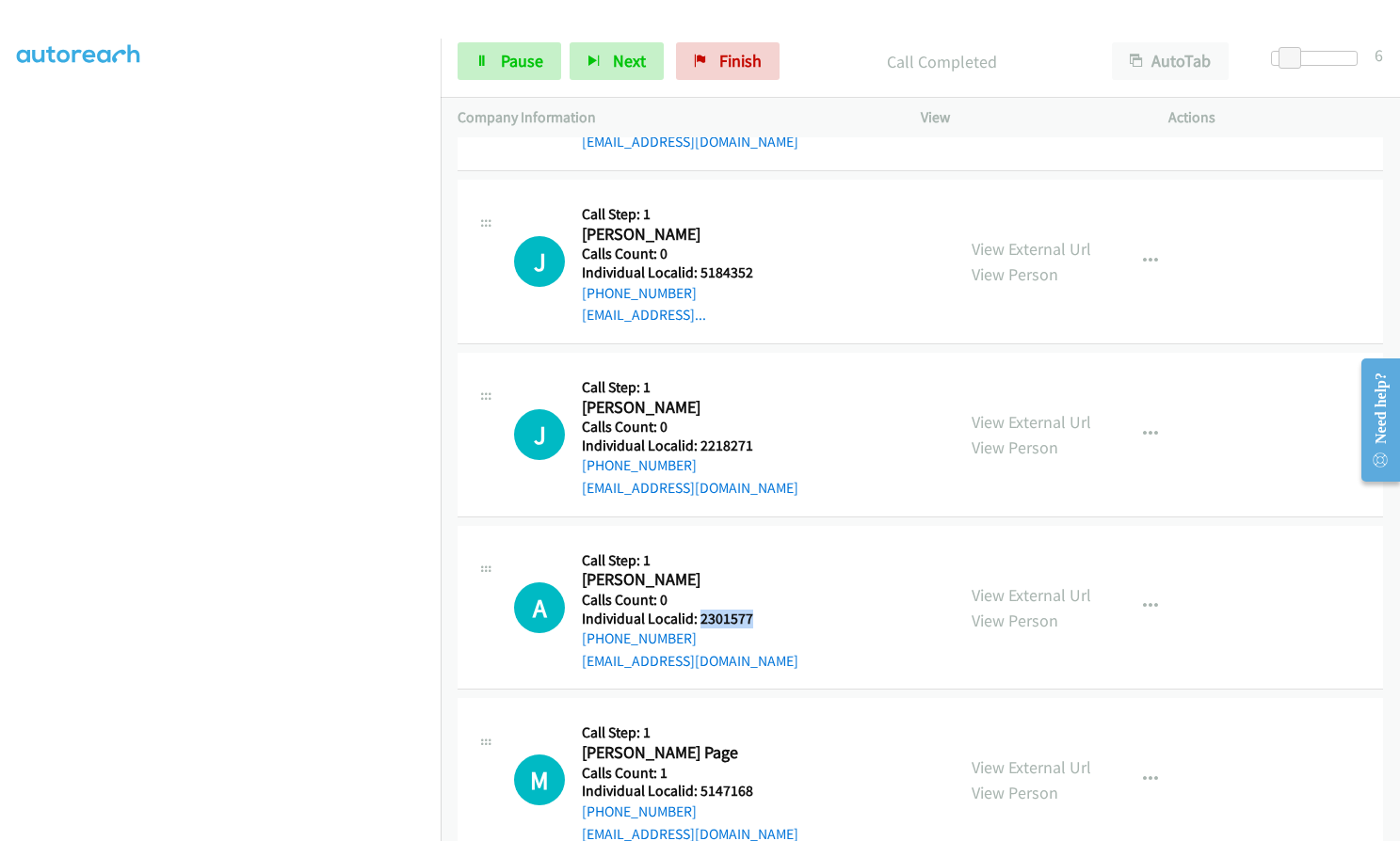
scroll to position [20624, 0]
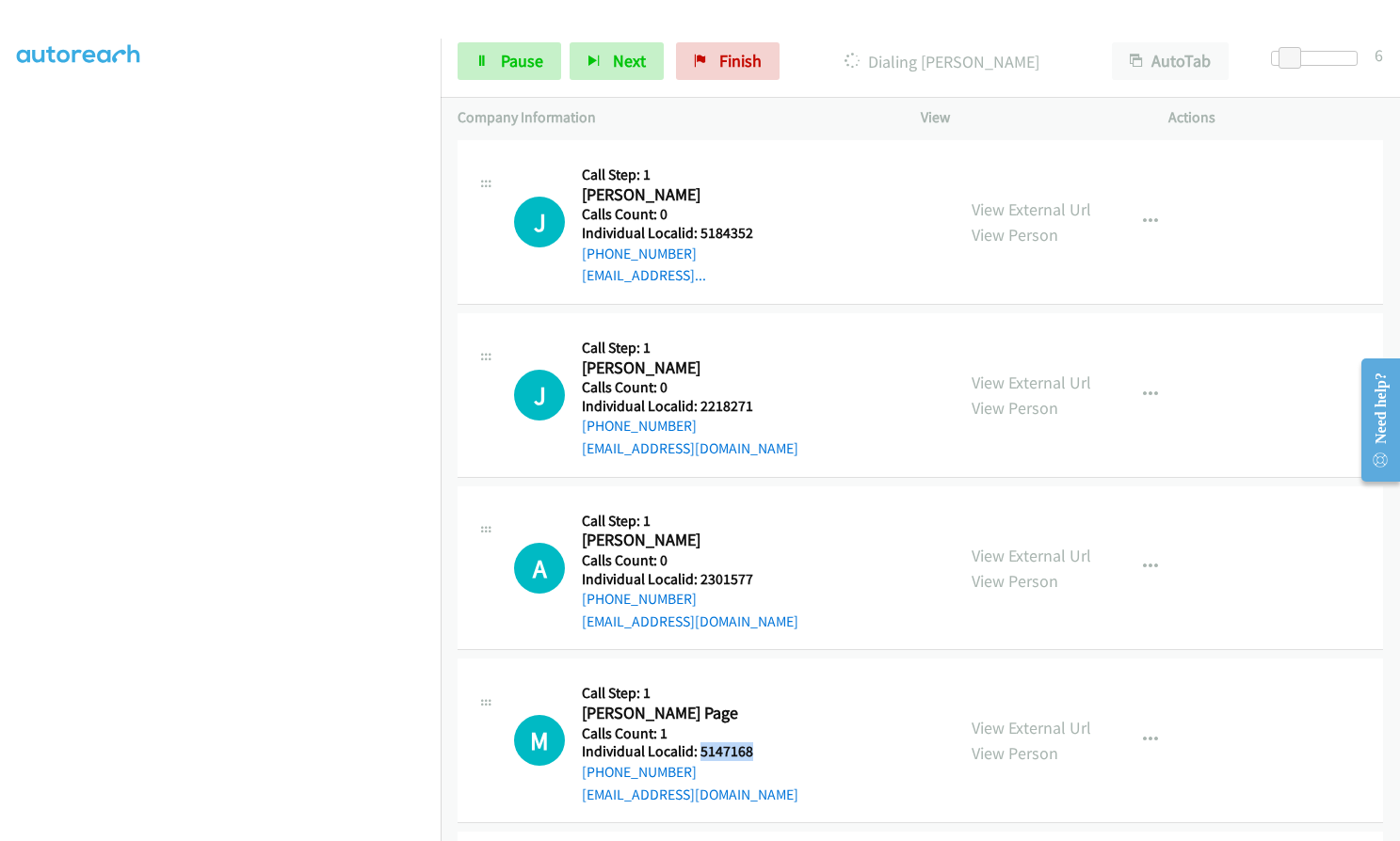
drag, startPoint x: 696, startPoint y: 685, endPoint x: 751, endPoint y: 685, distance: 55.0
click at [751, 685] on div "M Callback Scheduled Call Step: 1 [PERSON_NAME] Page America/[GEOGRAPHIC_DATA] …" at bounding box center [725, 740] width 424 height 129
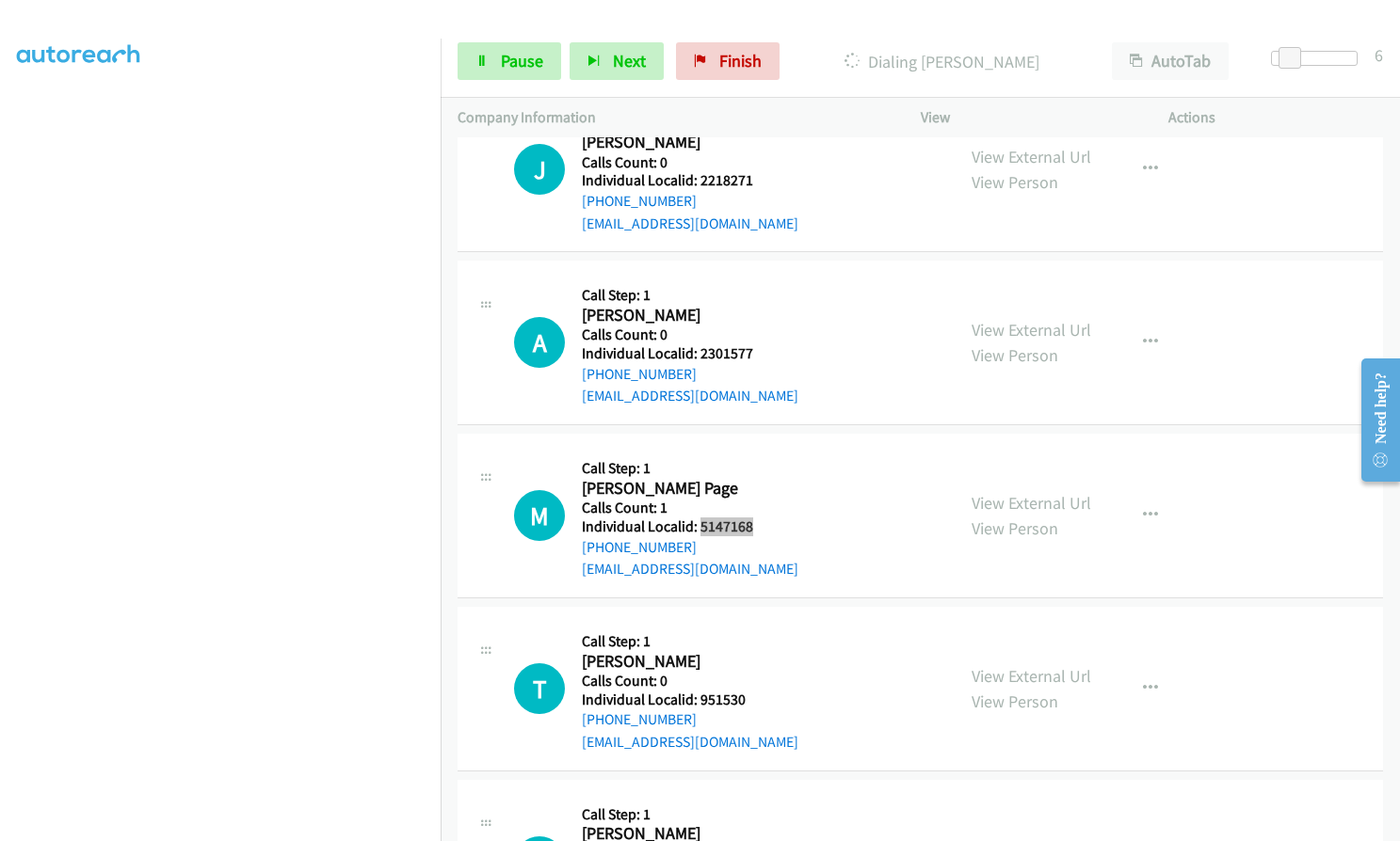
scroll to position [20899, 0]
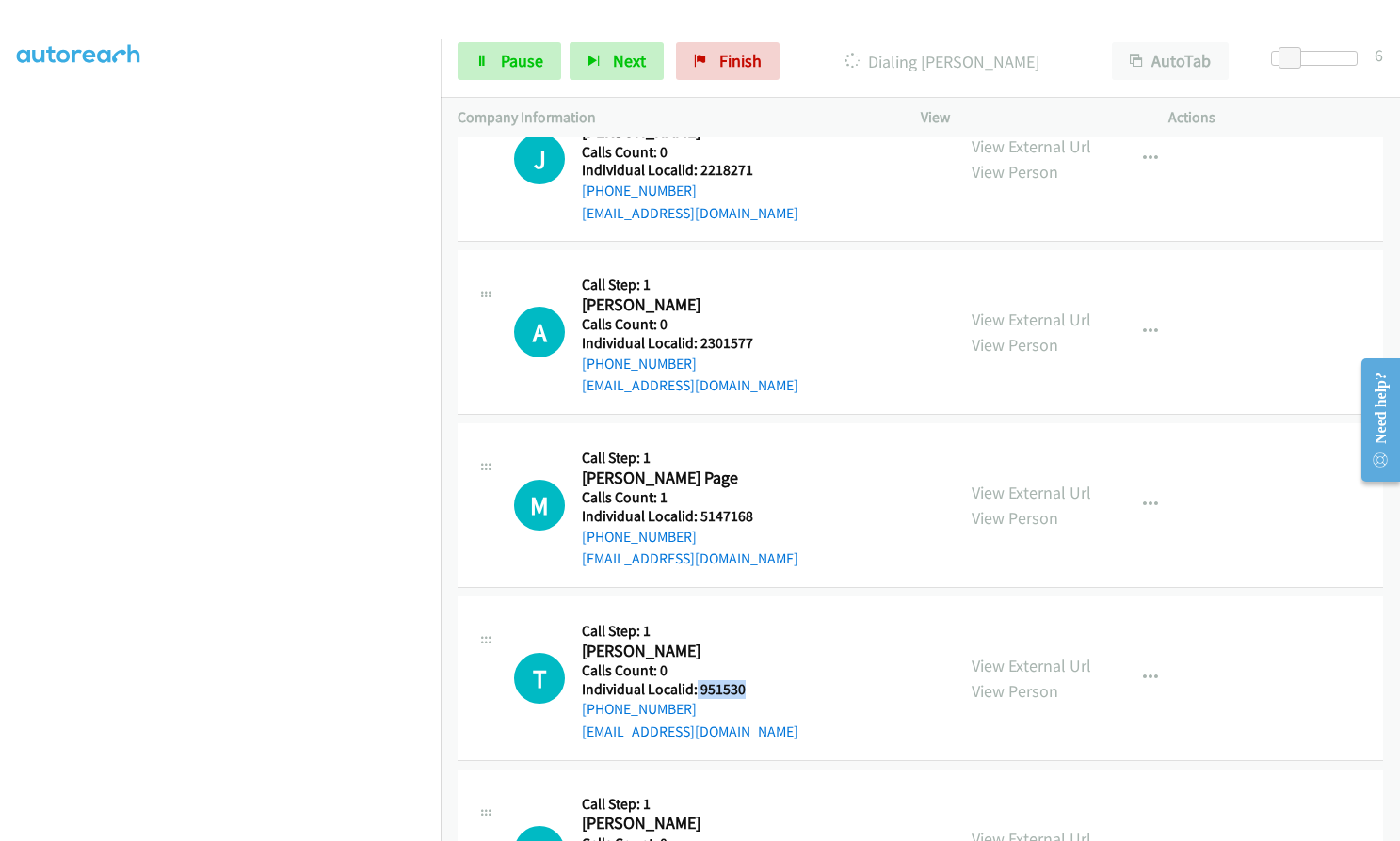
drag, startPoint x: 695, startPoint y: 621, endPoint x: 742, endPoint y: 617, distance: 47.2
click at [758, 616] on div "T Callback Scheduled Call Step: 1 [PERSON_NAME] [GEOGRAPHIC_DATA]/[GEOGRAPHIC_D…" at bounding box center [725, 677] width 424 height 129
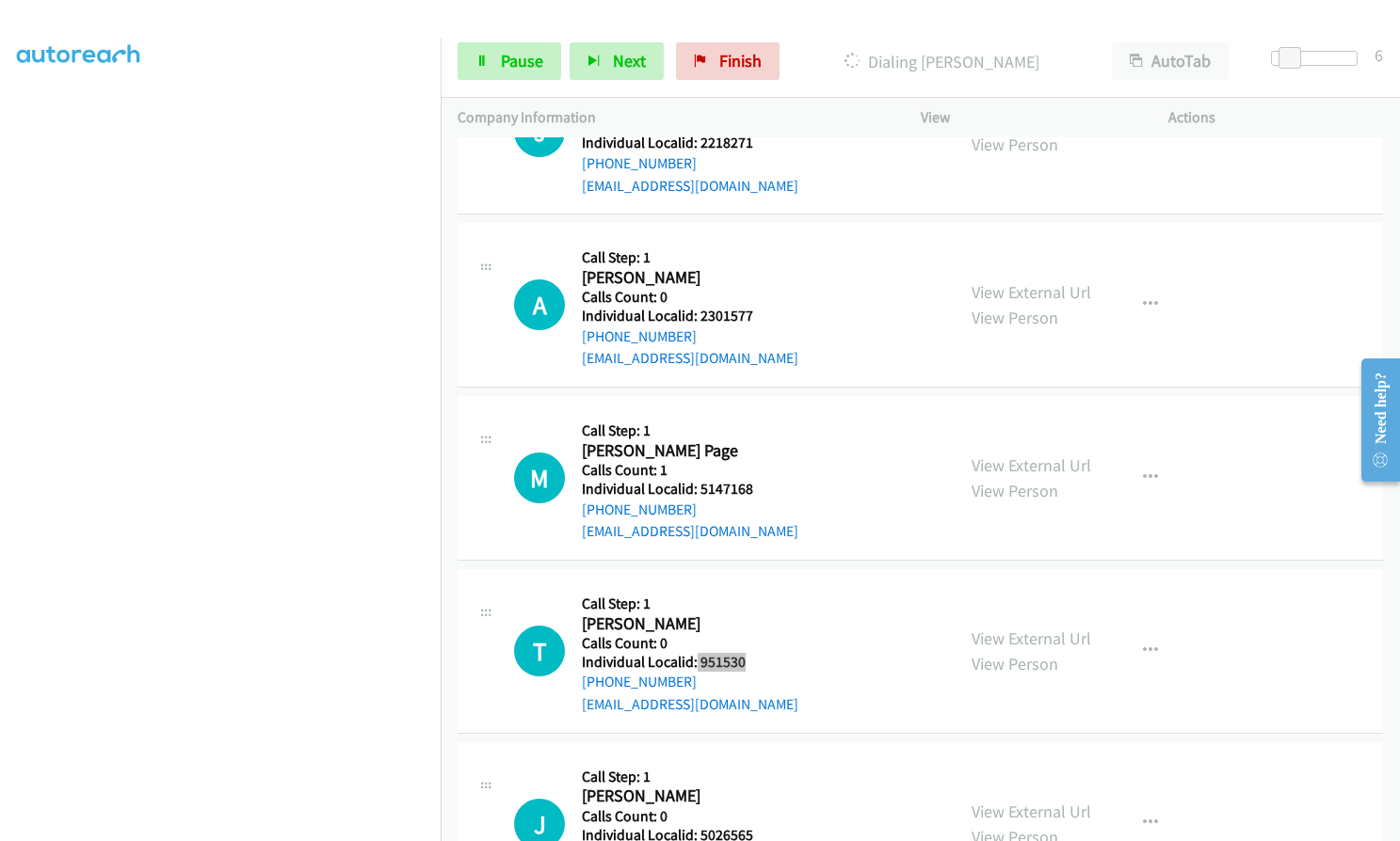
scroll to position [21112, 0]
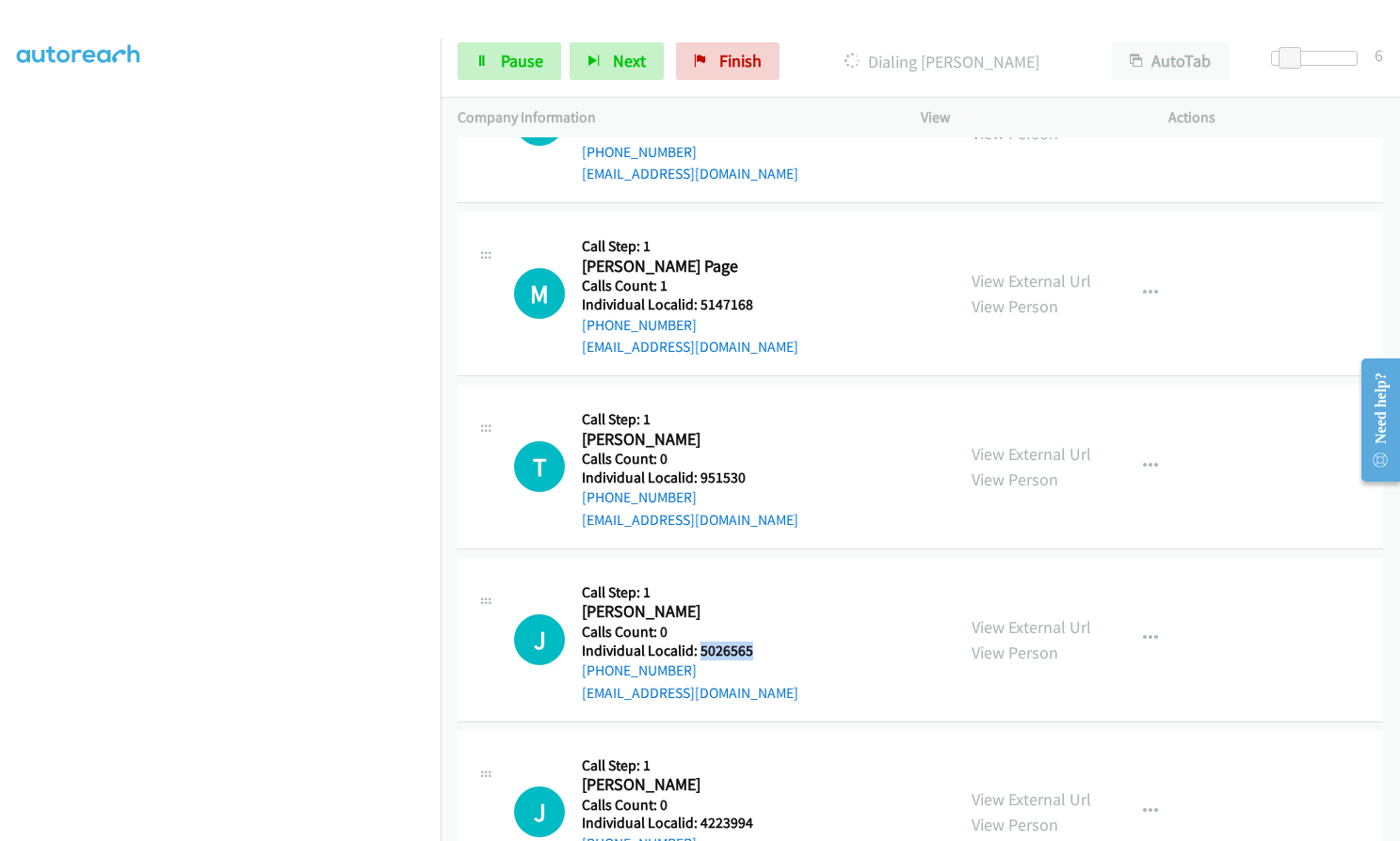
drag, startPoint x: 696, startPoint y: 586, endPoint x: 758, endPoint y: 584, distance: 62.0
click at [758, 584] on div "J Callback Scheduled Call Step: 1 [PERSON_NAME] America/New_York Calls Count: 0…" at bounding box center [725, 640] width 424 height 129
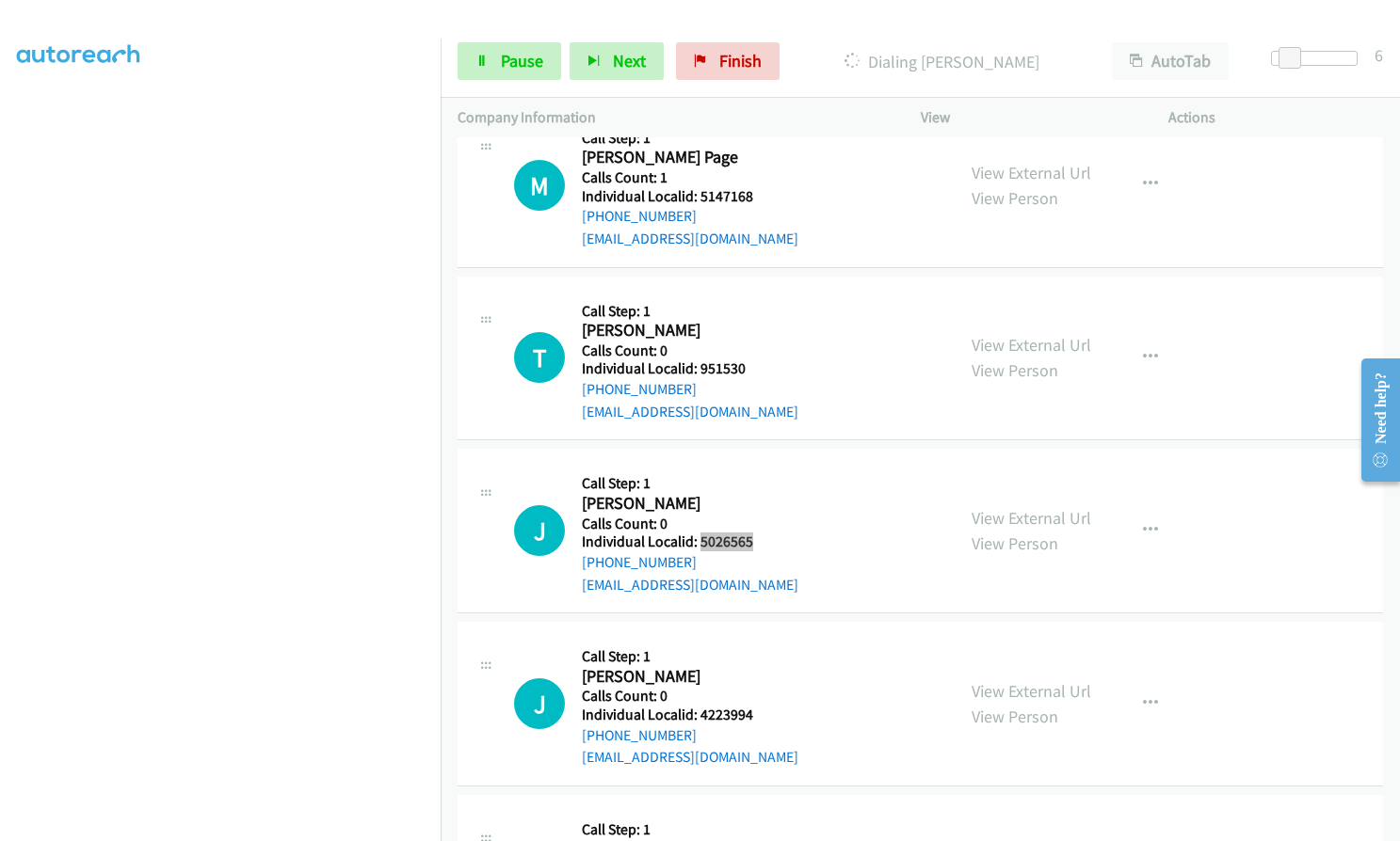
scroll to position [21269, 0]
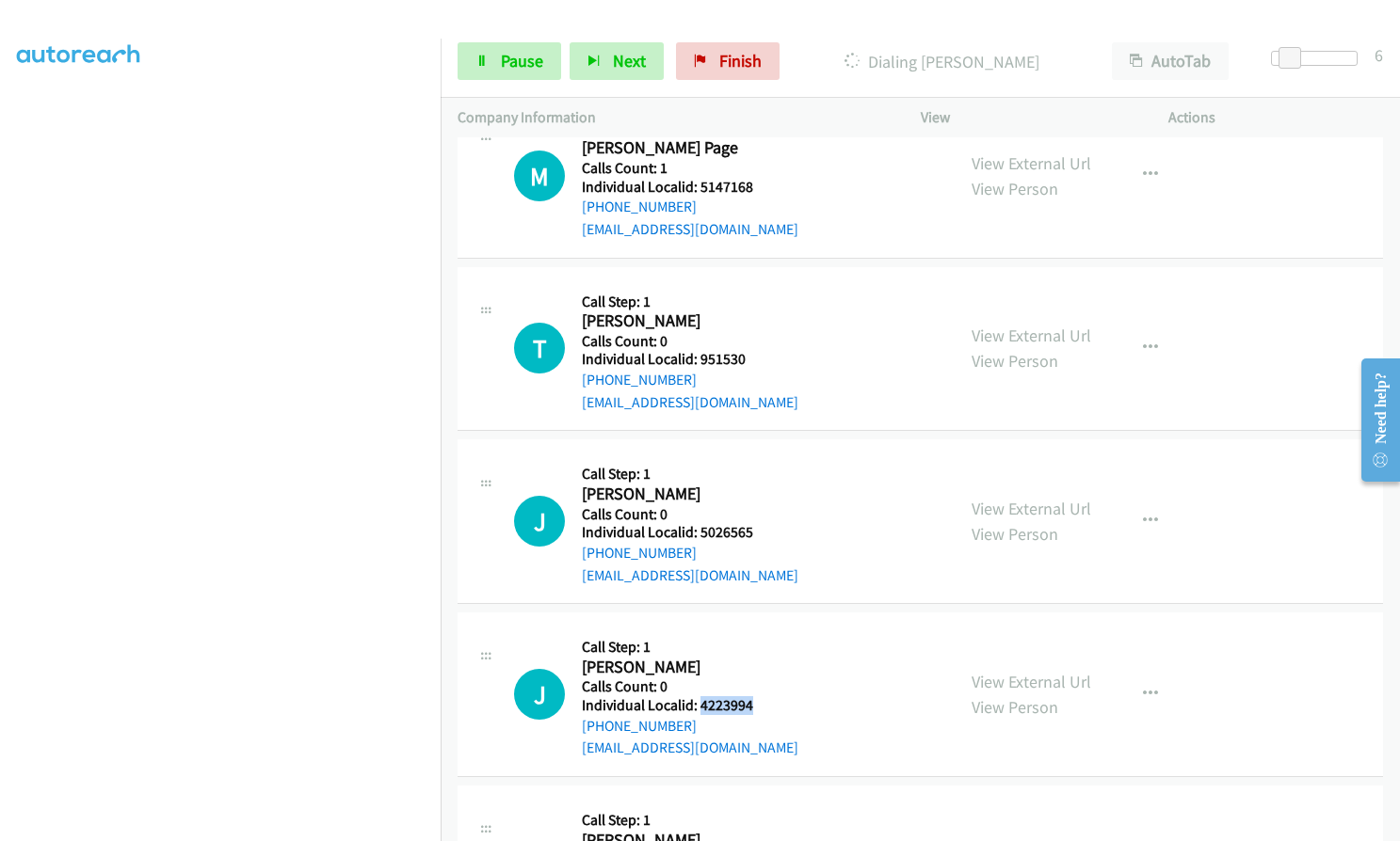
drag, startPoint x: 697, startPoint y: 639, endPoint x: 757, endPoint y: 638, distance: 60.0
click at [757, 638] on div "J Callback Scheduled Call Step: 1 [PERSON_NAME] America/New_York Calls Count: 0…" at bounding box center [725, 694] width 424 height 129
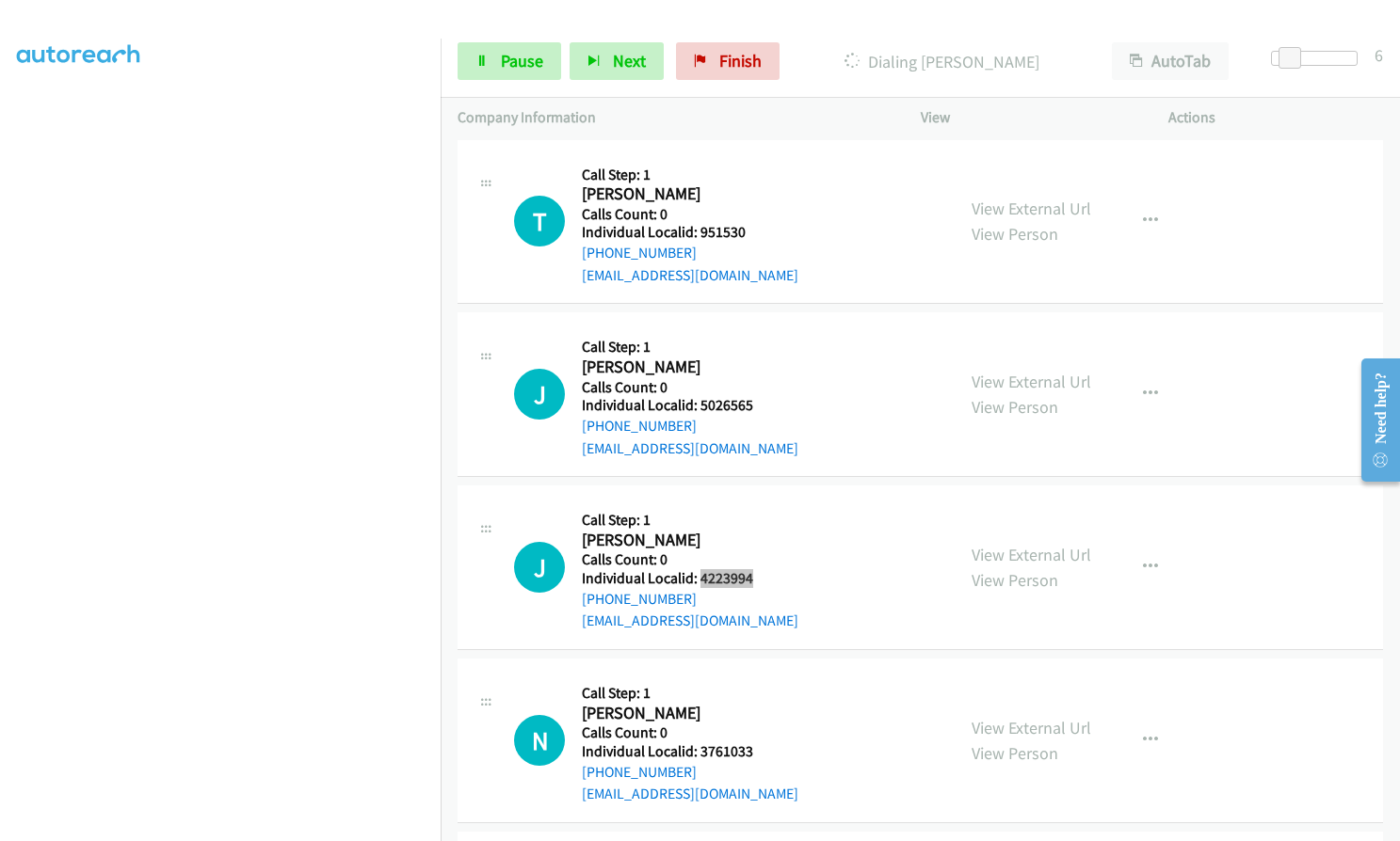
scroll to position [21410, 0]
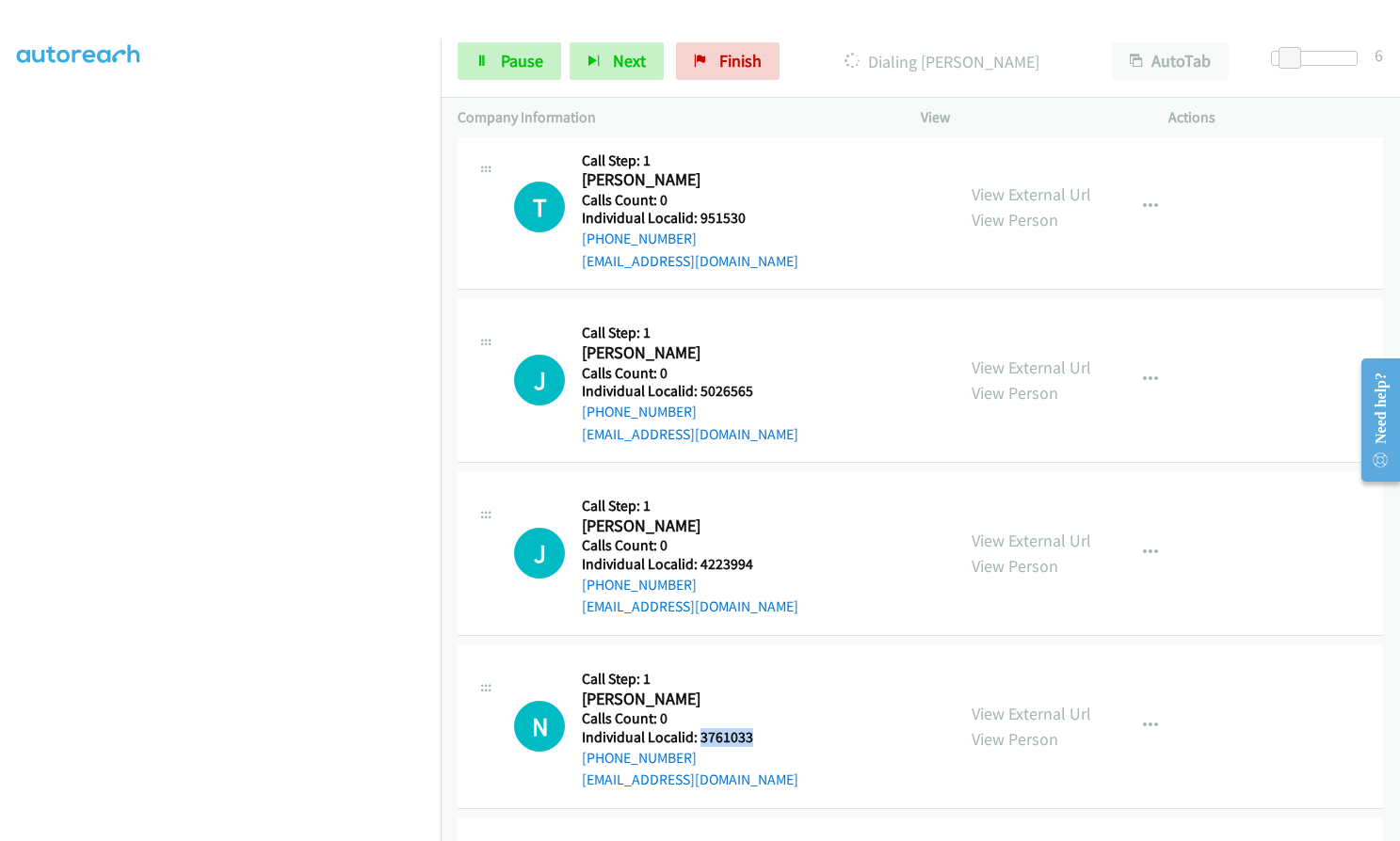
drag, startPoint x: 697, startPoint y: 667, endPoint x: 751, endPoint y: 668, distance: 54.0
click at [751, 668] on div "N Callback Scheduled Call Step: 1 [PERSON_NAME] America/New_York Calls Count: 0…" at bounding box center [725, 726] width 424 height 129
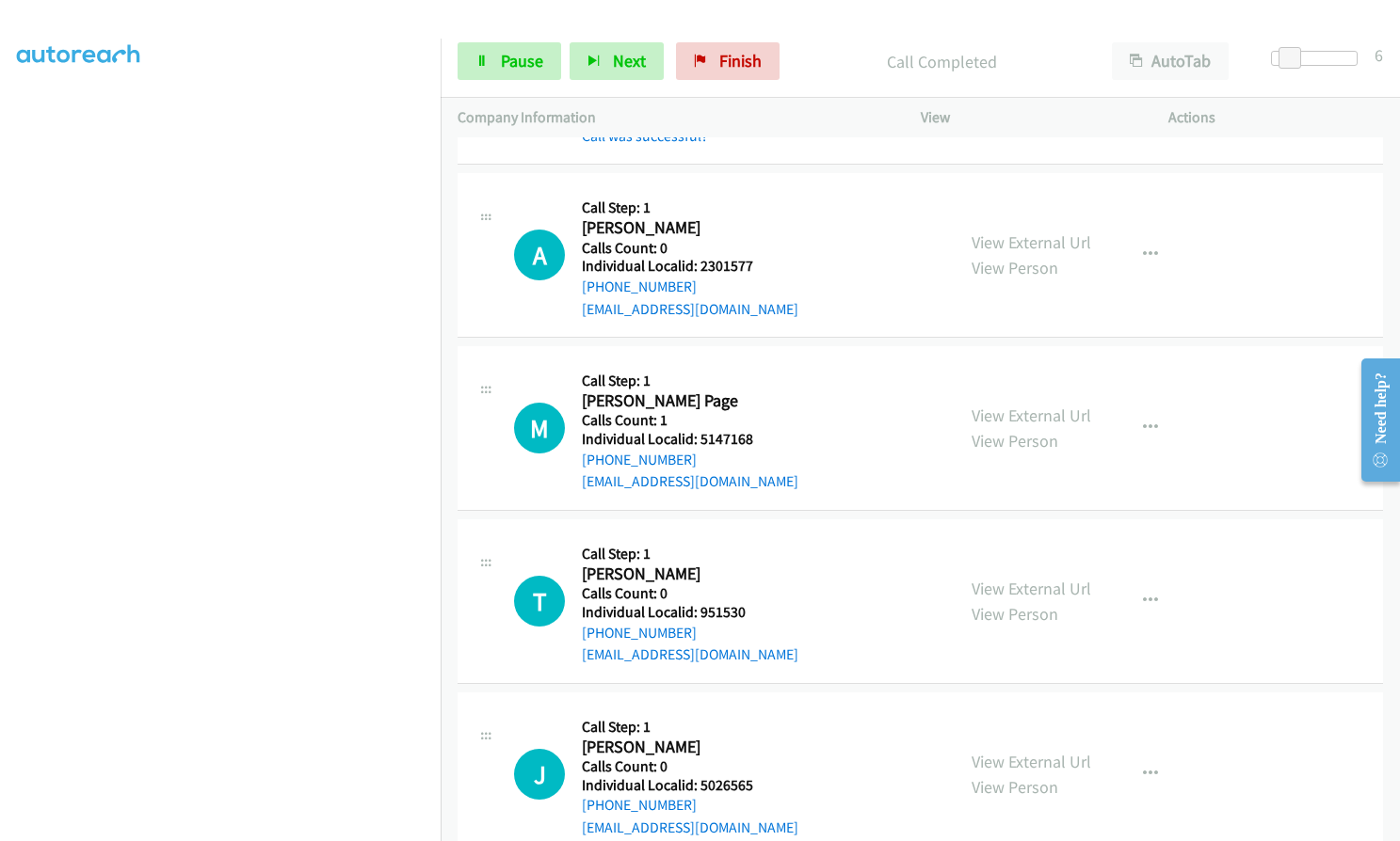
scroll to position [21217, 0]
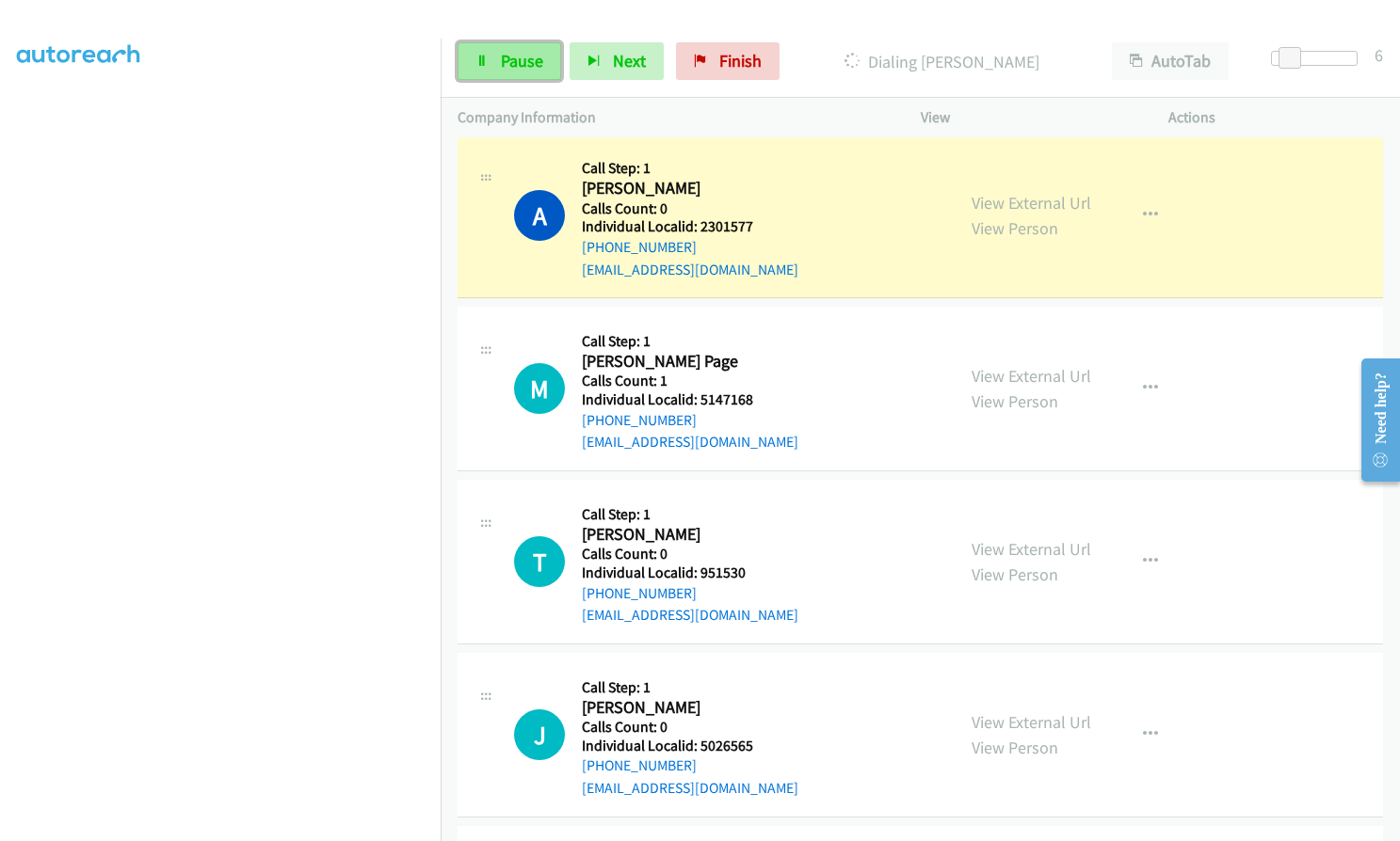
click at [504, 65] on span "Pause" at bounding box center [522, 60] width 43 height 21
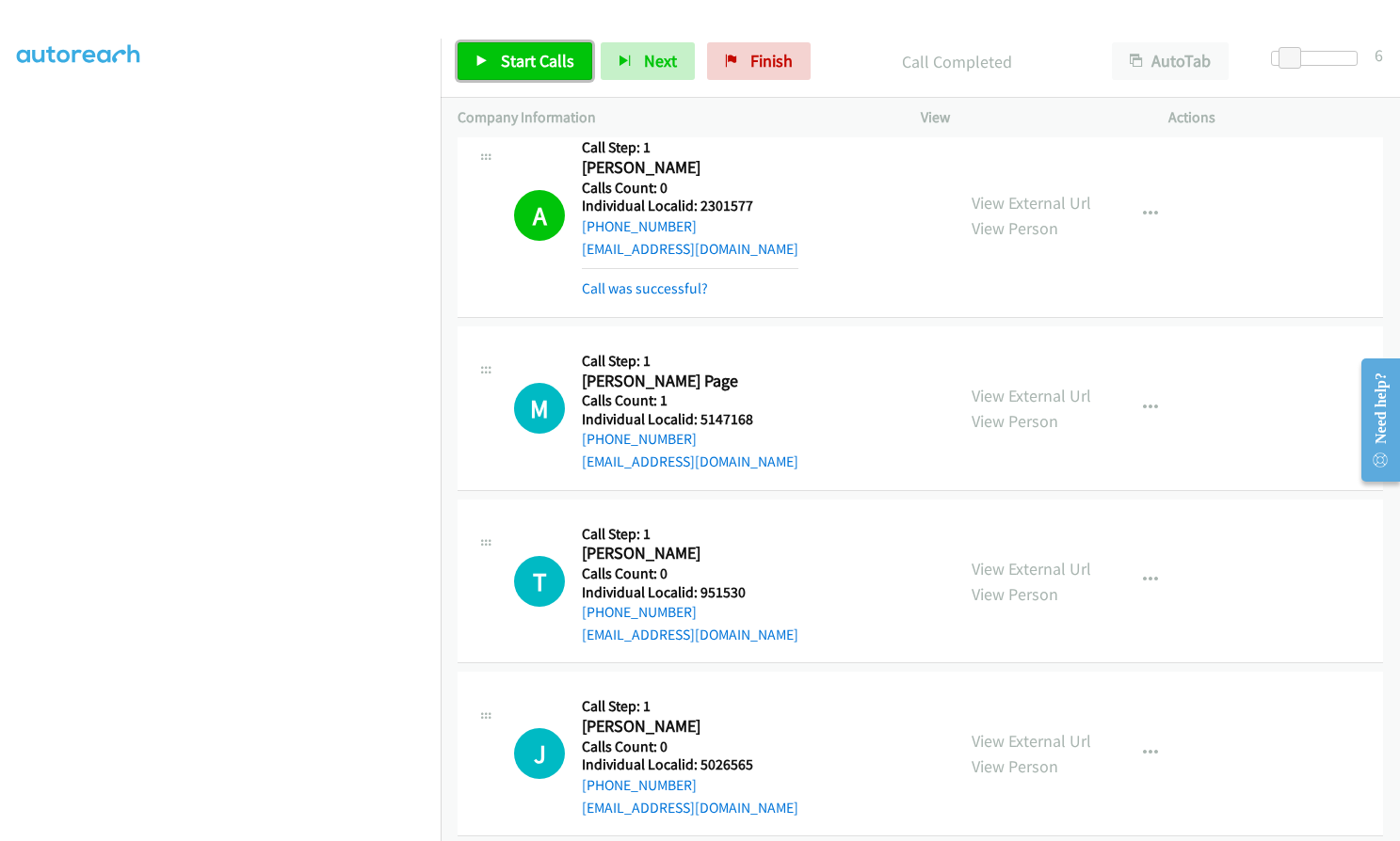
click at [536, 54] on span "Start Calls" at bounding box center [536, 60] width 73 height 21
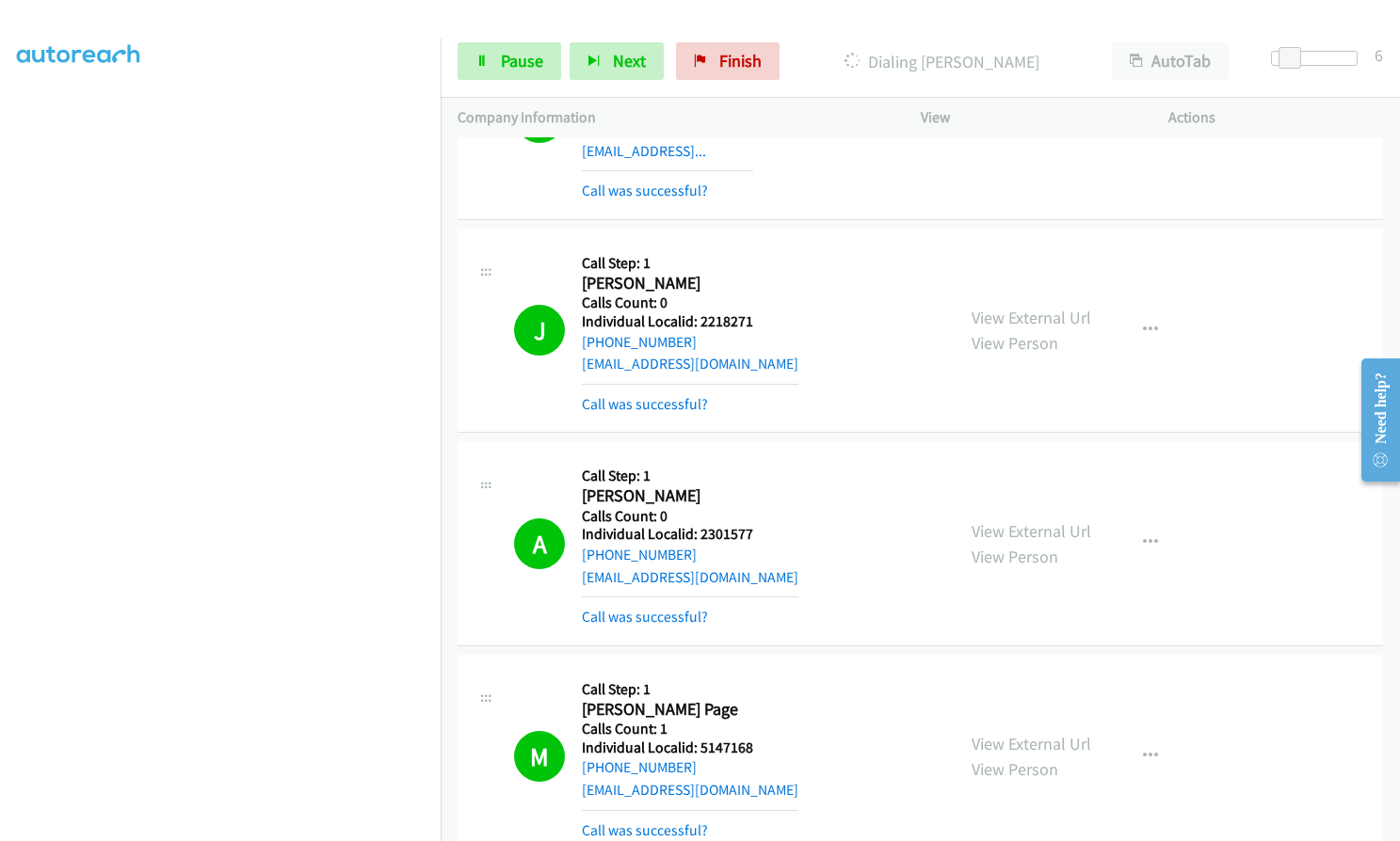
scroll to position [20885, 0]
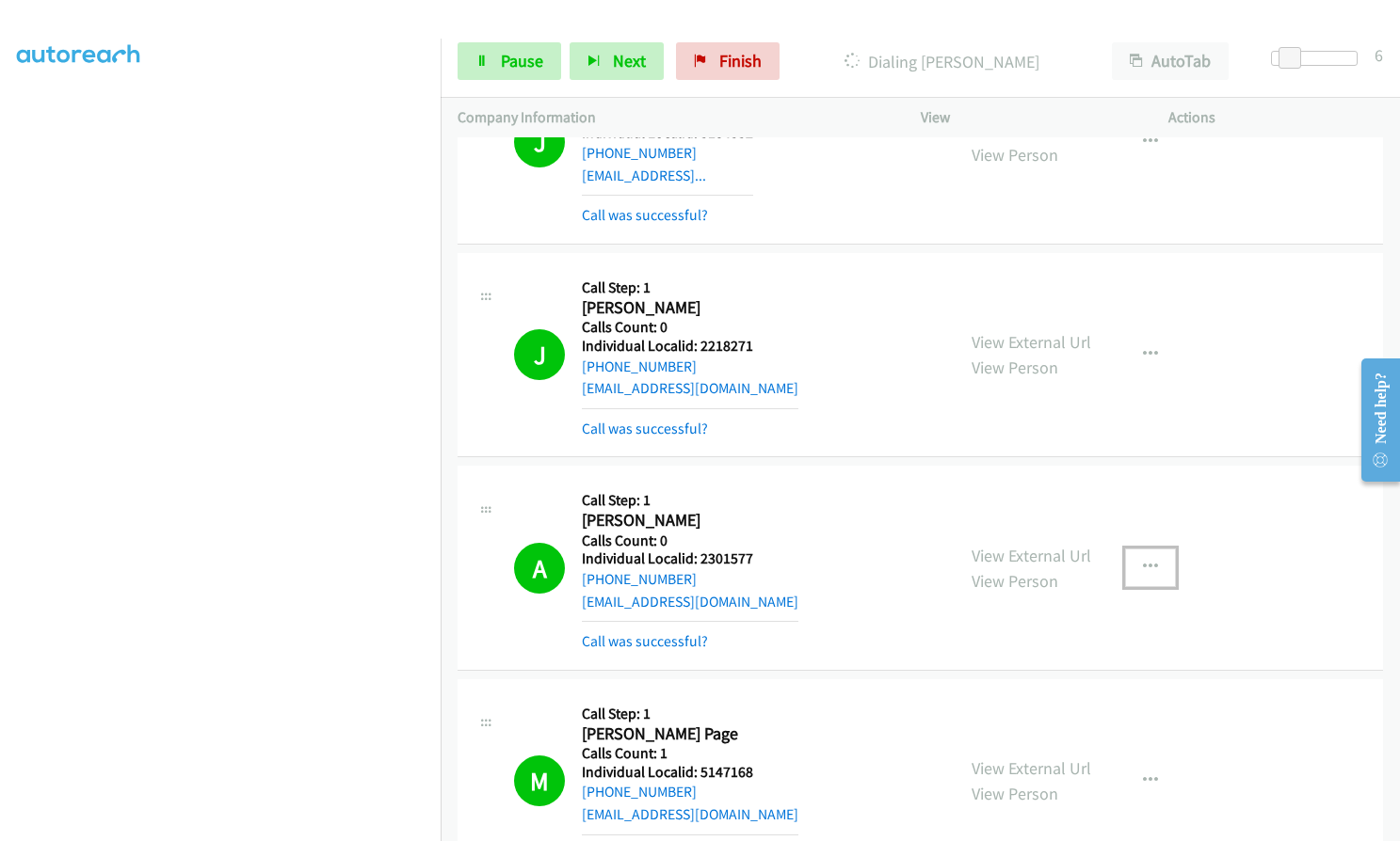
click at [1145, 549] on button "button" at bounding box center [1150, 567] width 51 height 38
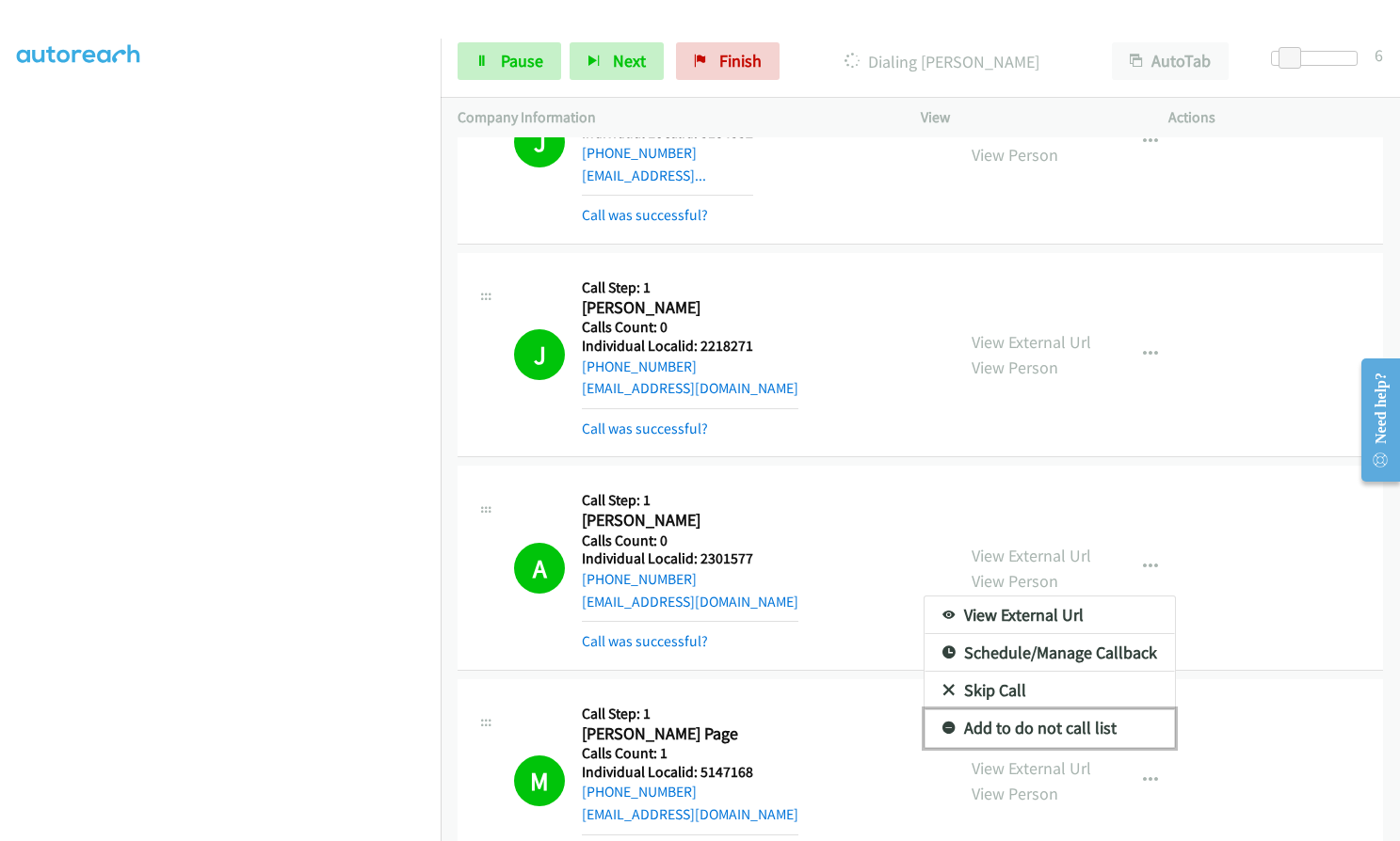
click at [944, 722] on icon at bounding box center [949, 729] width 14 height 14
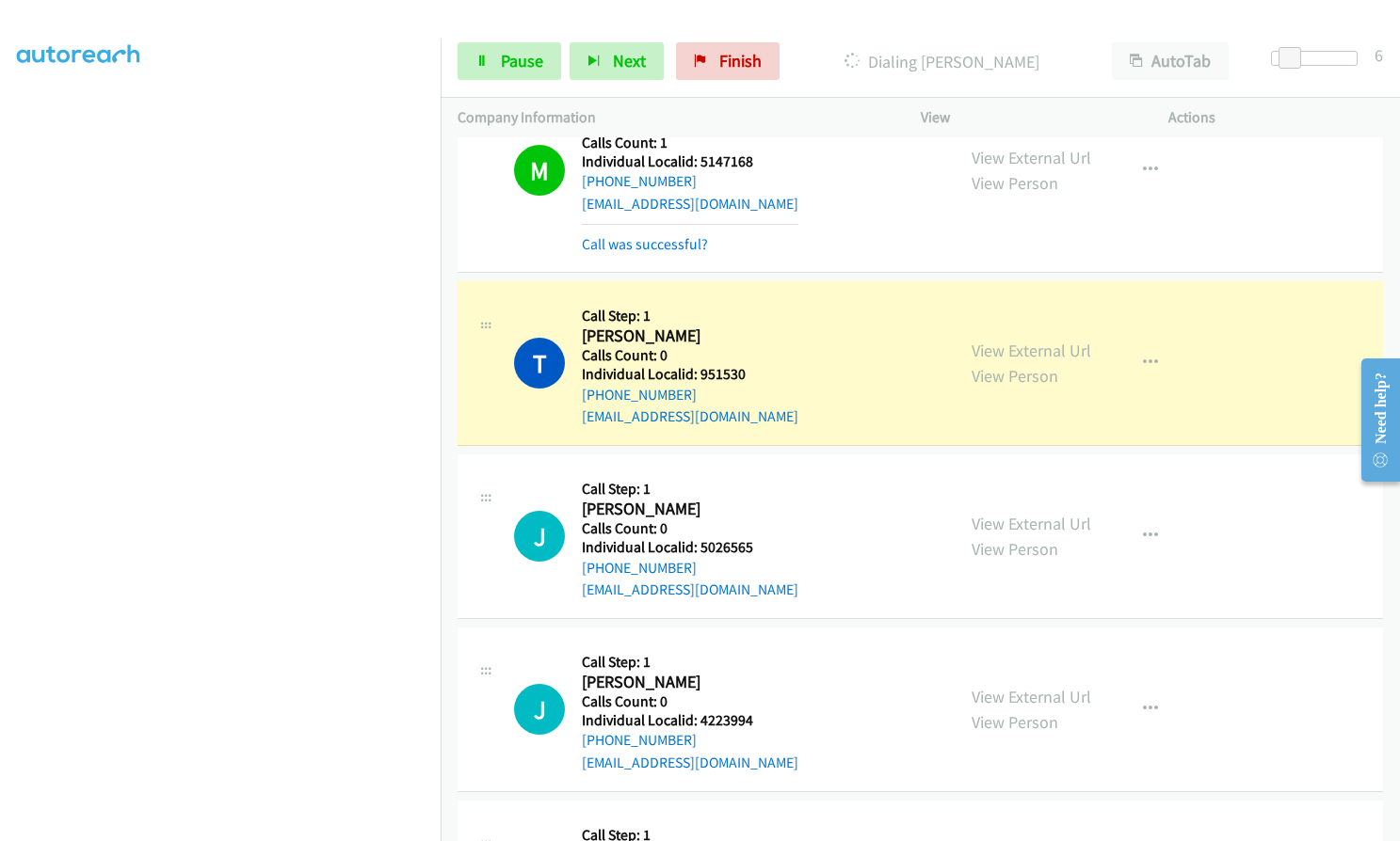
scroll to position [21496, 0]
click at [498, 63] on link "Pause" at bounding box center [509, 61] width 103 height 38
